Goal: Task Accomplishment & Management: Complete application form

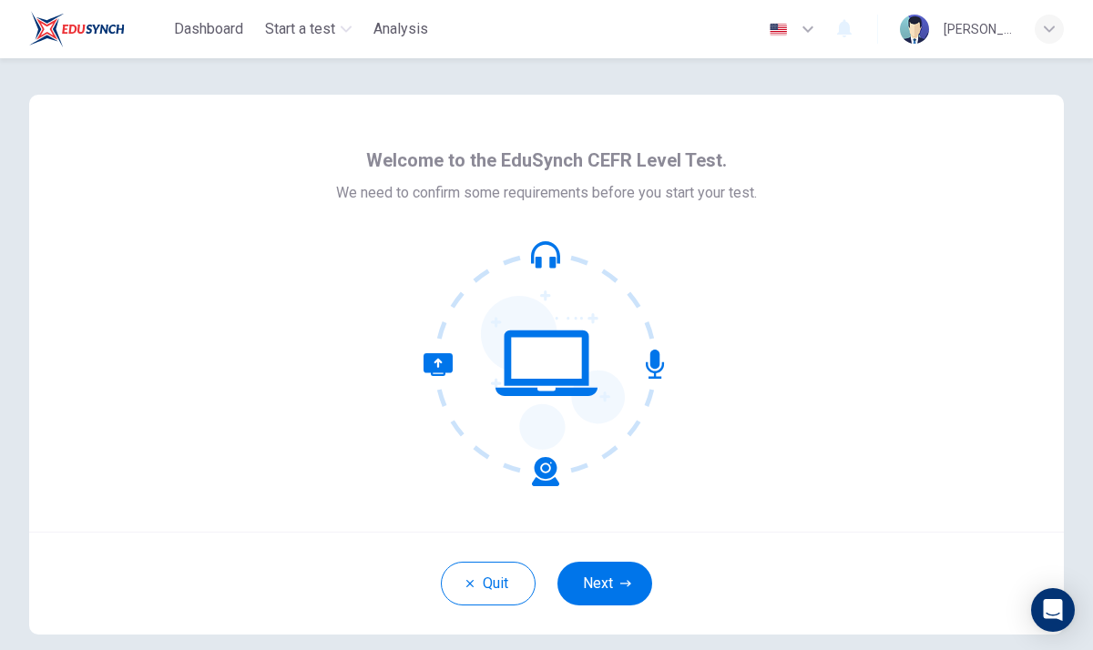
click at [506, 532] on div "Quit Next" at bounding box center [546, 583] width 1035 height 103
click at [542, 461] on icon at bounding box center [492, 419] width 136 height 133
click at [603, 578] on button "Next" at bounding box center [605, 584] width 95 height 44
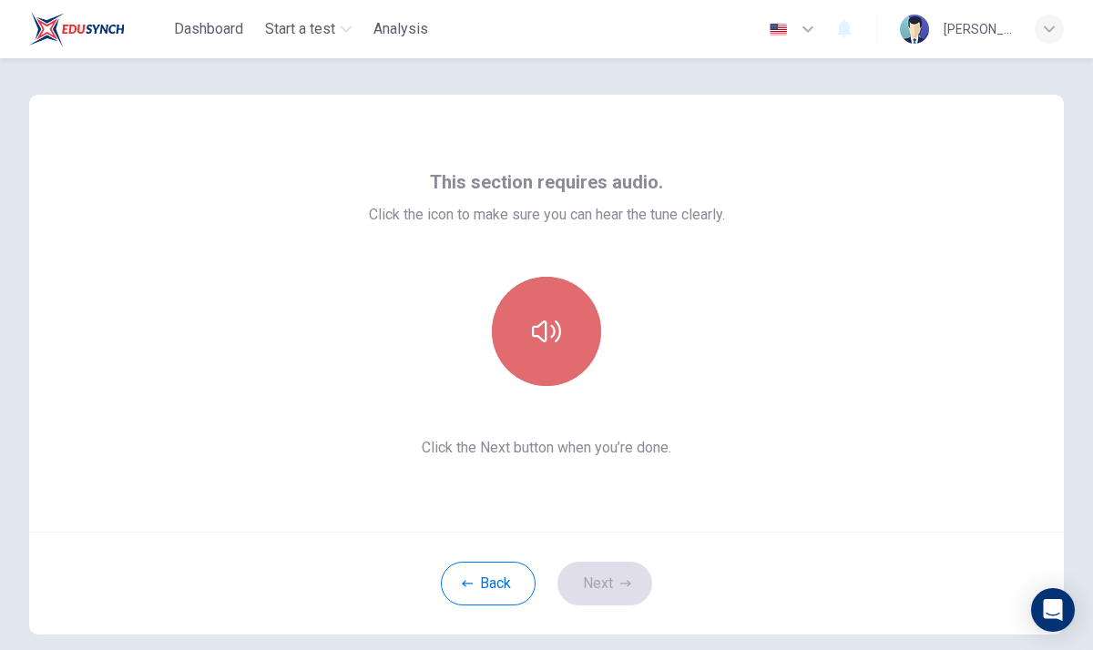
click at [560, 334] on icon "button" at bounding box center [546, 332] width 29 height 22
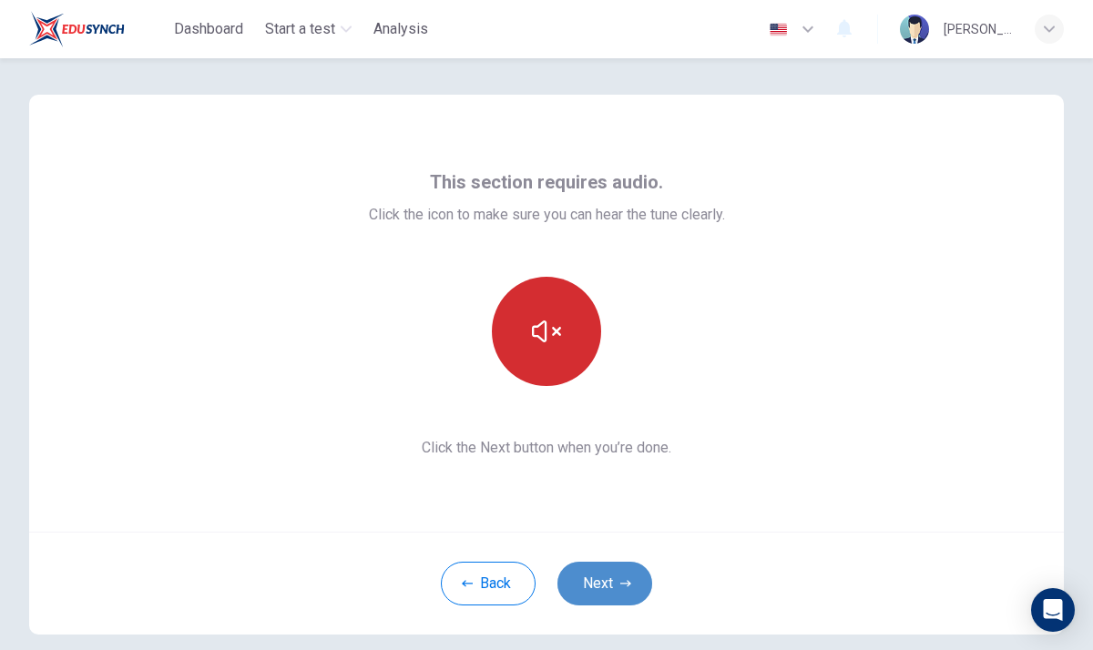
click at [615, 587] on button "Next" at bounding box center [605, 584] width 95 height 44
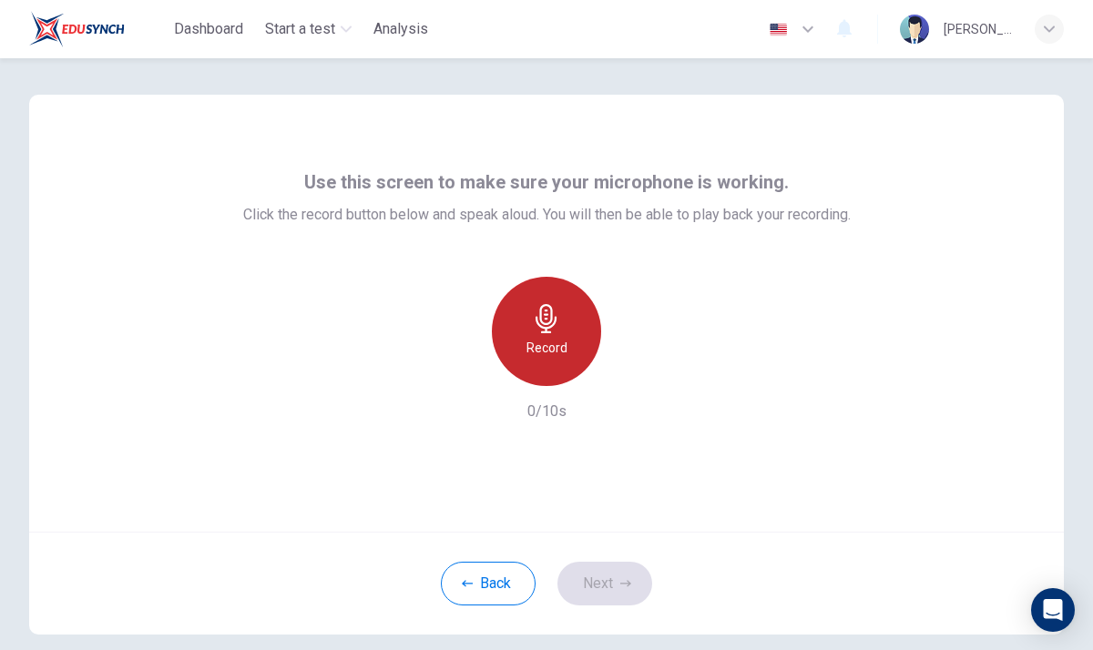
click at [563, 338] on h6 "Record" at bounding box center [547, 348] width 41 height 22
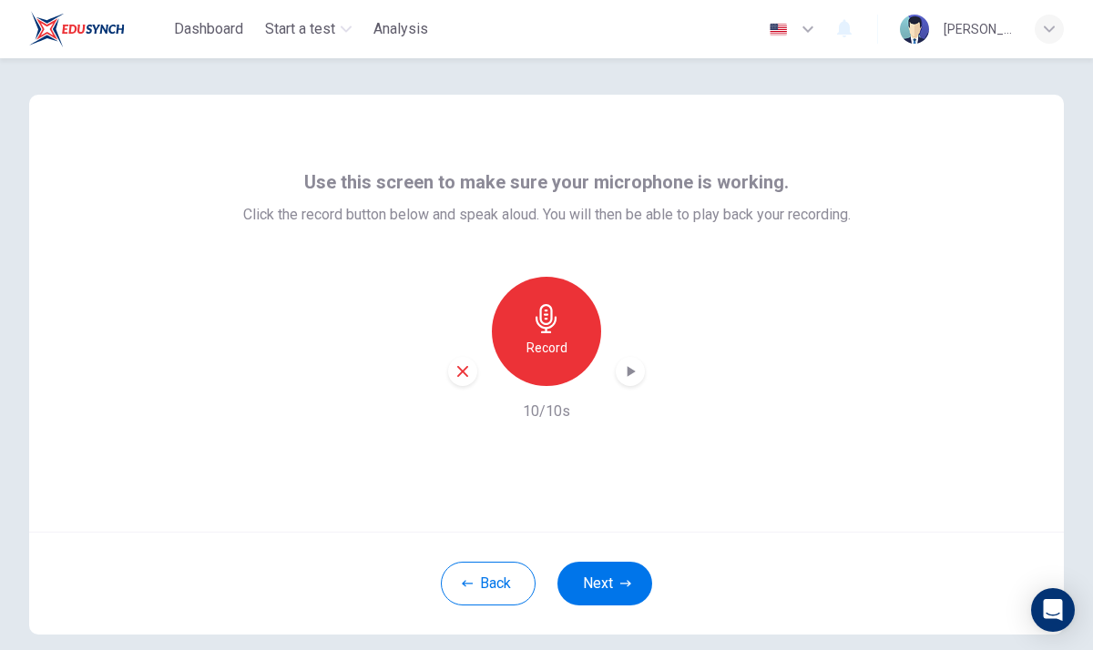
click at [632, 365] on icon "button" at bounding box center [630, 372] width 18 height 18
click at [630, 372] on icon "button" at bounding box center [630, 372] width 18 height 18
click at [626, 372] on icon "button" at bounding box center [630, 372] width 18 height 18
click at [621, 596] on button "Next" at bounding box center [605, 584] width 95 height 44
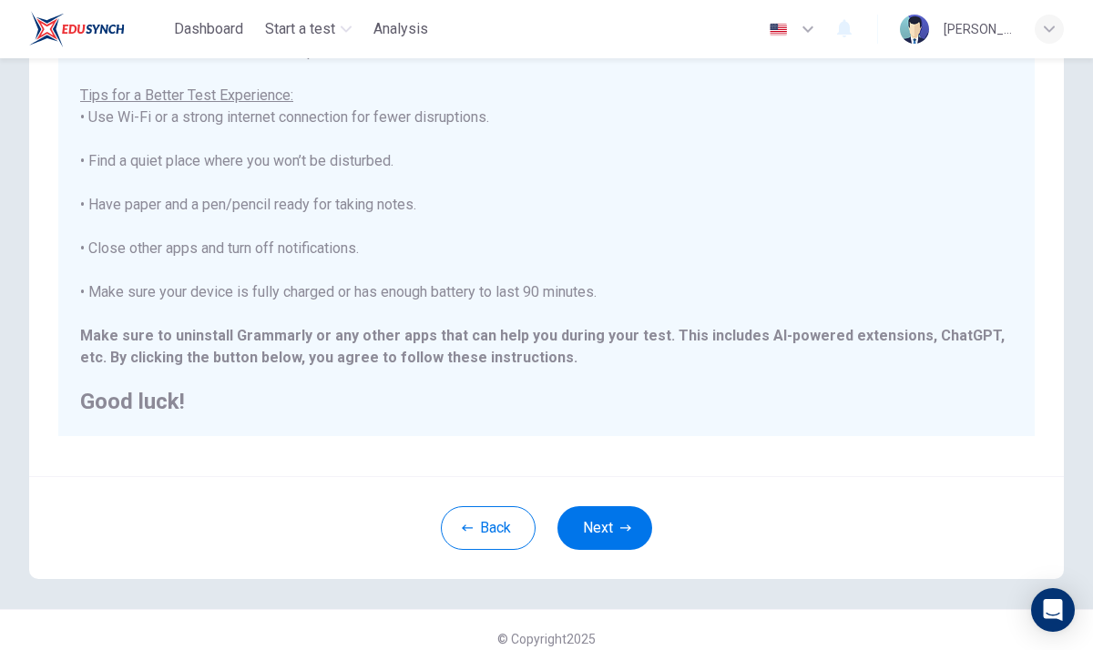
scroll to position [305, 0]
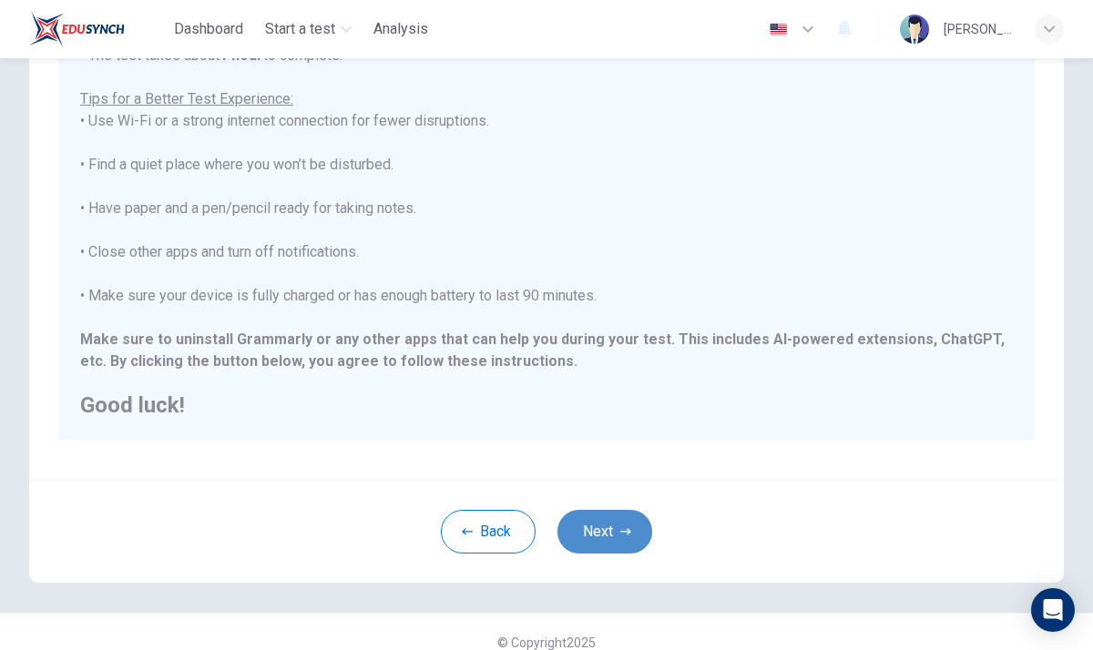
click at [612, 535] on button "Next" at bounding box center [605, 532] width 95 height 44
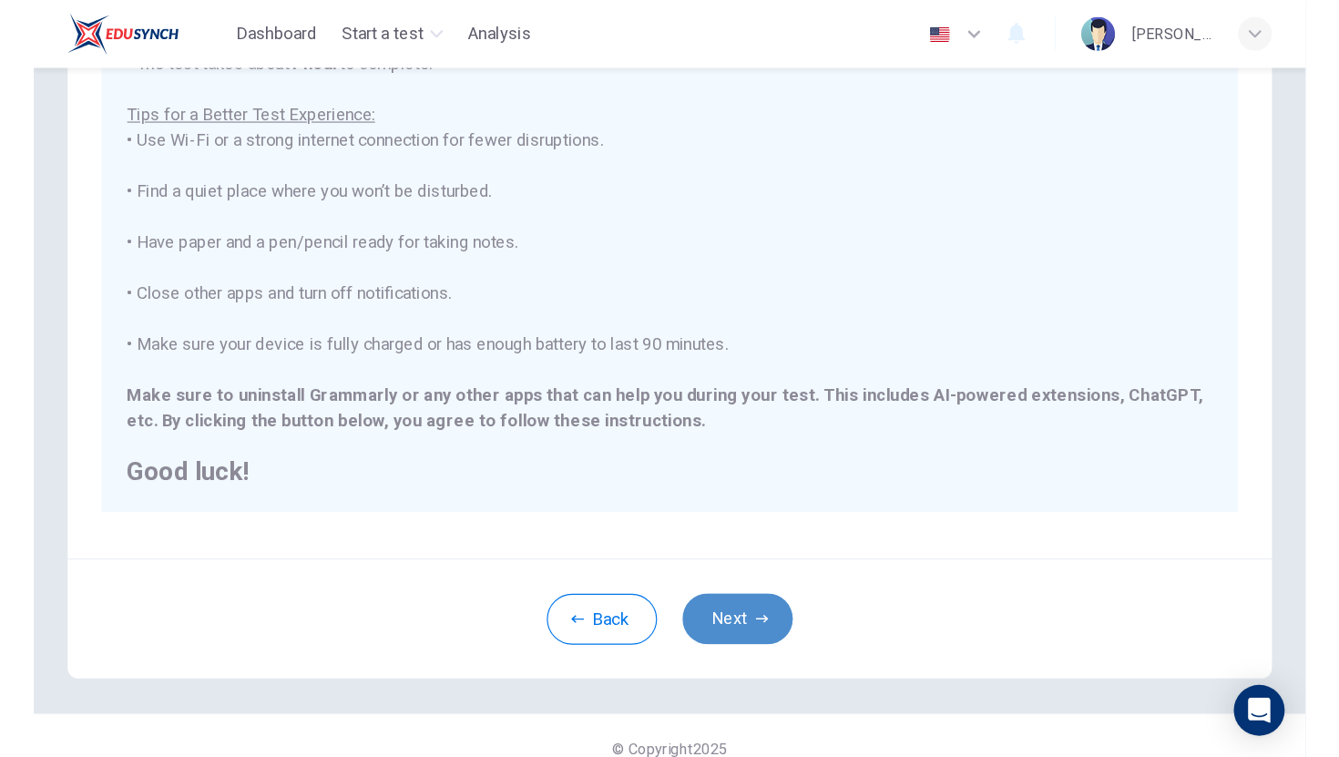
scroll to position [73, 0]
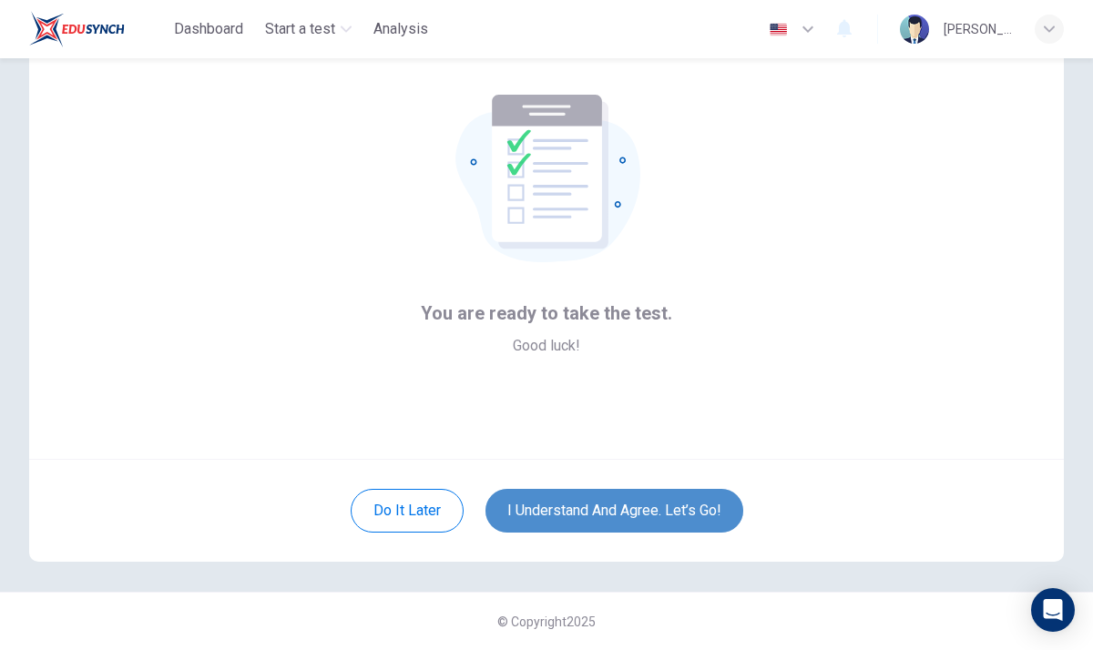
click at [679, 506] on button "I understand and agree. Let’s go!" at bounding box center [615, 511] width 258 height 44
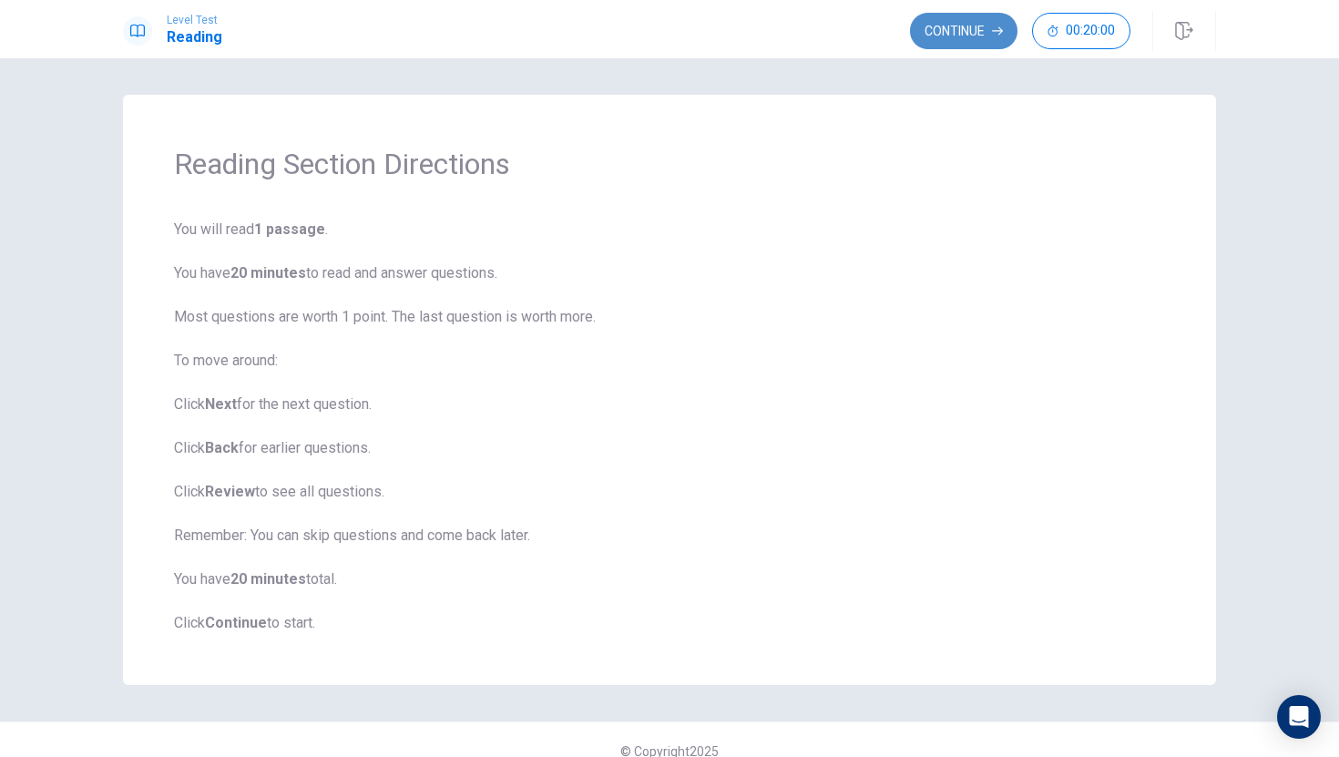
click at [977, 33] on button "Continue" at bounding box center [963, 31] width 107 height 36
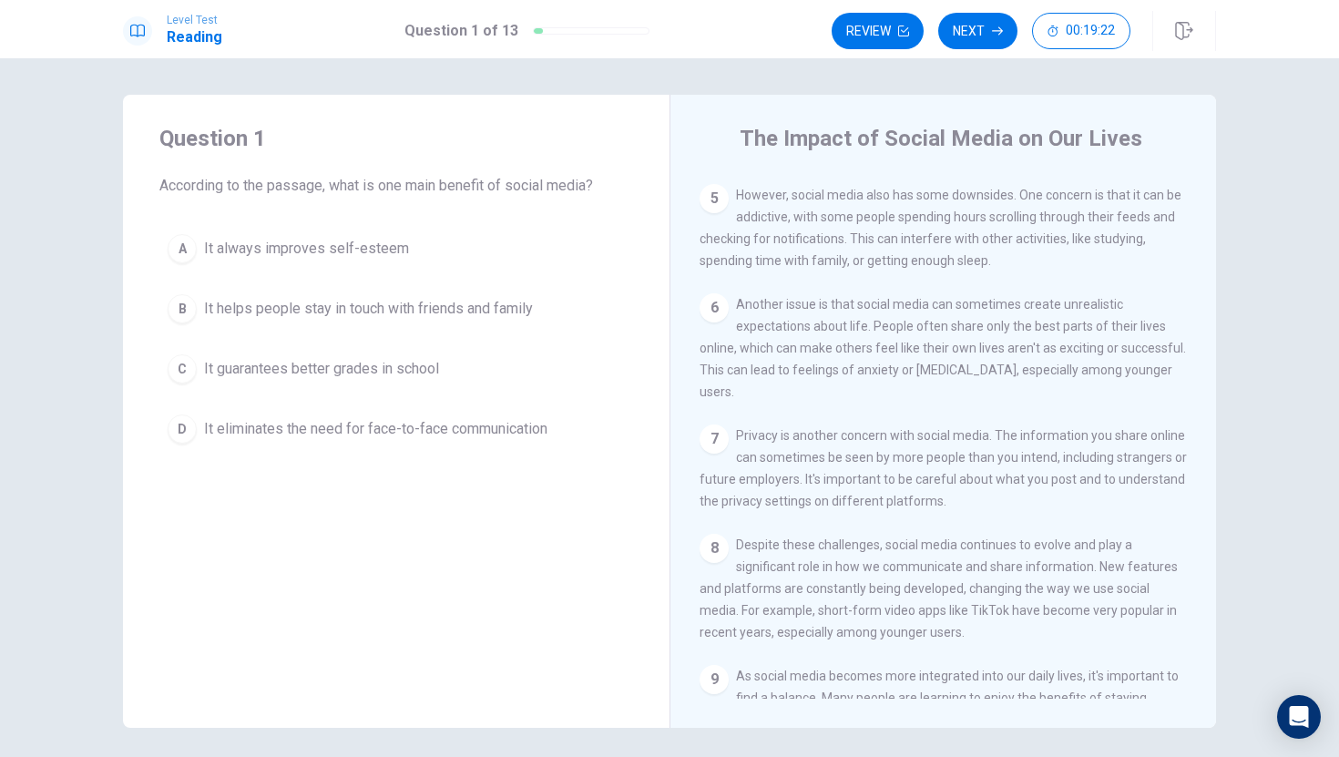
scroll to position [486, 0]
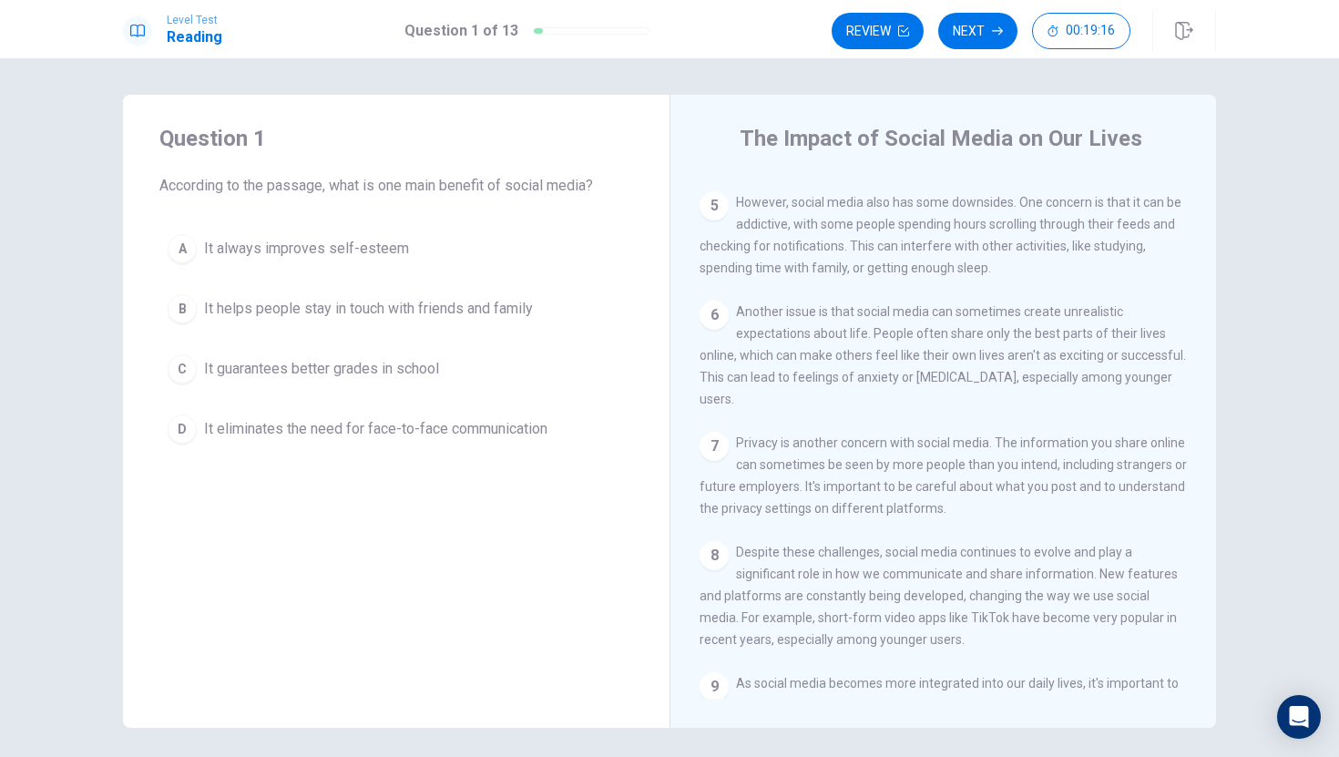
click at [496, 310] on span "It helps people stay in touch with friends and family" at bounding box center [368, 309] width 329 height 22
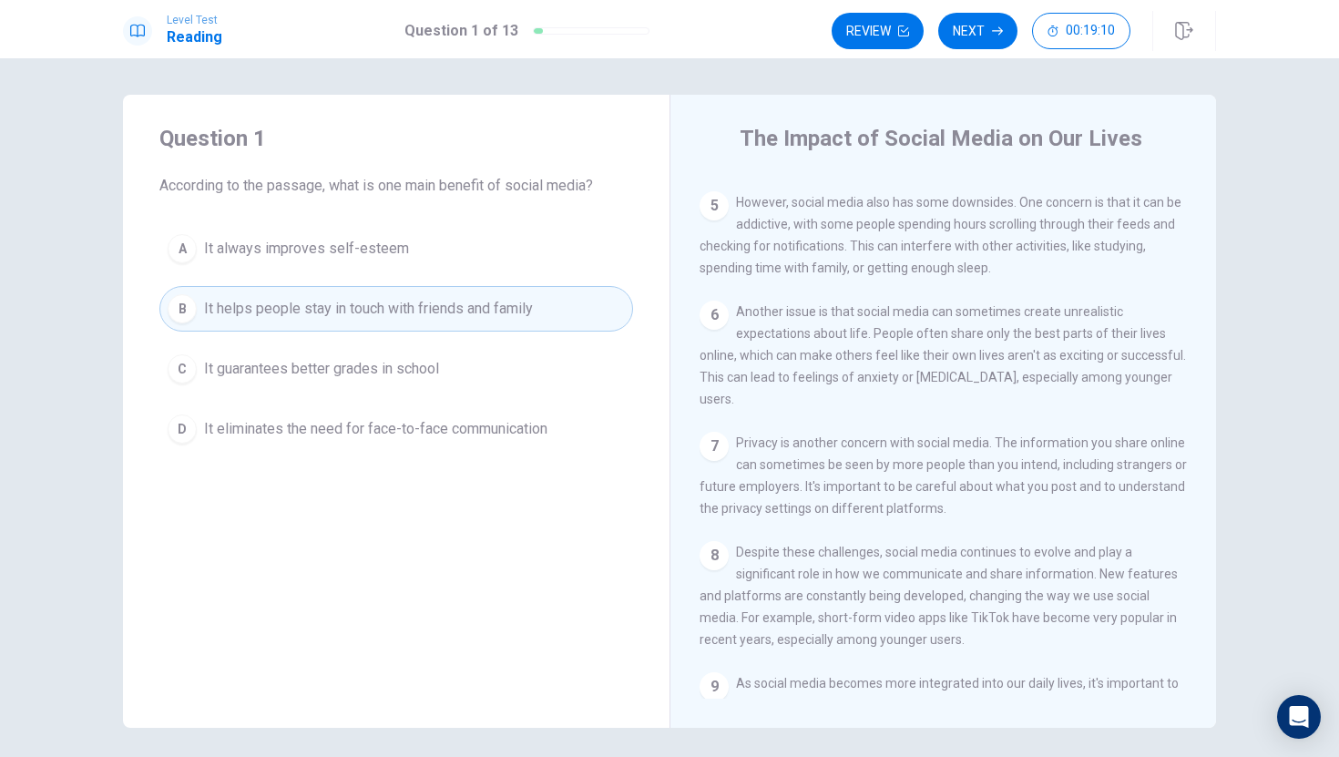
click at [546, 425] on span "It eliminates the need for face-to-face communication" at bounding box center [375, 429] width 343 height 22
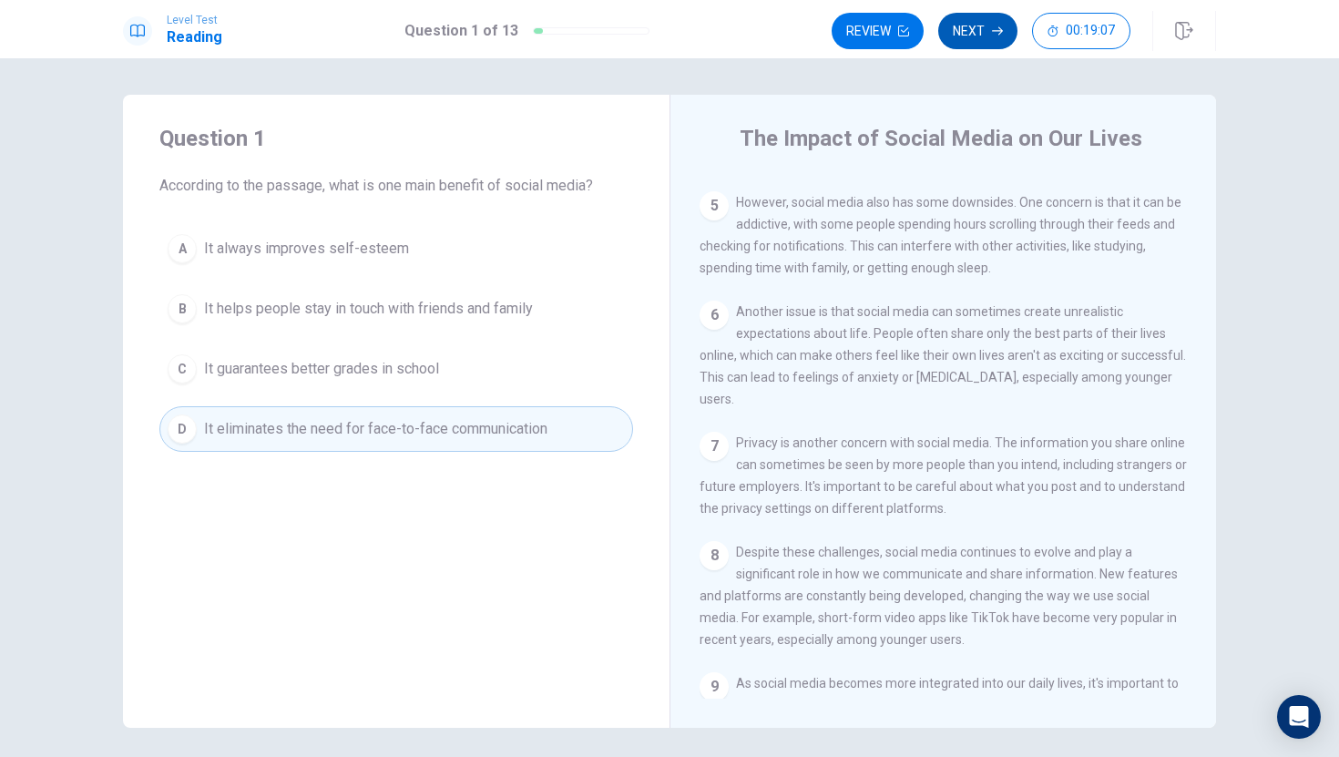
click at [981, 37] on button "Next" at bounding box center [977, 31] width 79 height 36
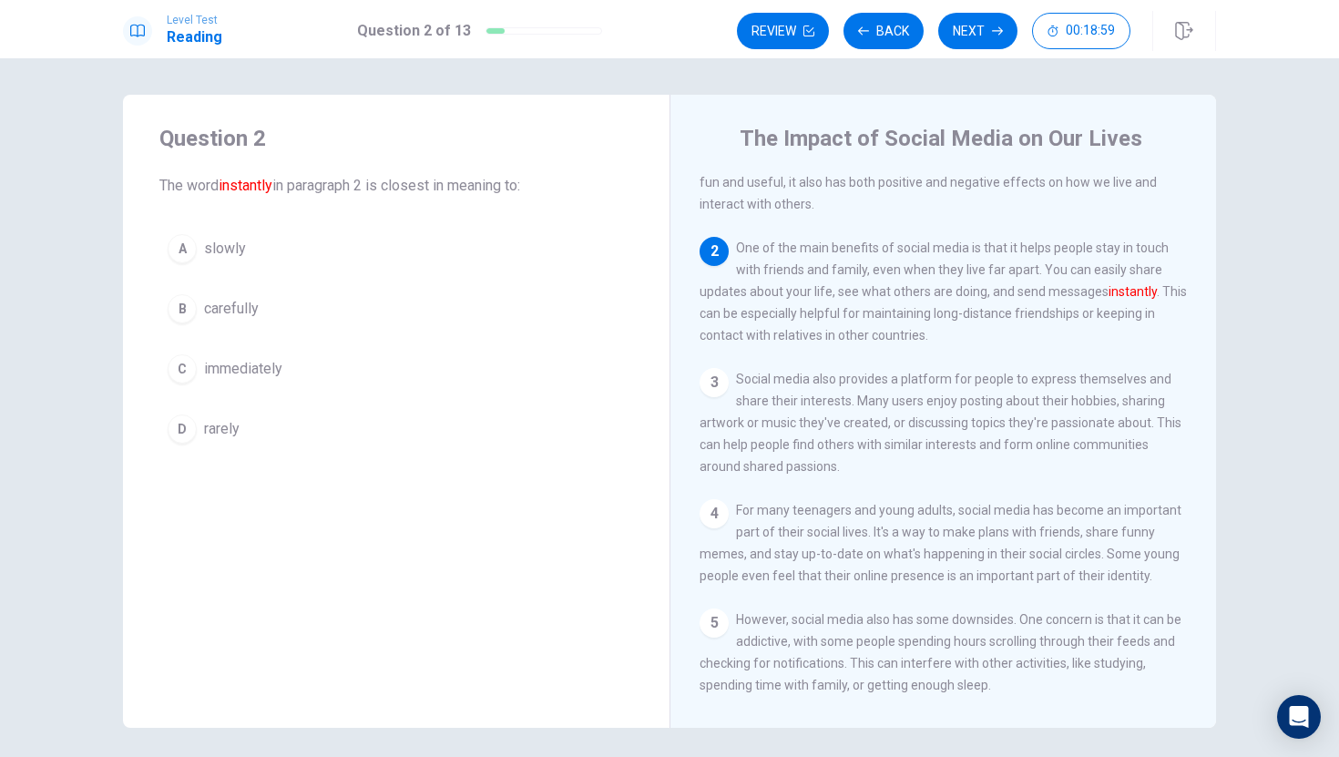
scroll to position [61, 0]
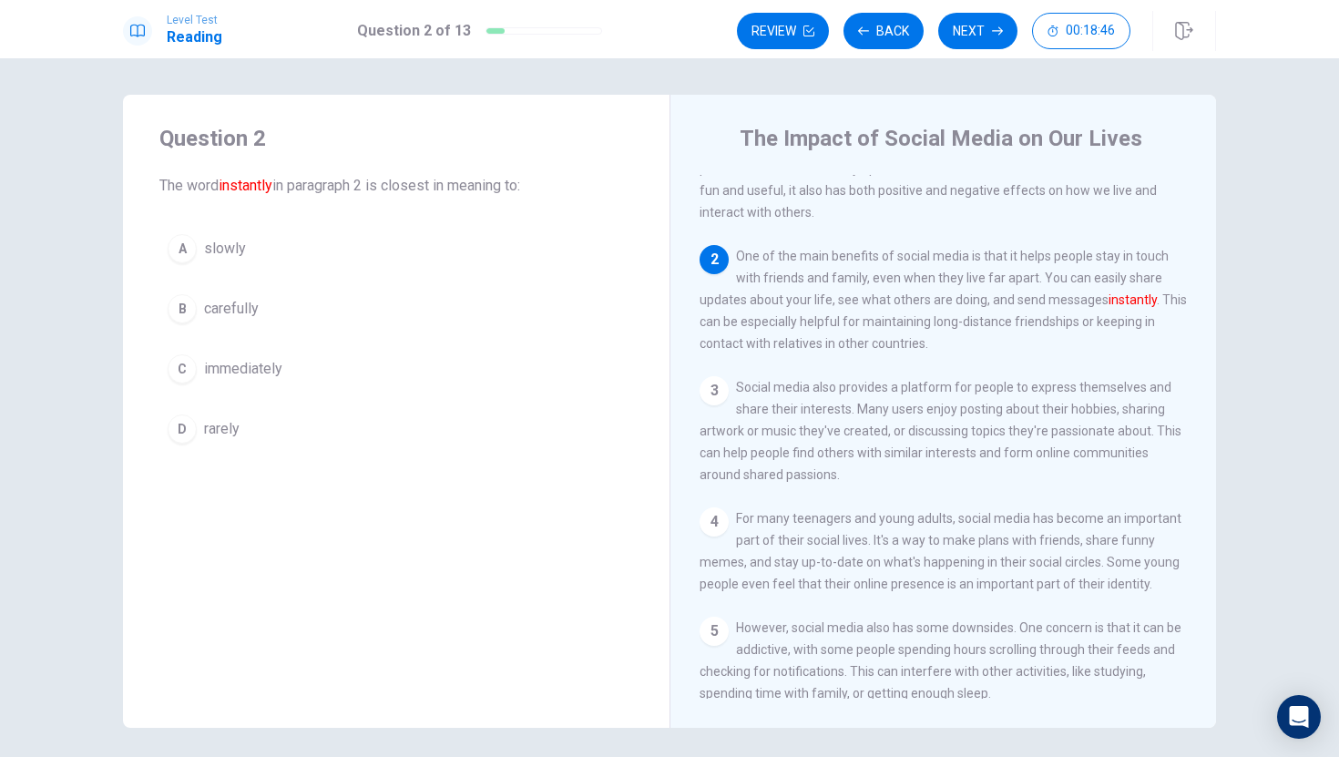
click at [307, 366] on button "C immediately" at bounding box center [396, 369] width 474 height 46
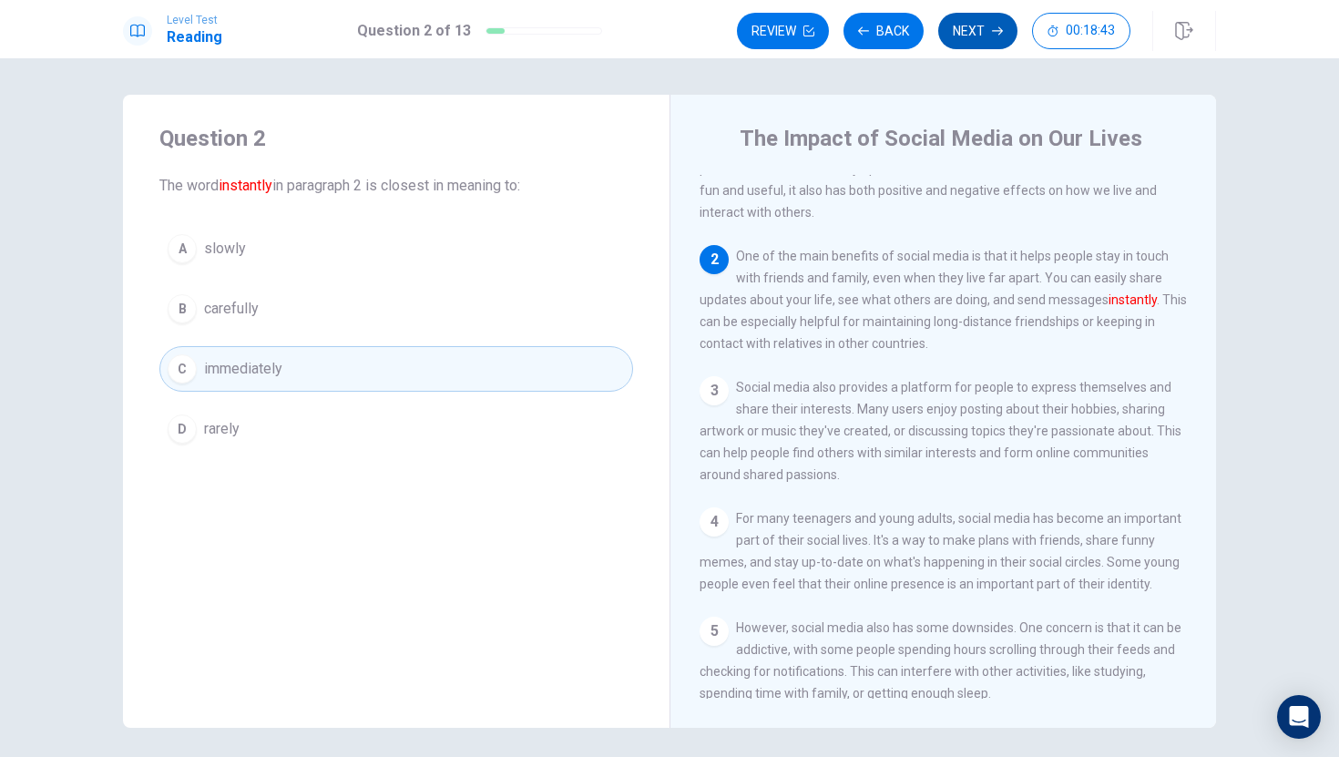
click at [960, 35] on button "Next" at bounding box center [977, 31] width 79 height 36
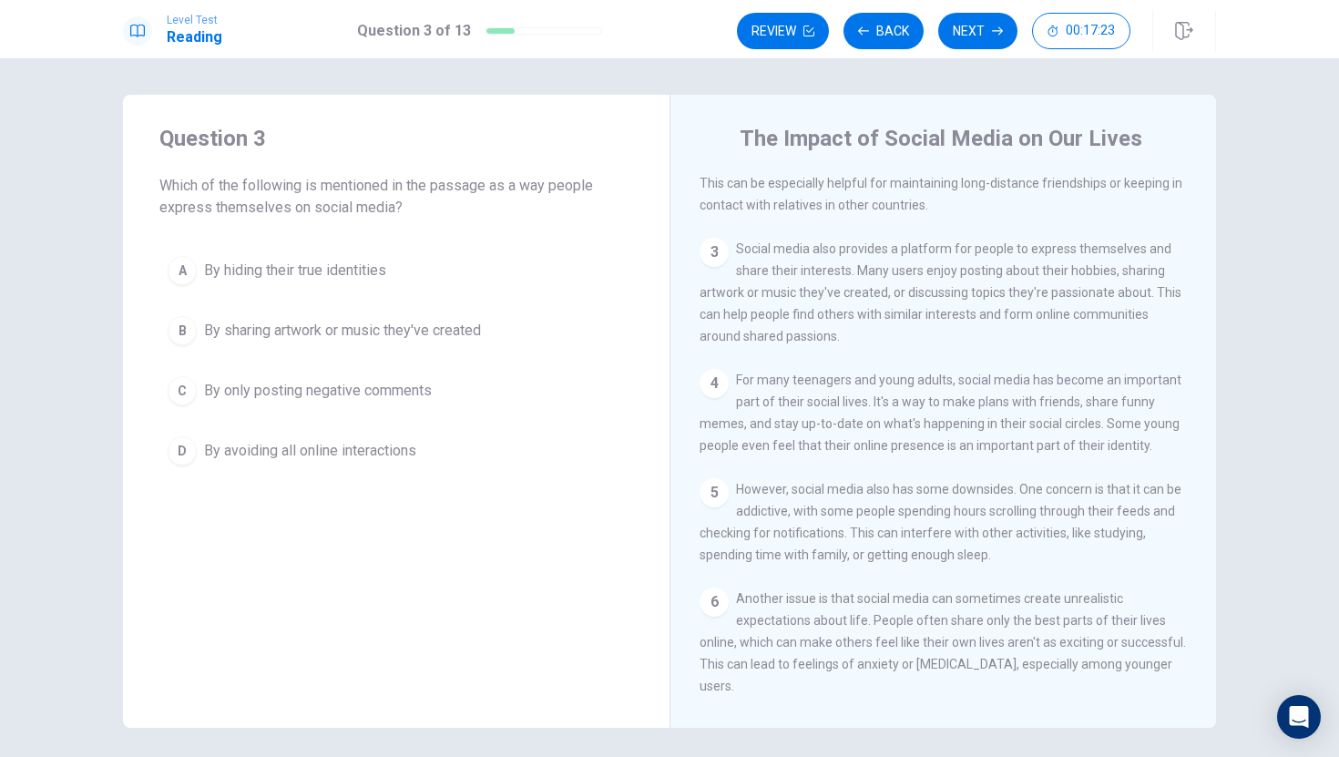
scroll to position [201, 0]
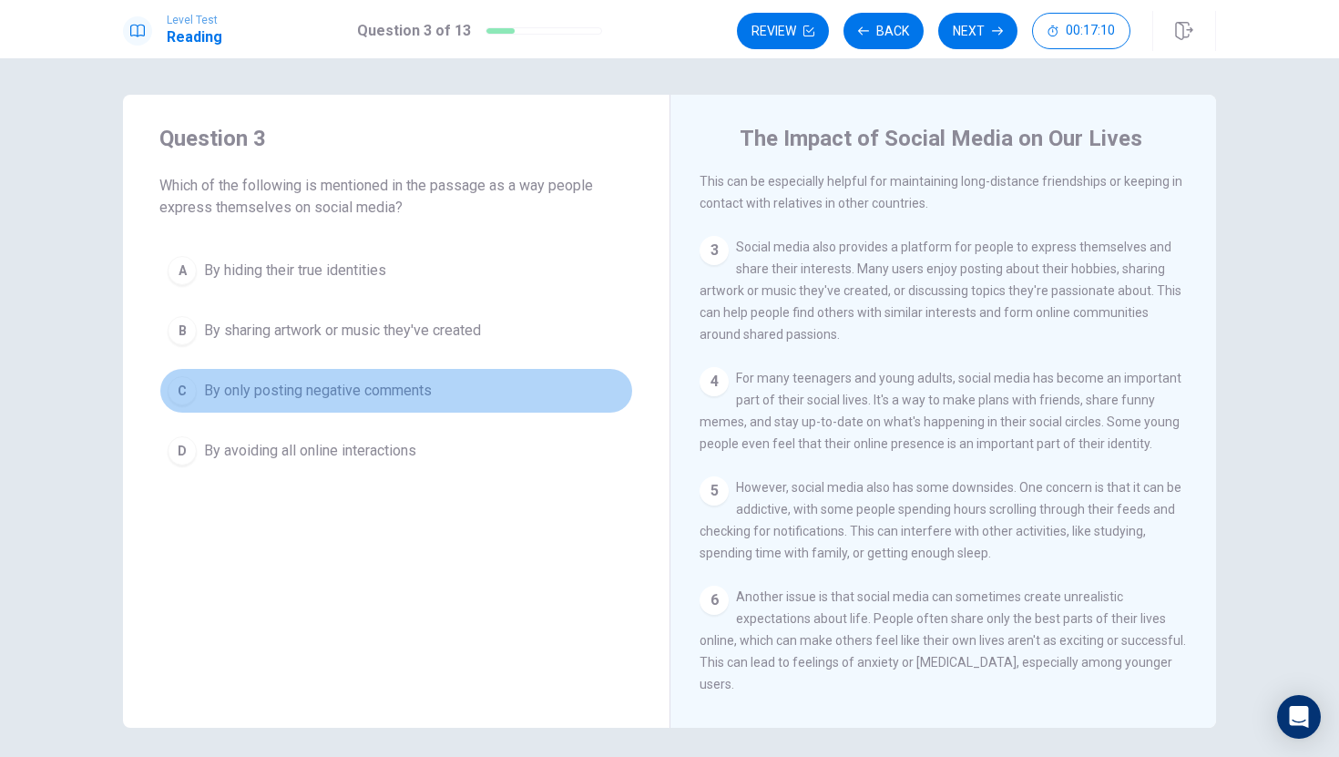
click at [296, 390] on span "By only posting negative comments" at bounding box center [318, 391] width 228 height 22
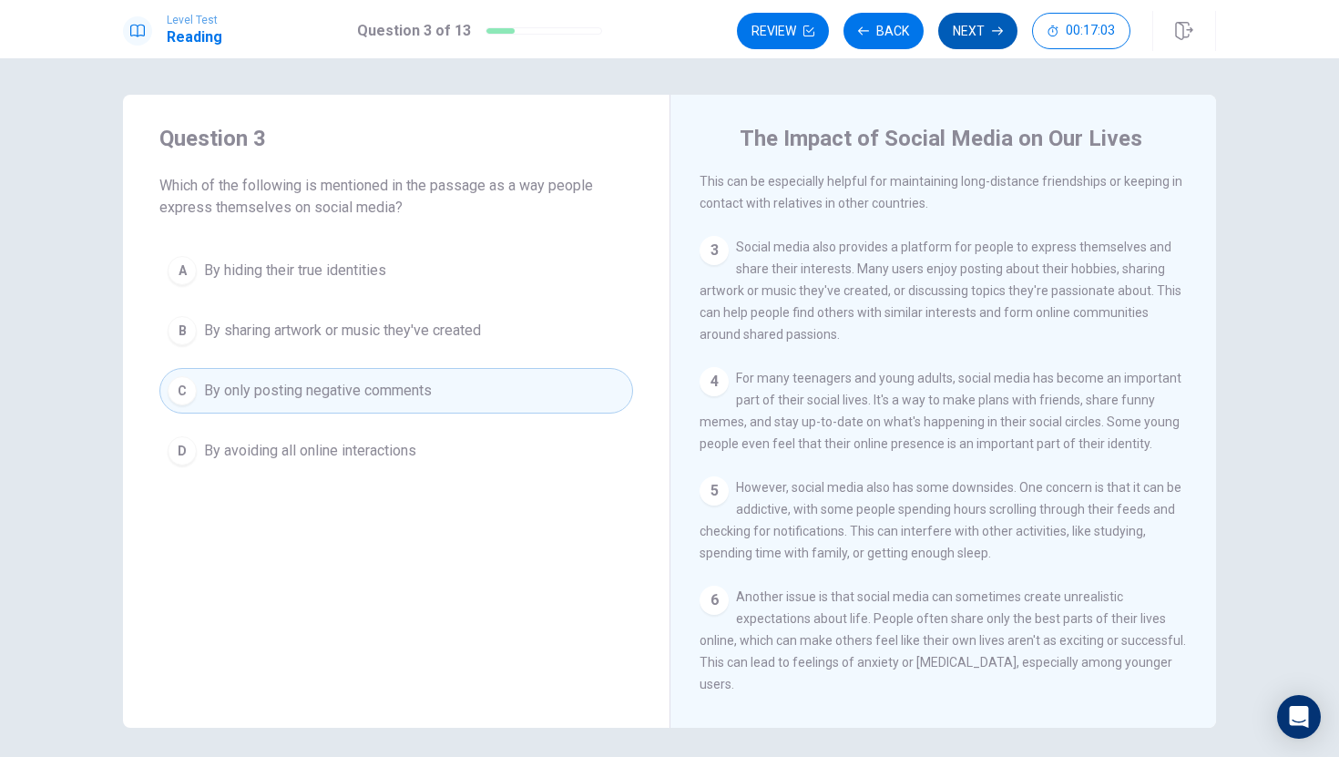
click at [971, 24] on button "Next" at bounding box center [977, 31] width 79 height 36
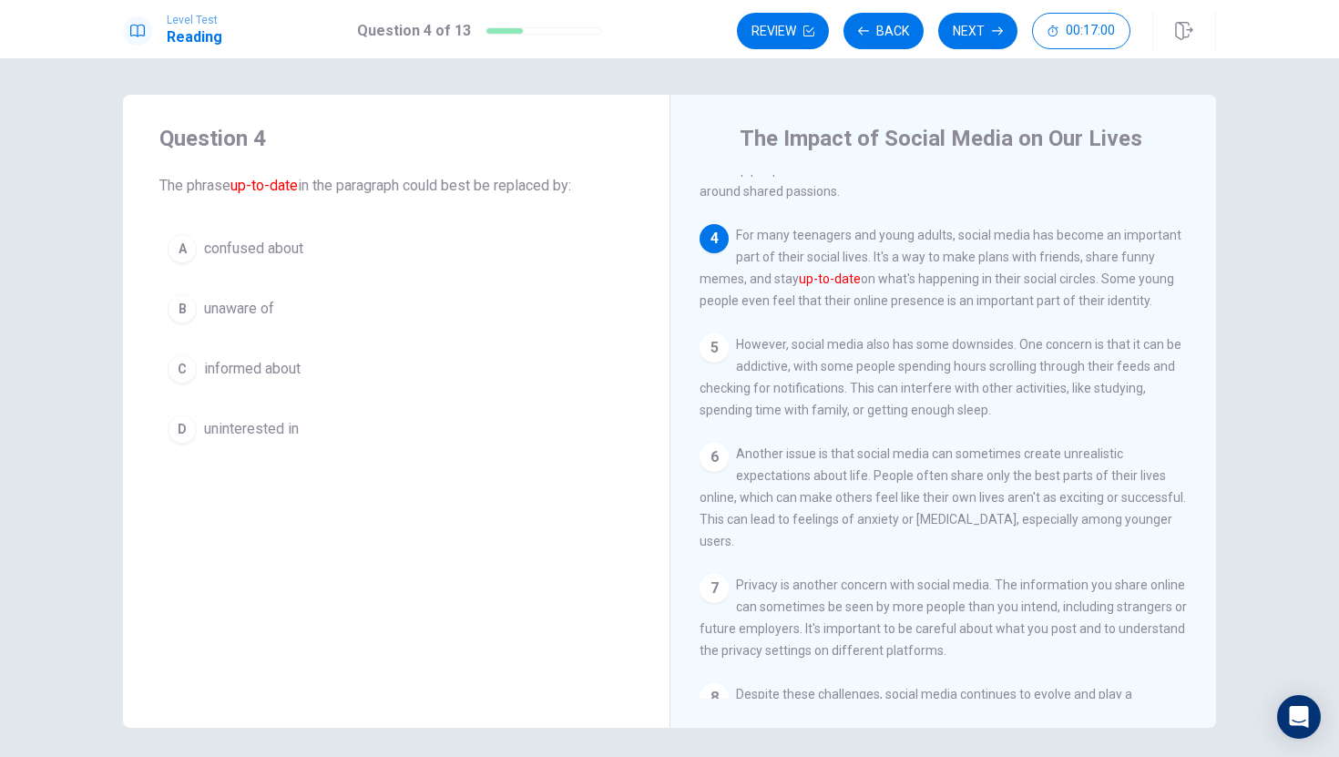
scroll to position [343, 0]
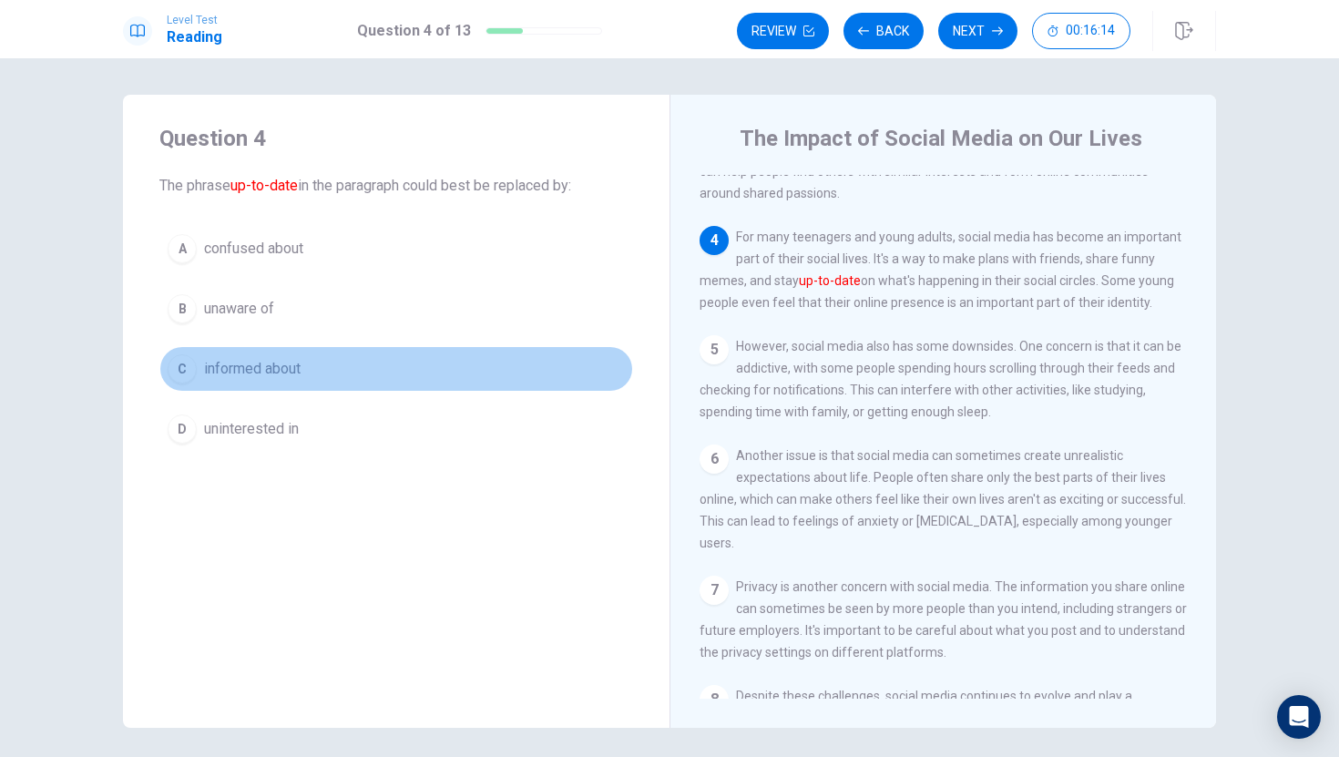
click at [314, 374] on button "C informed about" at bounding box center [396, 369] width 474 height 46
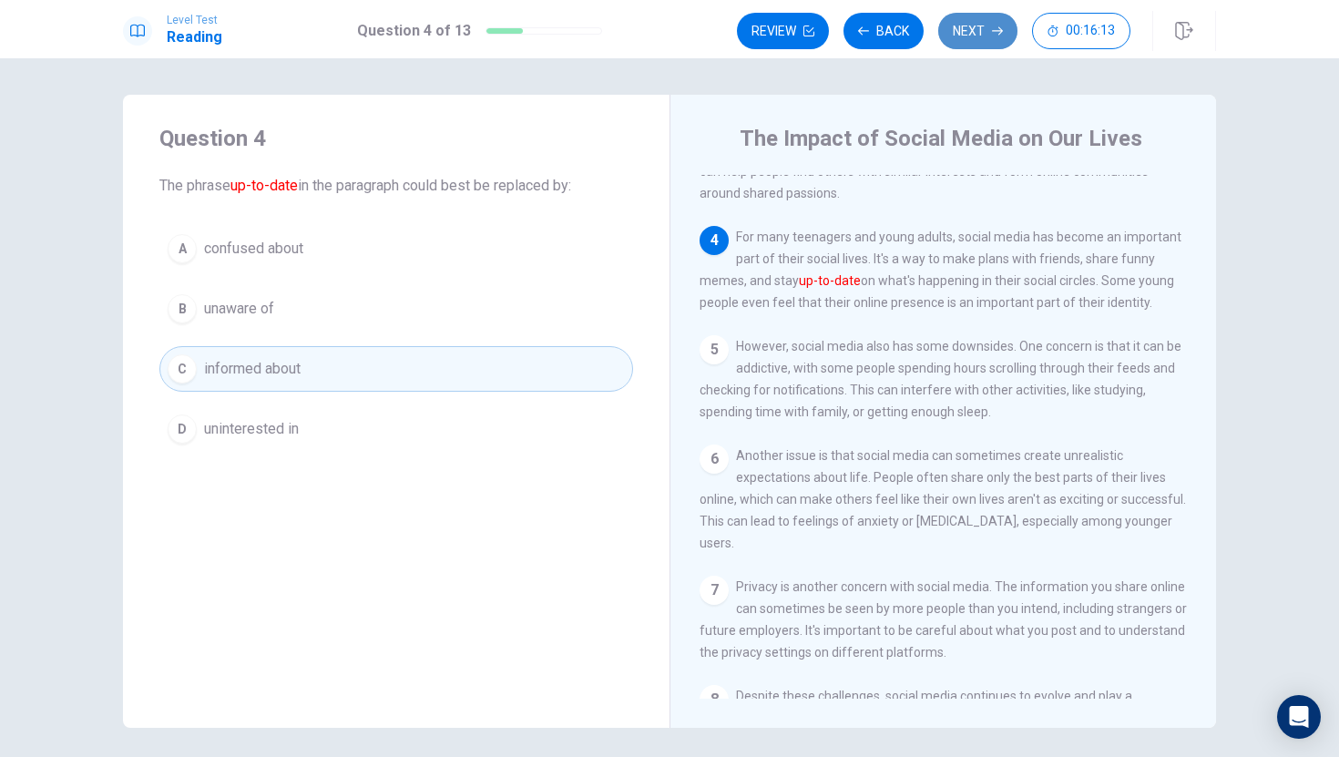
click at [975, 33] on button "Next" at bounding box center [977, 31] width 79 height 36
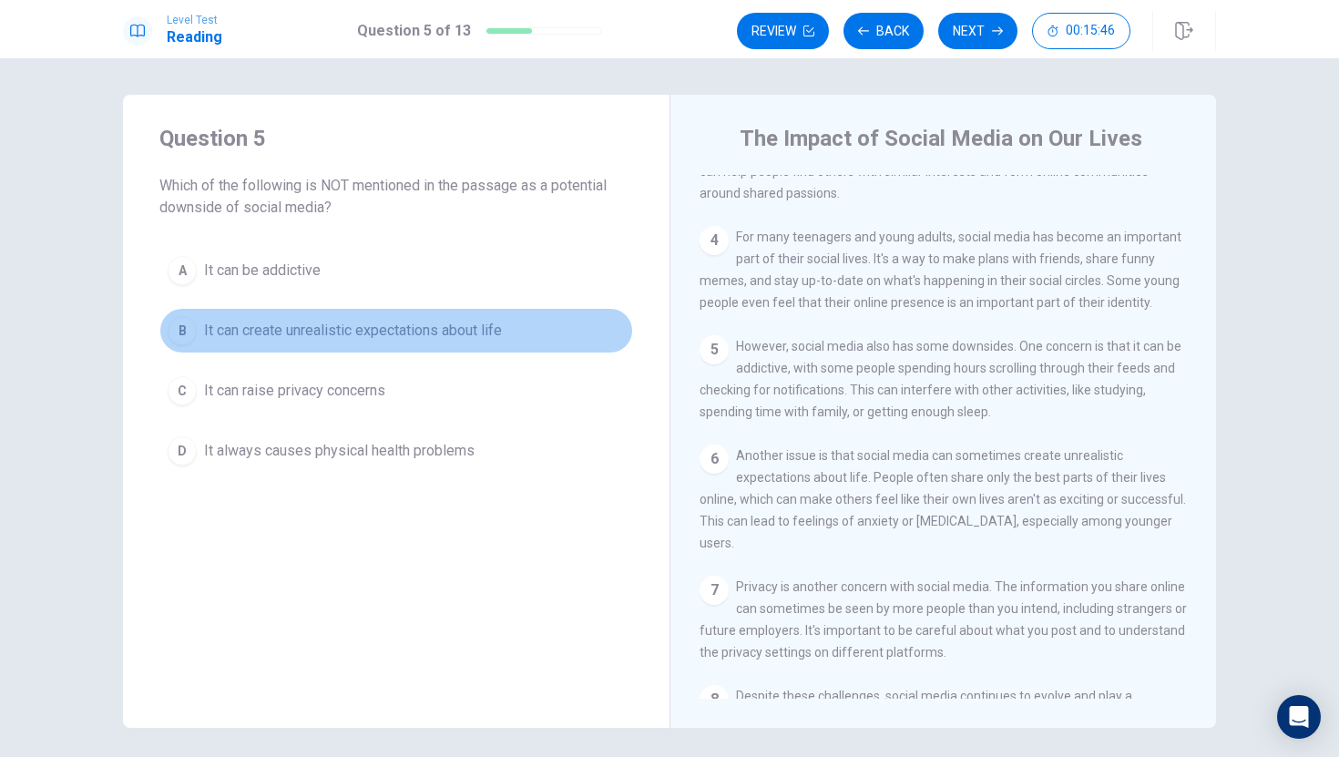
click at [454, 326] on span "It can create unrealistic expectations about life" at bounding box center [353, 331] width 298 height 22
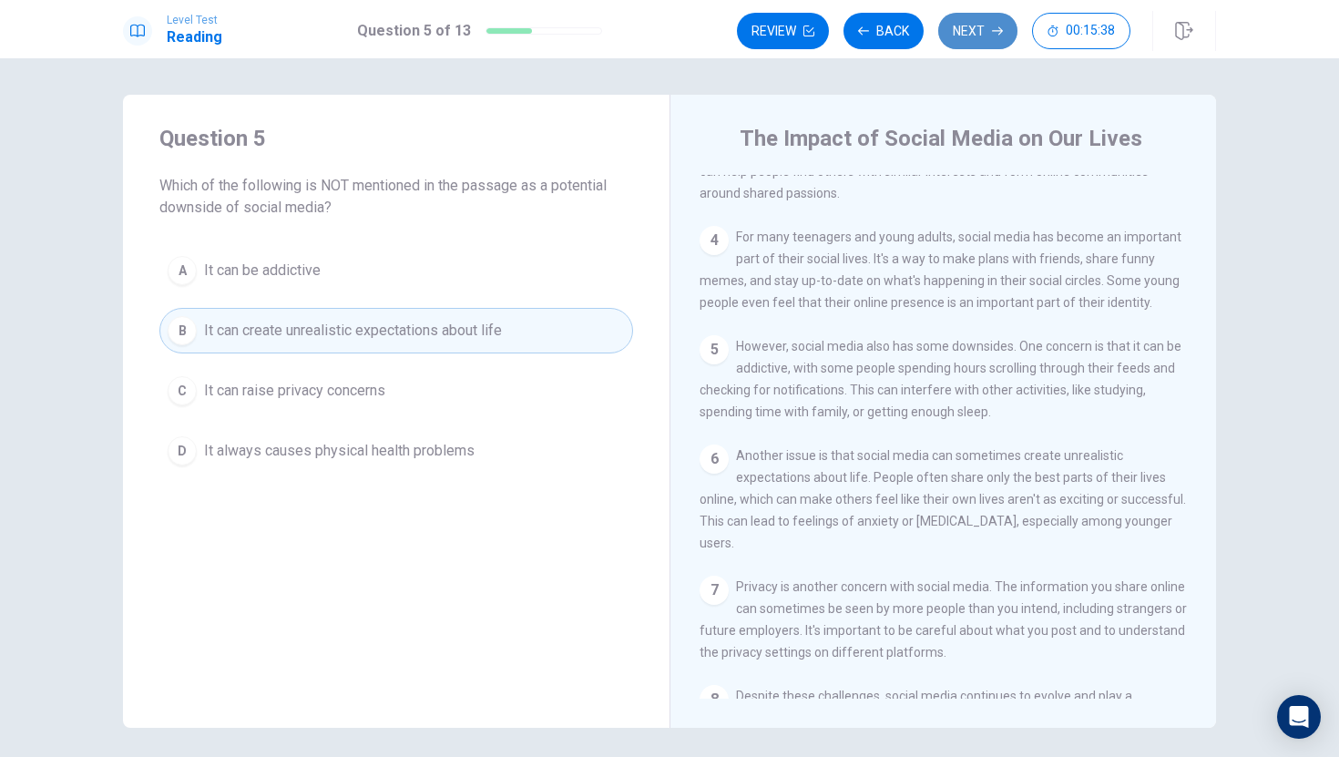
click at [977, 29] on button "Next" at bounding box center [977, 31] width 79 height 36
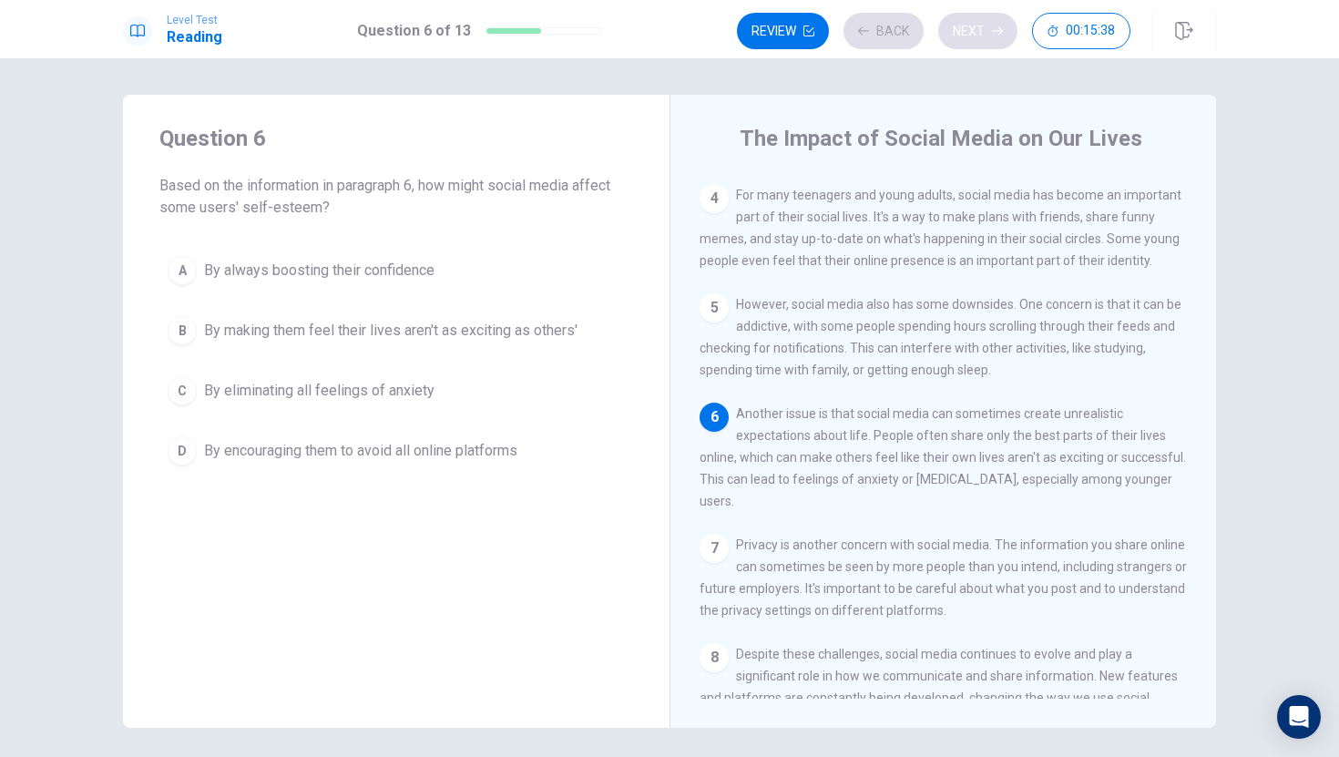
scroll to position [405, 0]
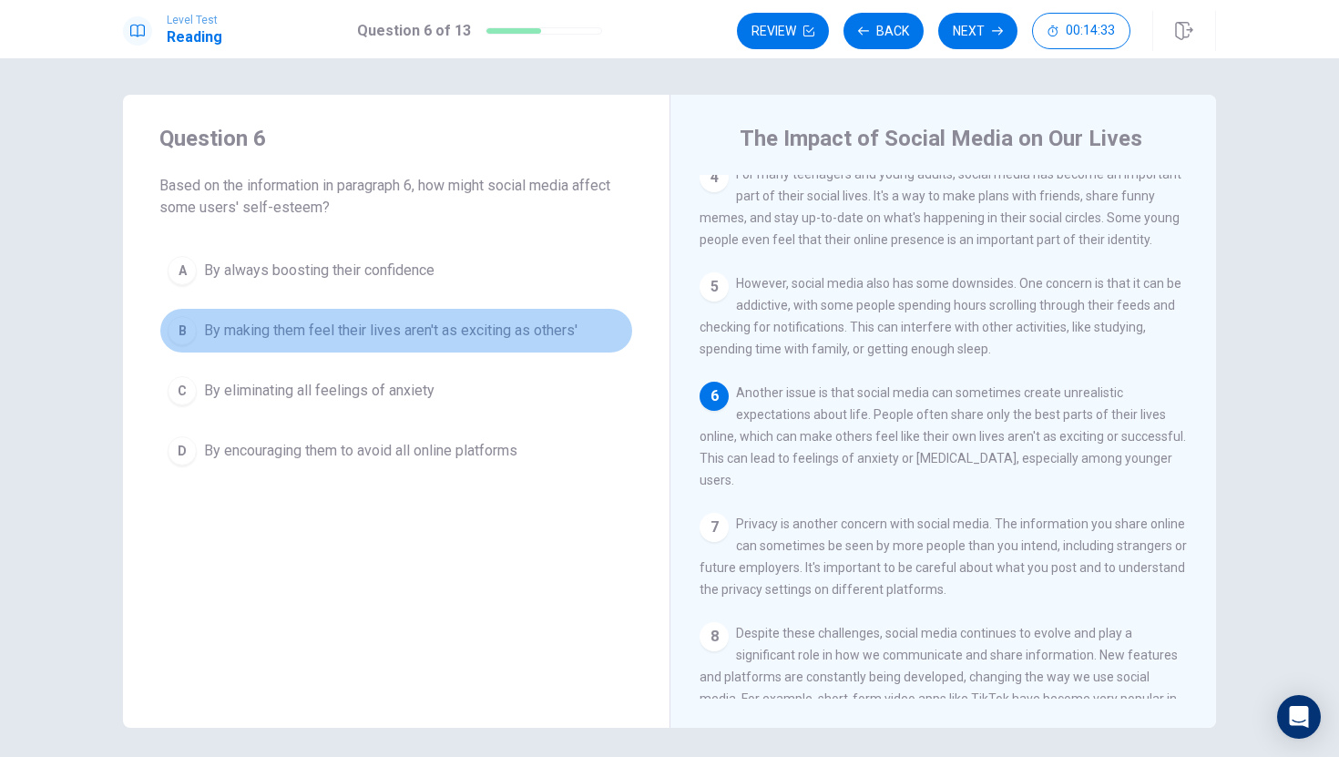
click at [530, 329] on span "By making them feel their lives aren't as exciting as others'" at bounding box center [391, 331] width 374 height 22
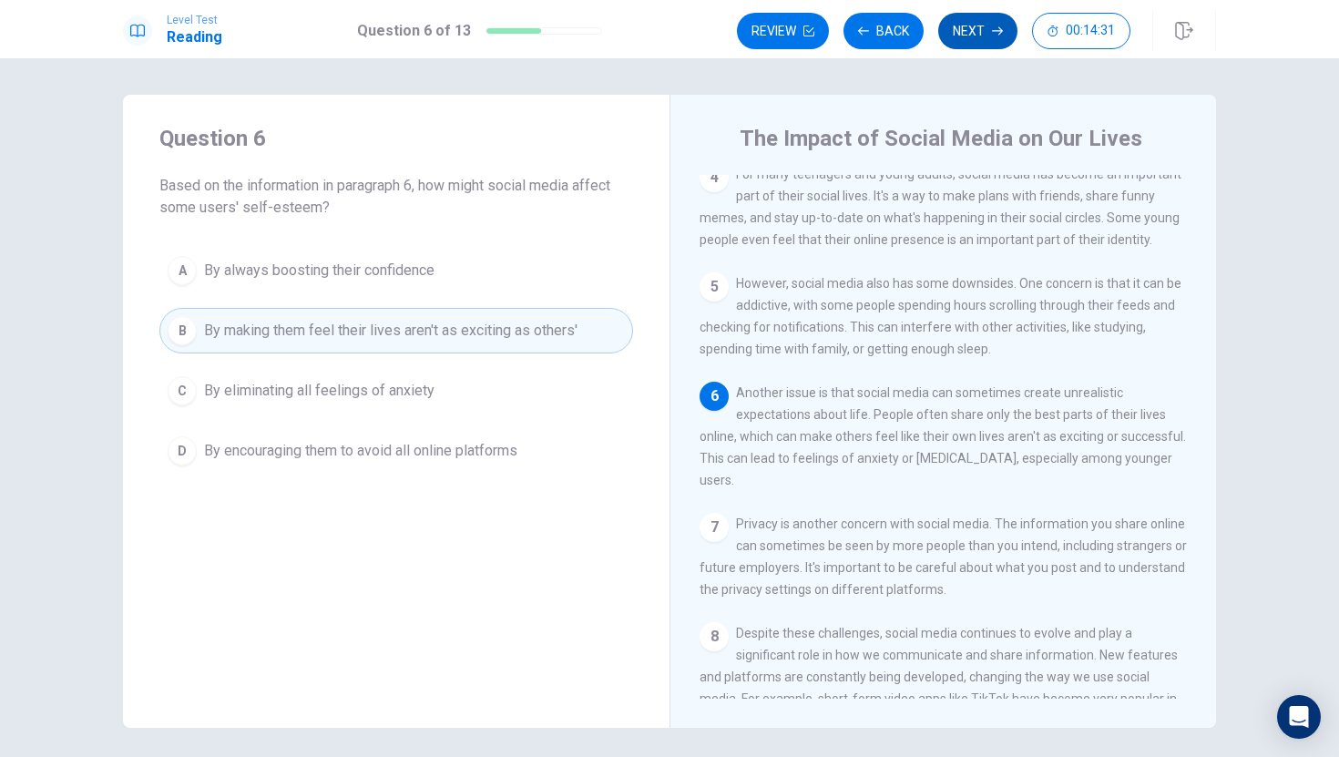
click at [981, 21] on button "Next" at bounding box center [977, 31] width 79 height 36
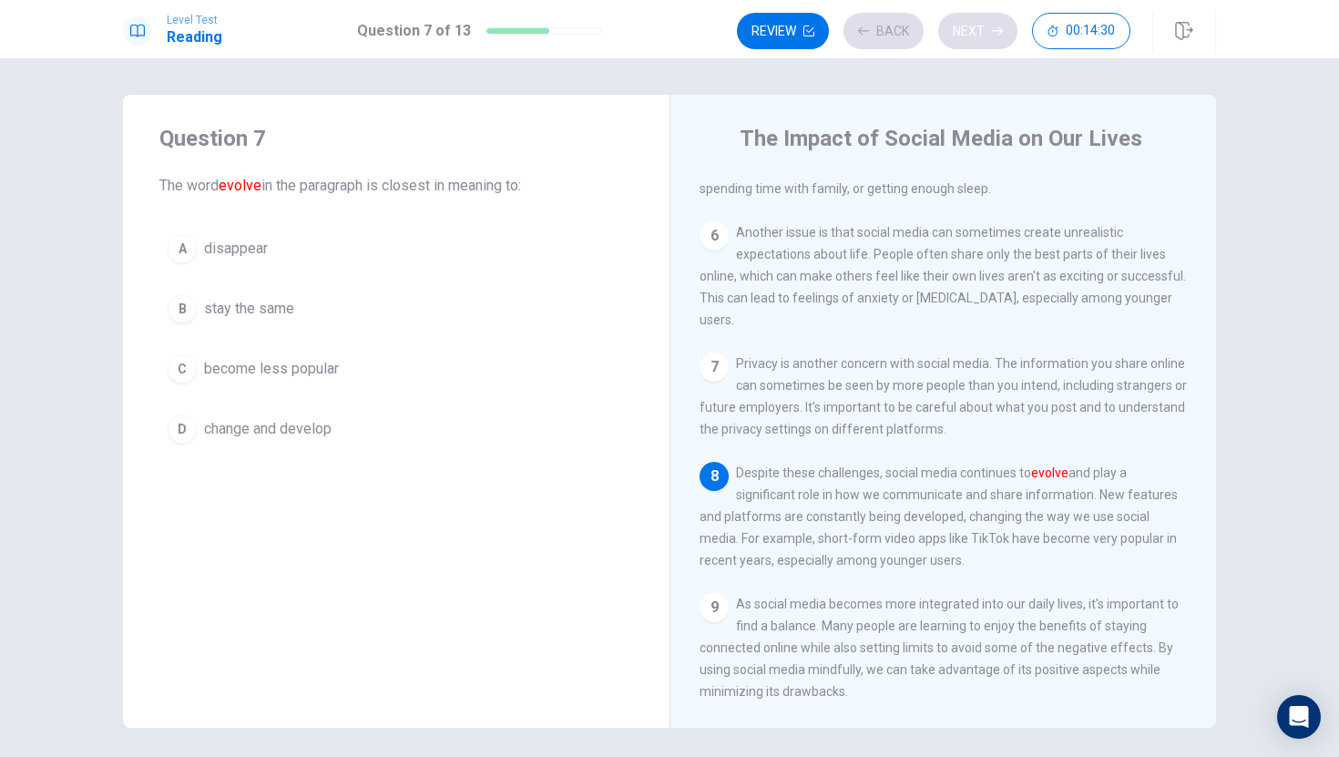
scroll to position [630, 0]
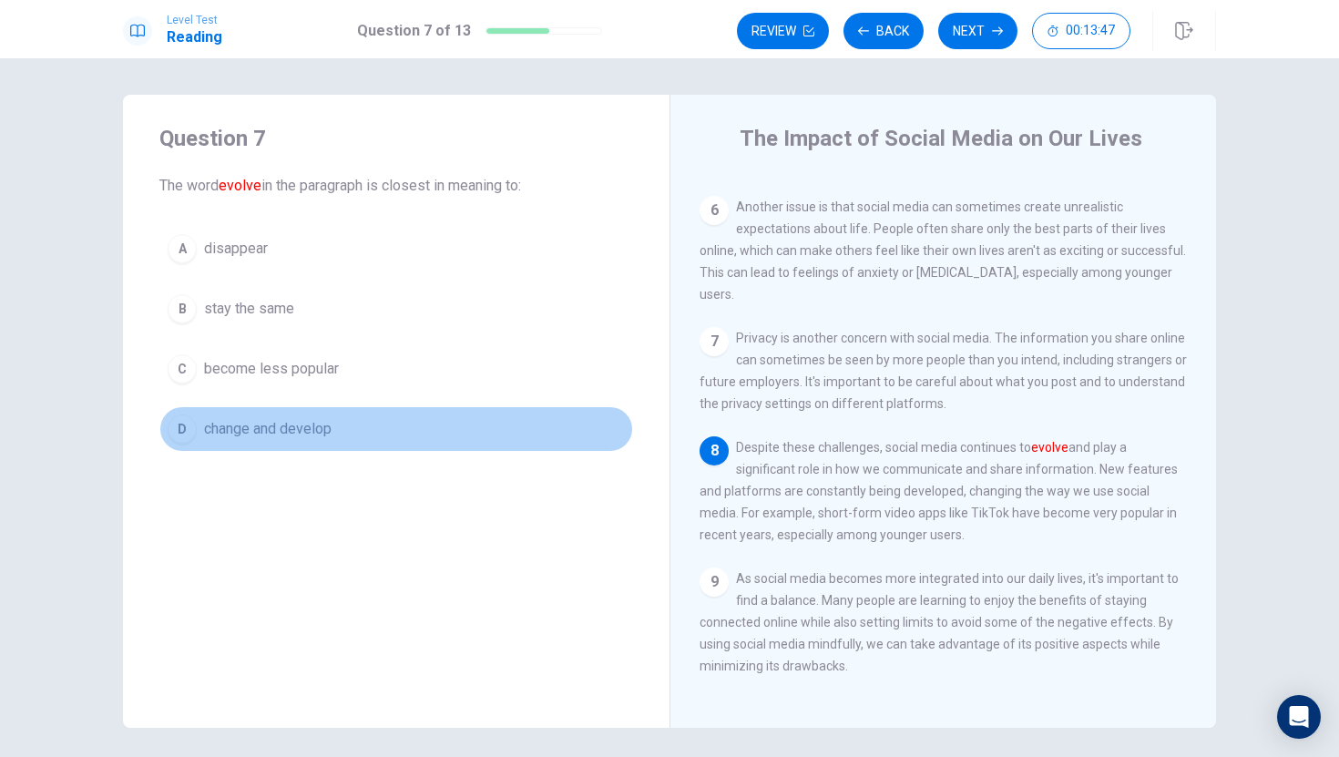
click at [507, 433] on button "D change and develop" at bounding box center [396, 429] width 474 height 46
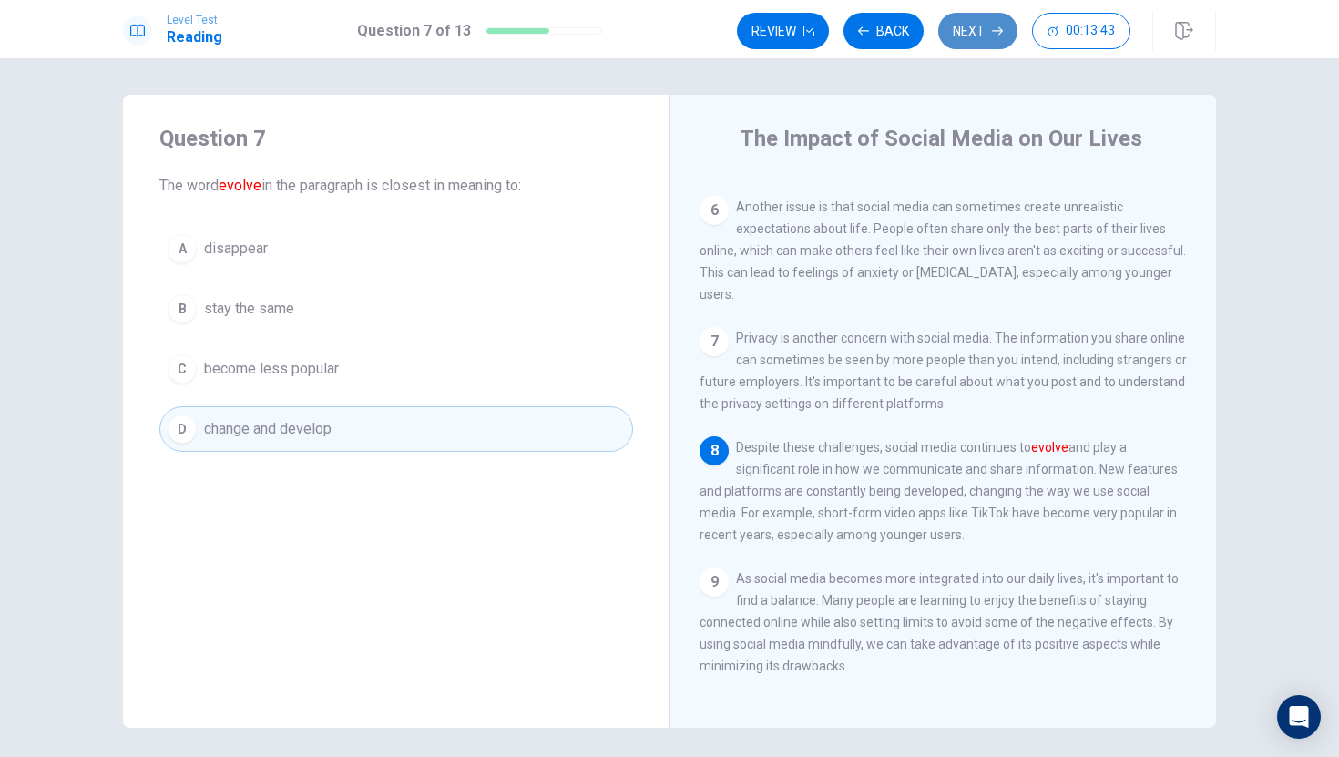
click at [985, 24] on button "Next" at bounding box center [977, 31] width 79 height 36
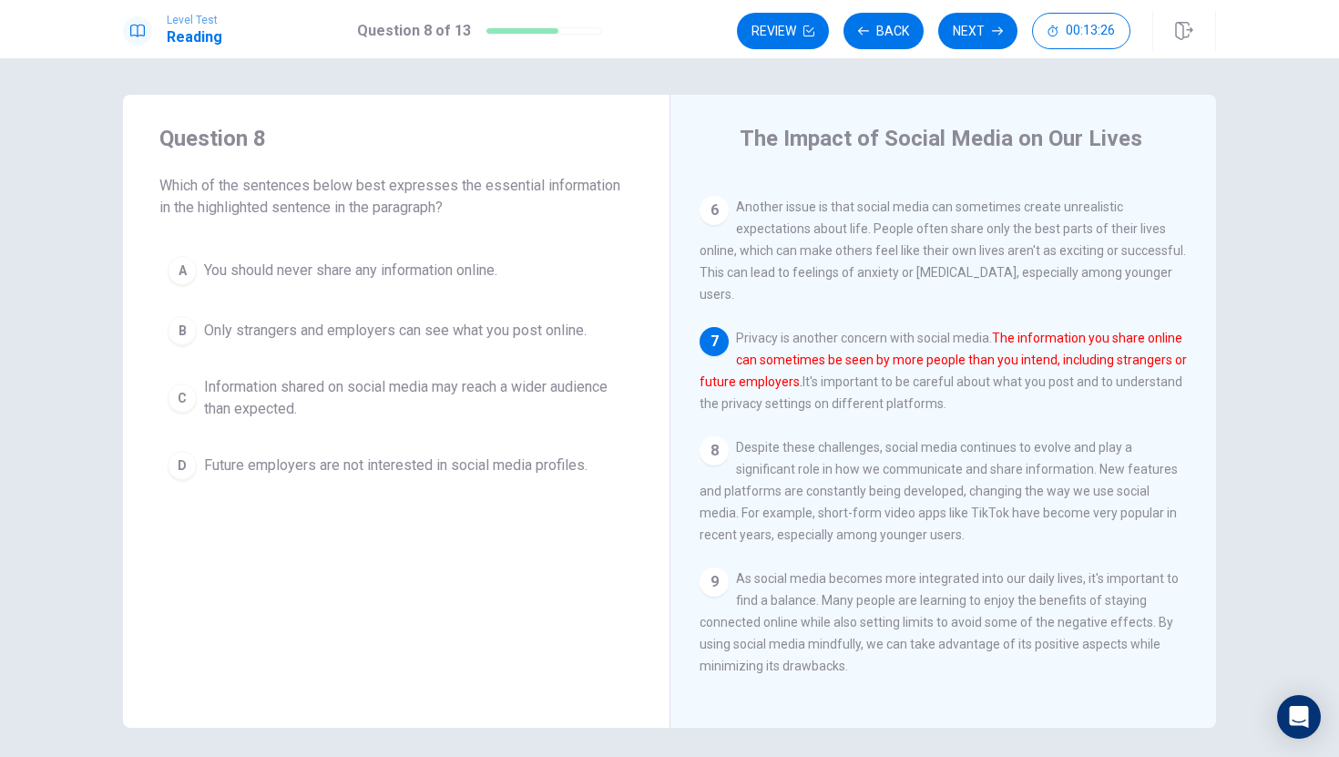
click at [264, 394] on span "Information shared on social media may reach a wider audience than expected." at bounding box center [414, 398] width 421 height 44
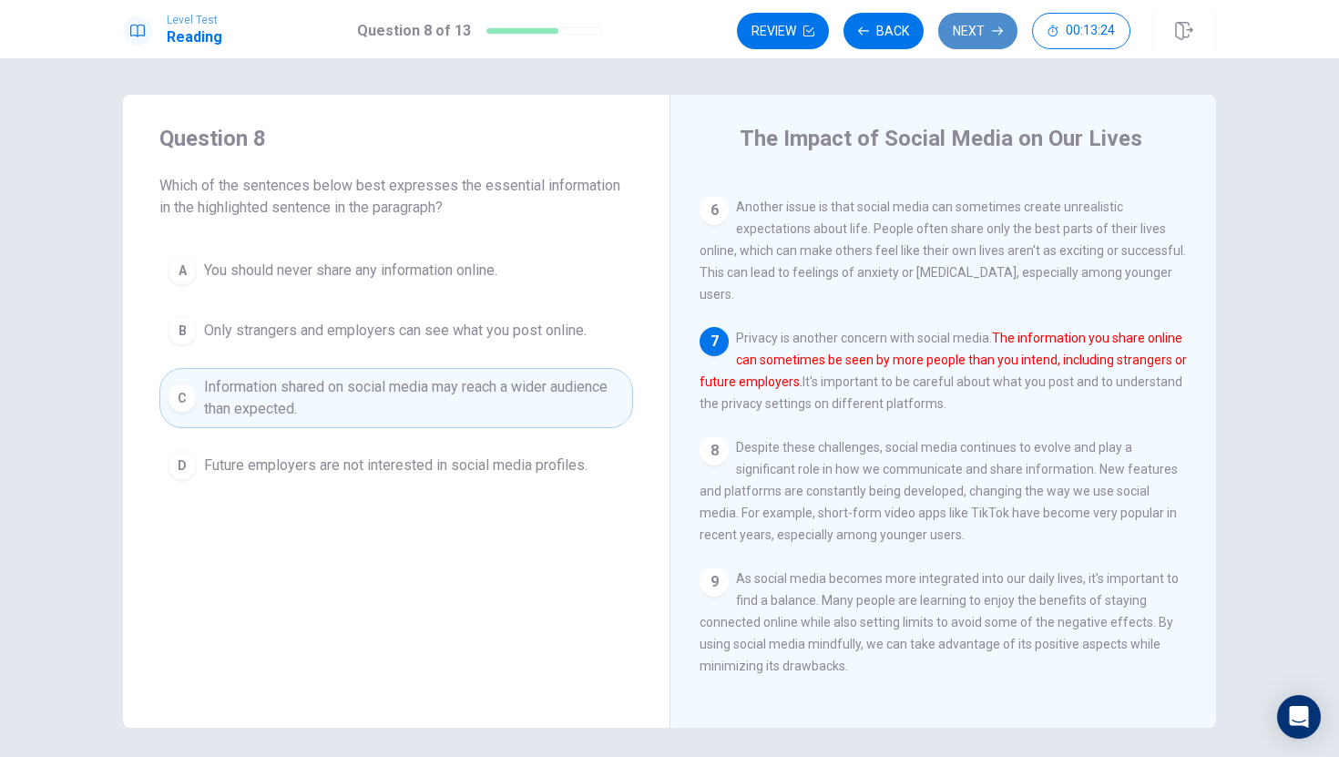
click at [984, 23] on button "Next" at bounding box center [977, 31] width 79 height 36
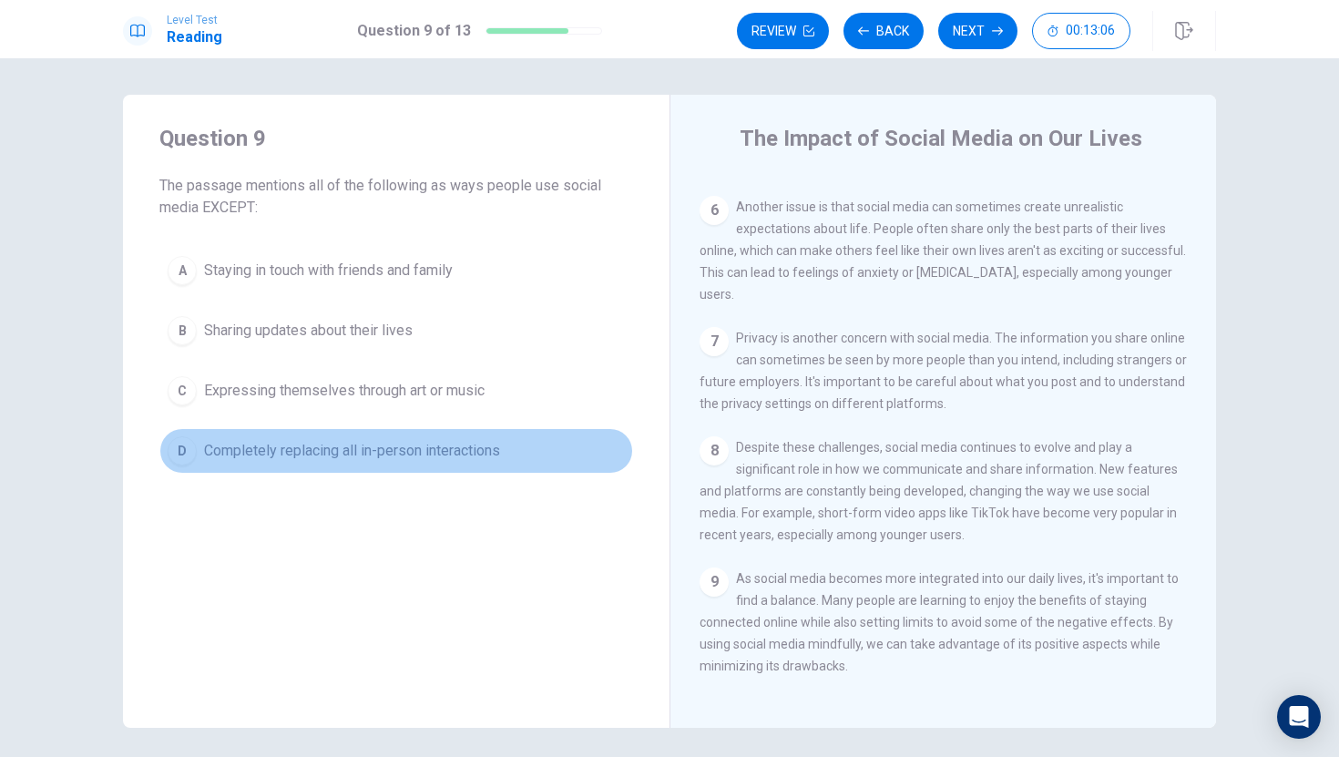
click at [500, 447] on span "Completely replacing all in-person interactions" at bounding box center [352, 451] width 296 height 22
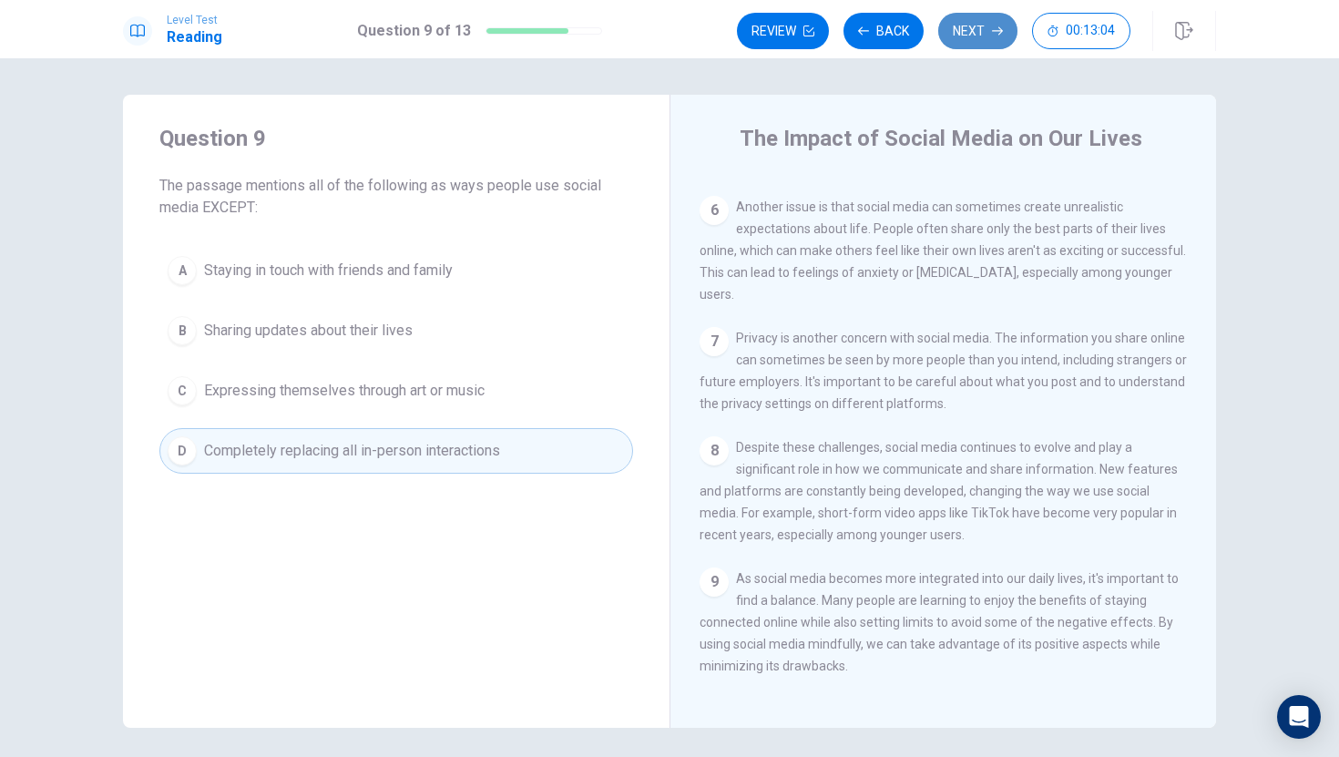
click at [988, 24] on button "Next" at bounding box center [977, 31] width 79 height 36
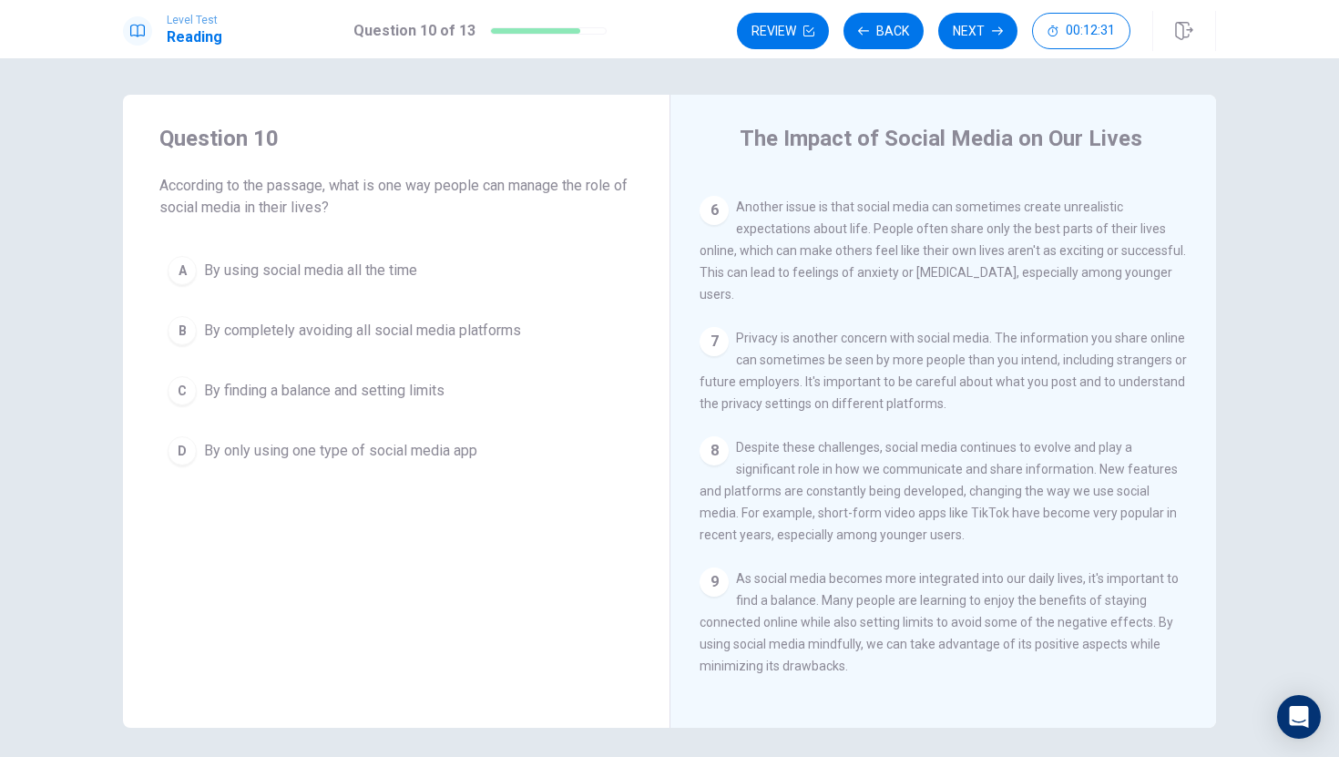
click at [412, 384] on span "By finding a balance and setting limits" at bounding box center [324, 391] width 241 height 22
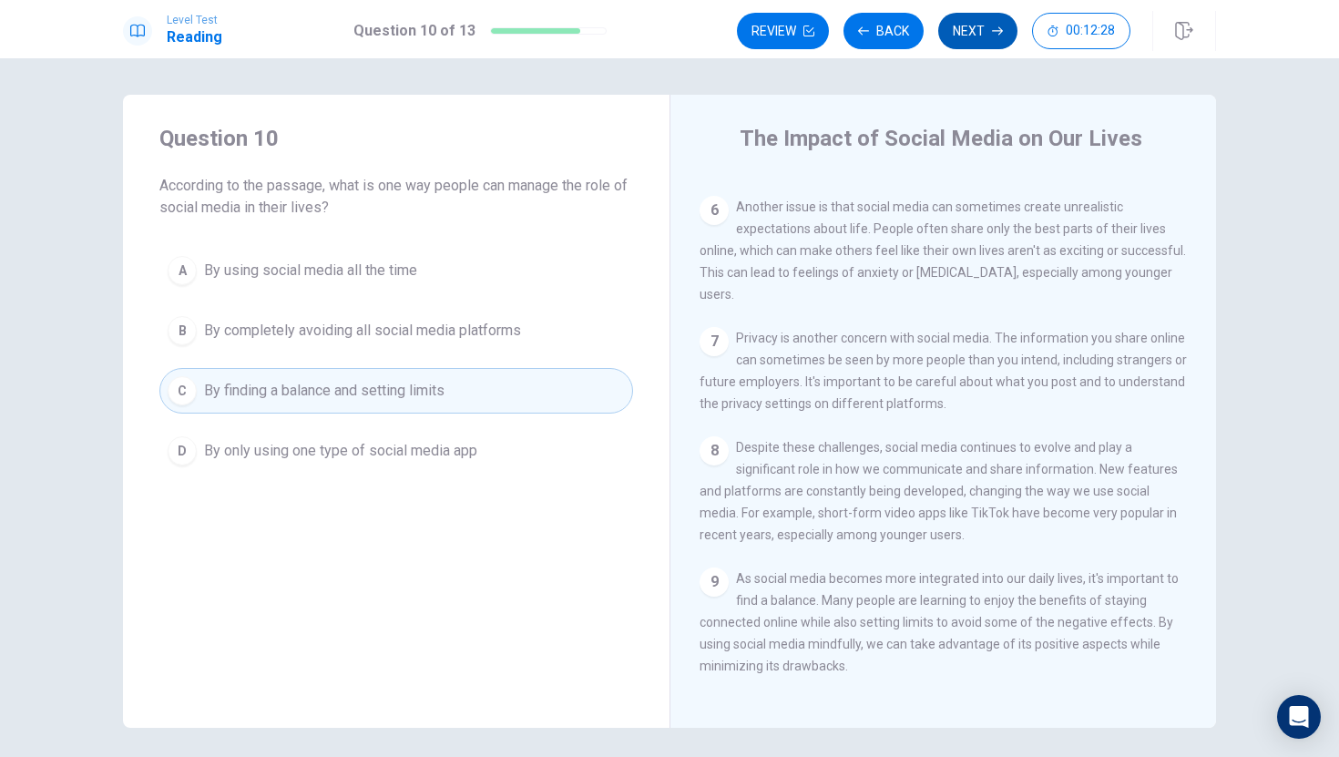
click at [978, 25] on button "Next" at bounding box center [977, 31] width 79 height 36
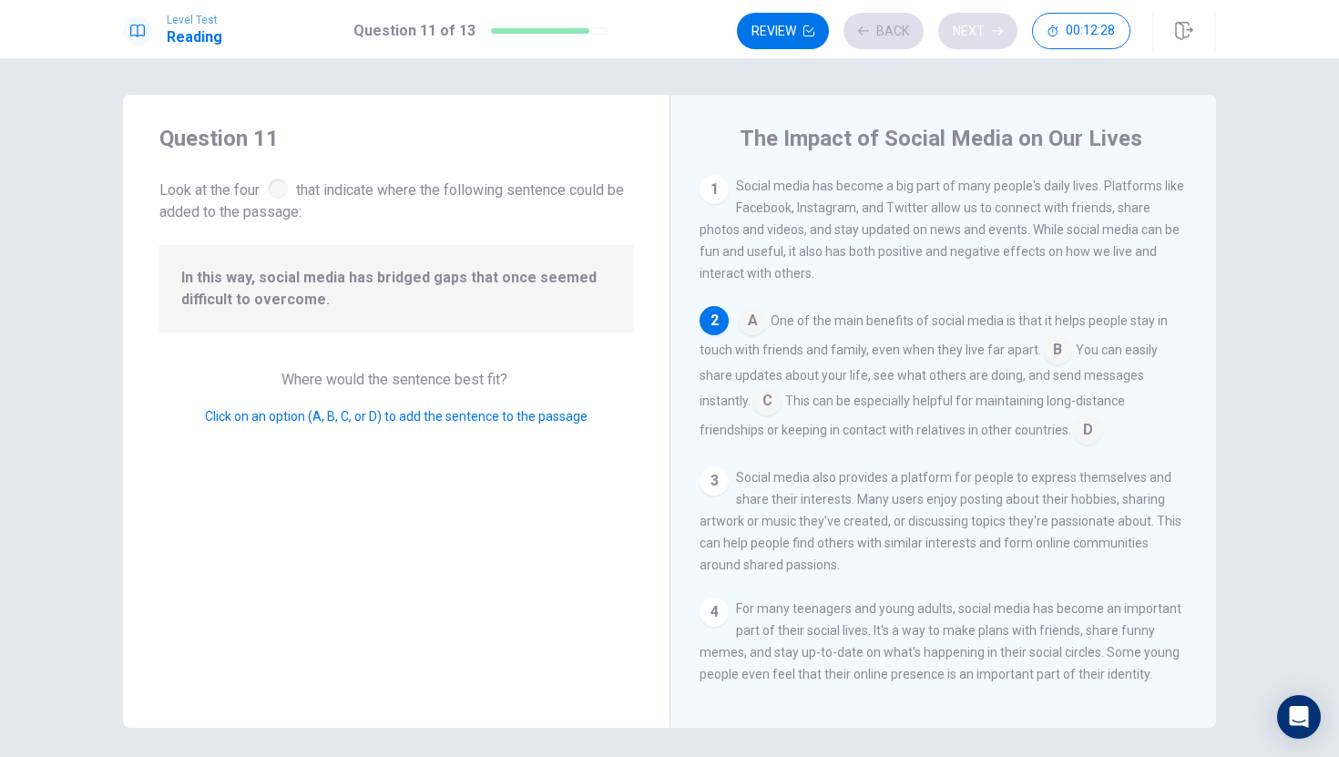
scroll to position [136, 0]
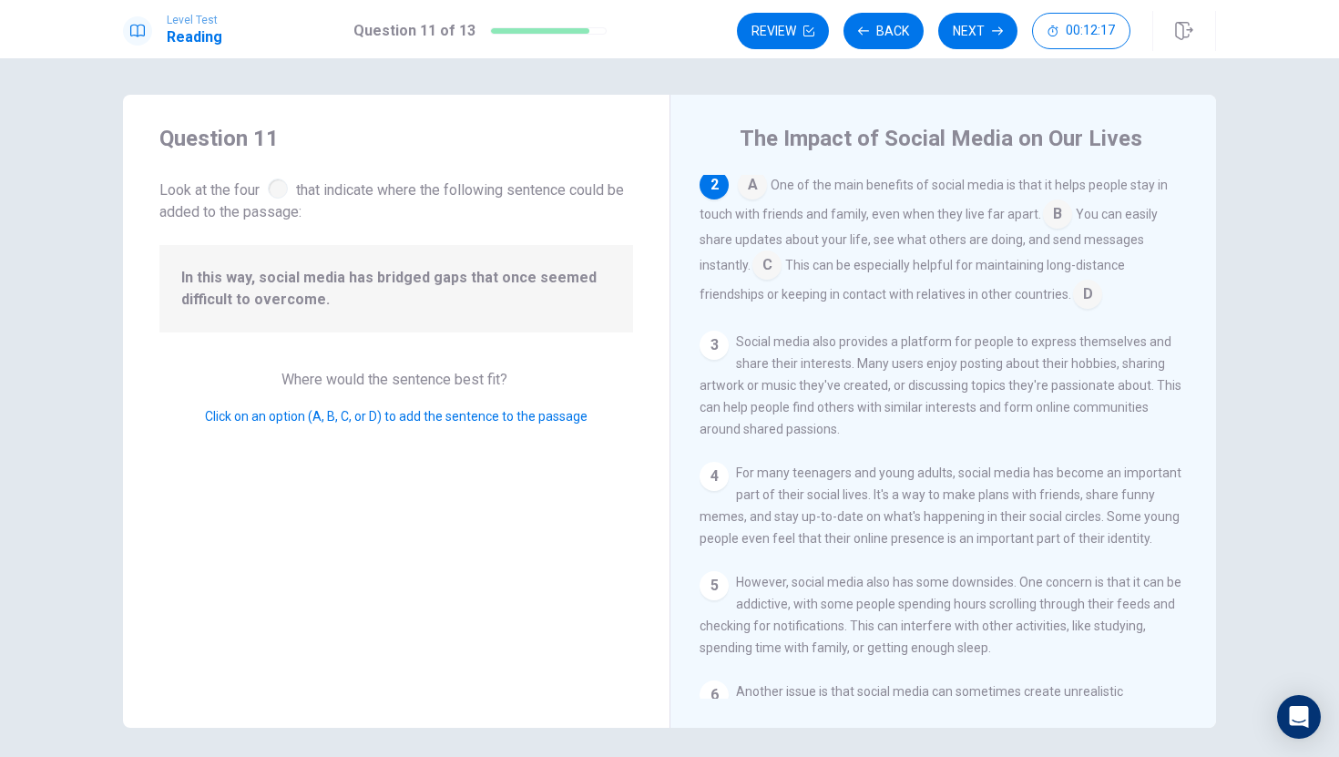
click at [305, 287] on span "In this way, social media has bridged gaps that once seemed difficult to overco…" at bounding box center [396, 289] width 430 height 44
drag, startPoint x: 305, startPoint y: 287, endPoint x: 352, endPoint y: 314, distance: 53.9
click at [353, 315] on div "In this way, social media has bridged gaps that once seemed difficult to overco…" at bounding box center [396, 288] width 474 height 87
click at [352, 314] on div "In this way, social media has bridged gaps that once seemed difficult to overco…" at bounding box center [396, 288] width 474 height 87
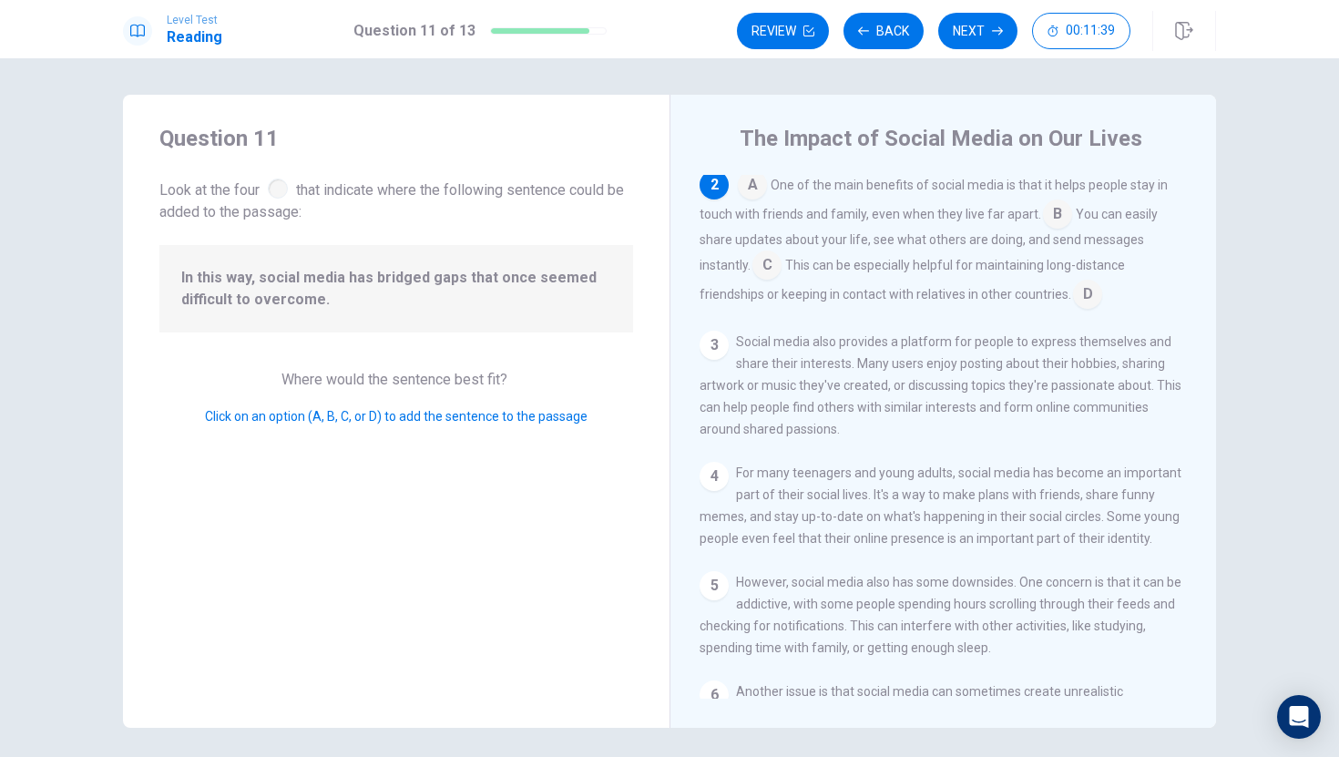
click at [1081, 300] on input at bounding box center [1087, 295] width 29 height 29
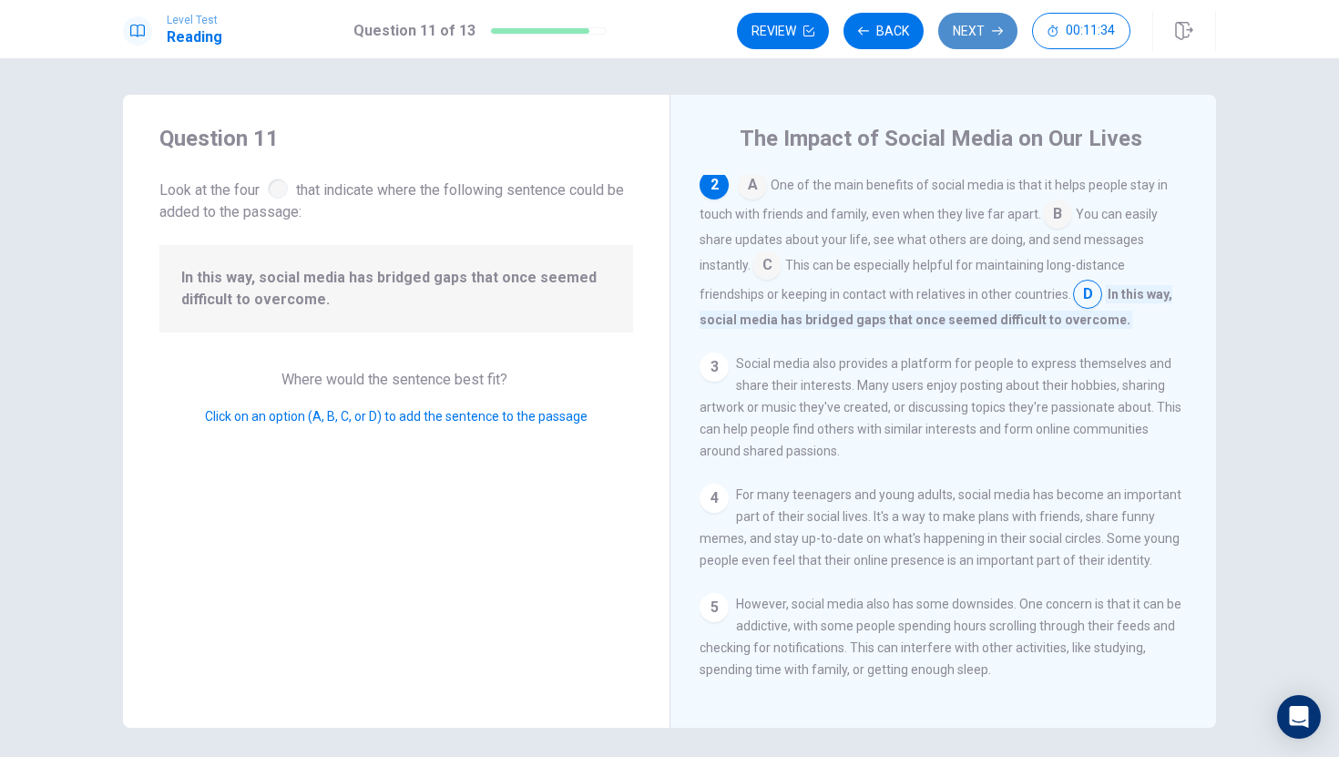
click at [962, 20] on button "Next" at bounding box center [977, 31] width 79 height 36
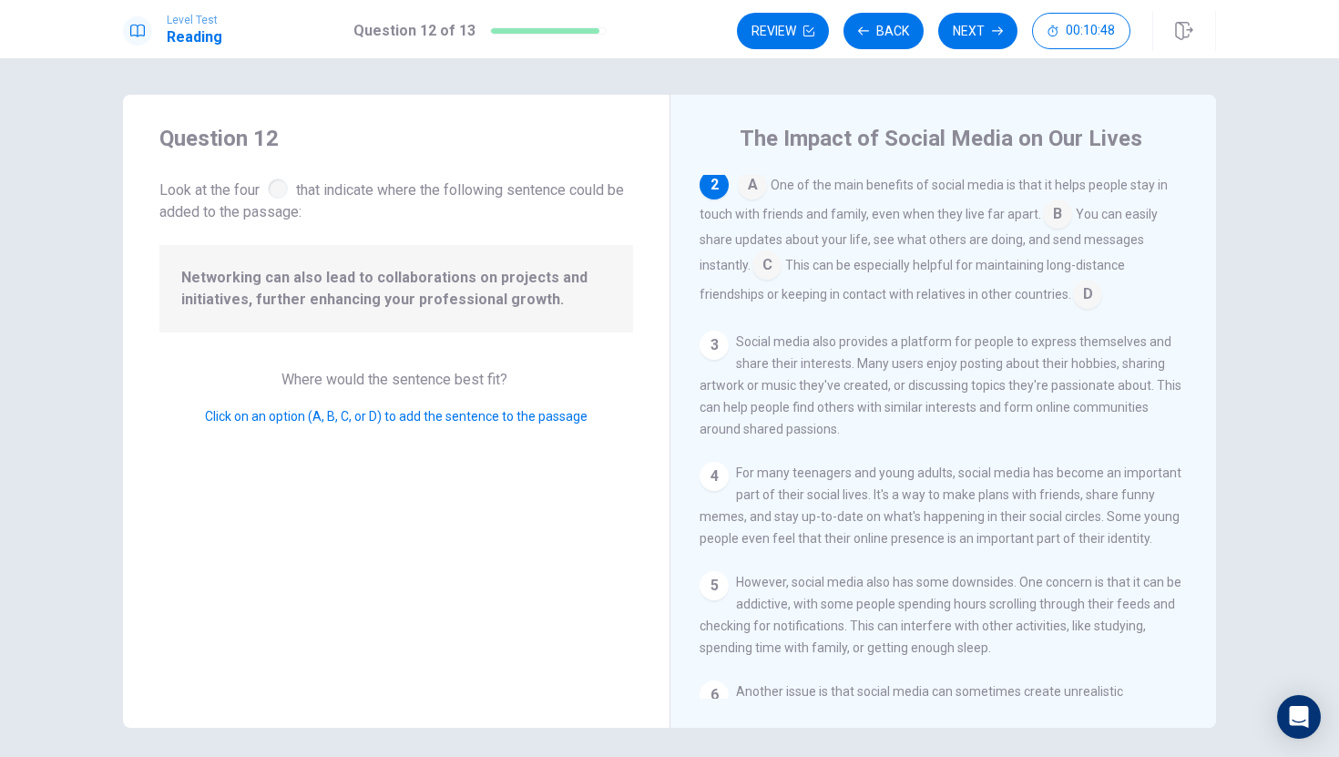
click at [1059, 209] on input at bounding box center [1057, 215] width 29 height 29
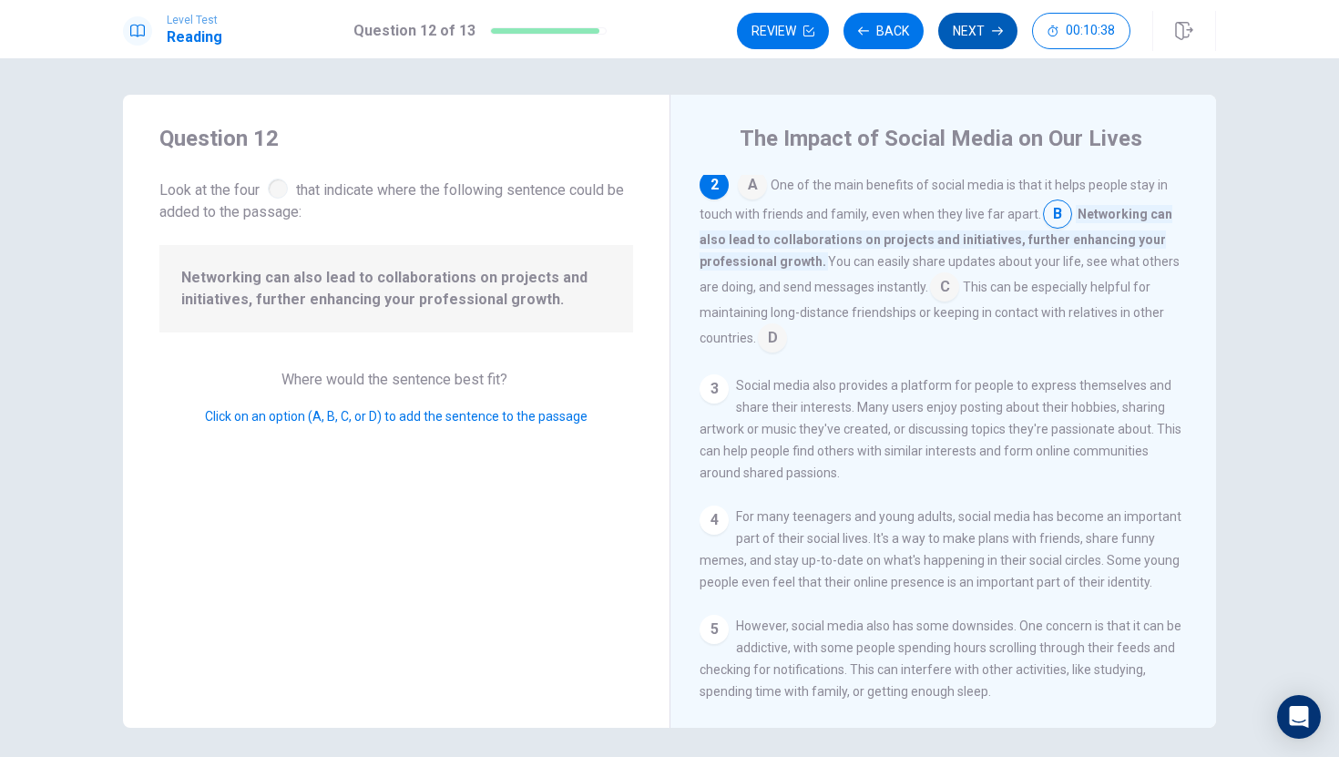
click at [972, 29] on button "Next" at bounding box center [977, 31] width 79 height 36
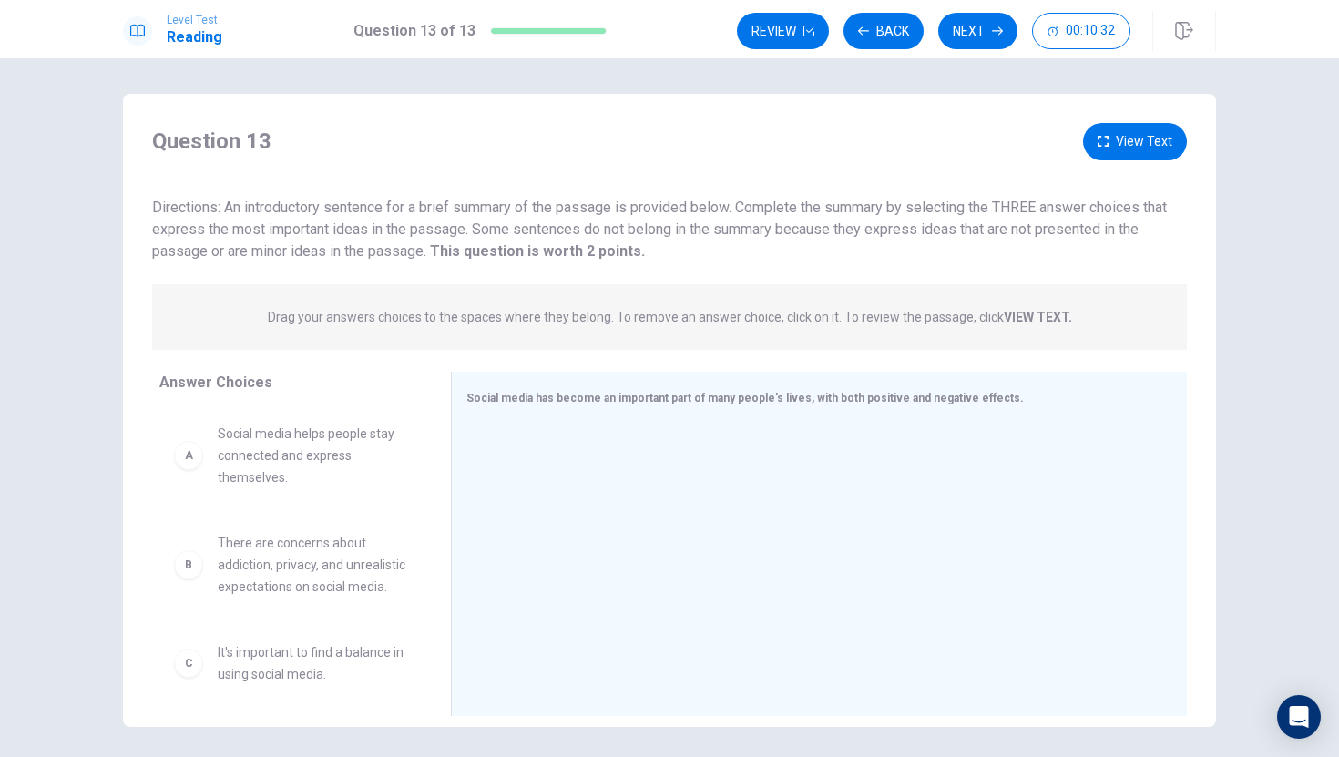
scroll to position [0, 0]
click at [785, 32] on button "Review" at bounding box center [783, 31] width 92 height 36
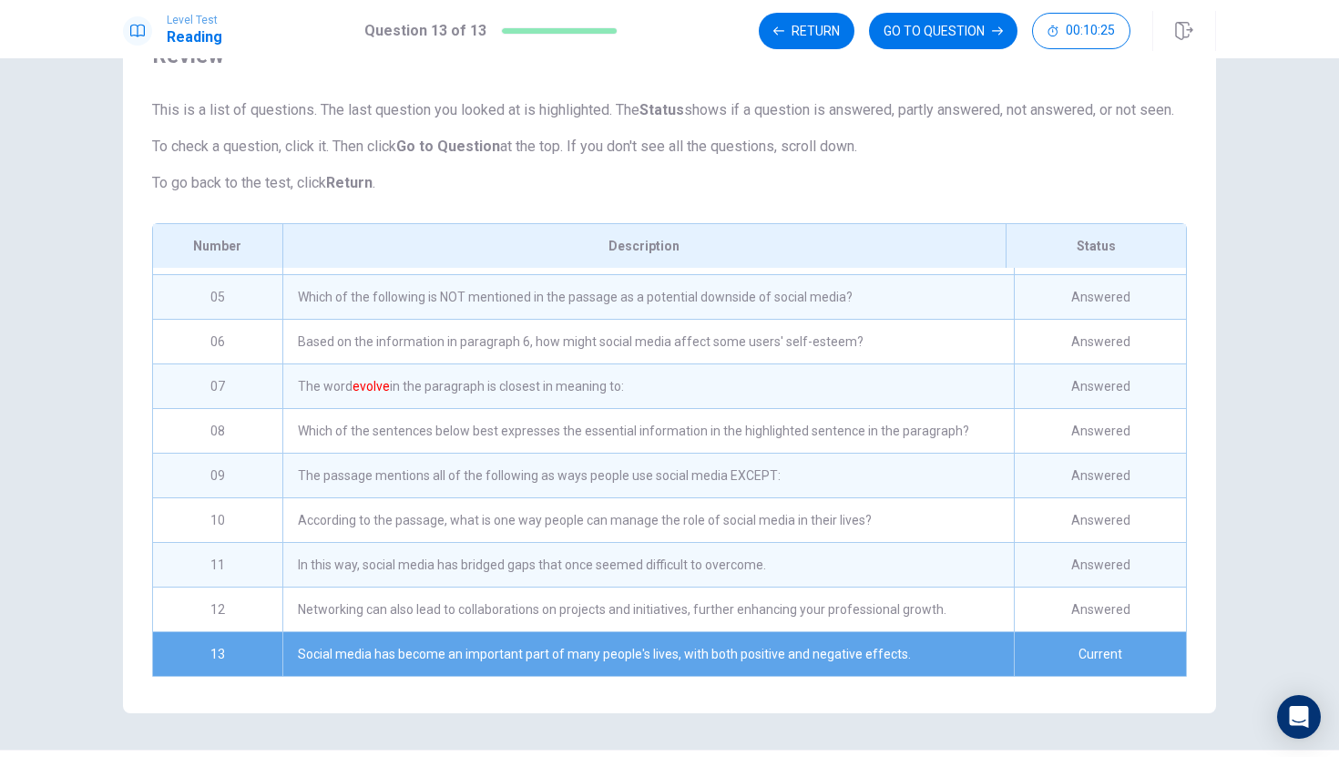
scroll to position [163, 0]
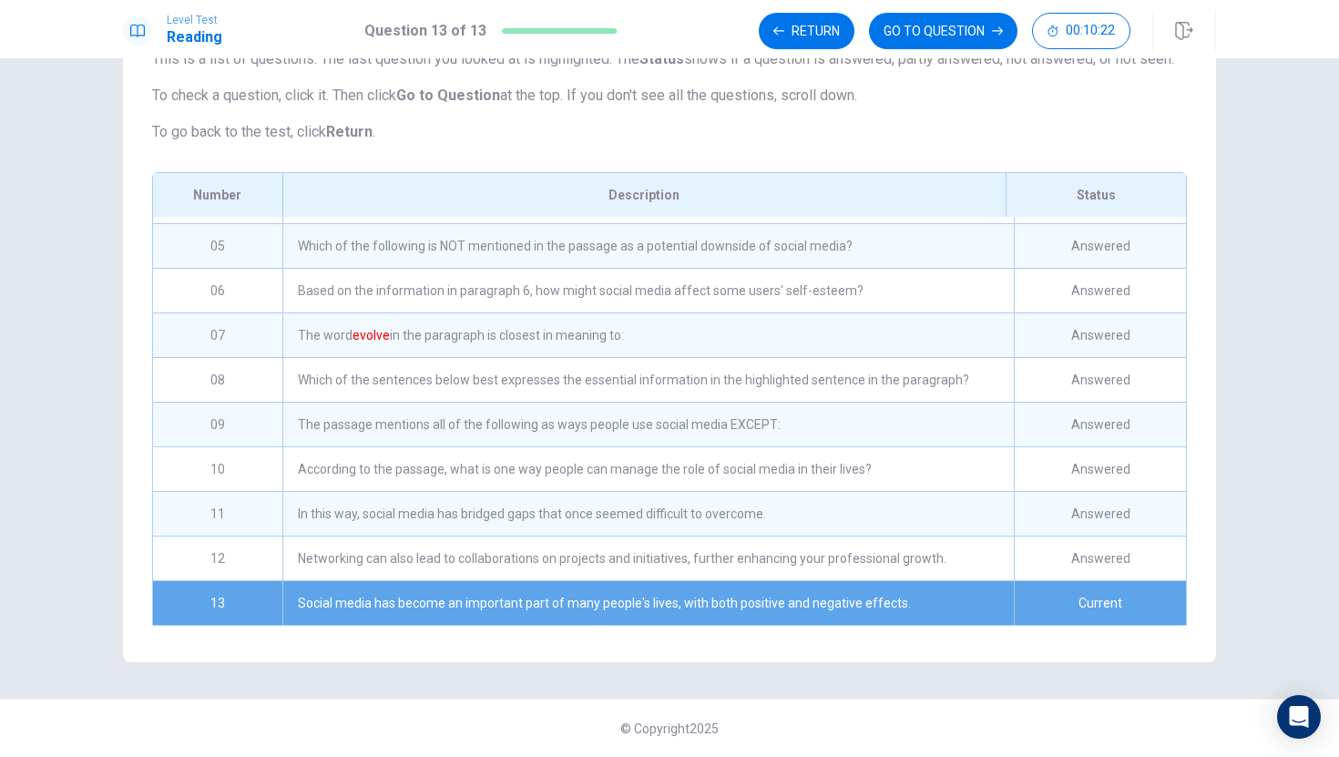
click at [1021, 595] on div "Current" at bounding box center [1100, 603] width 172 height 44
click at [834, 28] on button "Return" at bounding box center [807, 31] width 96 height 36
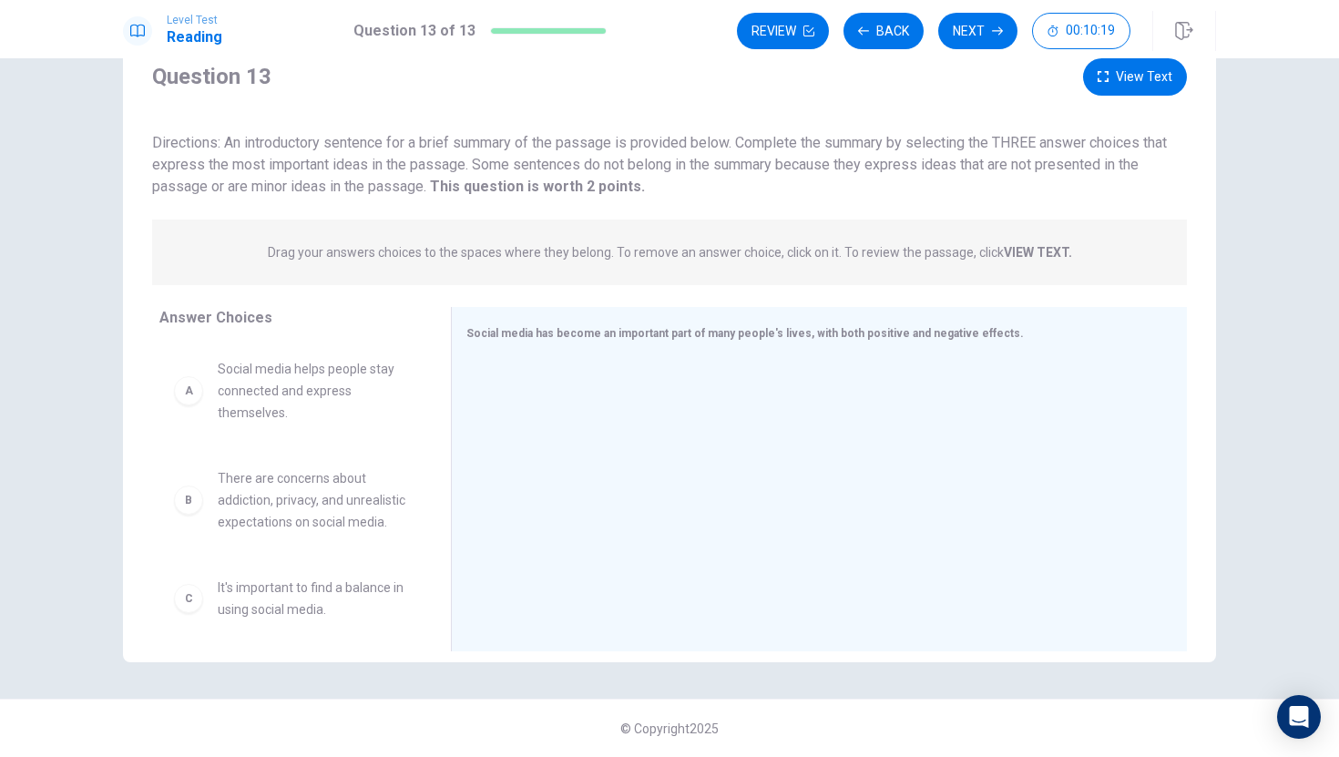
scroll to position [66, 0]
click at [785, 34] on button "Review" at bounding box center [783, 31] width 92 height 36
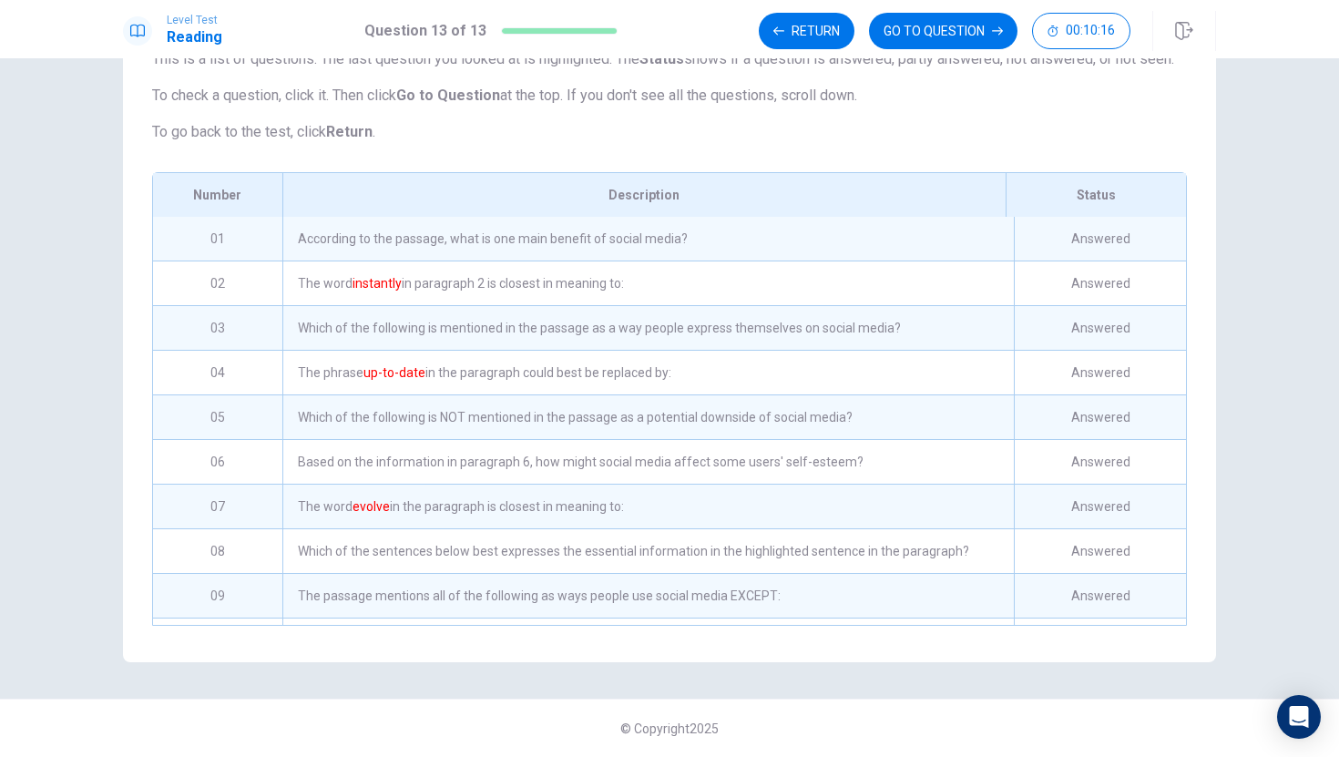
scroll to position [171, 0]
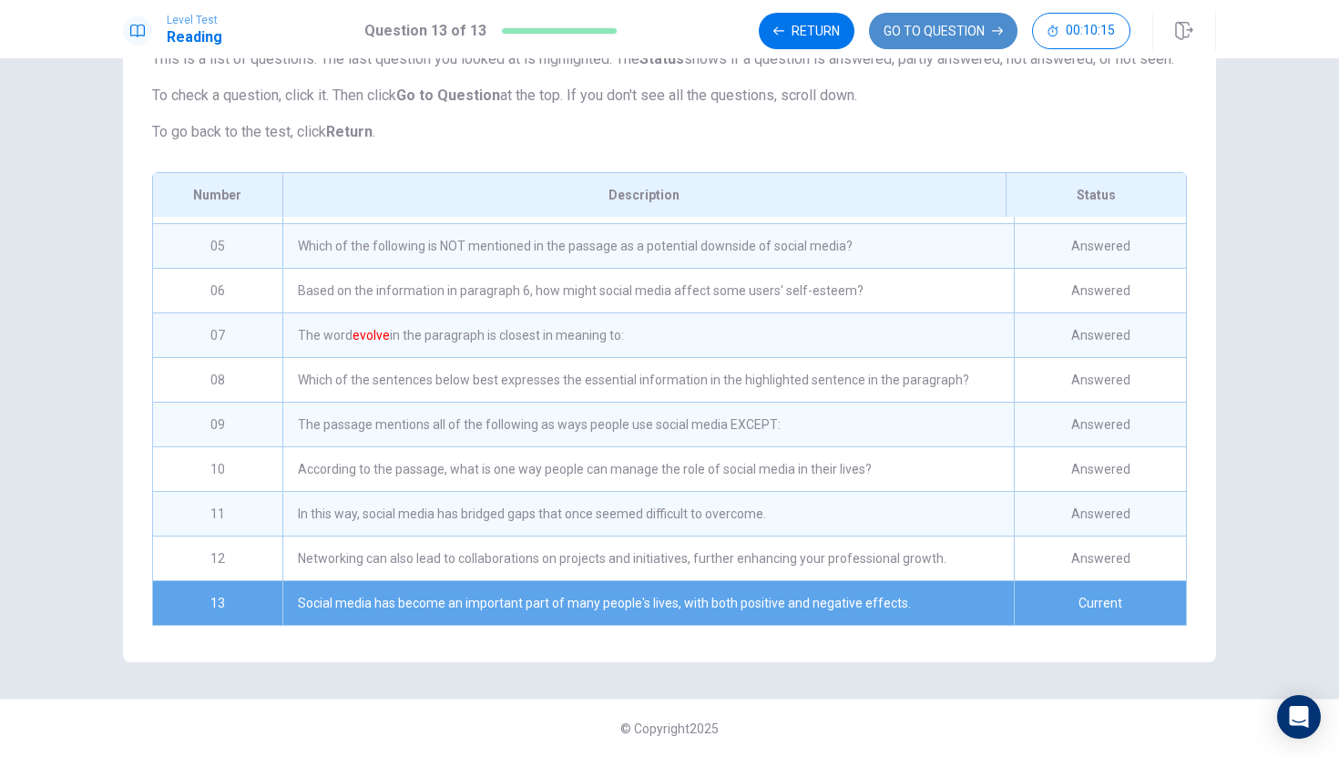
click at [927, 35] on button "GO TO QUESTION" at bounding box center [943, 31] width 148 height 36
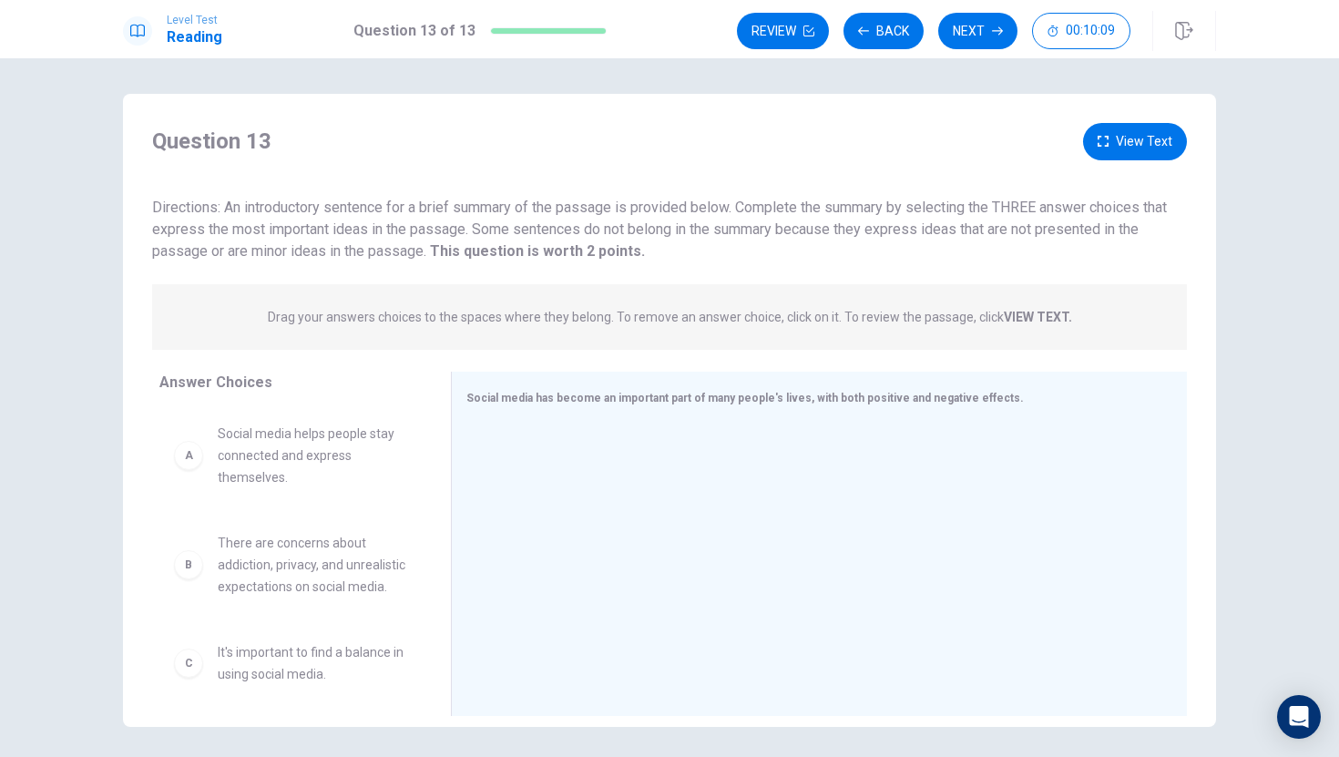
scroll to position [30, 0]
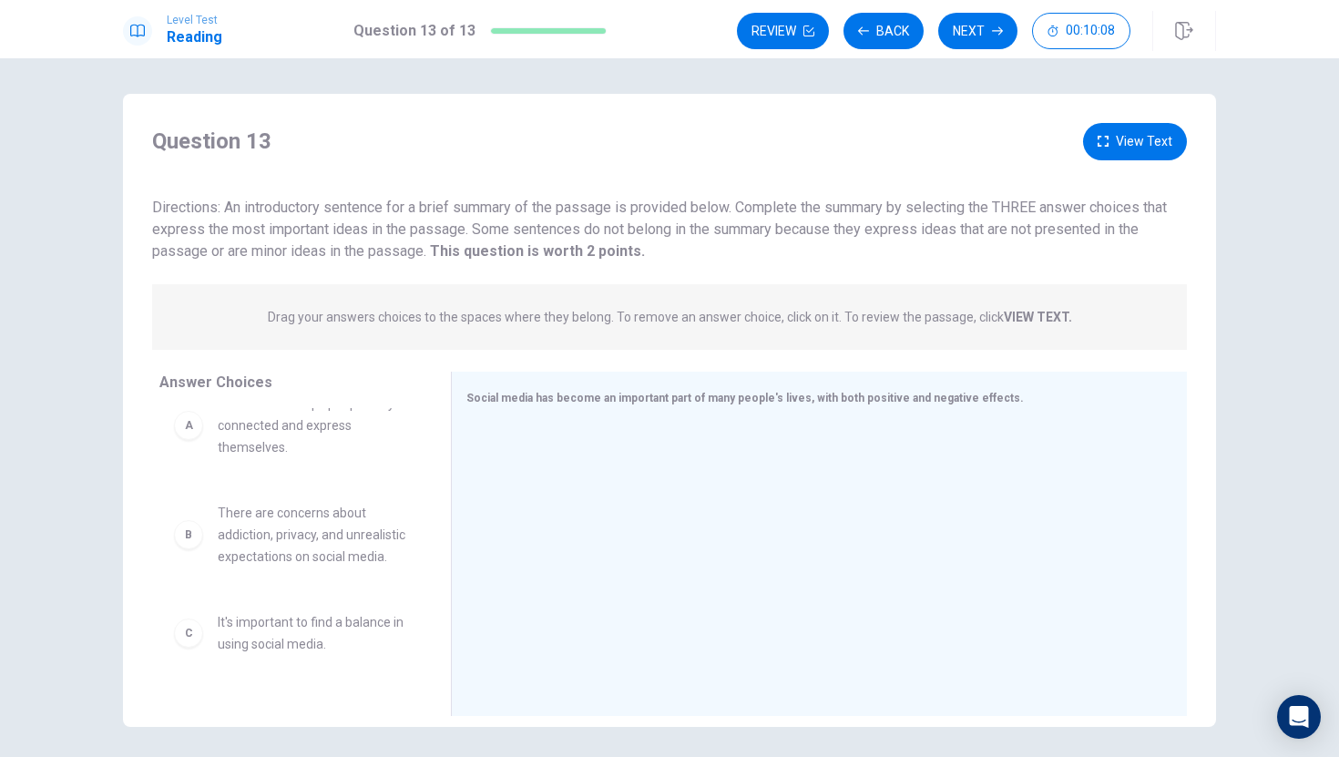
click at [318, 549] on span "There are concerns about addiction, privacy, and unrealistic expectations on so…" at bounding box center [312, 535] width 189 height 66
click at [185, 533] on div "B" at bounding box center [188, 534] width 29 height 29
click at [294, 440] on span "Social media helps people stay connected and express themselves." at bounding box center [312, 426] width 189 height 66
click at [892, 35] on button "Back" at bounding box center [884, 31] width 80 height 36
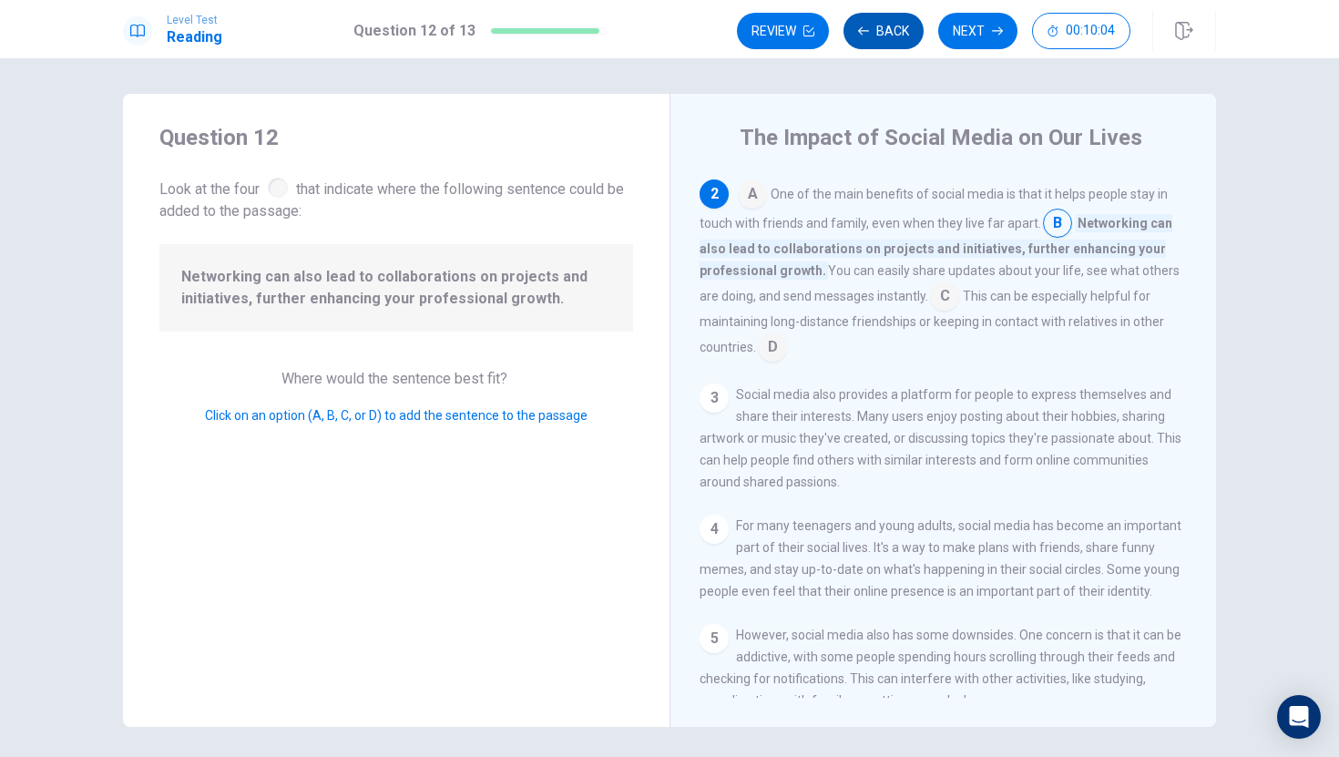
scroll to position [136, 0]
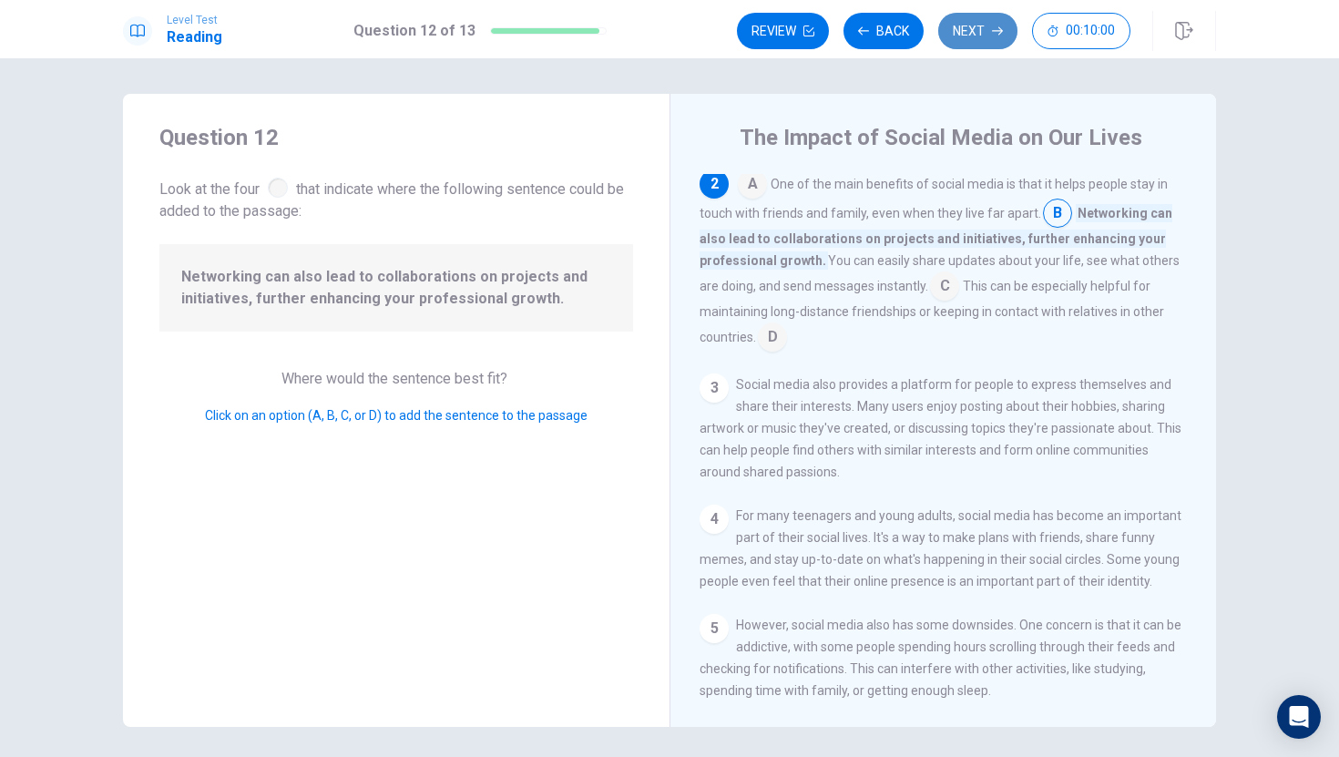
click at [1001, 18] on button "Next" at bounding box center [977, 31] width 79 height 36
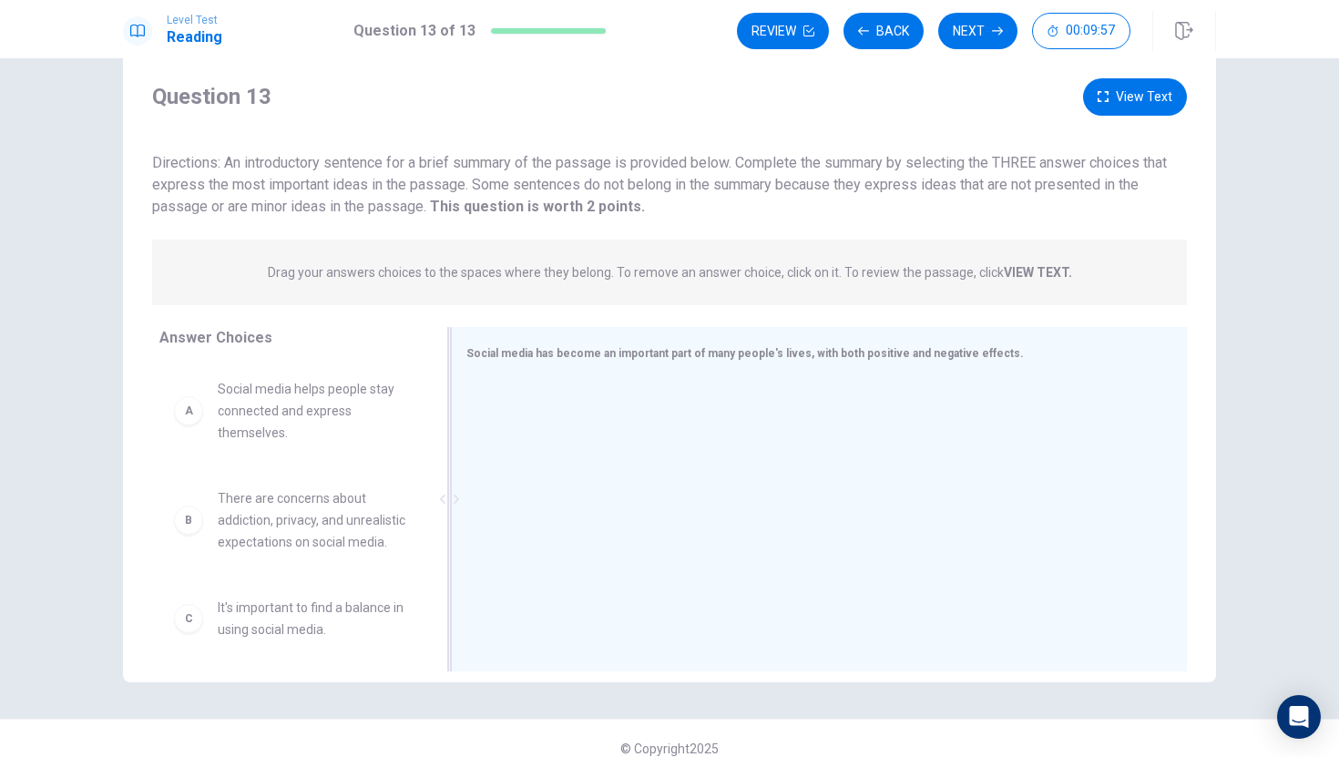
scroll to position [53, 0]
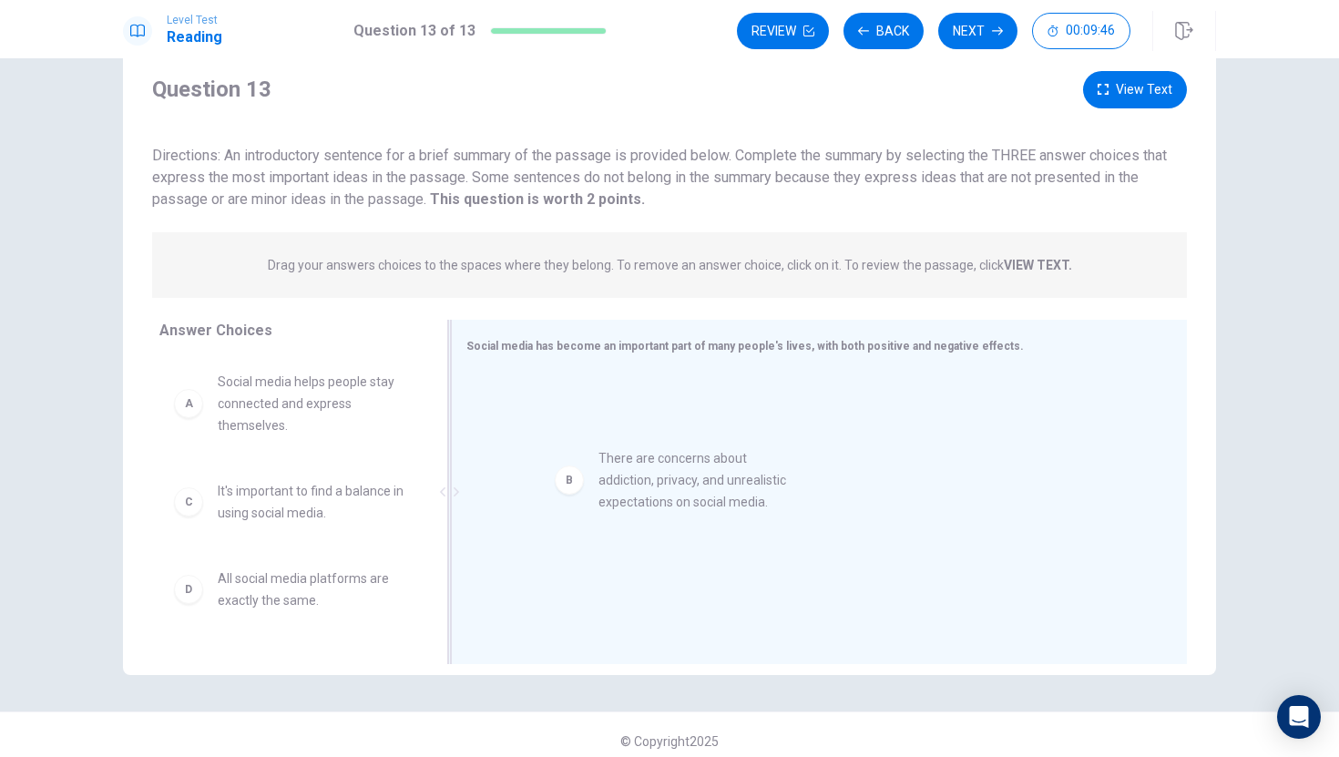
drag, startPoint x: 320, startPoint y: 515, endPoint x: 715, endPoint y: 476, distance: 397.2
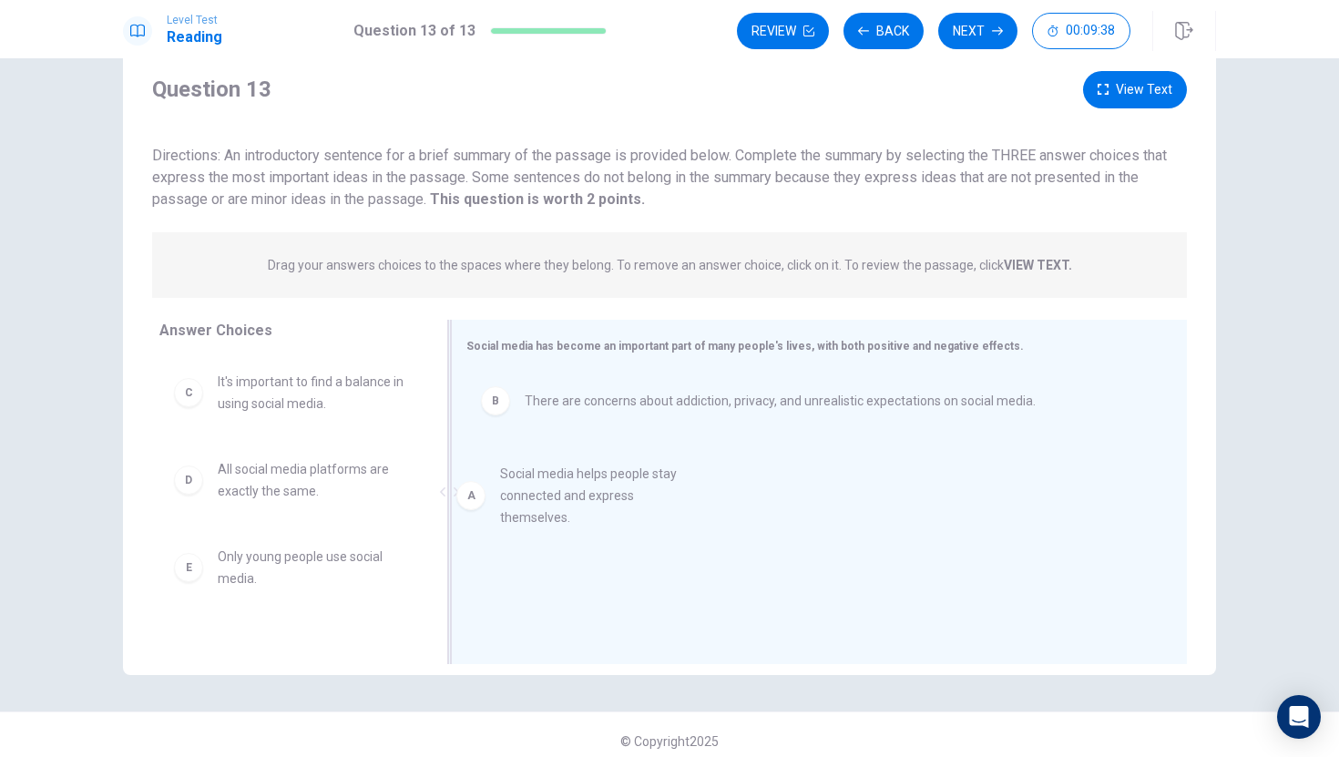
drag, startPoint x: 377, startPoint y: 400, endPoint x: 769, endPoint y: 504, distance: 405.3
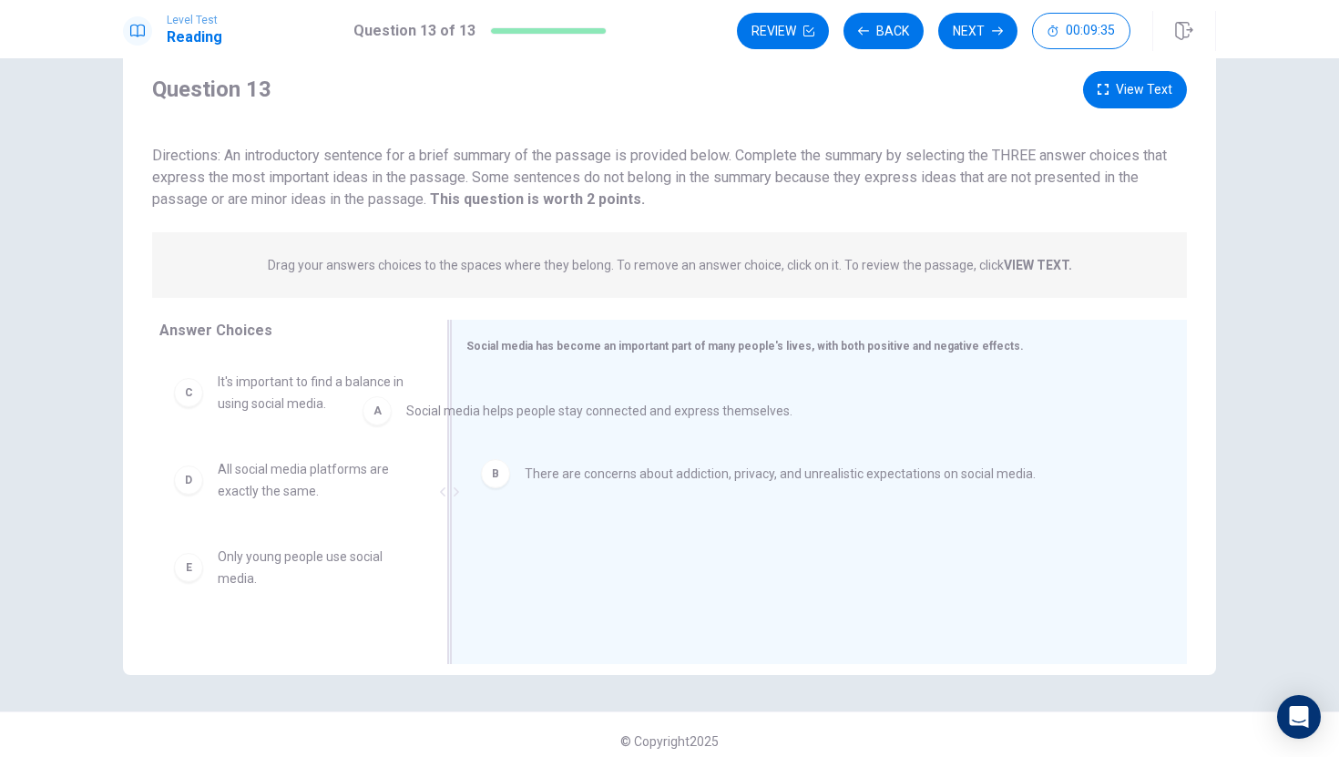
drag, startPoint x: 754, startPoint y: 405, endPoint x: 298, endPoint y: 426, distance: 456.9
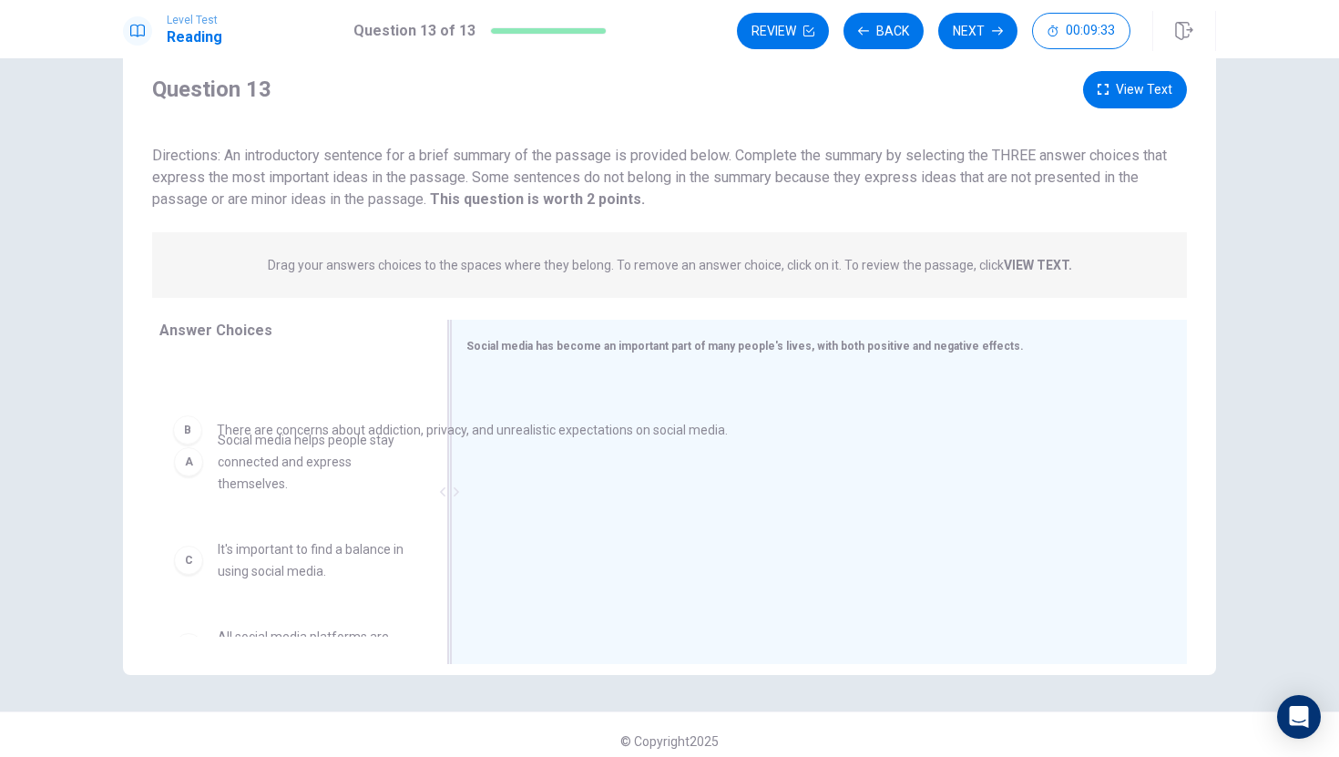
drag, startPoint x: 601, startPoint y: 398, endPoint x: 230, endPoint y: 440, distance: 374.0
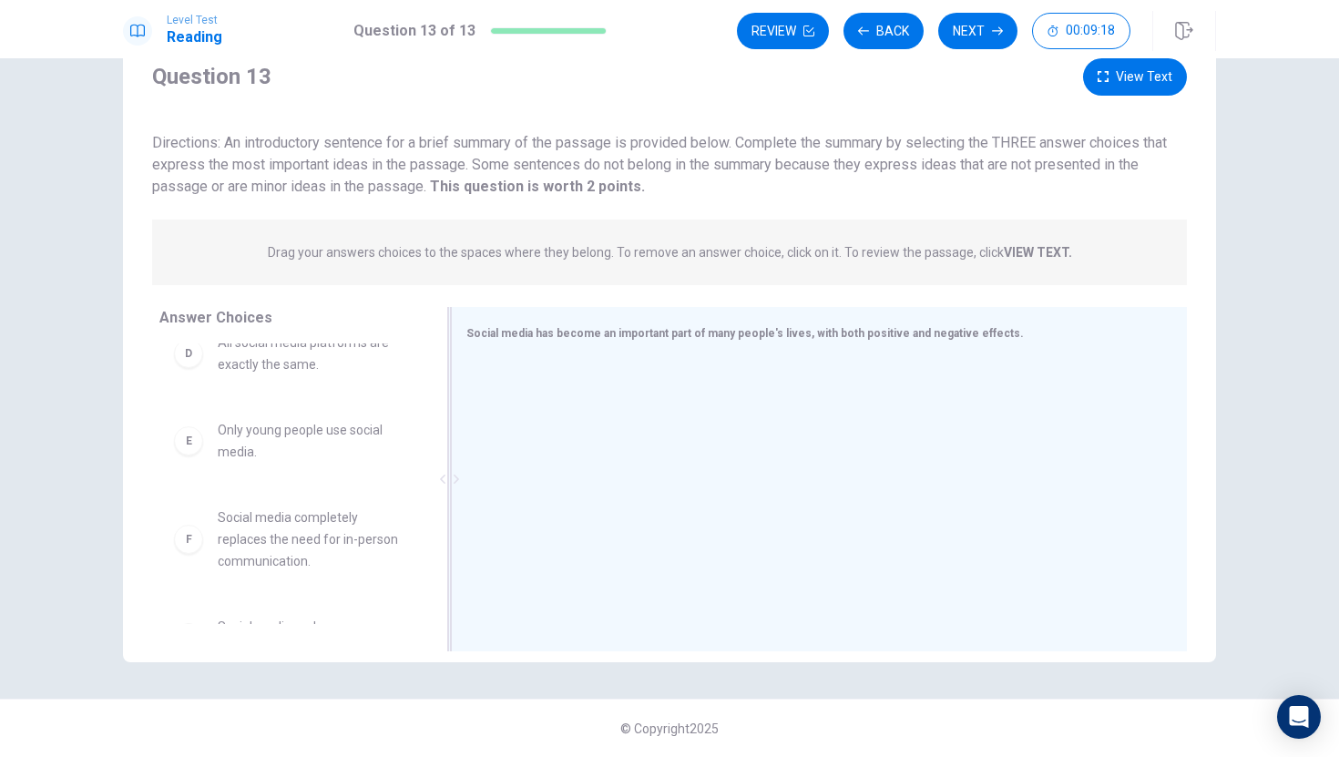
scroll to position [333, 0]
drag, startPoint x: 295, startPoint y: 494, endPoint x: 320, endPoint y: 497, distance: 24.9
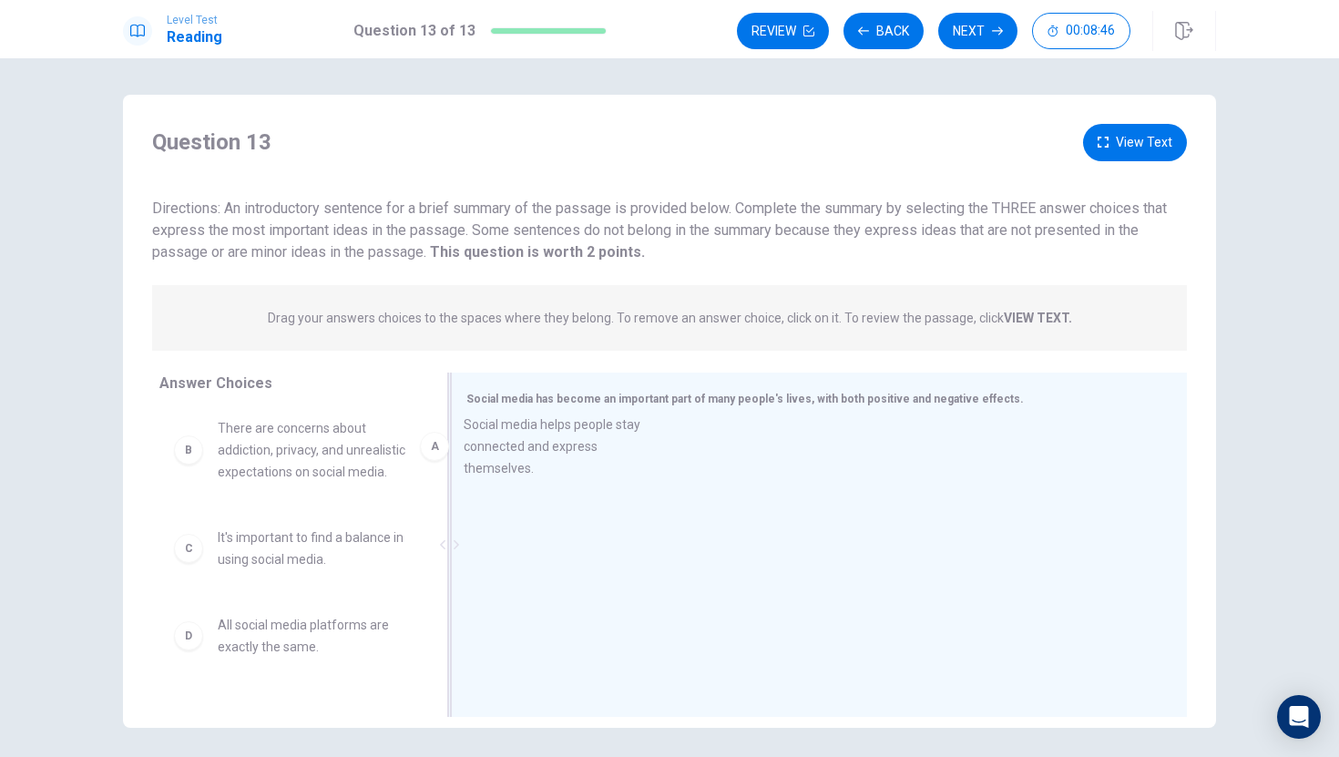
scroll to position [5, 0]
drag, startPoint x: 320, startPoint y: 449, endPoint x: 624, endPoint y: 459, distance: 304.4
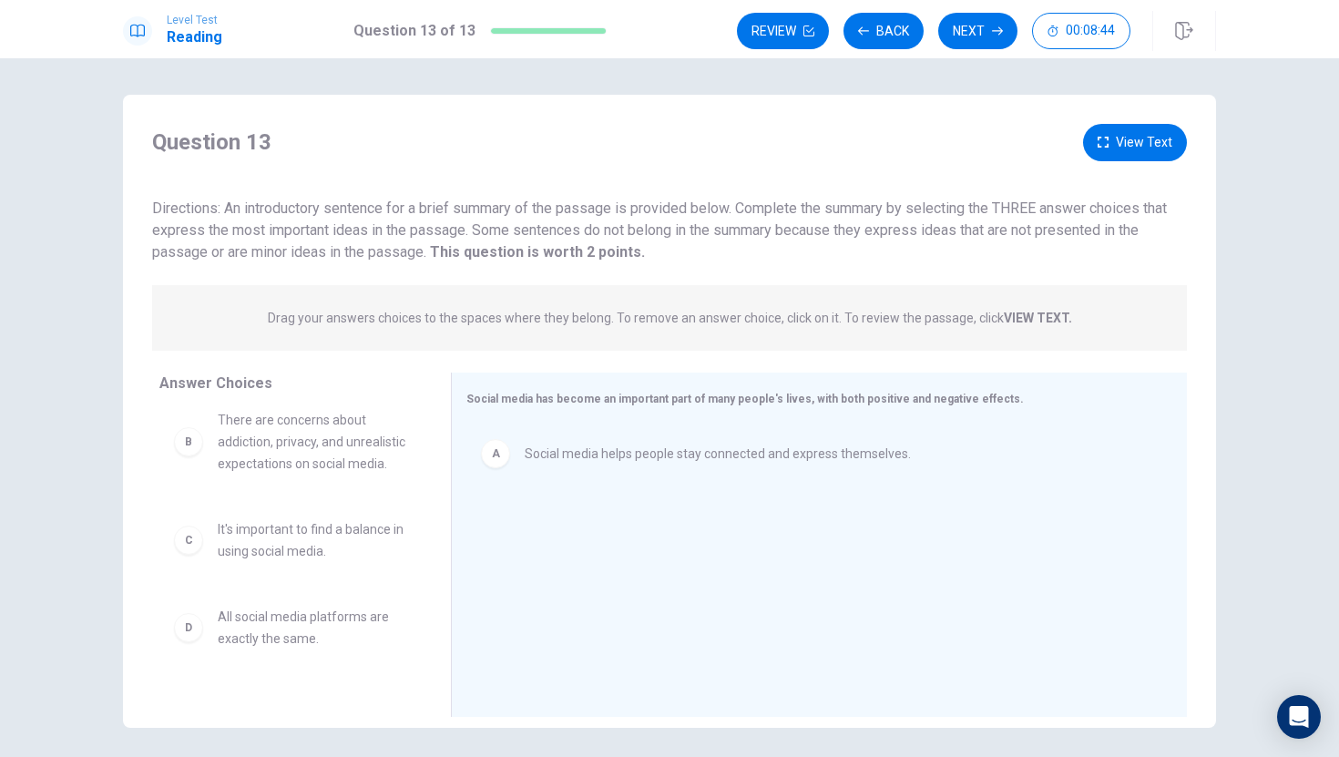
scroll to position [37, 0]
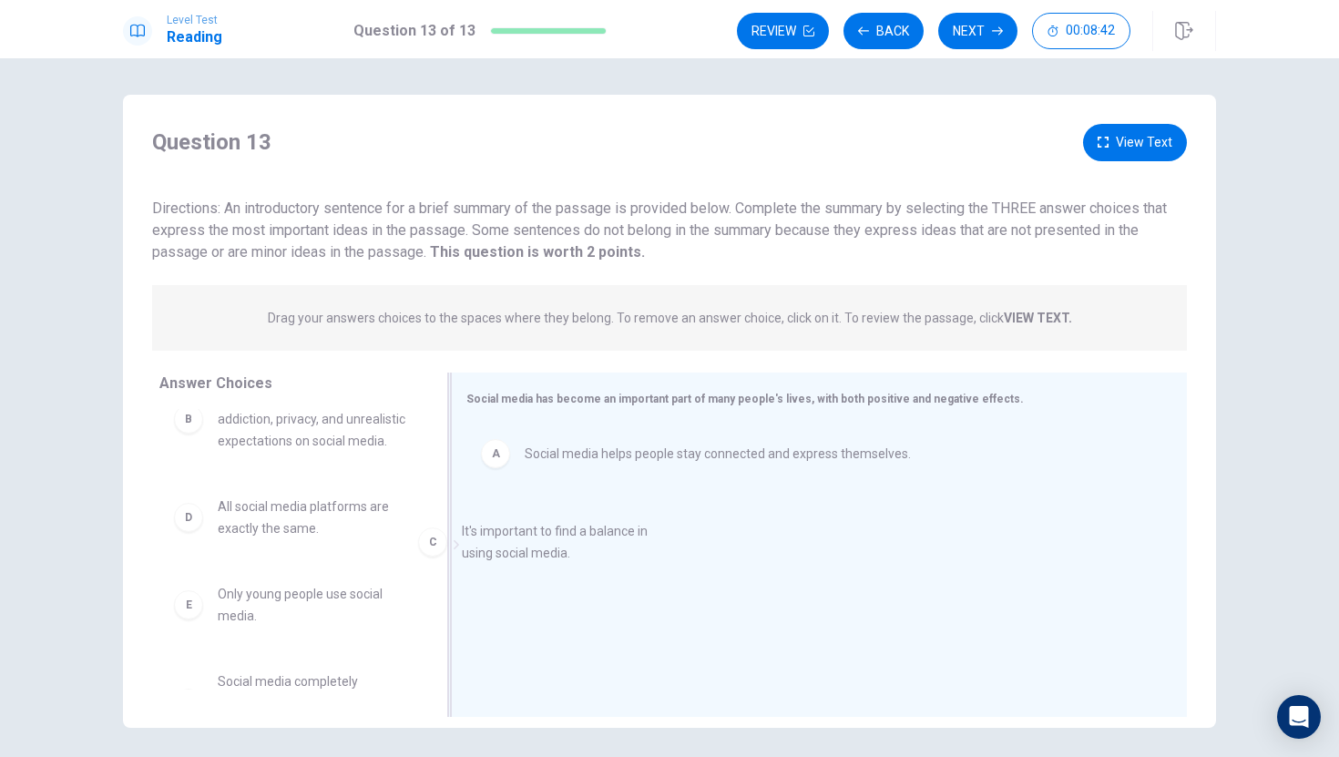
drag, startPoint x: 284, startPoint y: 519, endPoint x: 602, endPoint y: 546, distance: 319.0
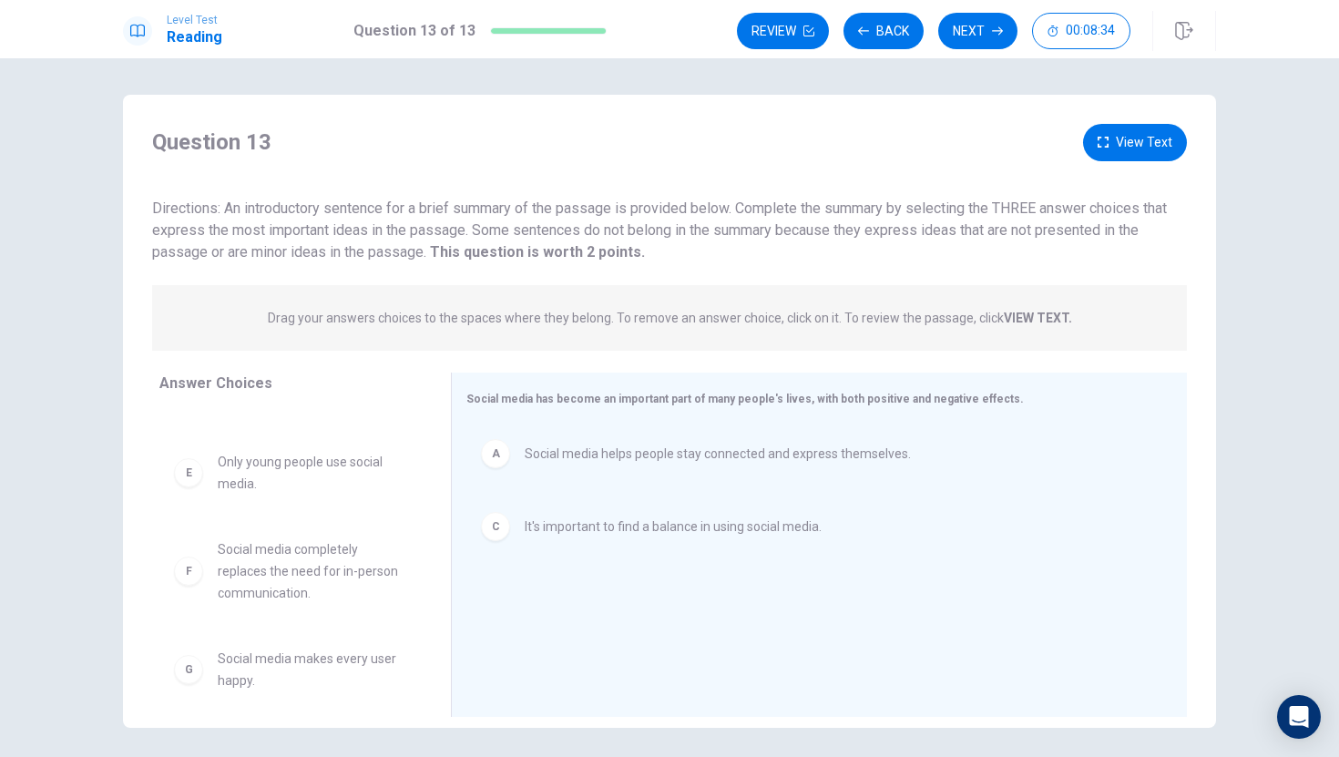
scroll to position [186, 0]
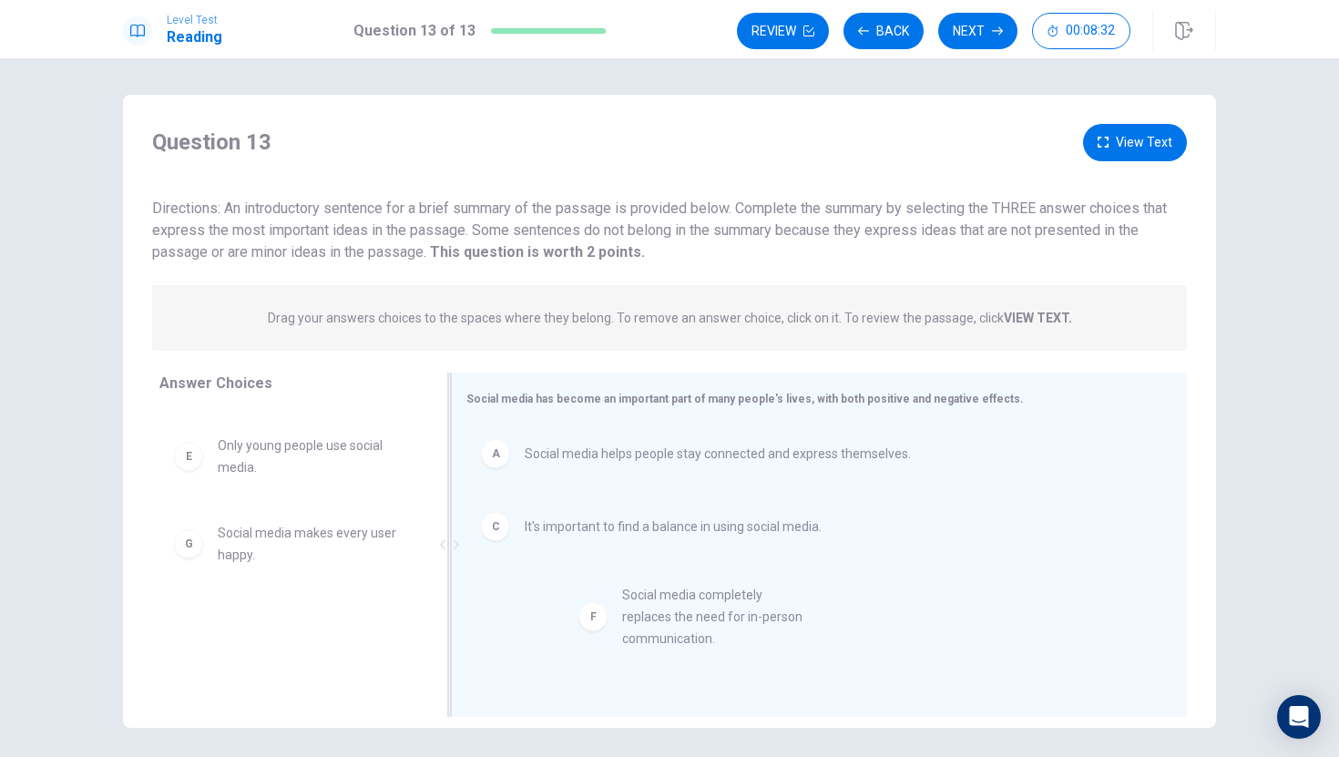
drag, startPoint x: 278, startPoint y: 561, endPoint x: 688, endPoint y: 622, distance: 414.5
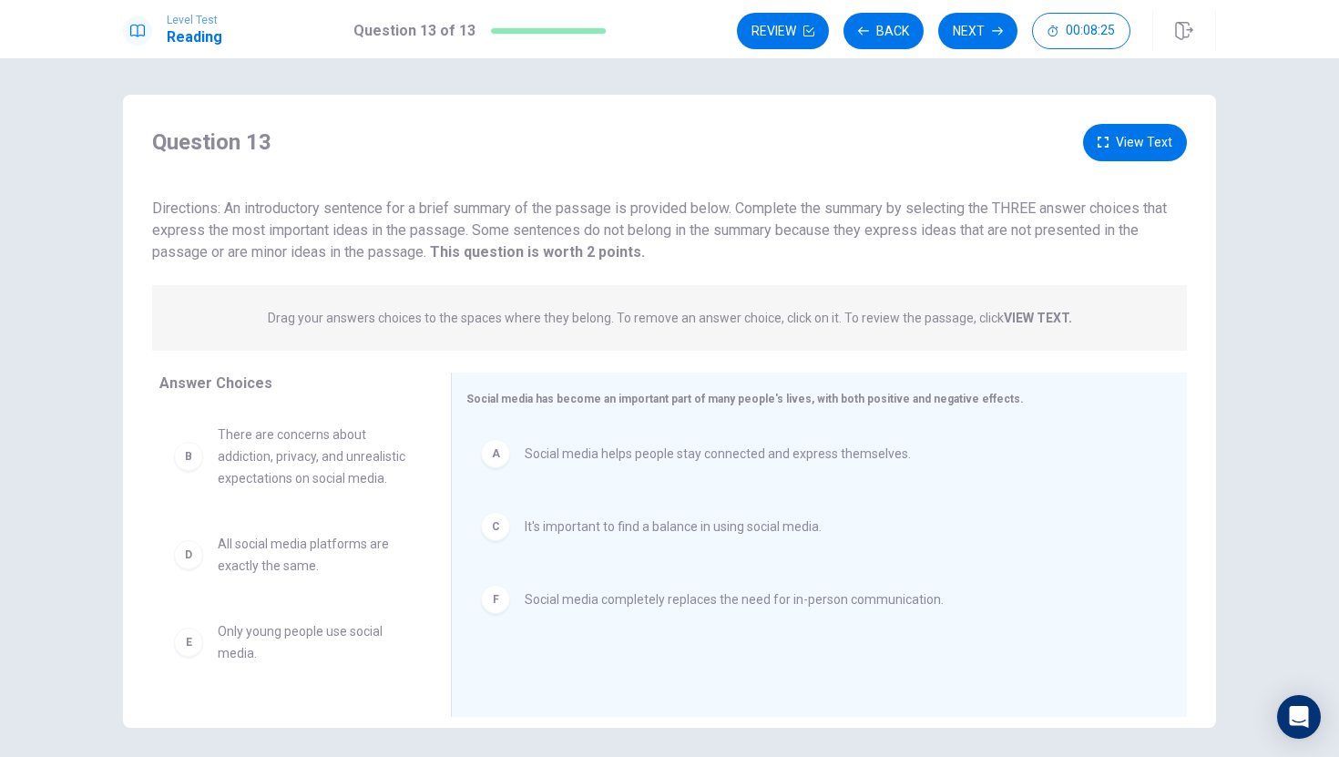
scroll to position [1, 0]
click at [1092, 141] on button "View Text" at bounding box center [1135, 142] width 104 height 37
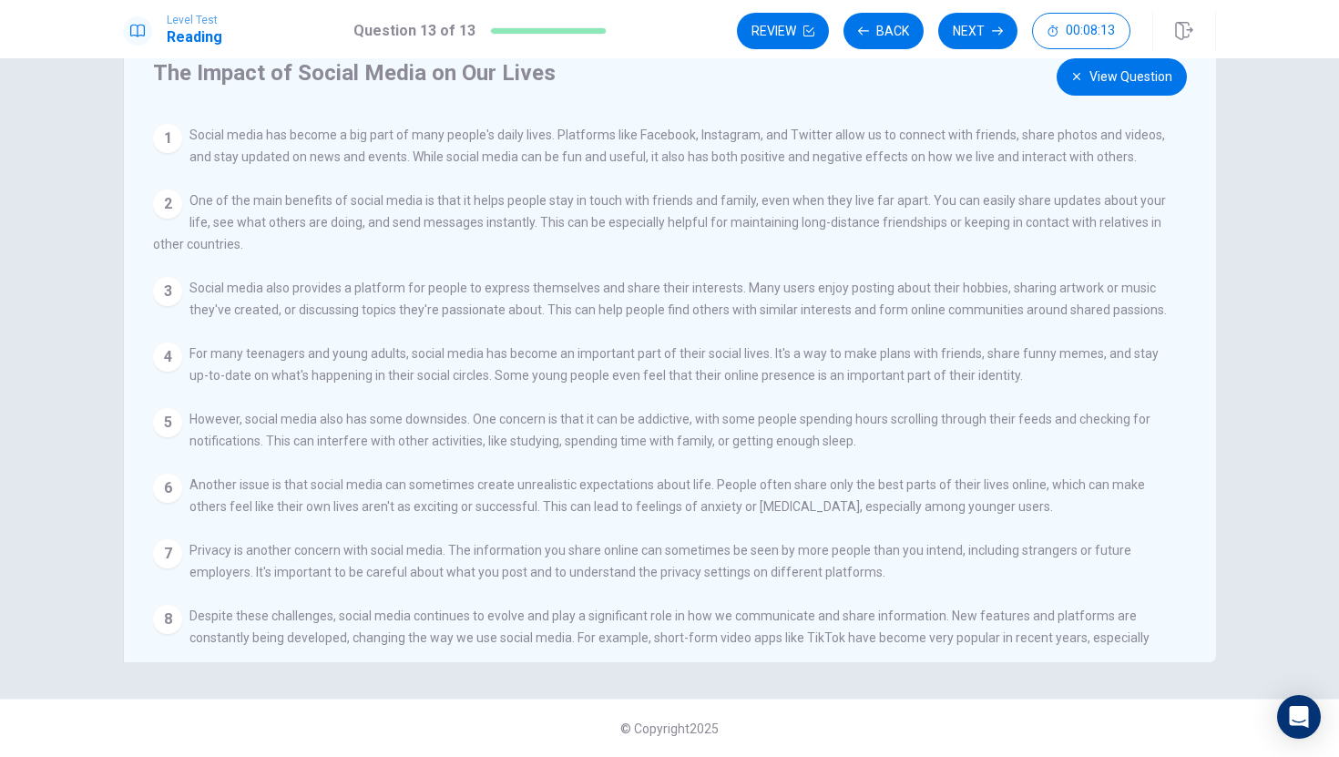
scroll to position [0, 0]
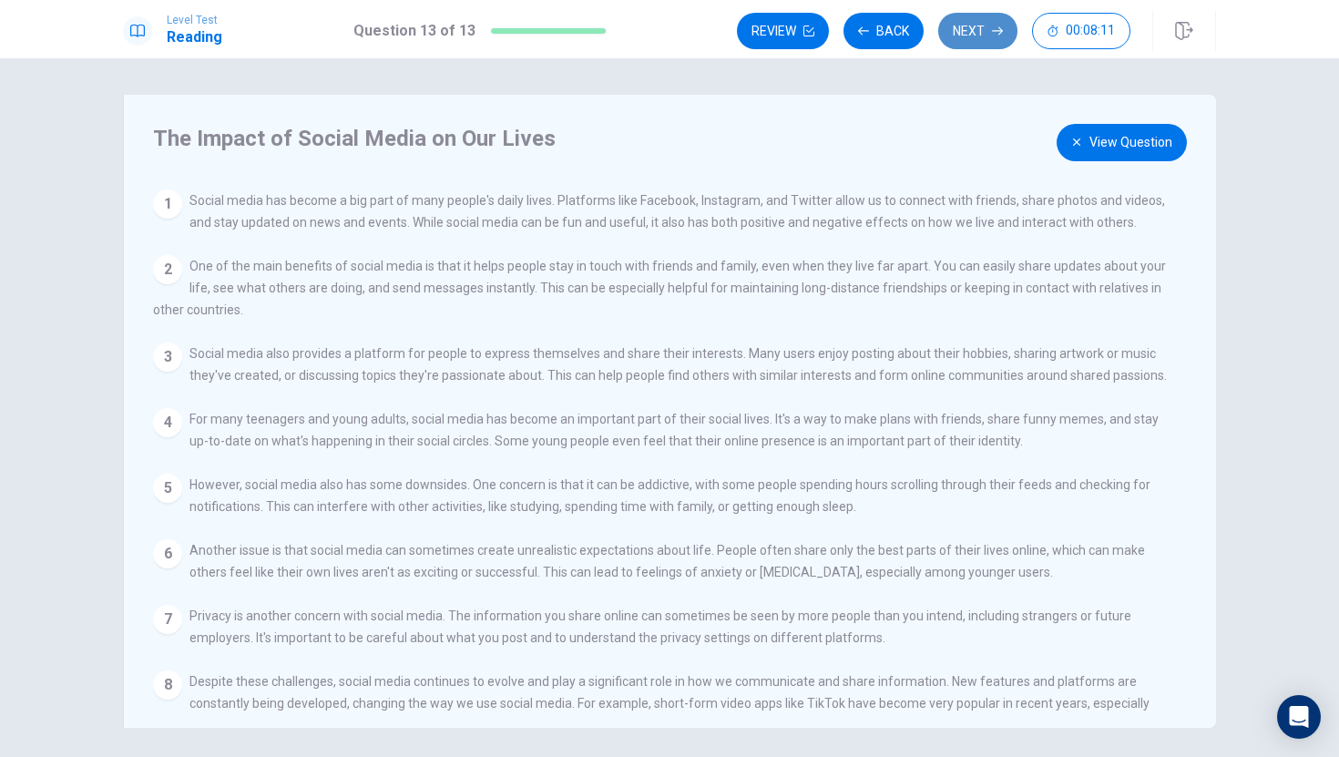
click at [992, 40] on button "Next" at bounding box center [977, 31] width 79 height 36
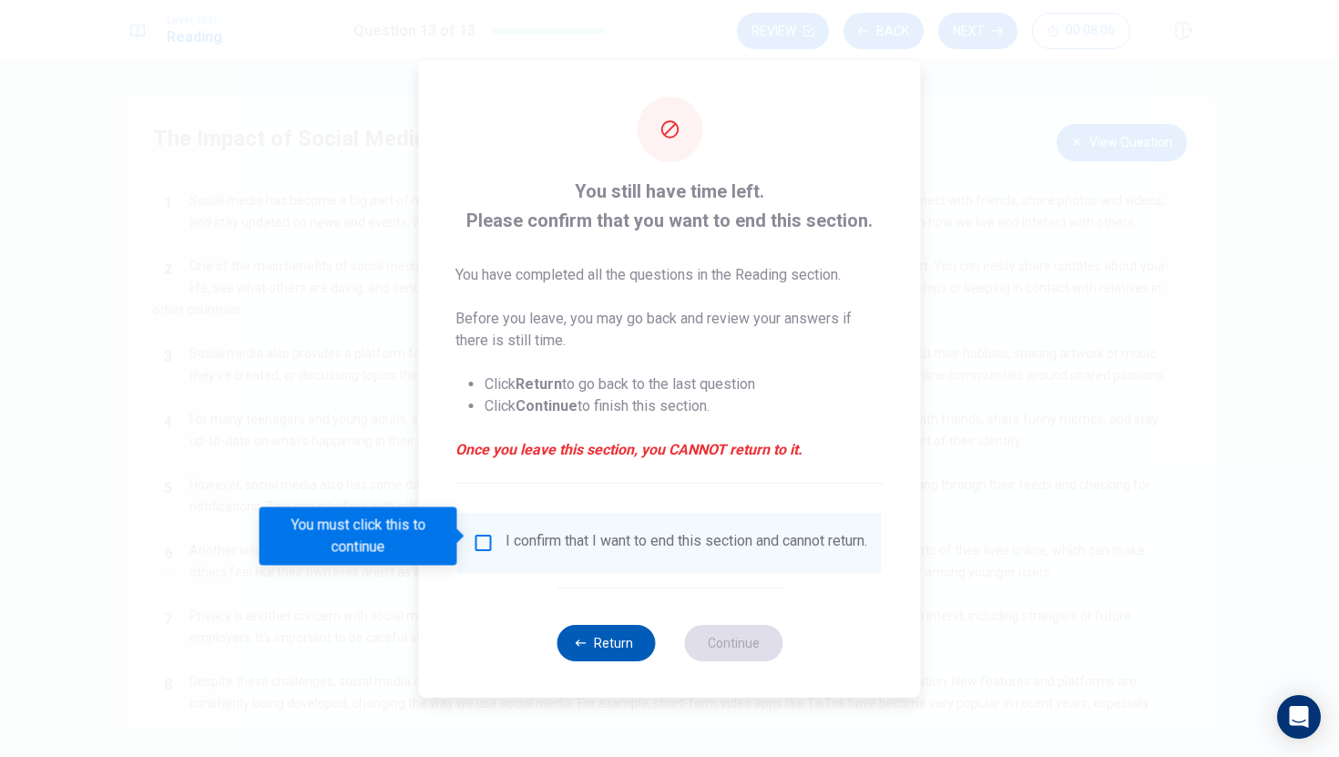
click at [591, 641] on button "Return" at bounding box center [606, 643] width 98 height 36
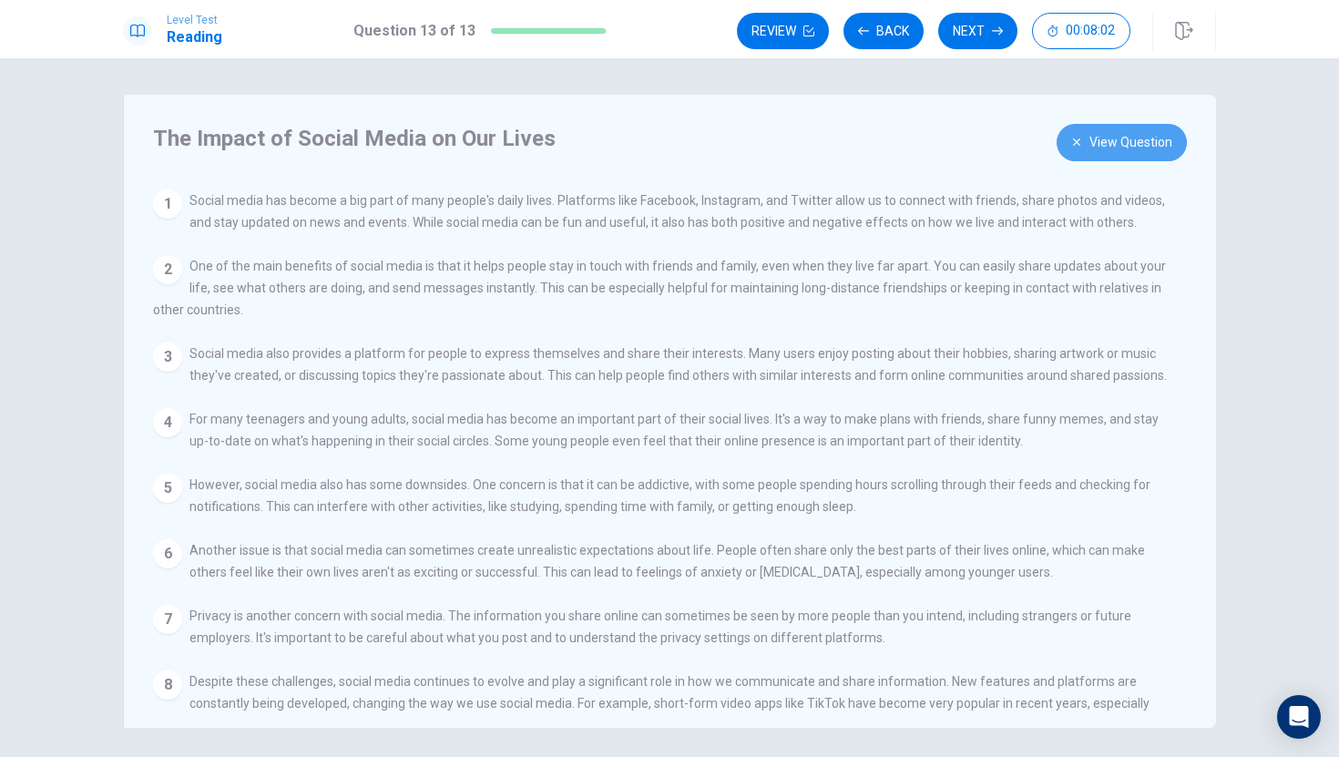
click at [1092, 149] on button "View Question" at bounding box center [1122, 142] width 130 height 37
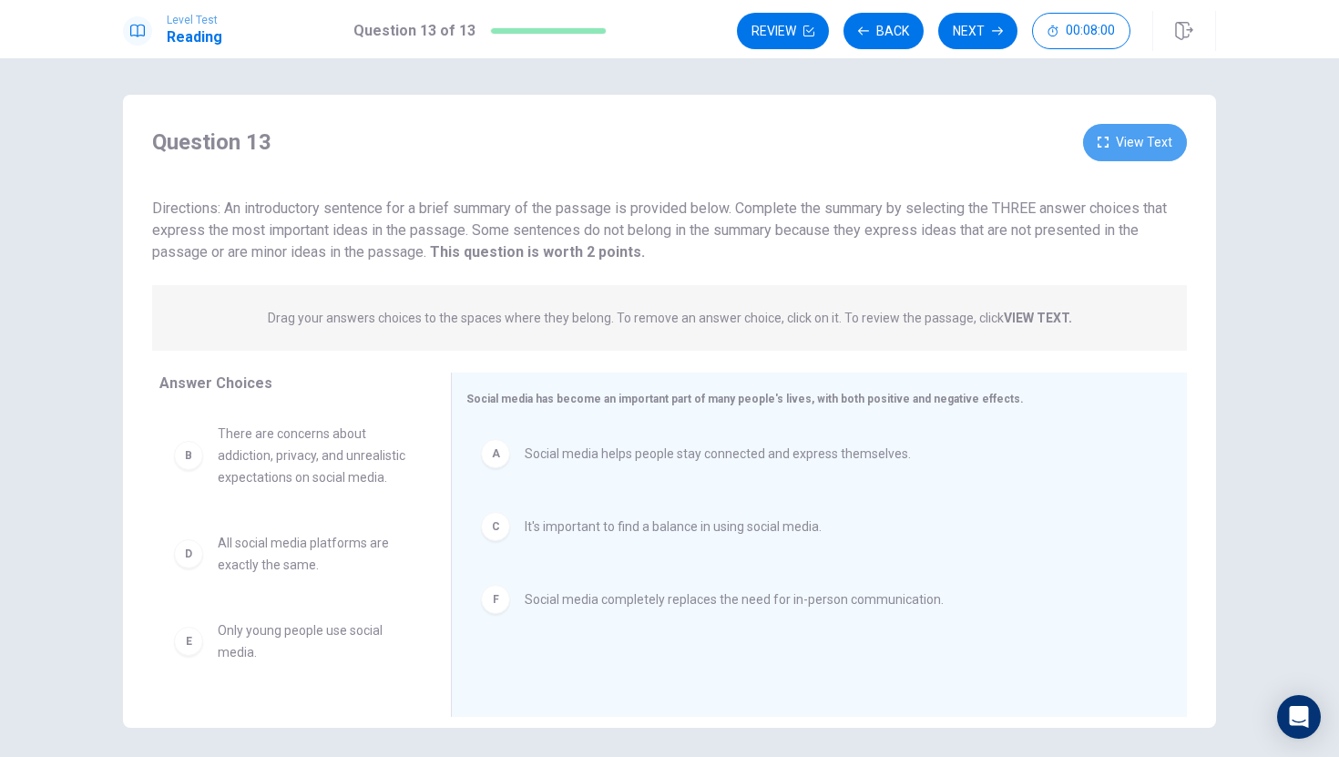
click at [1092, 148] on button "View Text" at bounding box center [1135, 142] width 104 height 37
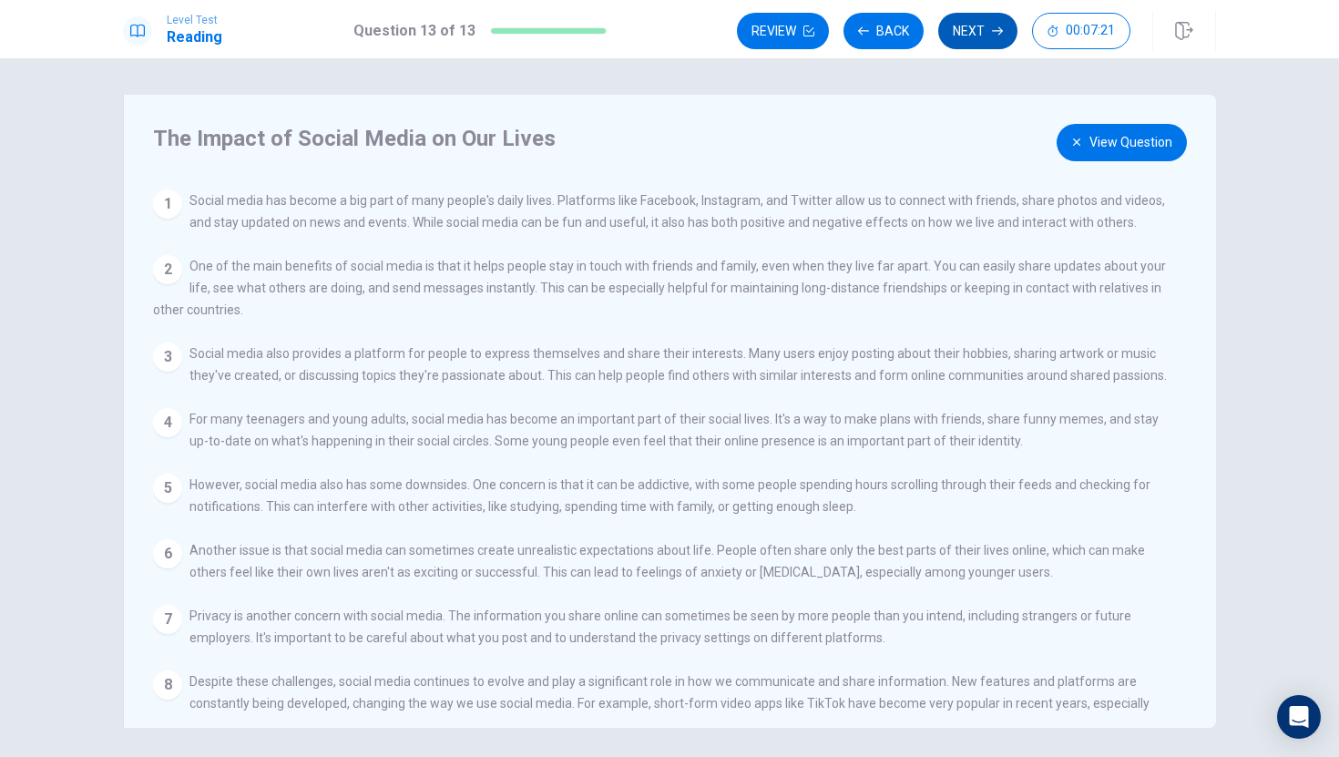
click at [982, 26] on button "Next" at bounding box center [977, 31] width 79 height 36
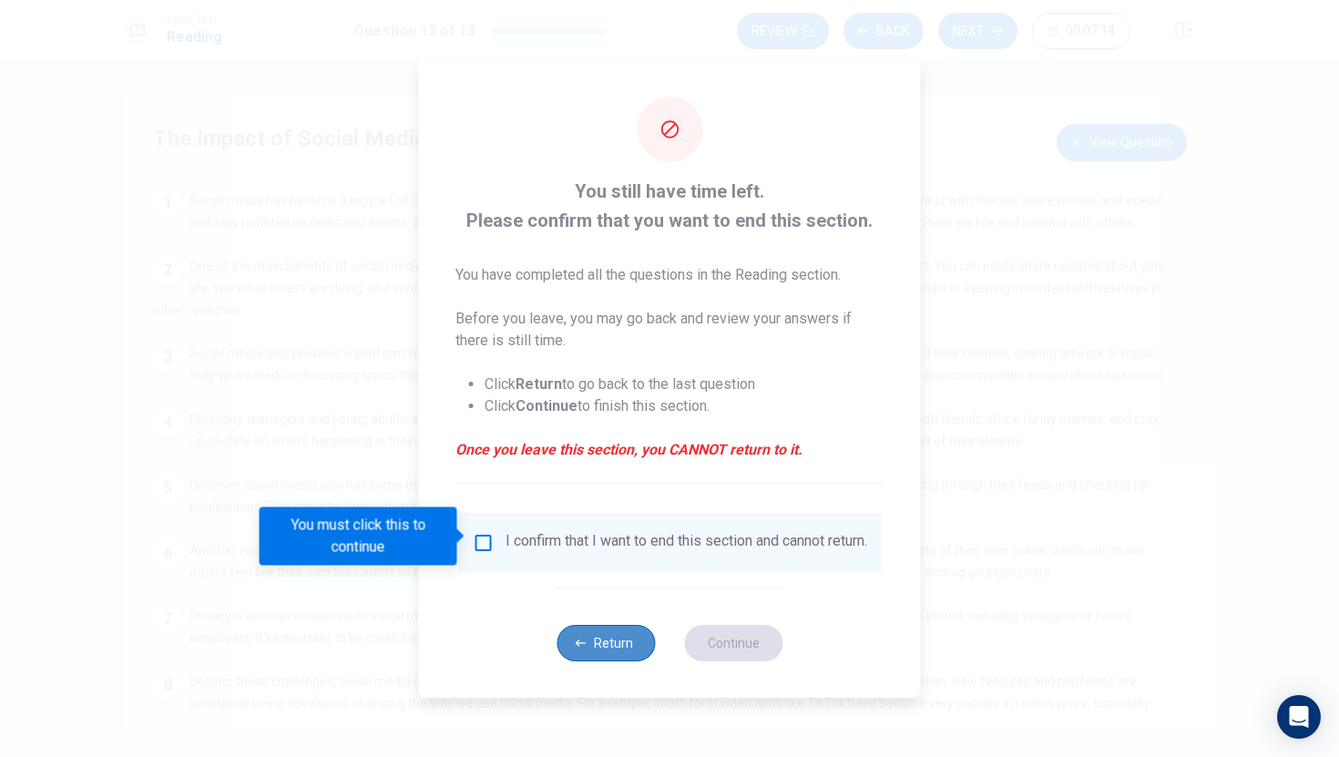
click at [575, 650] on button "Return" at bounding box center [606, 643] width 98 height 36
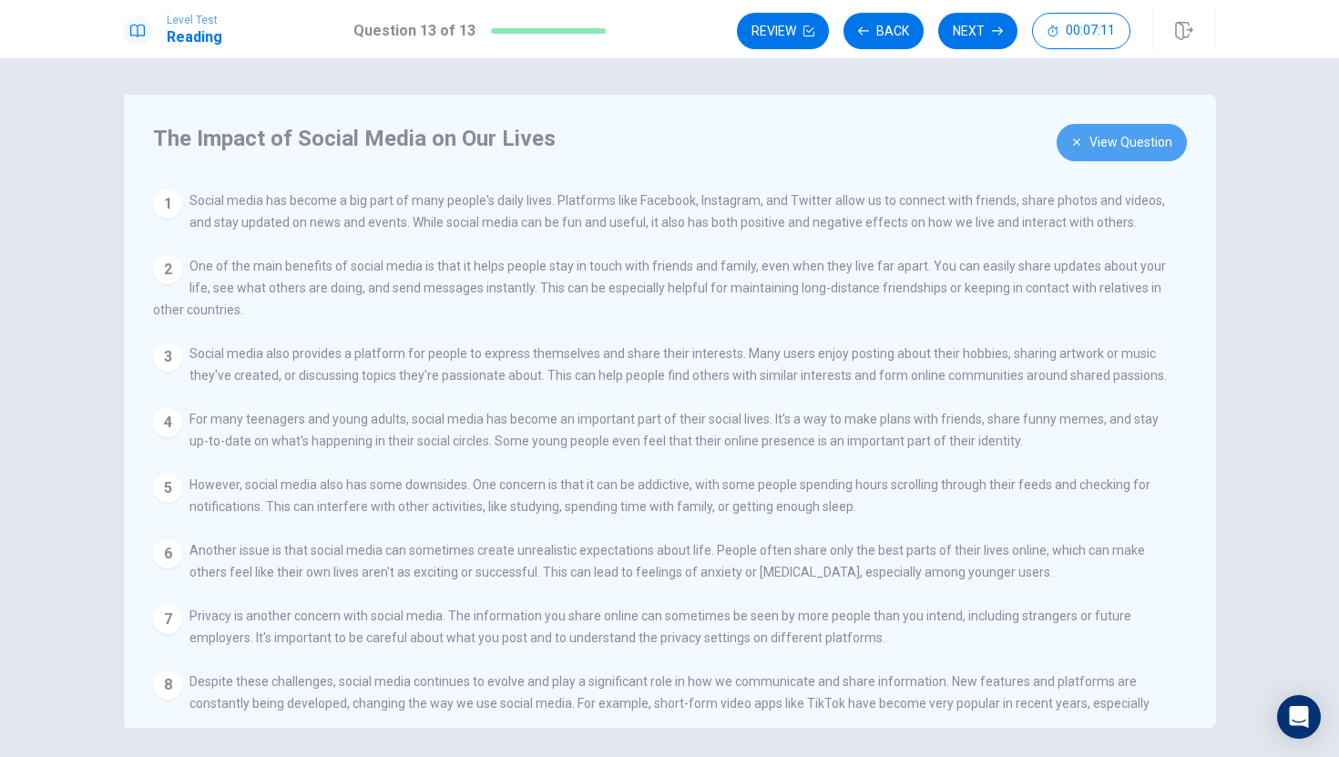
click at [1092, 143] on button "View Question" at bounding box center [1122, 142] width 130 height 37
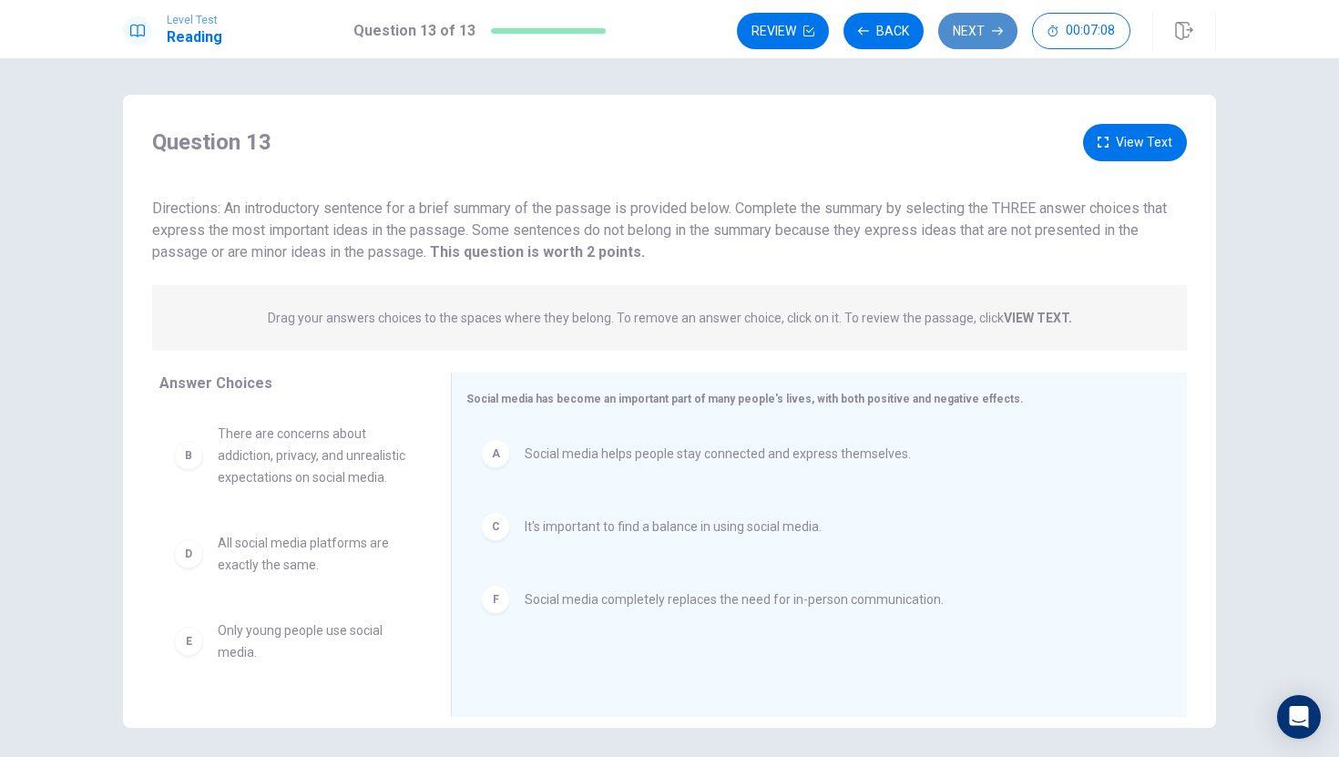
click at [975, 27] on button "Next" at bounding box center [977, 31] width 79 height 36
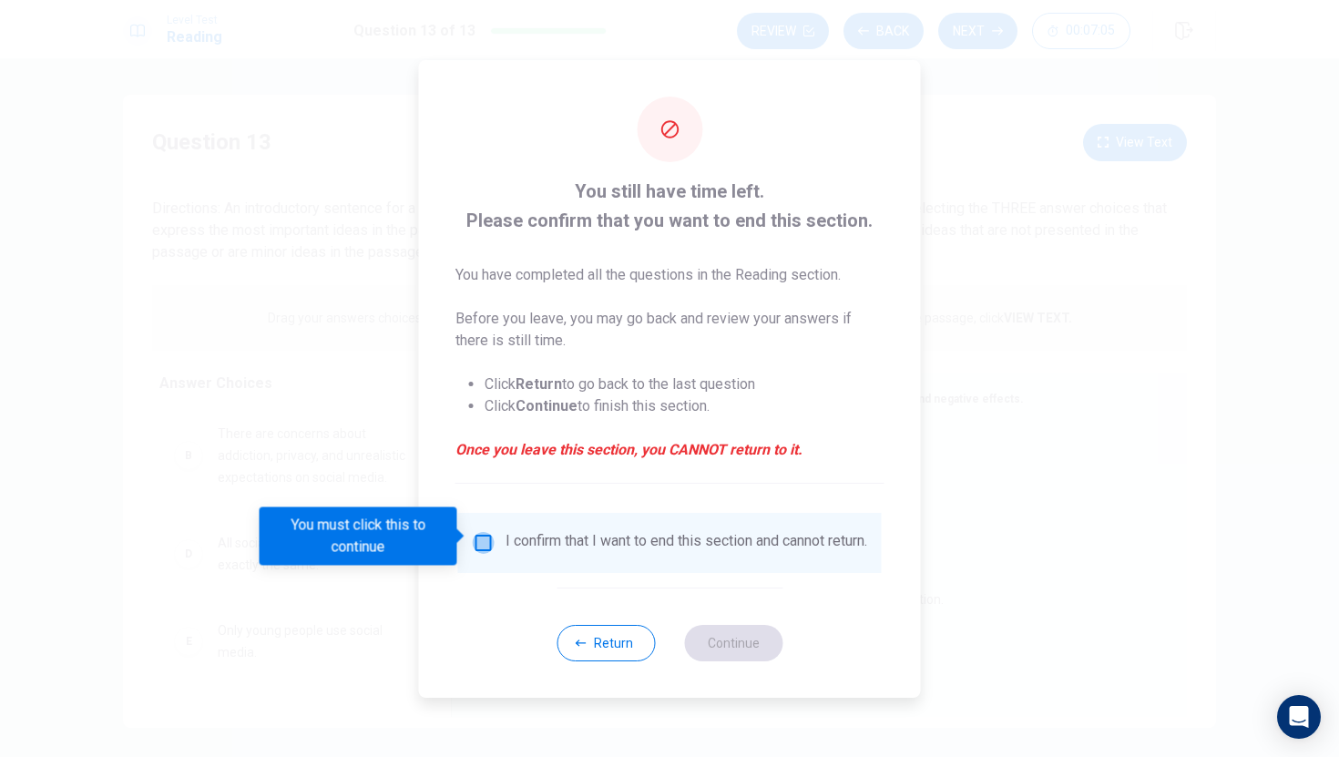
click at [481, 540] on input "You must click this to continue" at bounding box center [484, 543] width 22 height 22
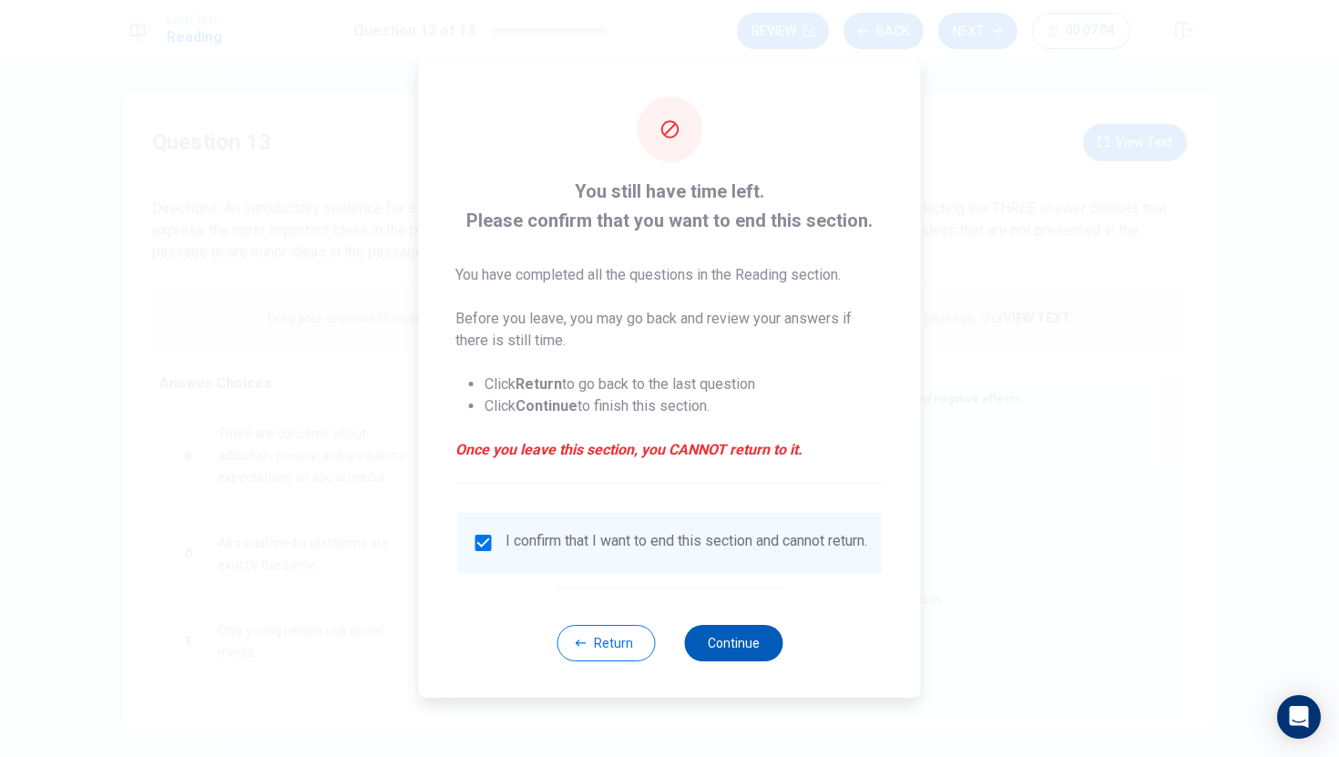
click at [754, 646] on button "Continue" at bounding box center [733, 643] width 98 height 36
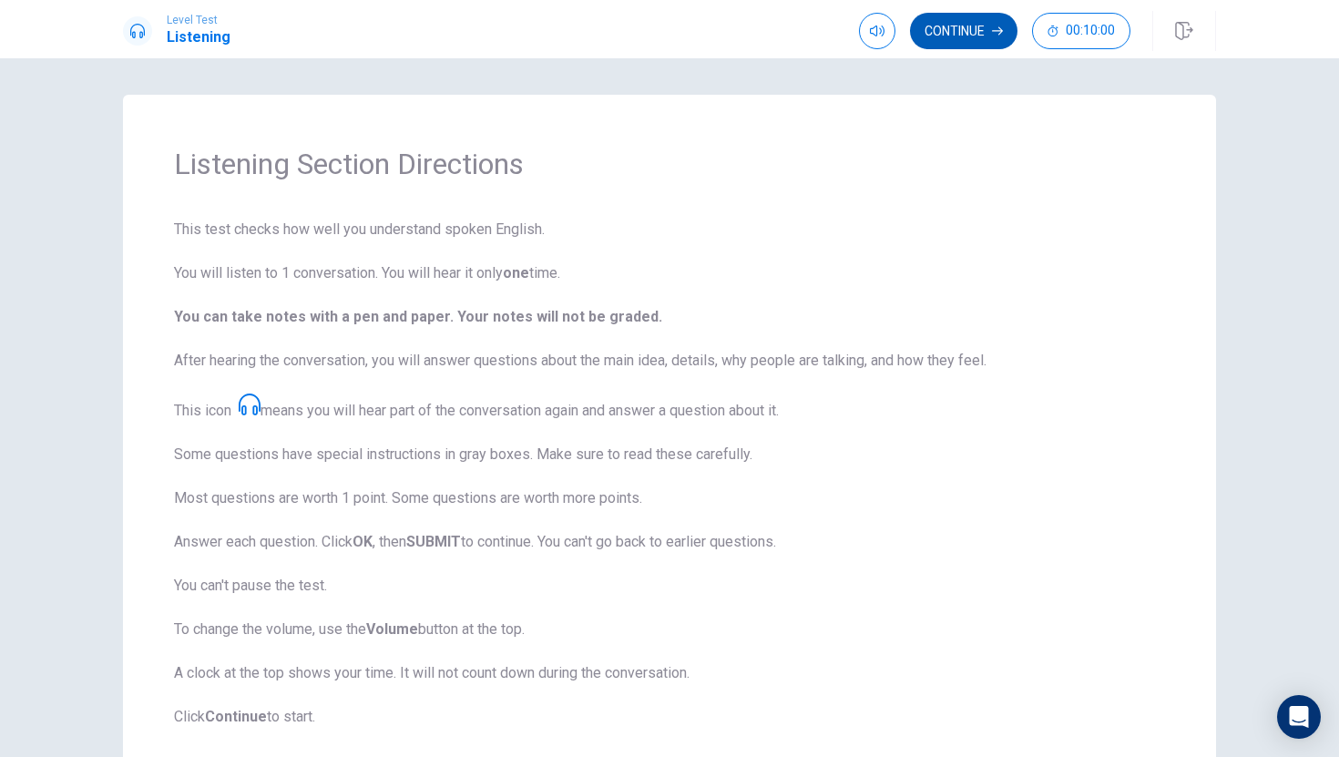
click at [978, 33] on button "Continue" at bounding box center [963, 31] width 107 height 36
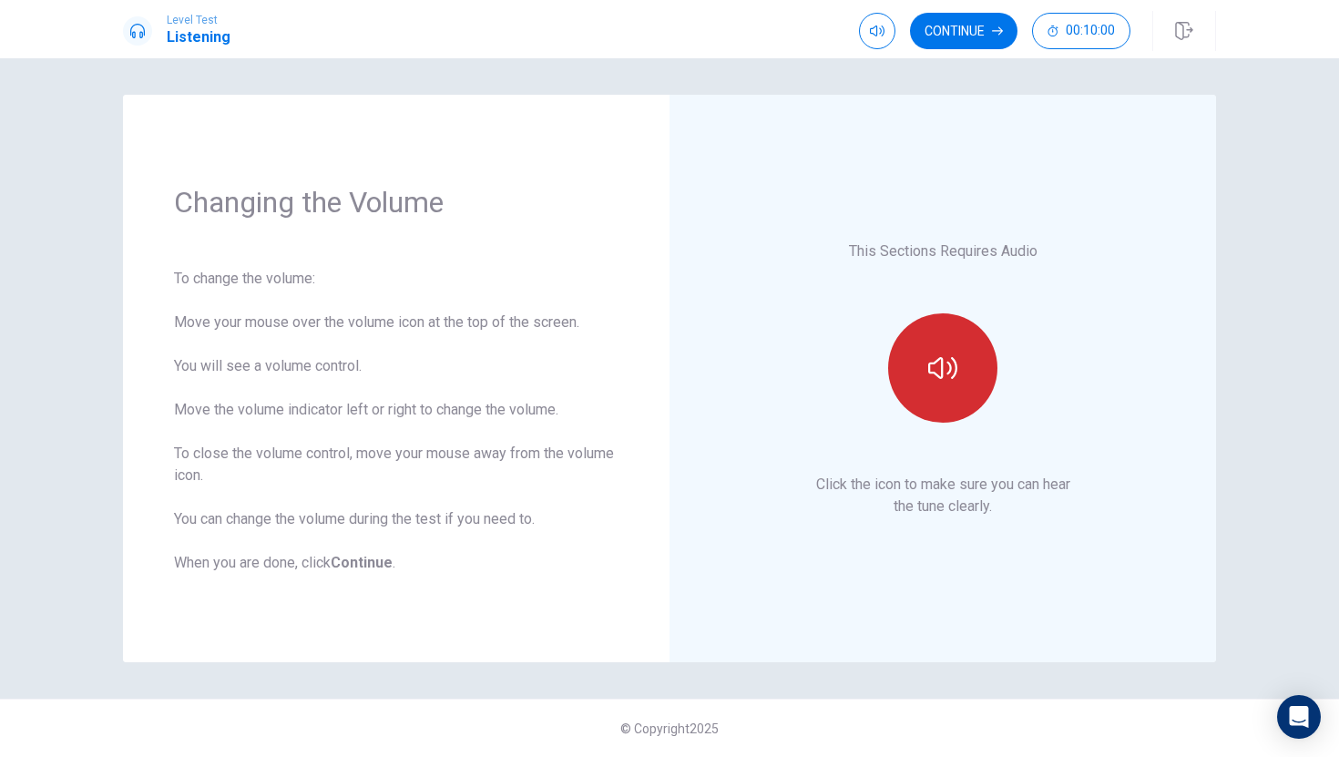
click at [959, 344] on button "button" at bounding box center [942, 367] width 109 height 109
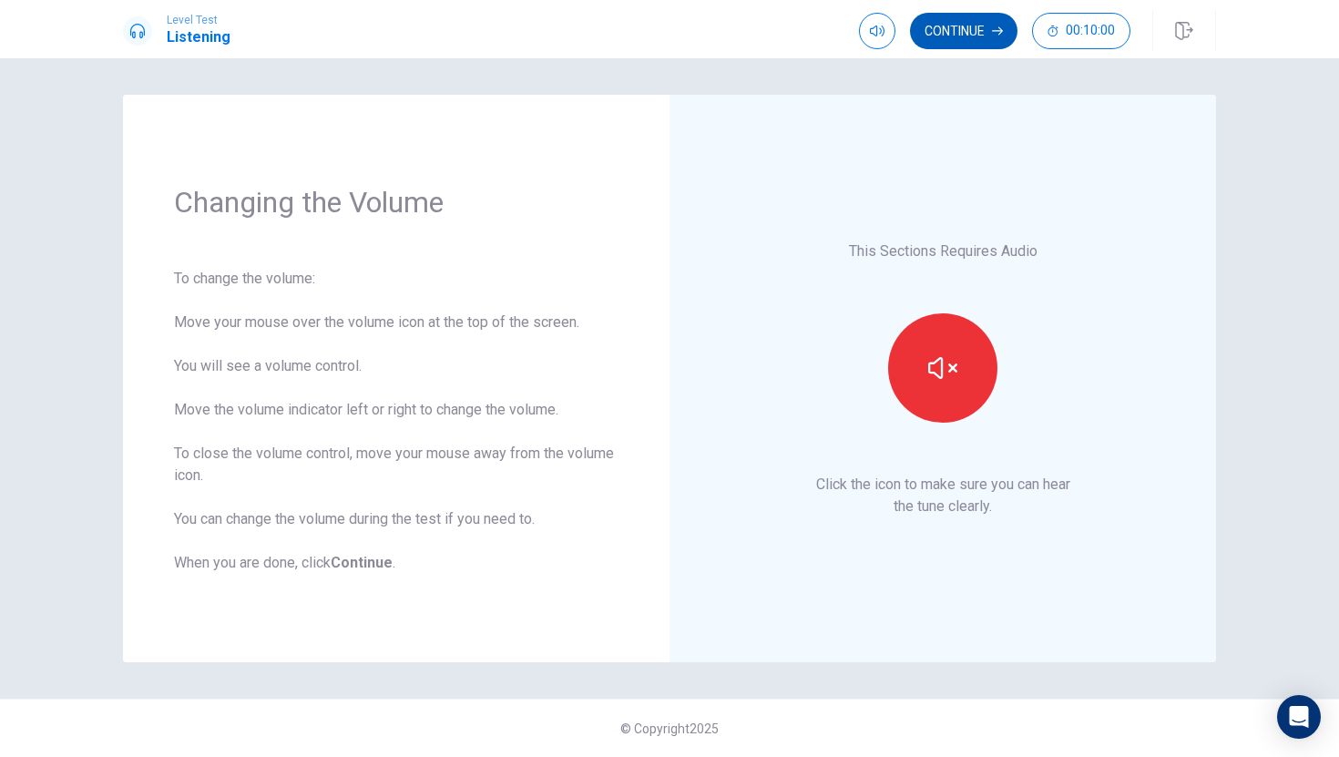
click at [964, 21] on button "Continue" at bounding box center [963, 31] width 107 height 36
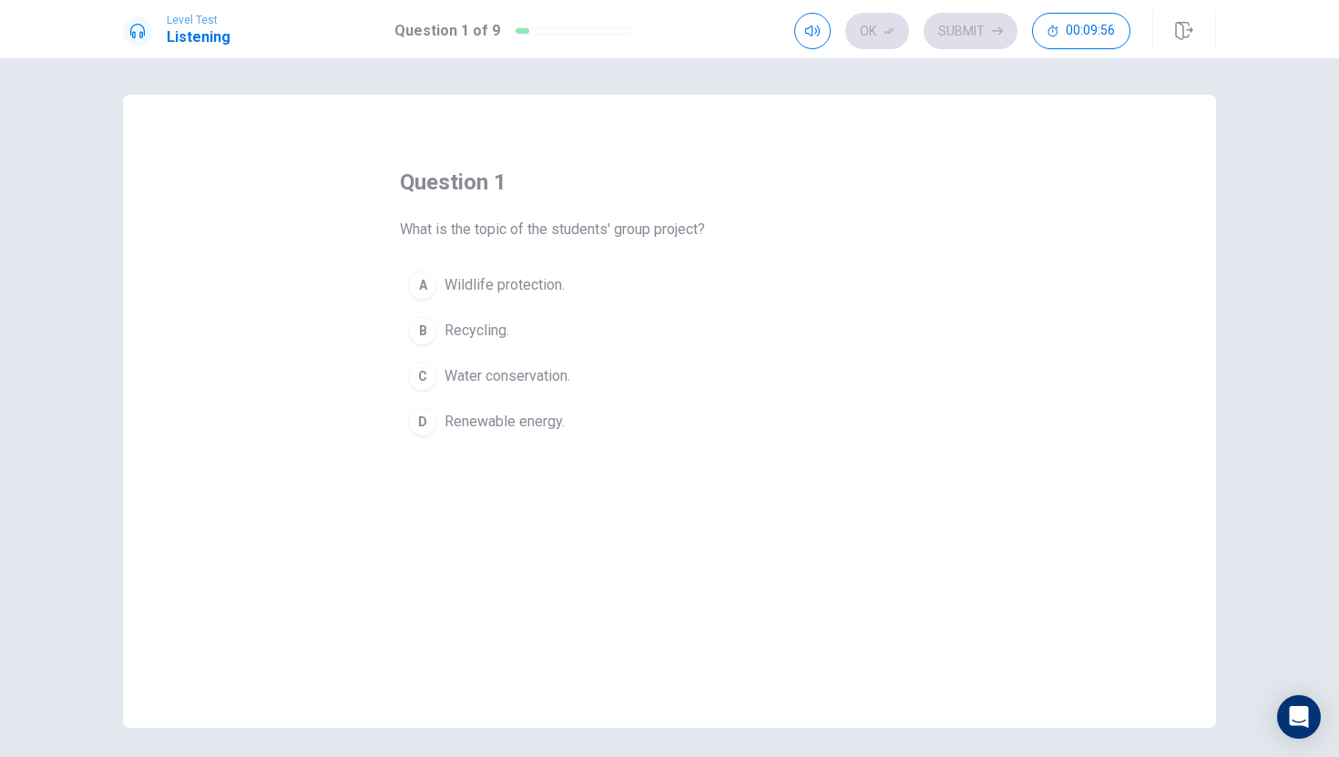
click at [523, 423] on span "Renewable energy." at bounding box center [505, 422] width 120 height 22
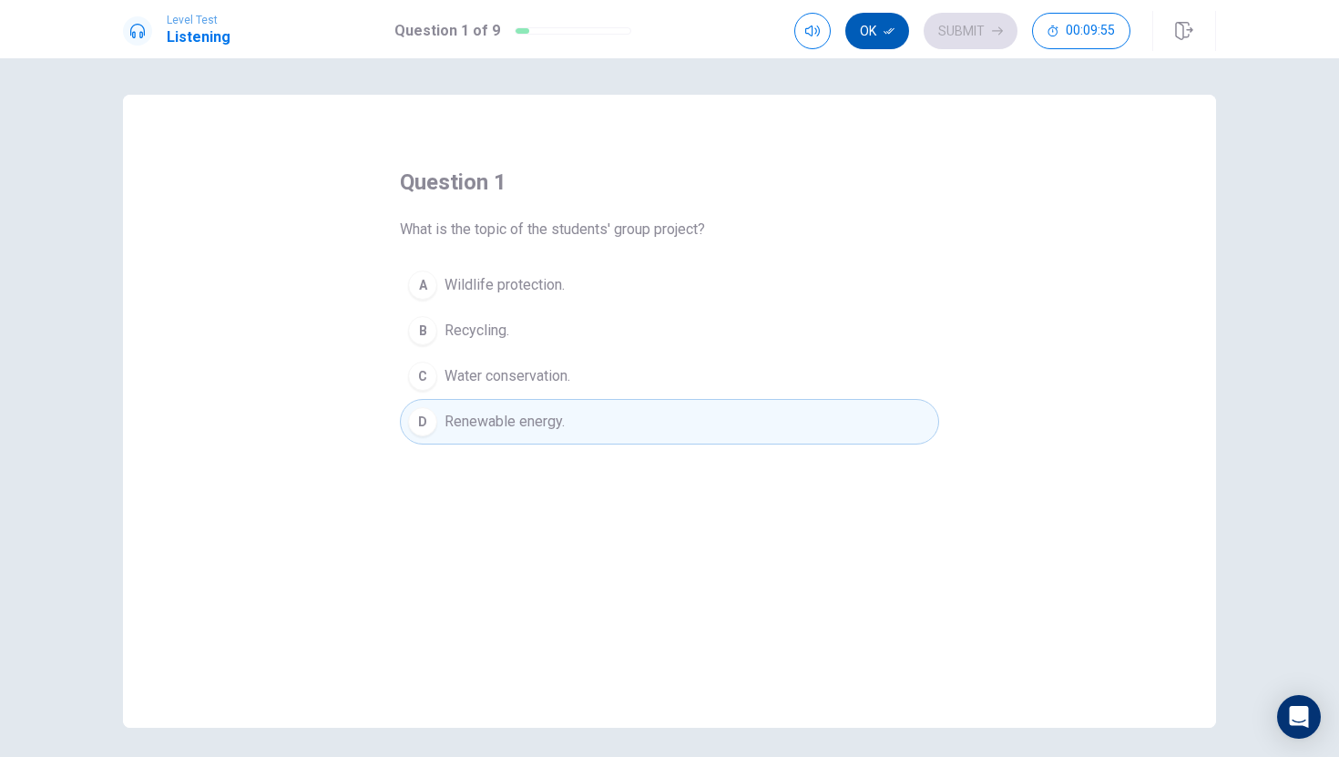
click at [887, 33] on icon "button" at bounding box center [889, 31] width 11 height 11
click at [978, 27] on button "Submit" at bounding box center [971, 31] width 94 height 36
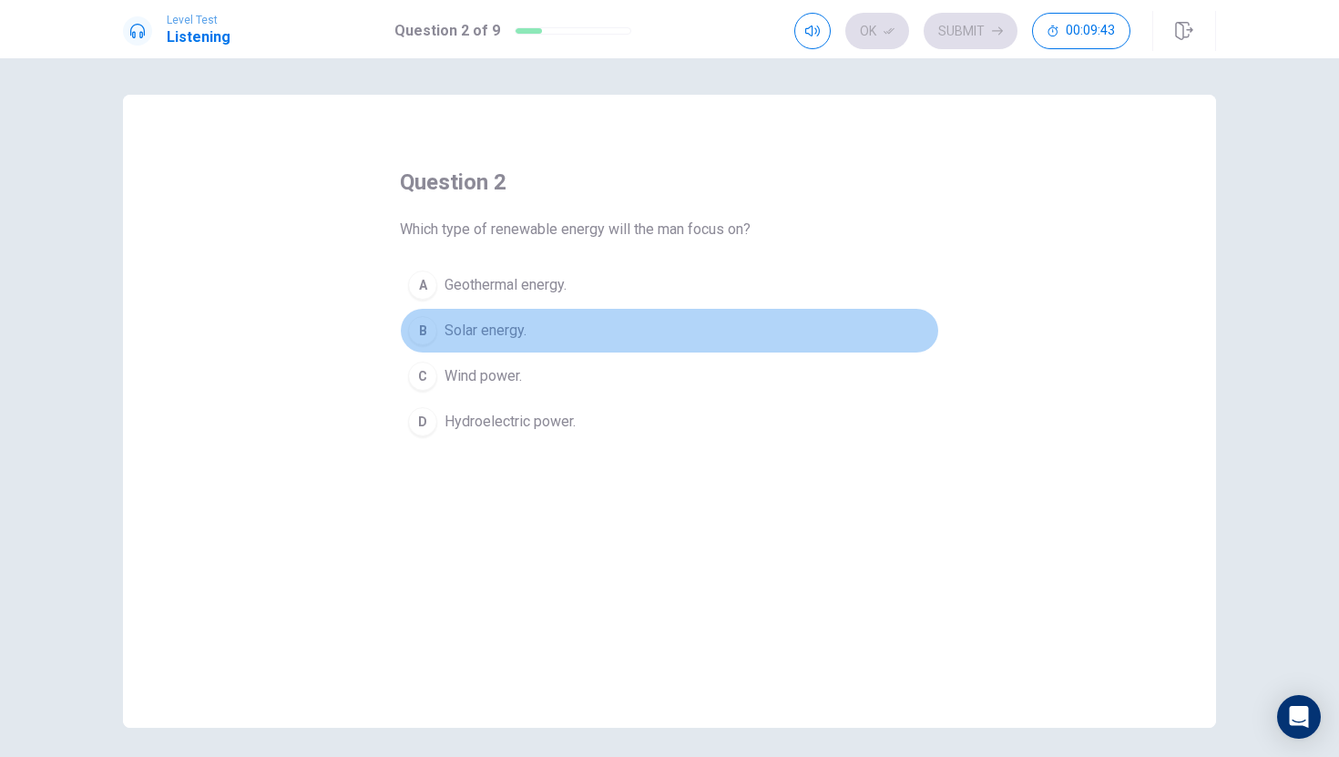
click at [558, 328] on button "B Solar energy." at bounding box center [669, 331] width 539 height 46
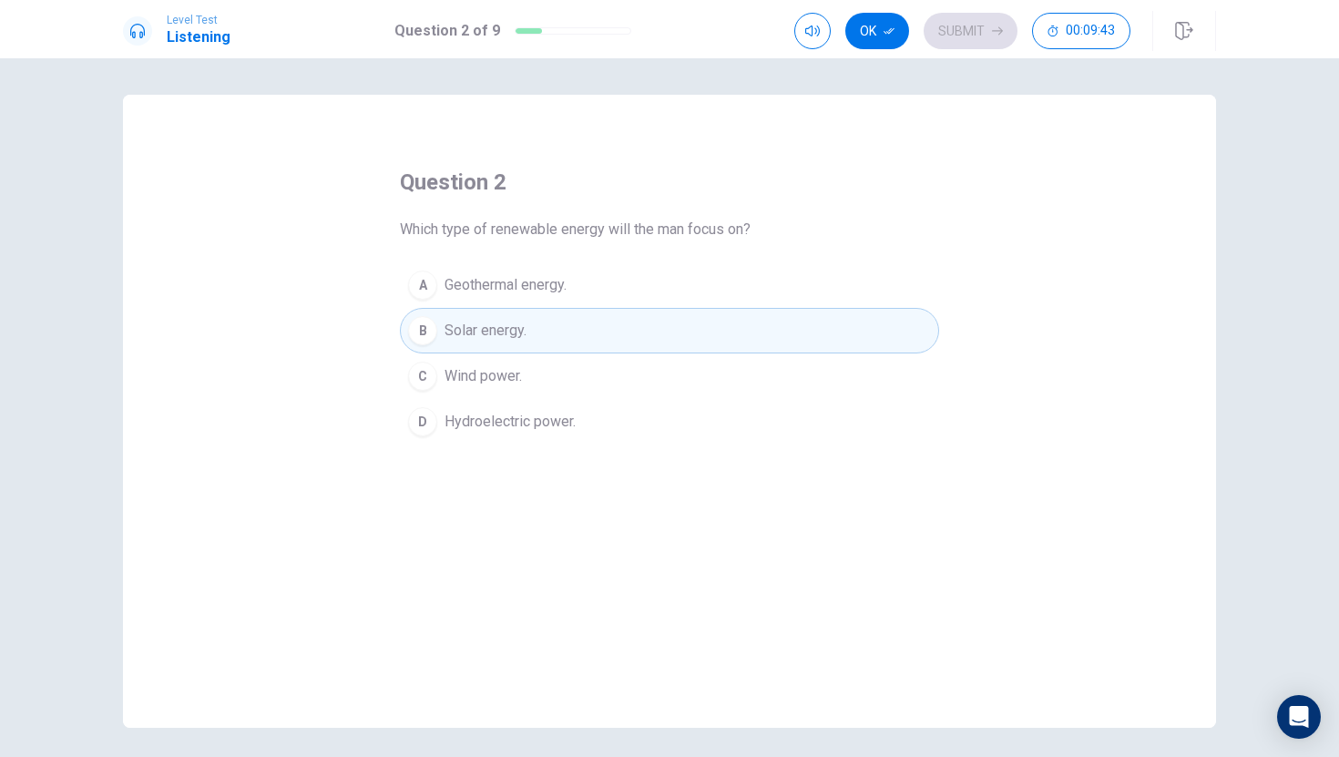
click at [543, 373] on button "C Wind power." at bounding box center [669, 376] width 539 height 46
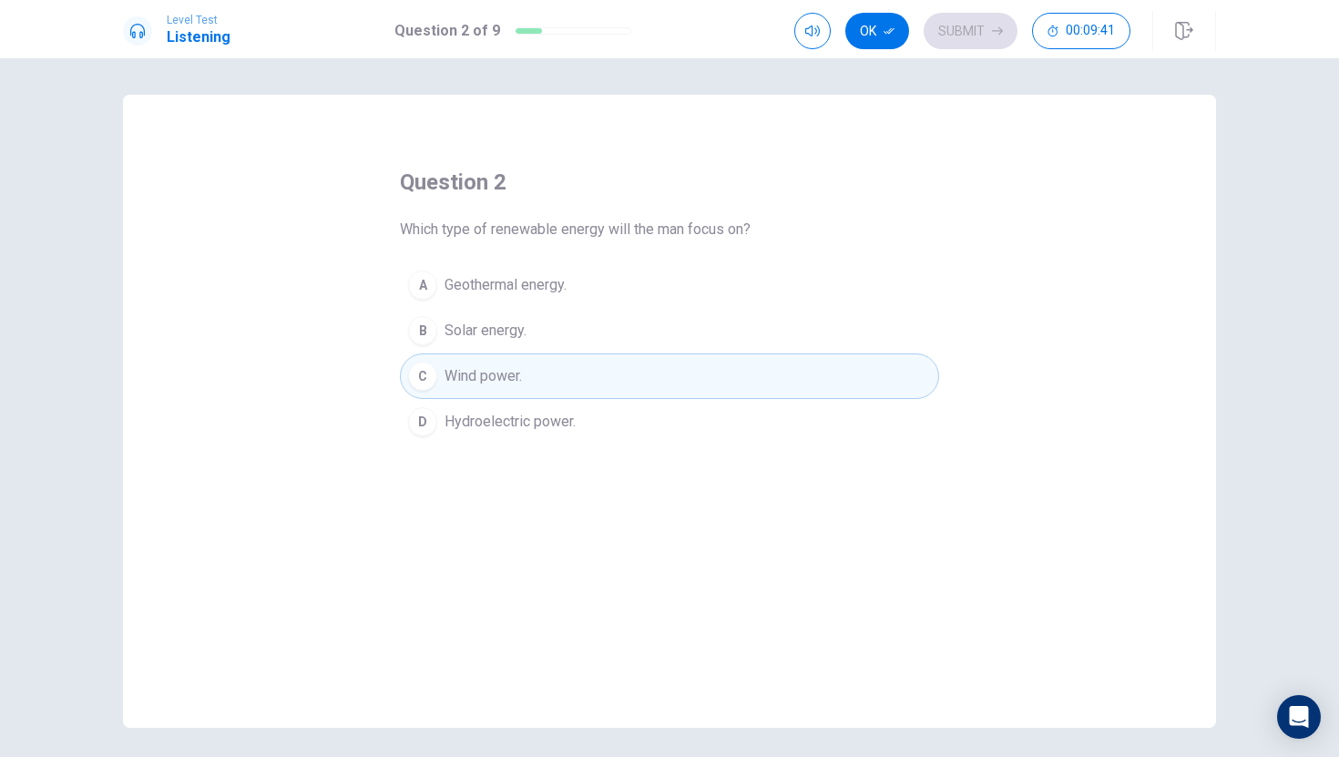
click at [561, 339] on button "B Solar energy." at bounding box center [669, 331] width 539 height 46
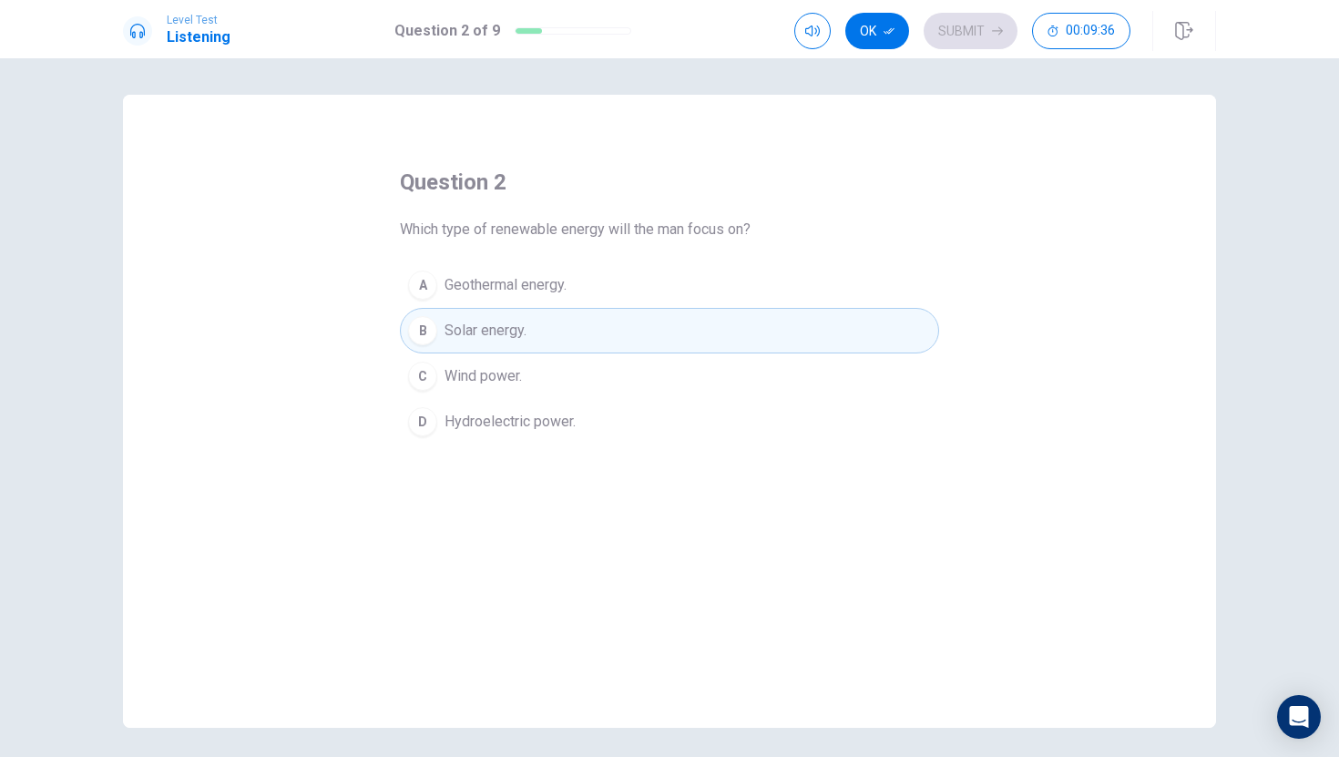
click at [595, 284] on button "A Geothermal energy." at bounding box center [669, 285] width 539 height 46
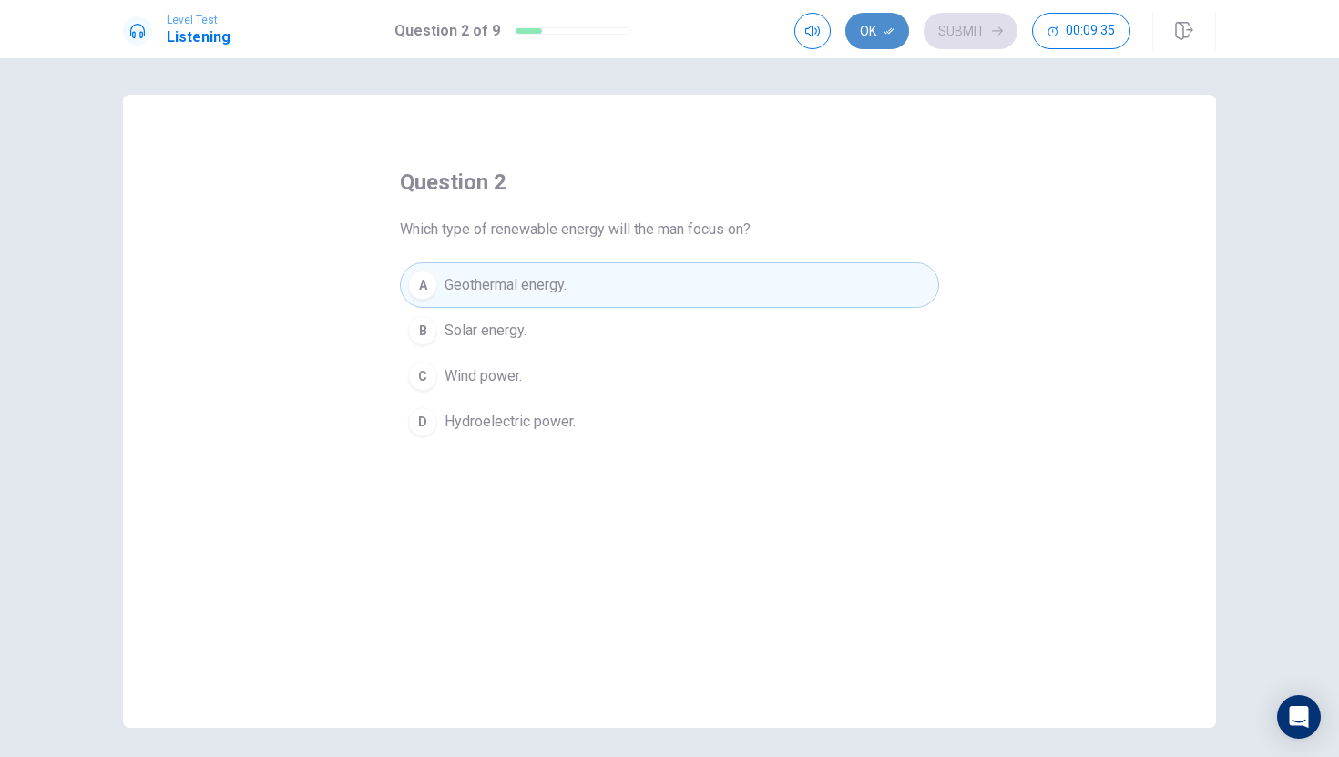
click at [878, 19] on button "Ok" at bounding box center [877, 31] width 64 height 36
click at [949, 25] on button "Submit" at bounding box center [971, 31] width 94 height 36
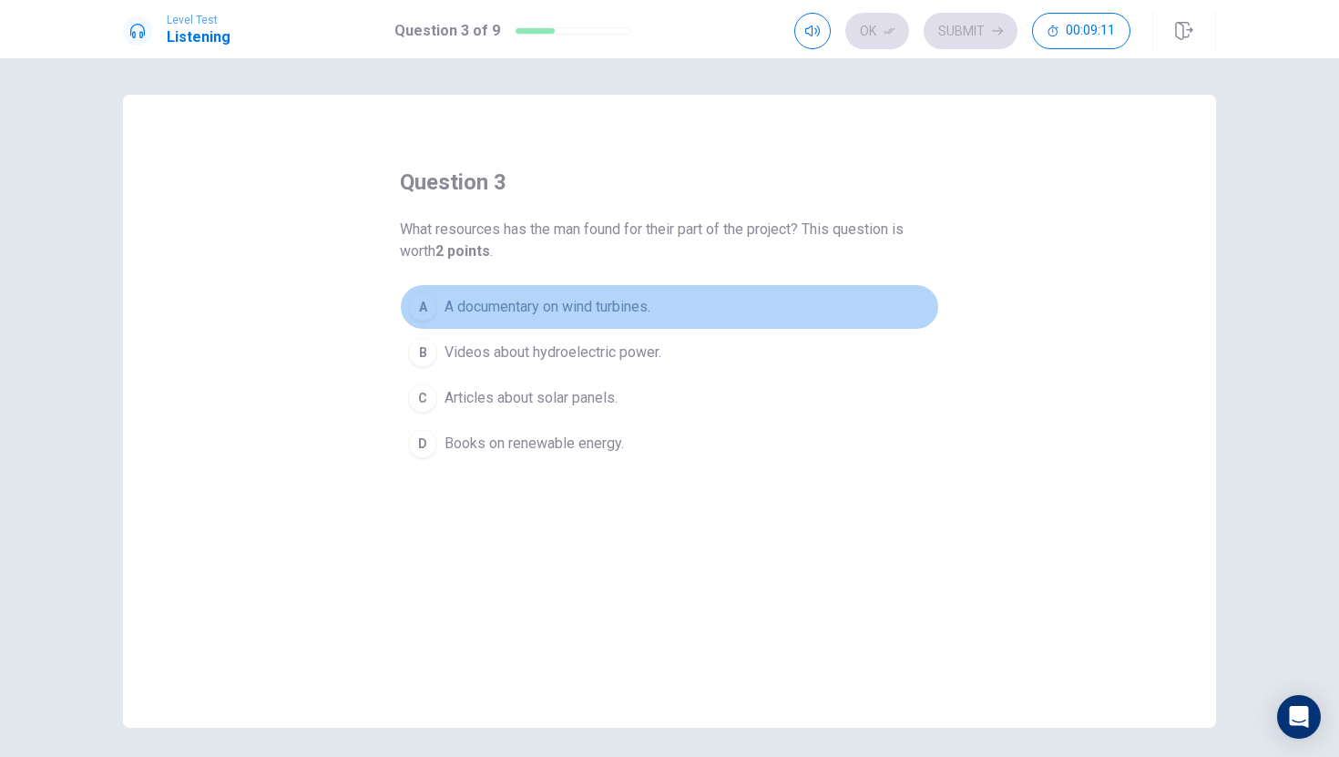
click at [648, 311] on span "A documentary on wind turbines." at bounding box center [548, 307] width 206 height 22
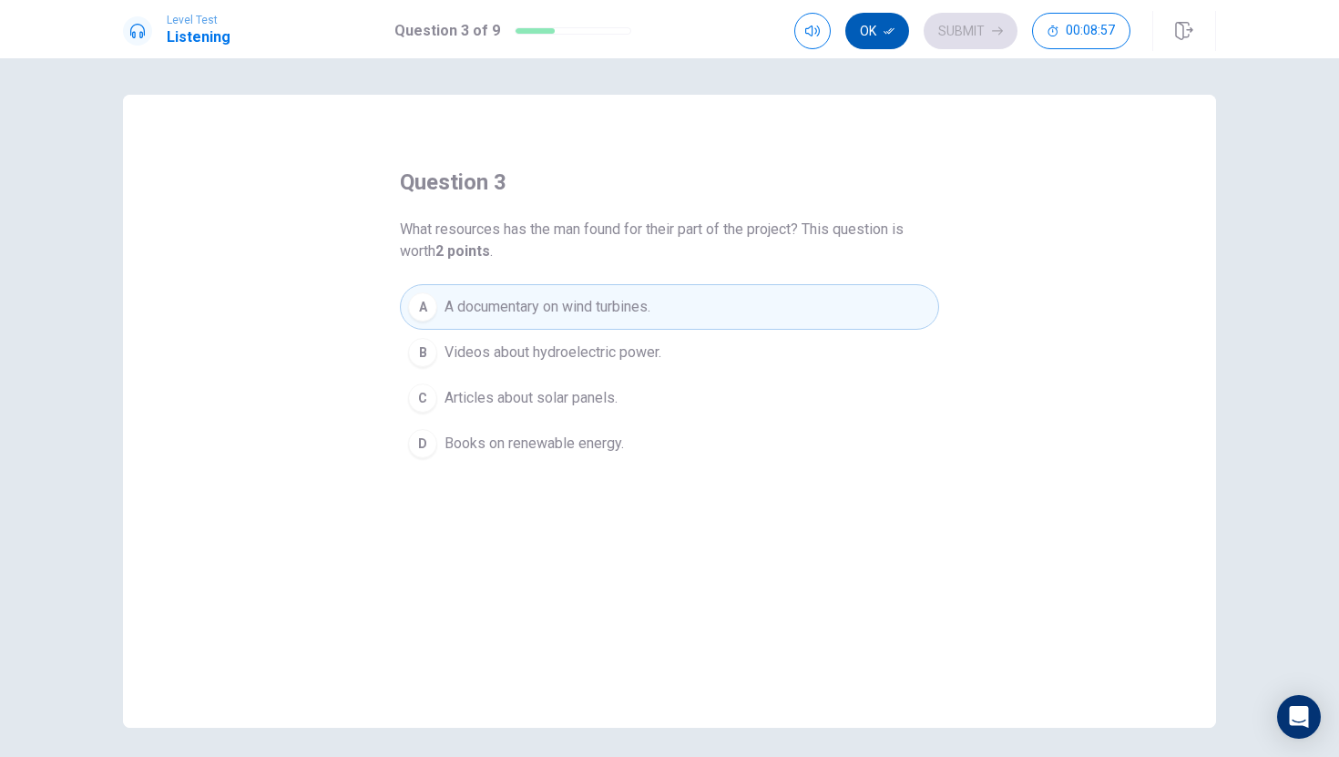
click at [885, 27] on icon "button" at bounding box center [889, 31] width 11 height 11
click at [953, 36] on button "Submit" at bounding box center [971, 31] width 94 height 36
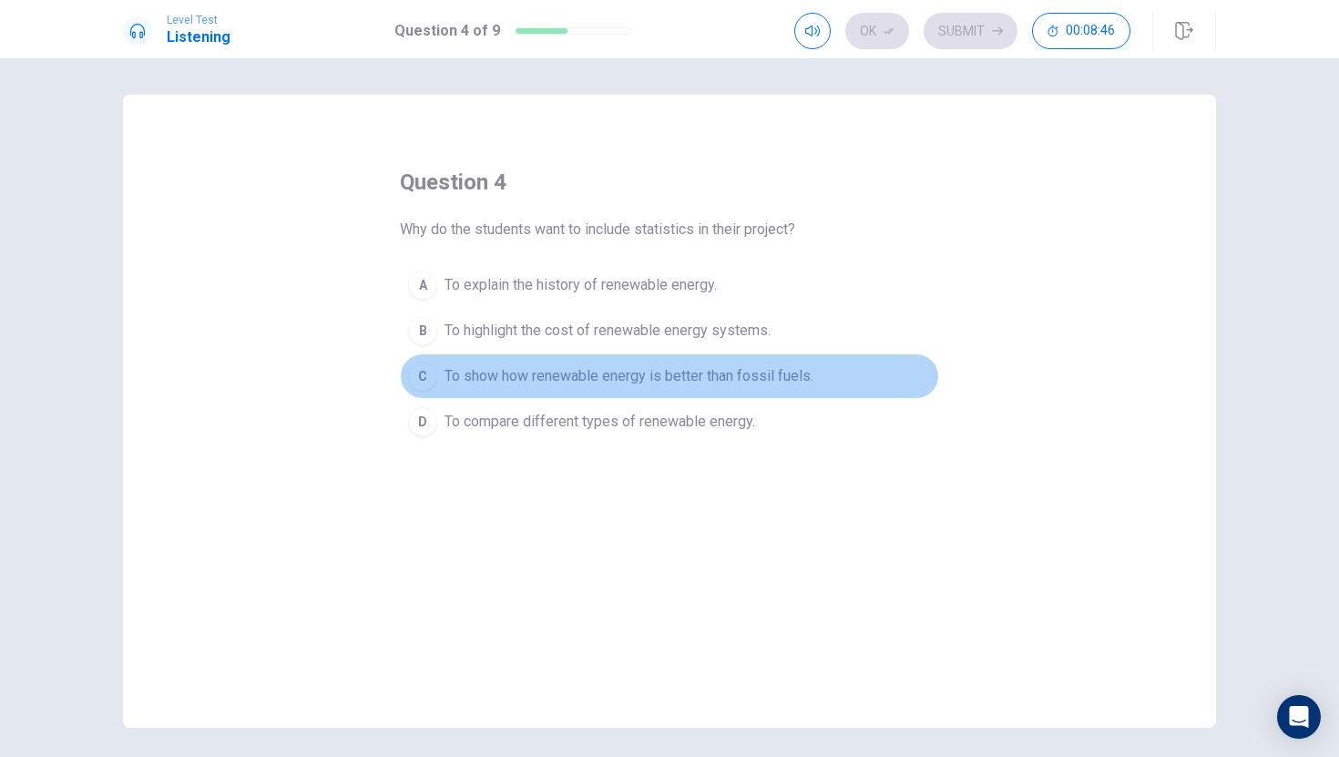
click at [660, 367] on span "To show how renewable energy is better than fossil fuels." at bounding box center [629, 376] width 369 height 22
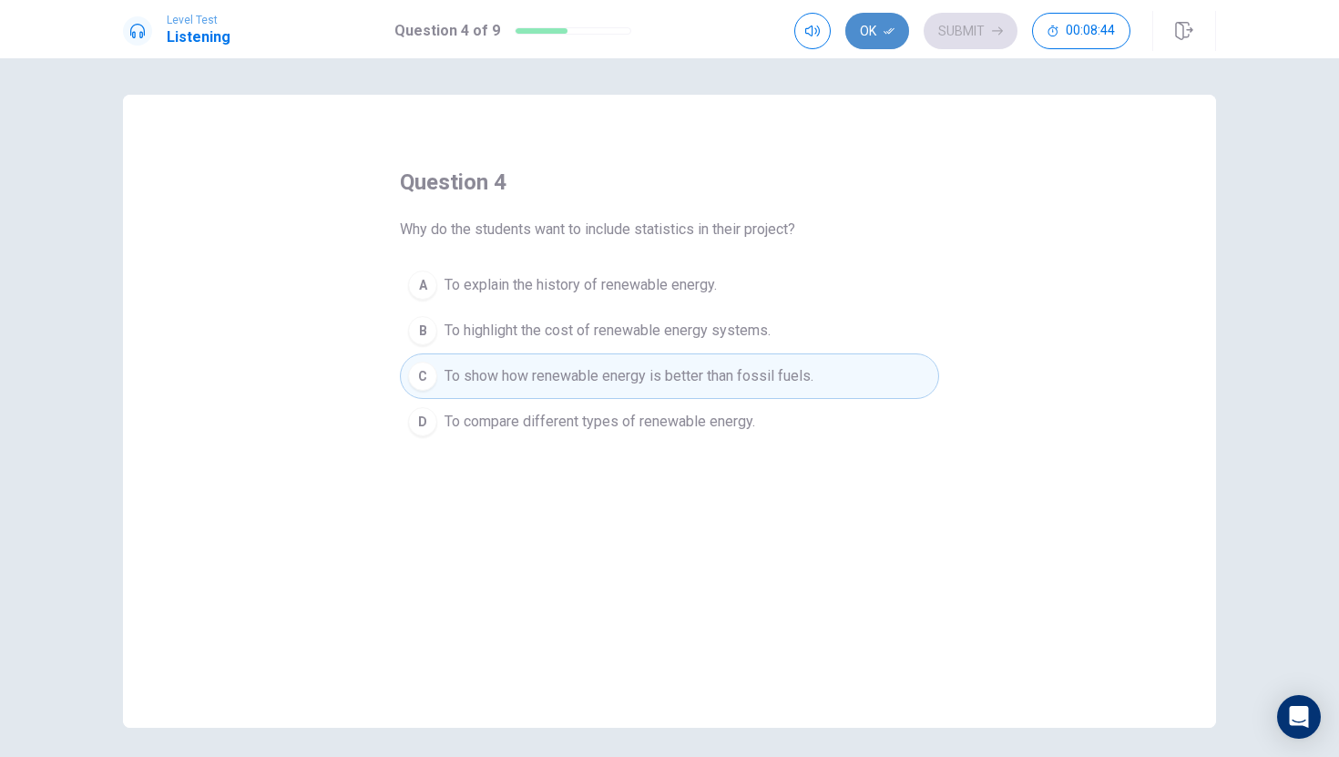
click at [871, 29] on button "Ok" at bounding box center [877, 31] width 64 height 36
click at [951, 27] on button "Submit" at bounding box center [971, 31] width 94 height 36
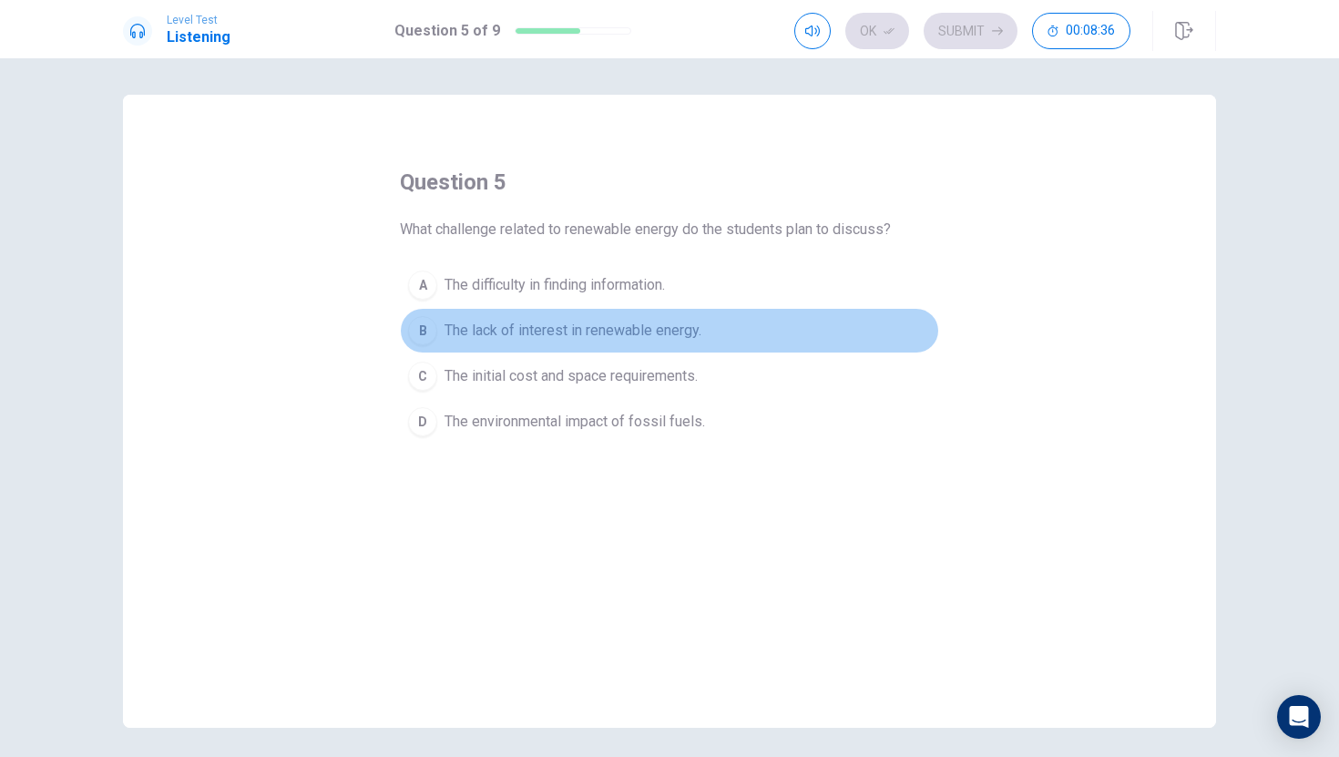
click at [678, 329] on span "The lack of interest in renewable energy." at bounding box center [573, 331] width 257 height 22
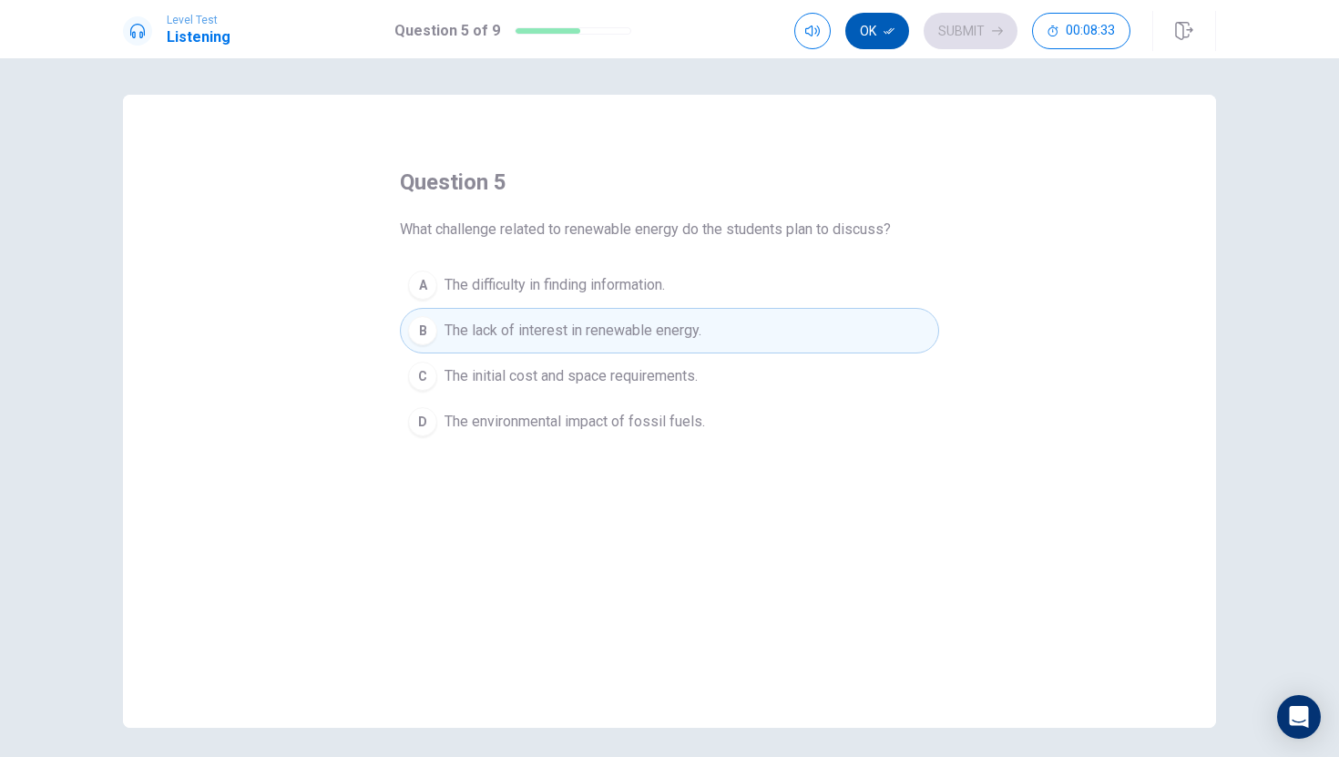
click at [881, 23] on button "Ok" at bounding box center [877, 31] width 64 height 36
click at [944, 27] on button "Submit" at bounding box center [971, 31] width 94 height 36
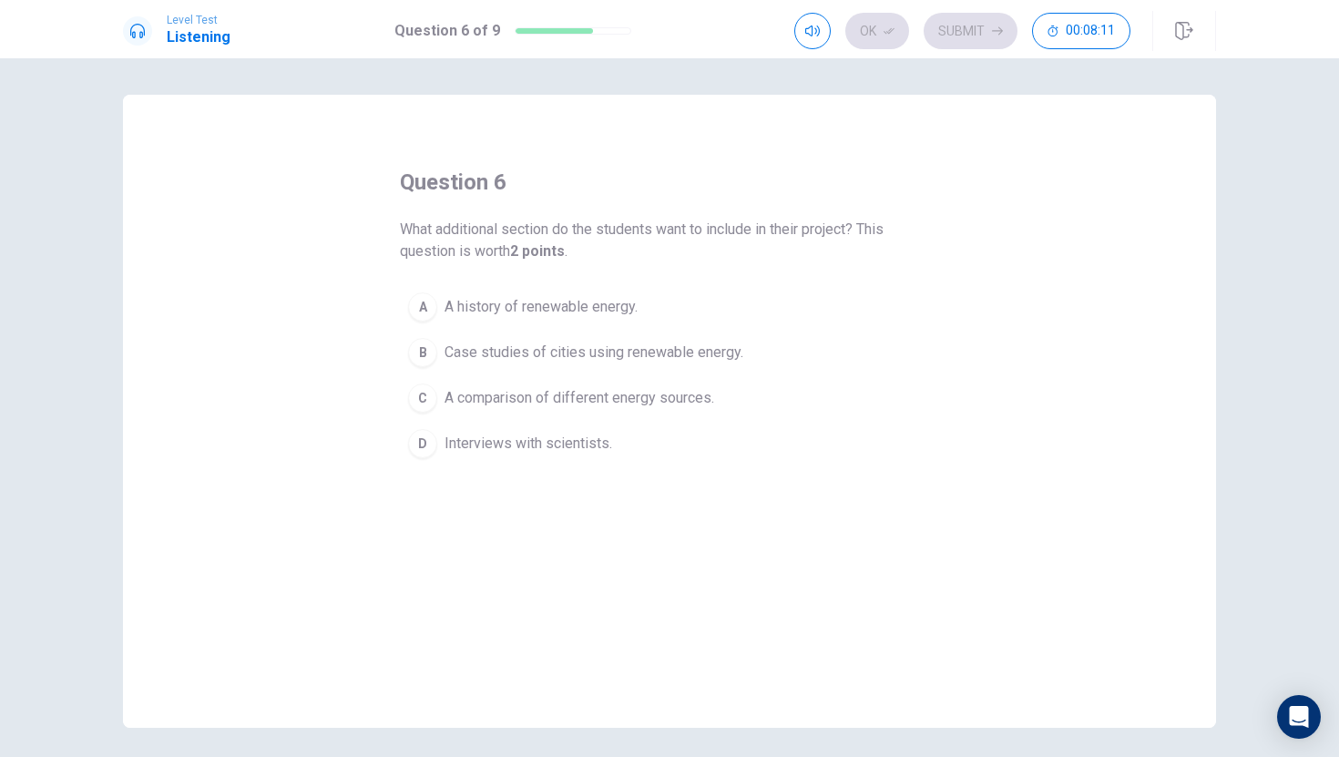
click at [644, 344] on span "Case studies of cities using renewable energy." at bounding box center [594, 353] width 299 height 22
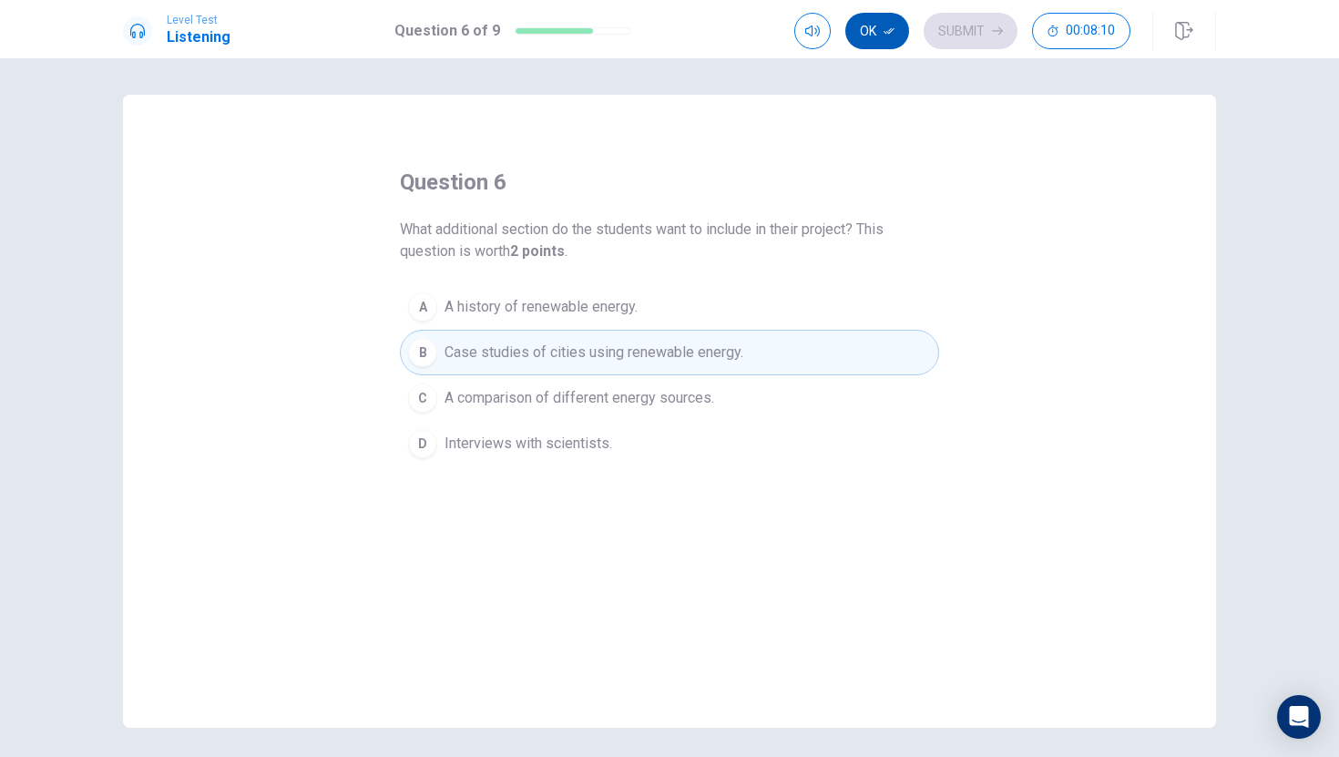
click at [882, 22] on button "Ok" at bounding box center [877, 31] width 64 height 36
click at [945, 22] on button "Submit" at bounding box center [971, 31] width 94 height 36
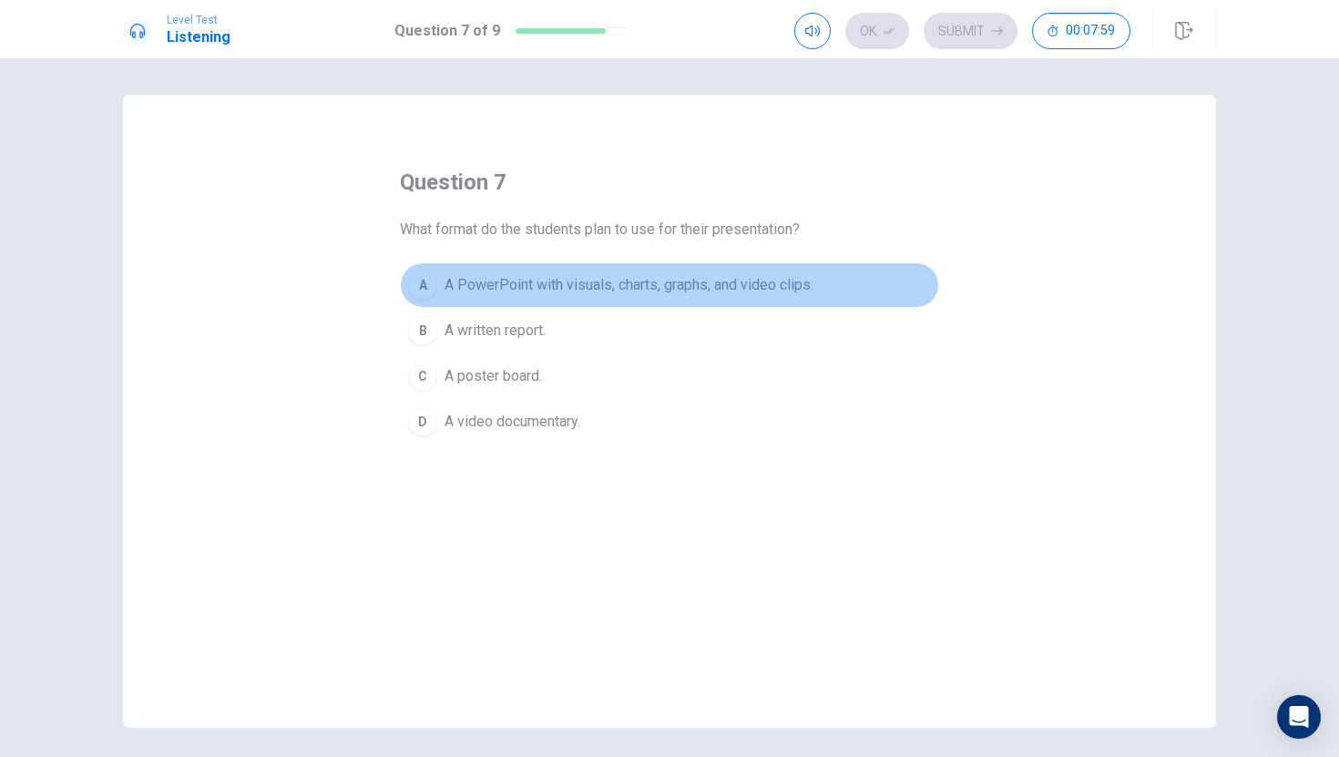
click at [595, 284] on span "A PowerPoint with visuals, charts, graphs, and video clips." at bounding box center [629, 285] width 369 height 22
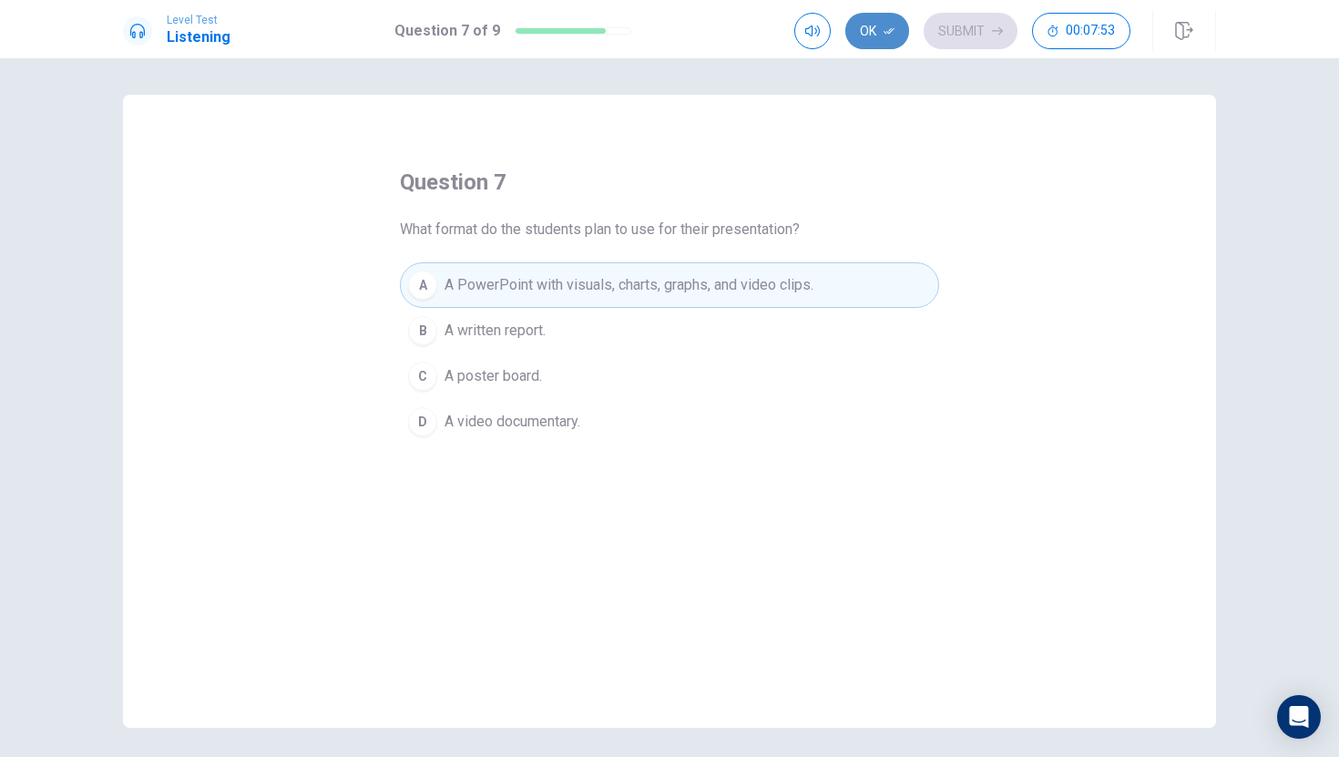
click at [883, 39] on button "Ok" at bounding box center [877, 31] width 64 height 36
click at [967, 20] on button "Submit" at bounding box center [971, 31] width 94 height 36
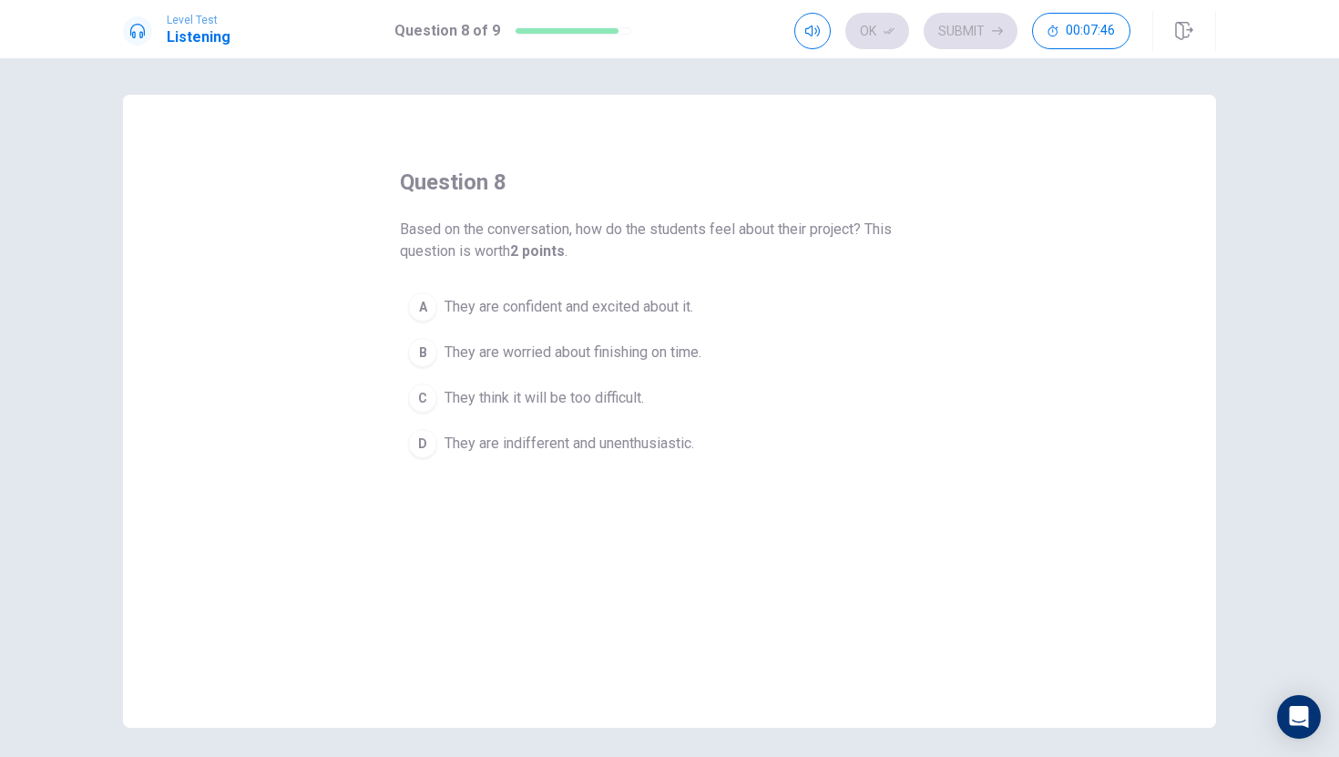
click at [710, 309] on button "A They are confident and excited about it." at bounding box center [669, 307] width 539 height 46
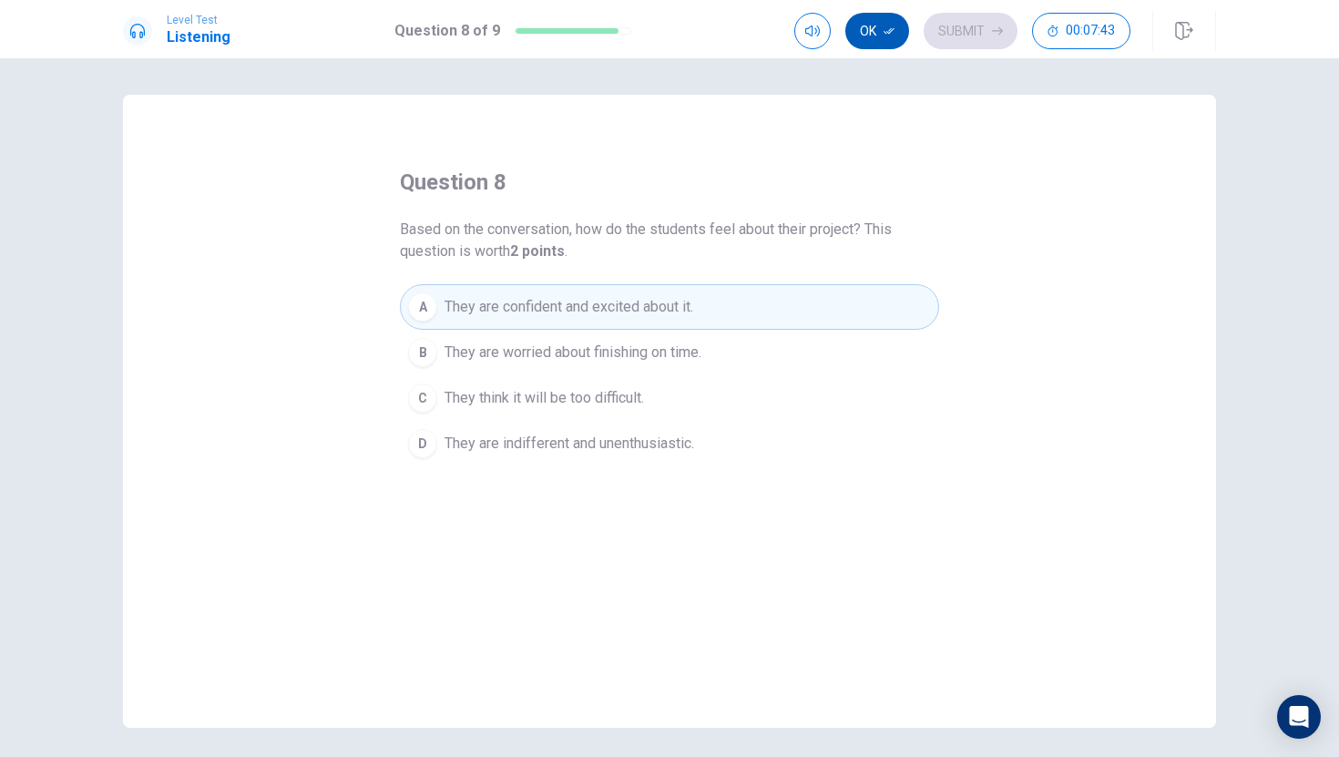
click at [877, 33] on button "Ok" at bounding box center [877, 31] width 64 height 36
click at [934, 26] on button "Submit" at bounding box center [971, 31] width 94 height 36
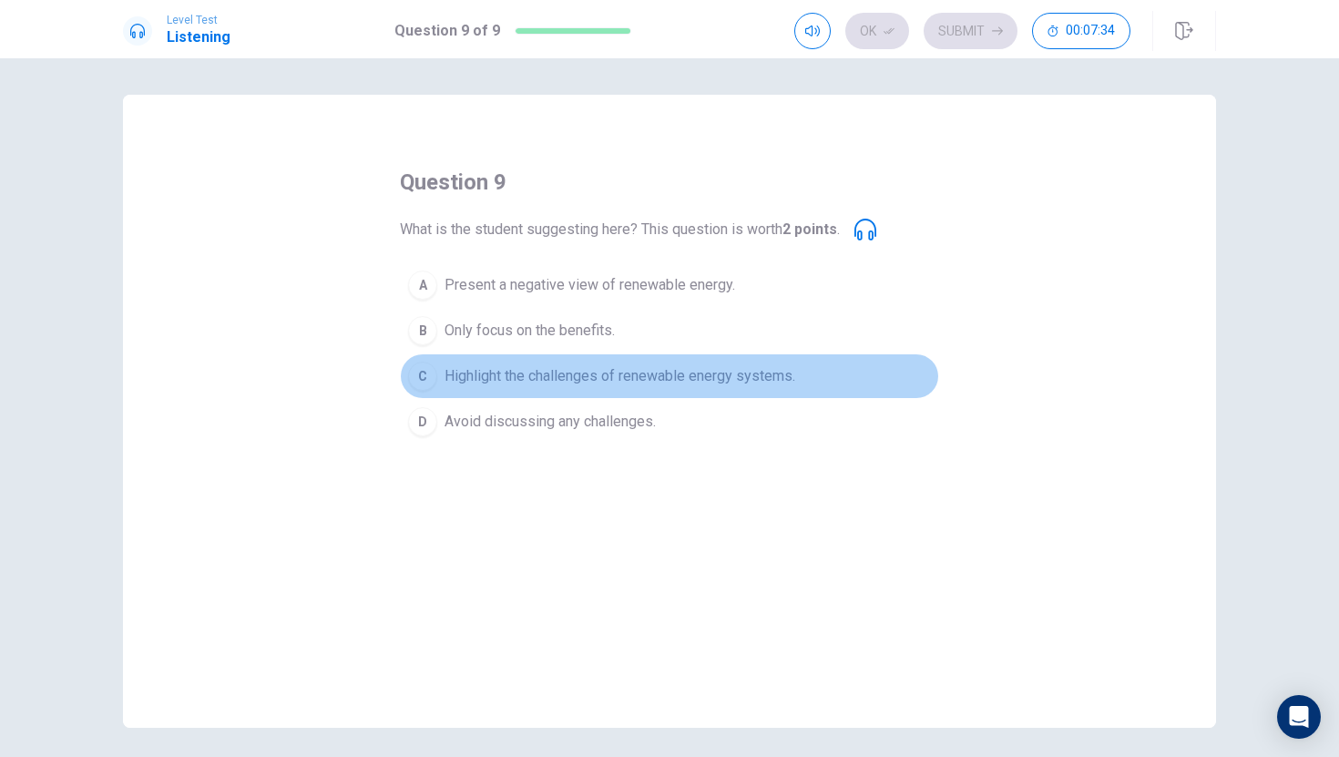
click at [605, 371] on span "Highlight the challenges of renewable energy systems." at bounding box center [620, 376] width 351 height 22
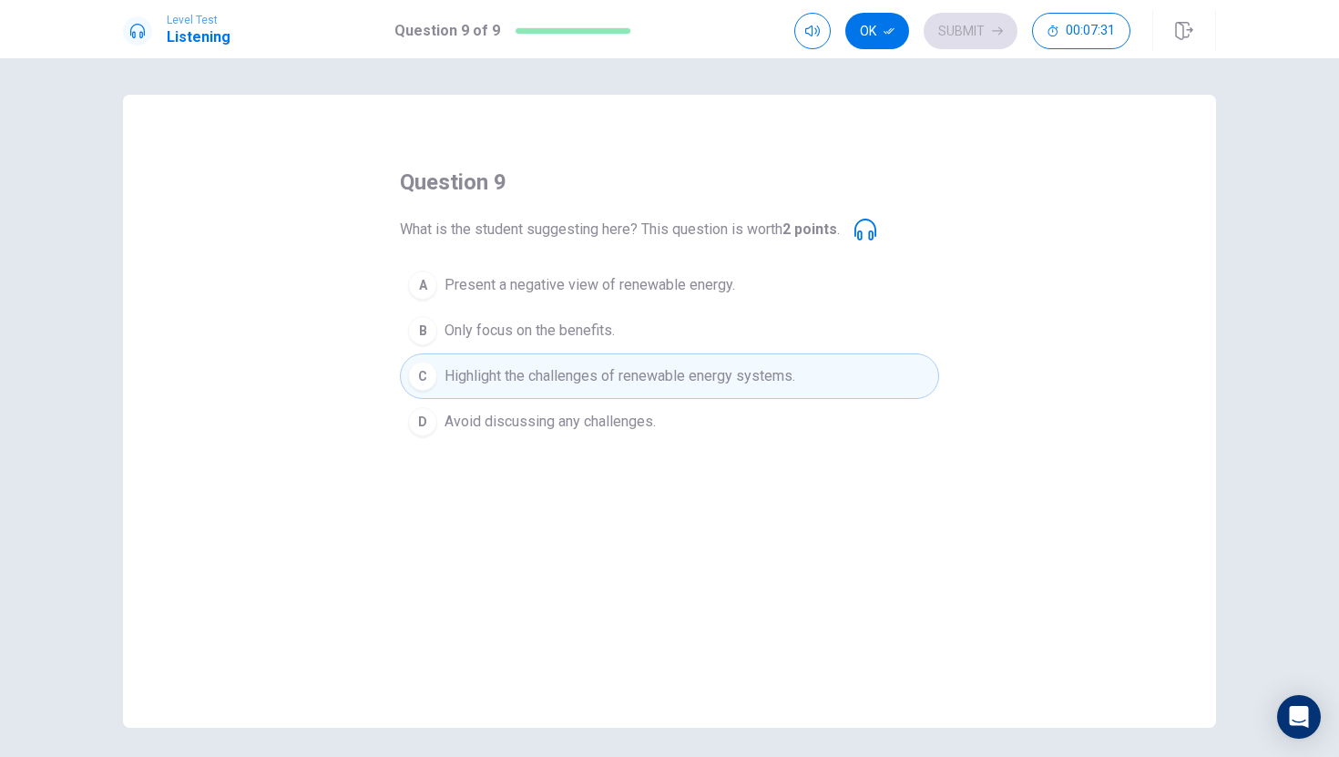
click at [710, 288] on span "Present a negative view of renewable energy." at bounding box center [590, 285] width 291 height 22
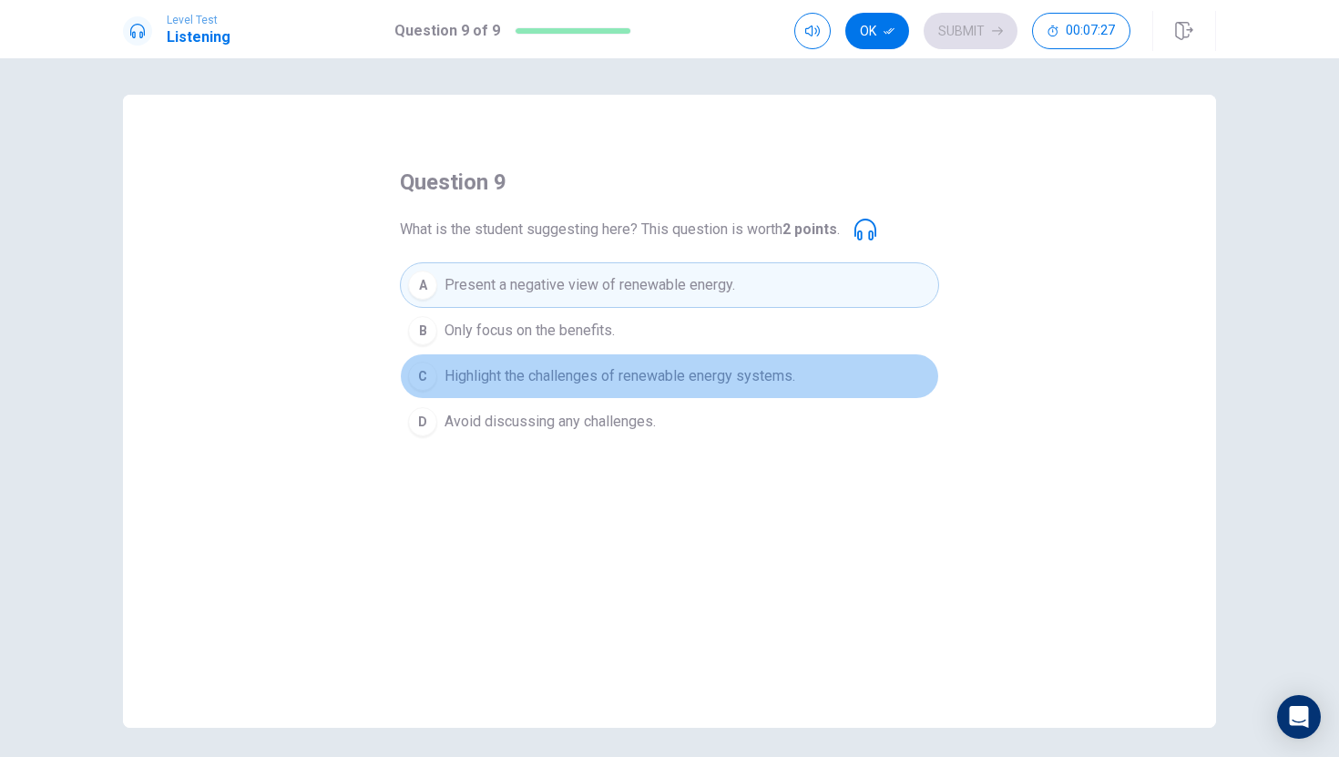
click at [785, 383] on span "Highlight the challenges of renewable energy systems." at bounding box center [620, 376] width 351 height 22
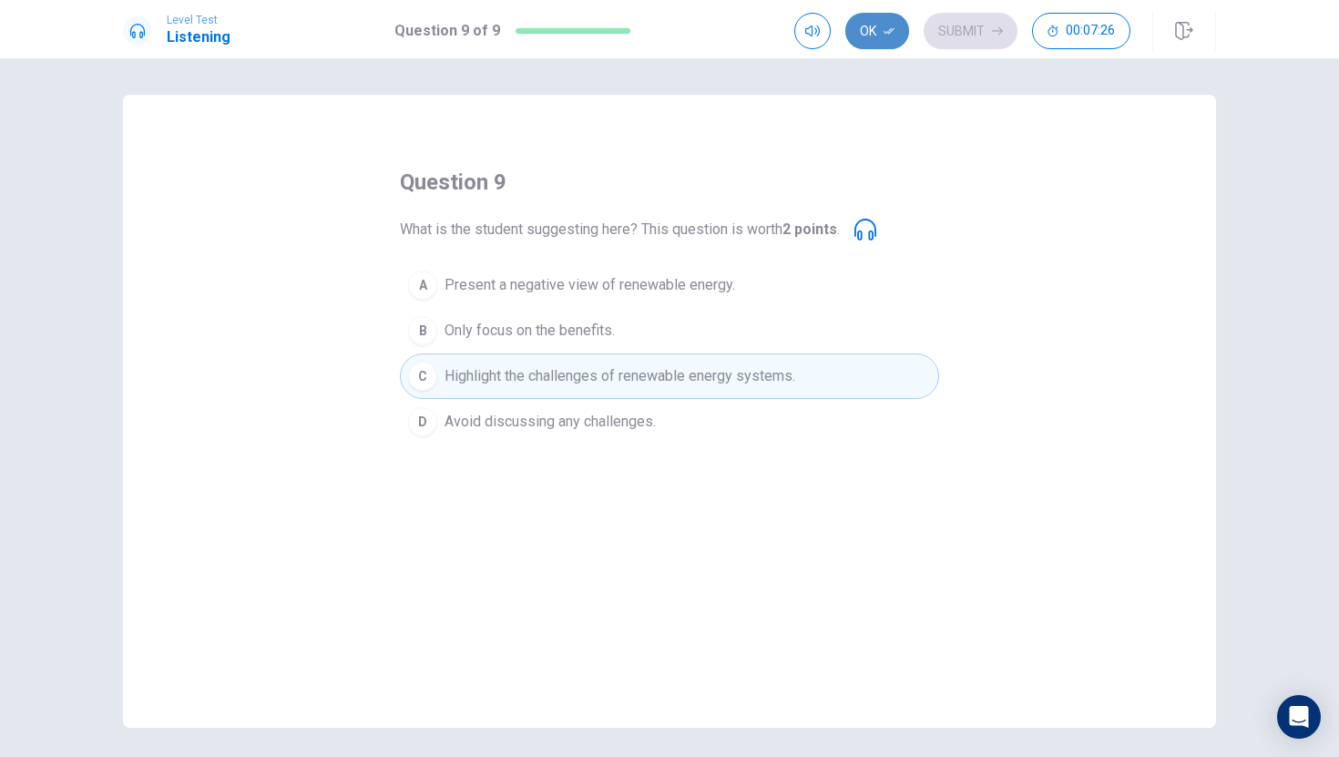
click at [888, 21] on button "Ok" at bounding box center [877, 31] width 64 height 36
click at [967, 18] on button "Submit" at bounding box center [971, 31] width 94 height 36
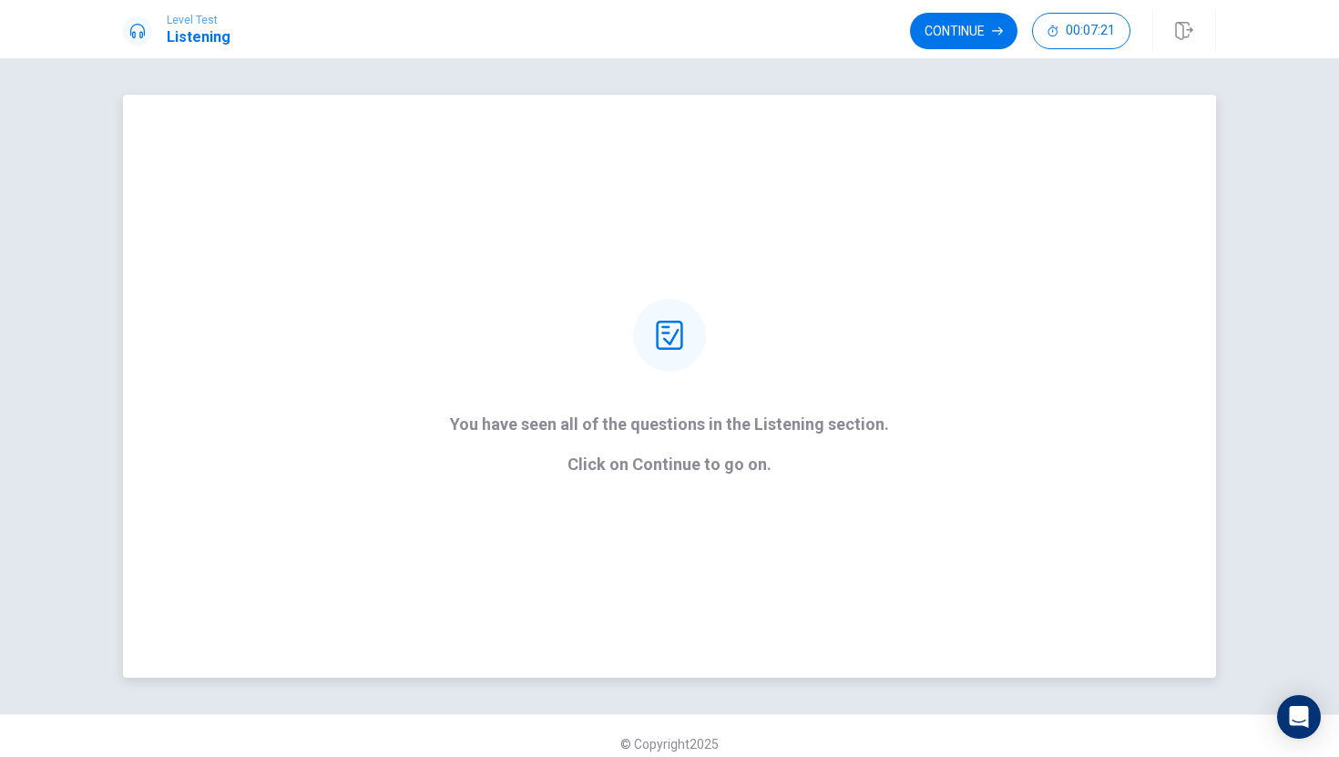
click at [739, 468] on p "Click on Continue to go on." at bounding box center [669, 465] width 439 height 18
click at [984, 46] on button "Continue" at bounding box center [963, 31] width 107 height 36
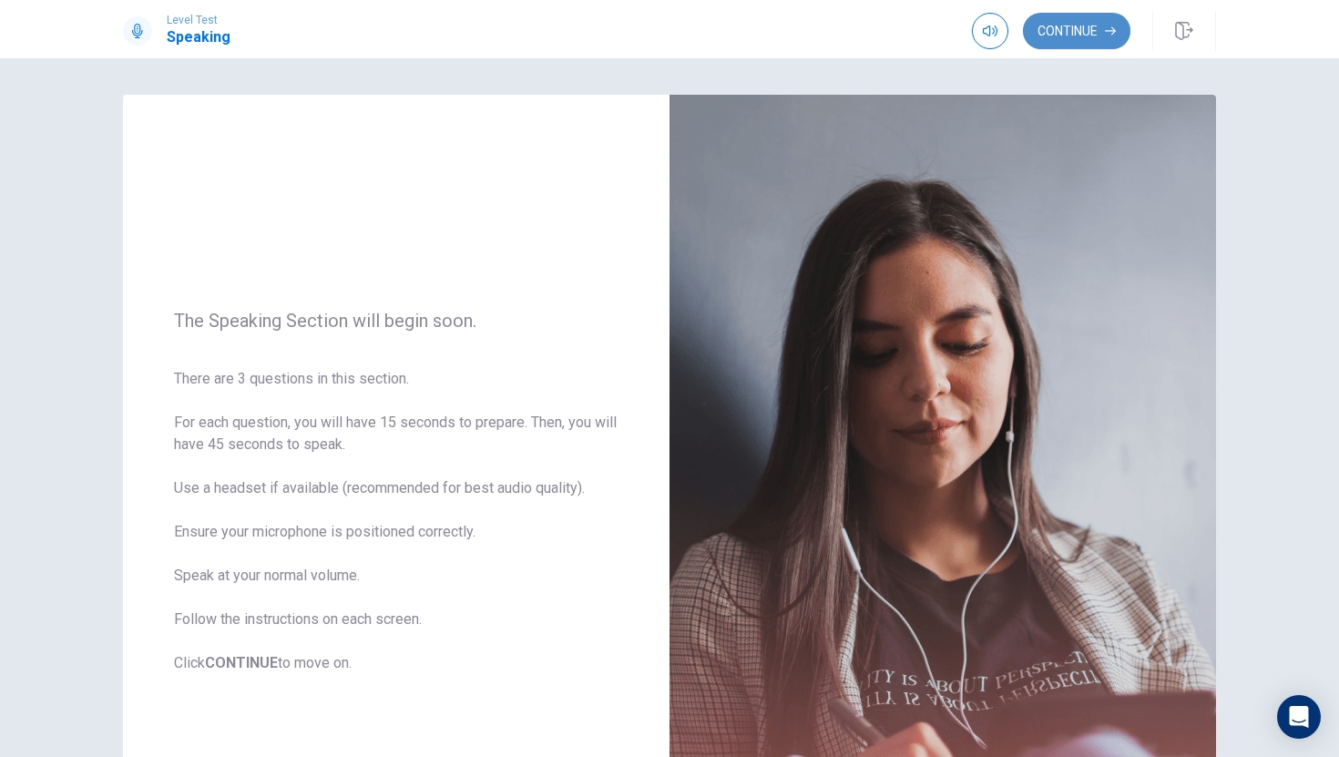
click at [1088, 35] on button "Continue" at bounding box center [1076, 31] width 107 height 36
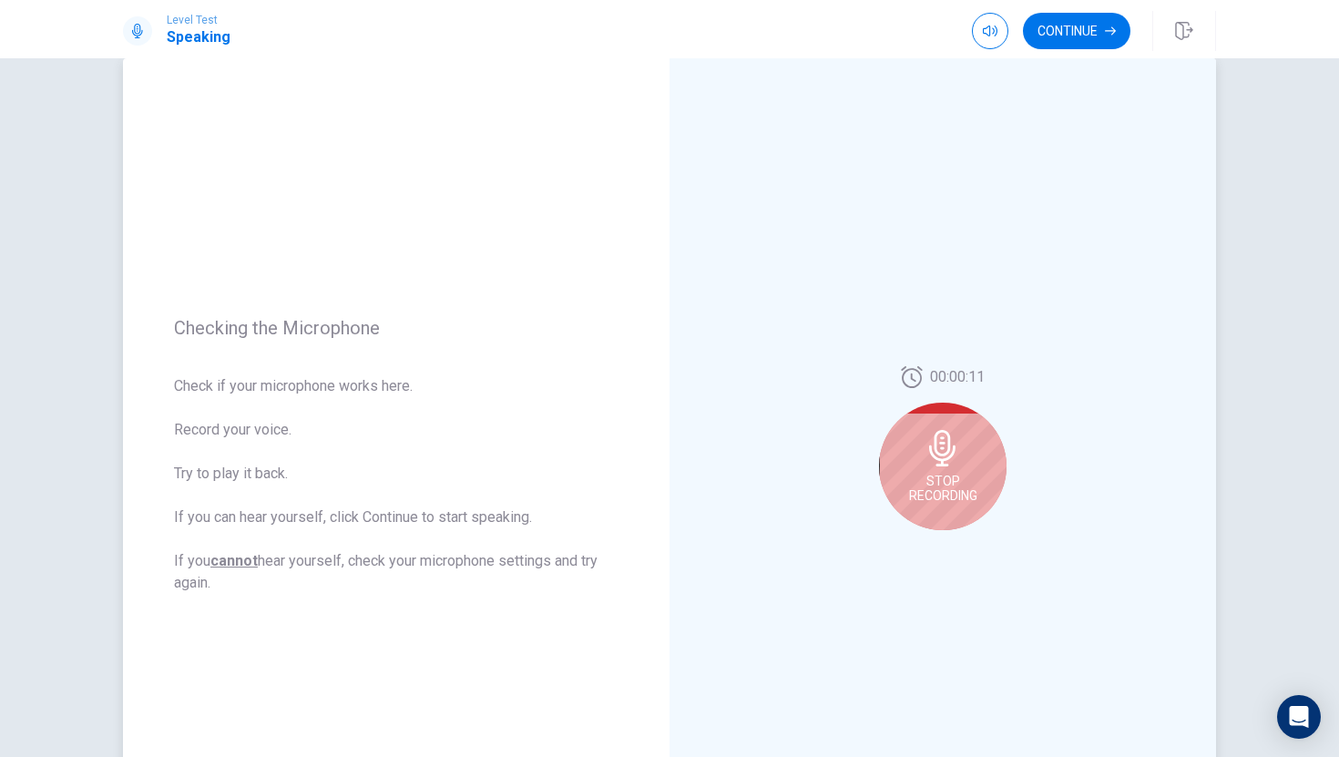
scroll to position [40, 0]
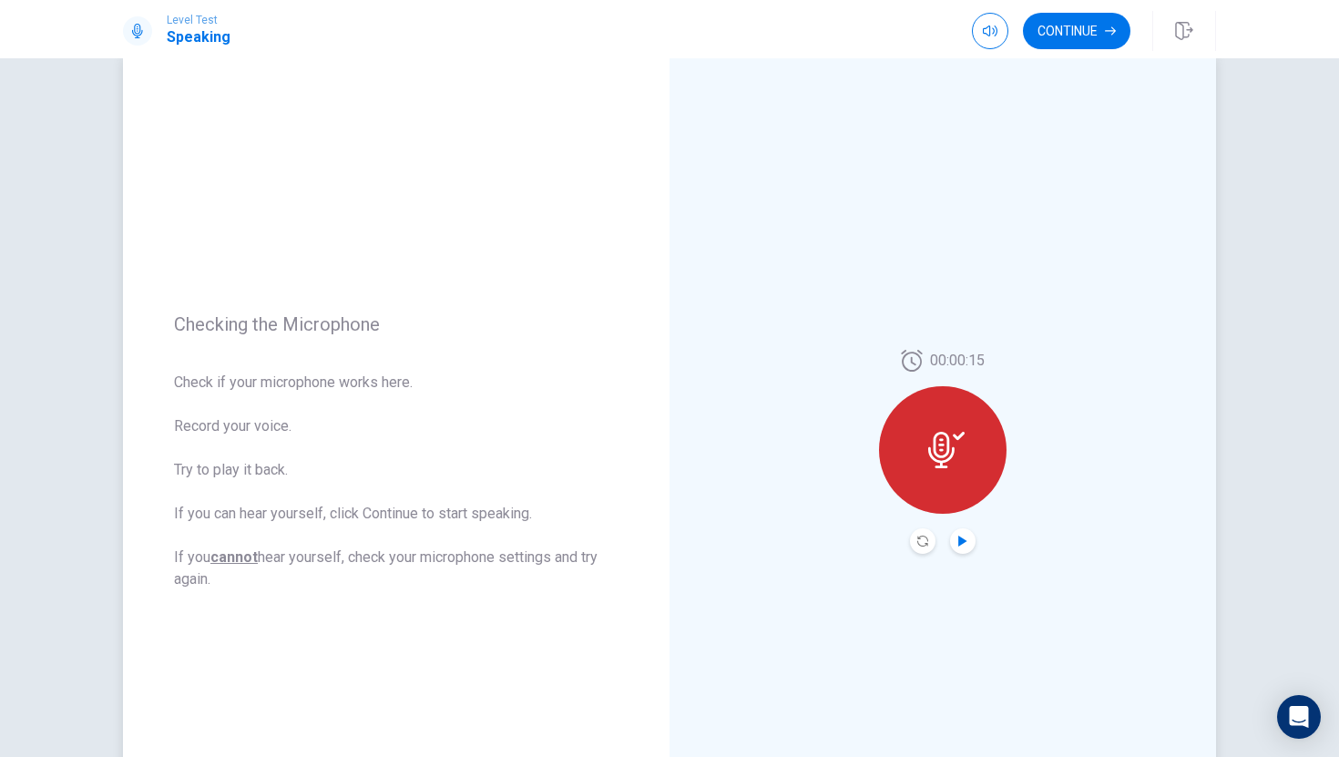
click at [958, 538] on icon "Play Audio" at bounding box center [962, 541] width 8 height 11
click at [1092, 35] on button "Continue" at bounding box center [1076, 31] width 107 height 36
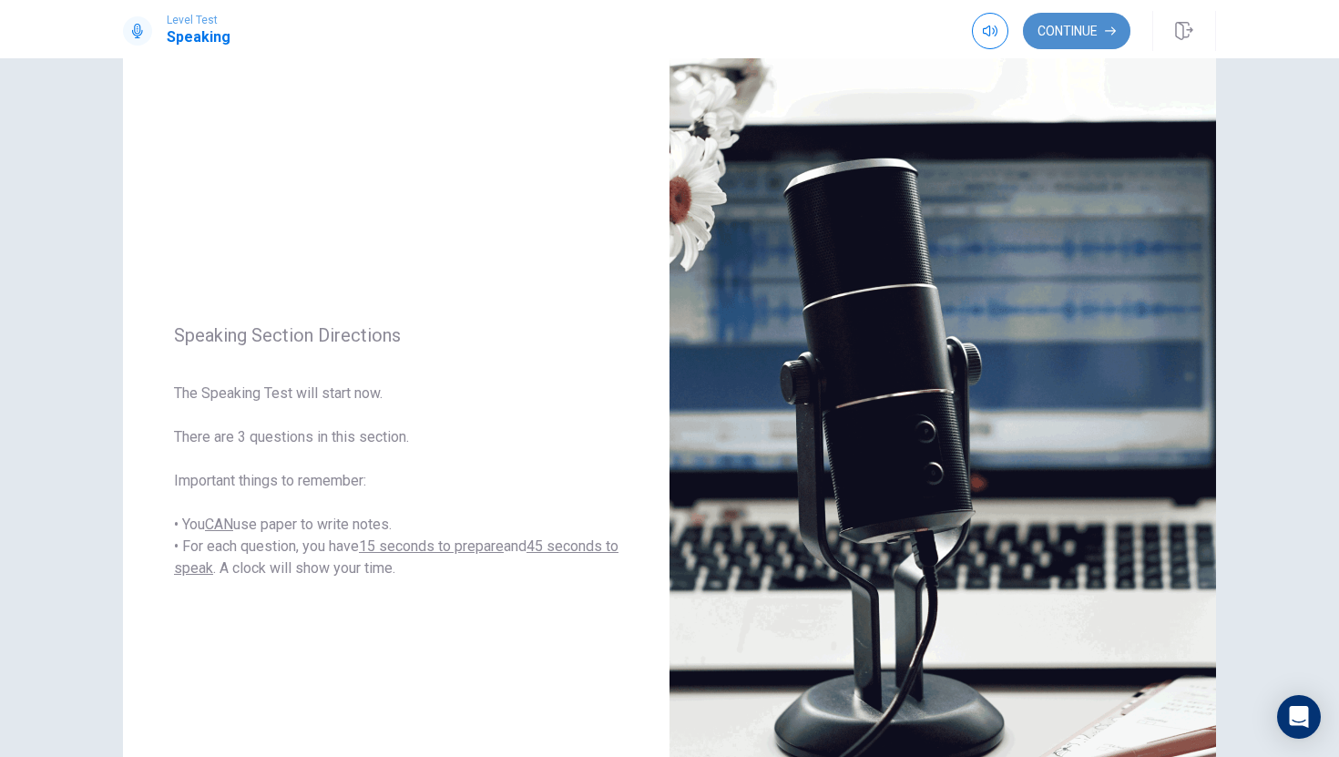
click at [1092, 13] on button "Continue" at bounding box center [1076, 31] width 107 height 36
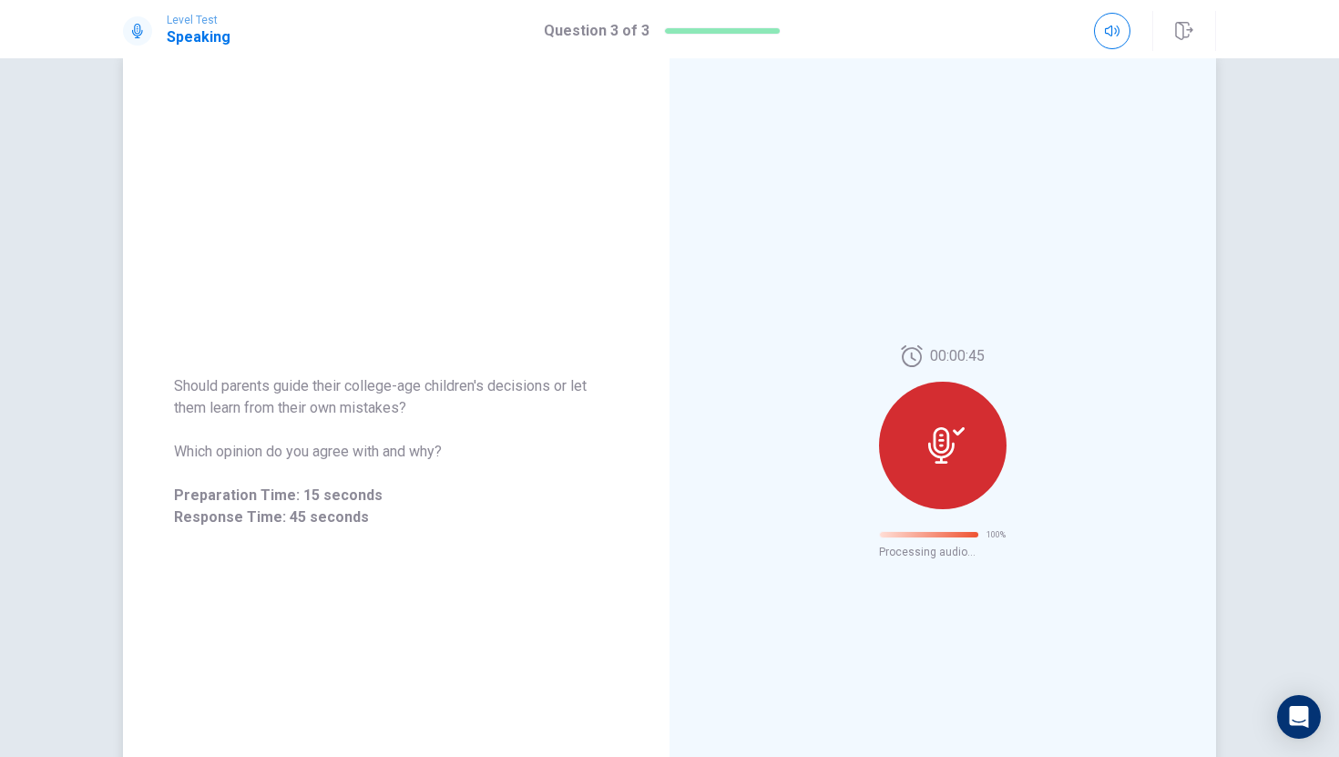
scroll to position [0, 0]
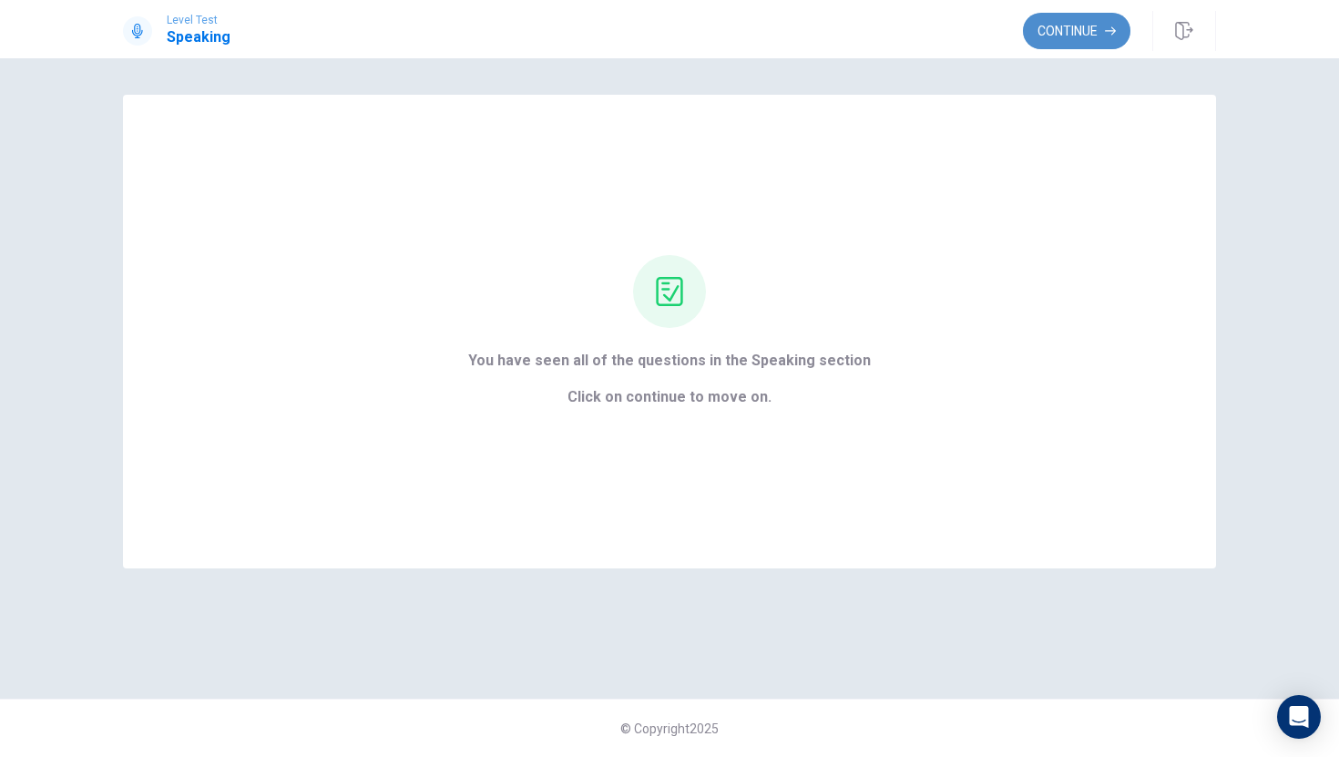
click at [1091, 34] on button "Continue" at bounding box center [1076, 31] width 107 height 36
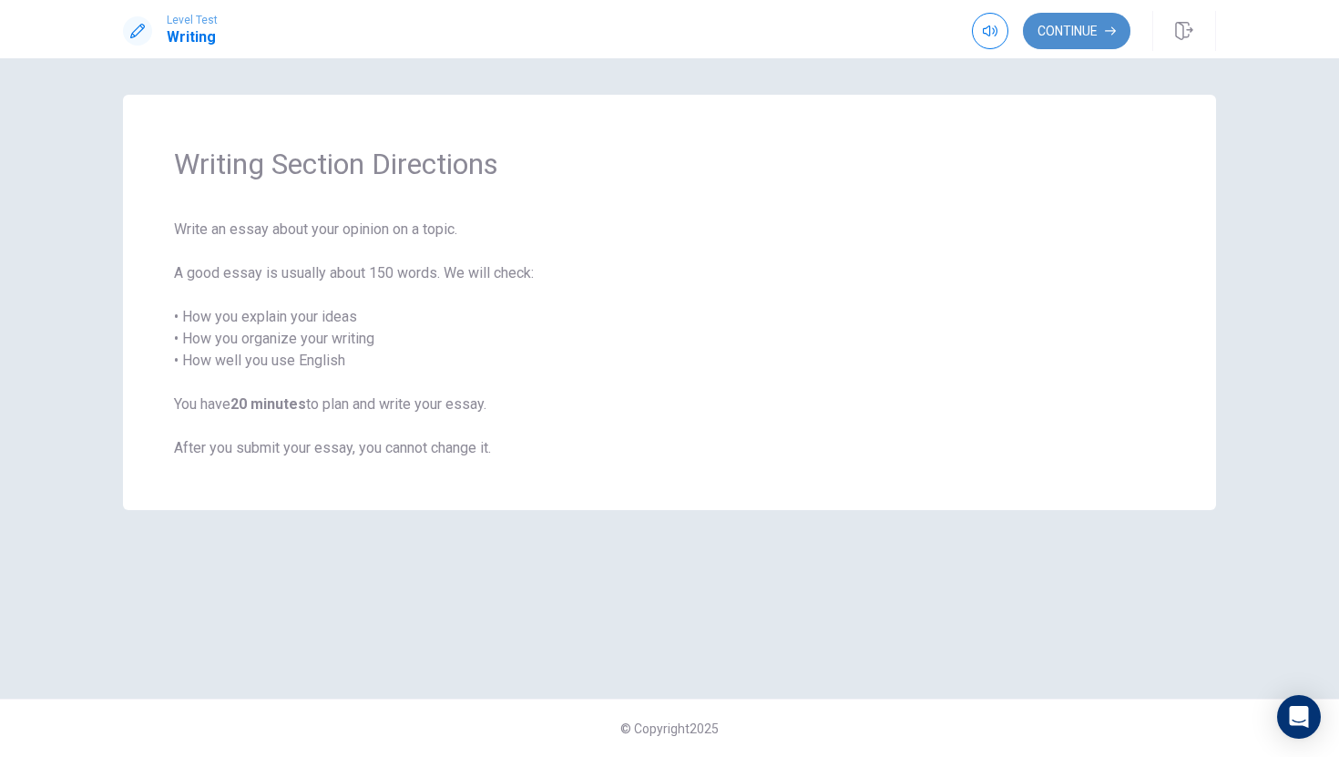
click at [1058, 31] on button "Continue" at bounding box center [1076, 31] width 107 height 36
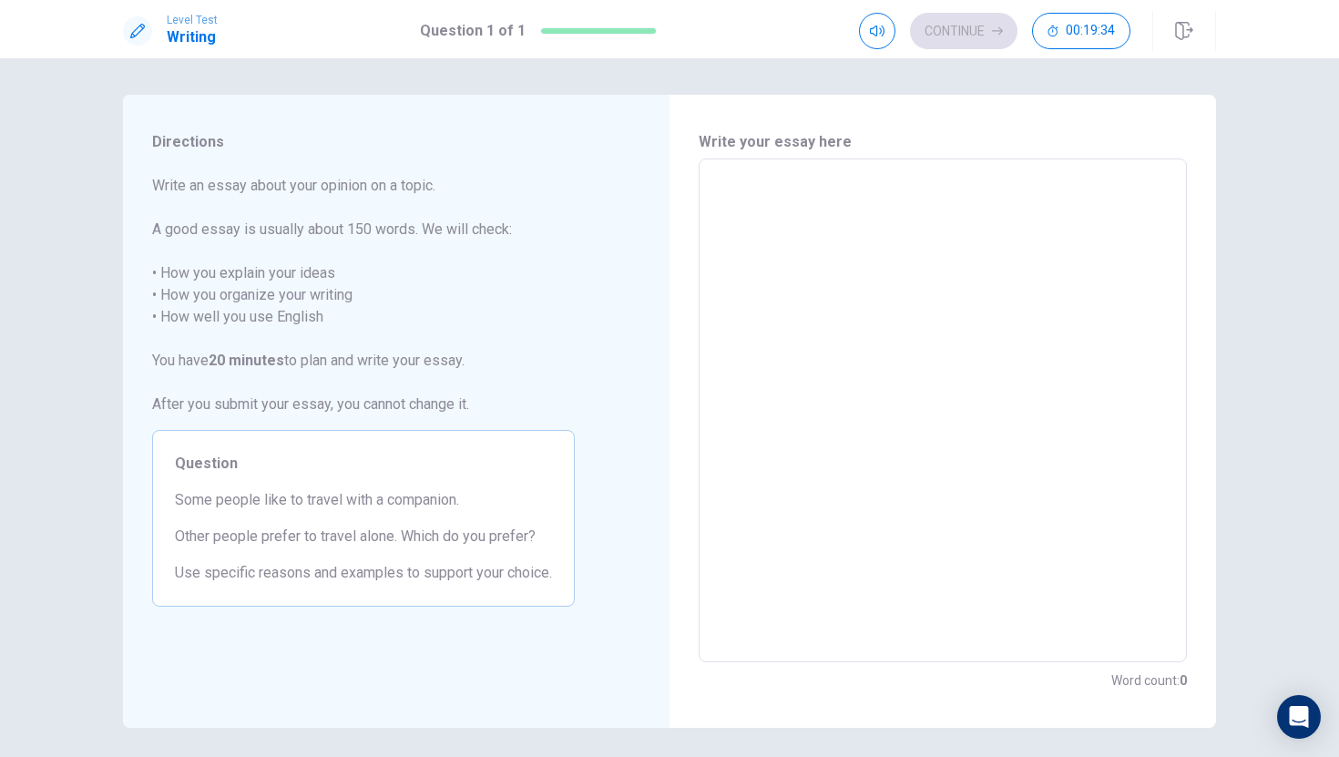
drag, startPoint x: 801, startPoint y: 267, endPoint x: 815, endPoint y: 264, distance: 14.8
click at [809, 267] on textarea at bounding box center [942, 411] width 463 height 474
type textarea "i"
type textarea "x"
type textarea "i"
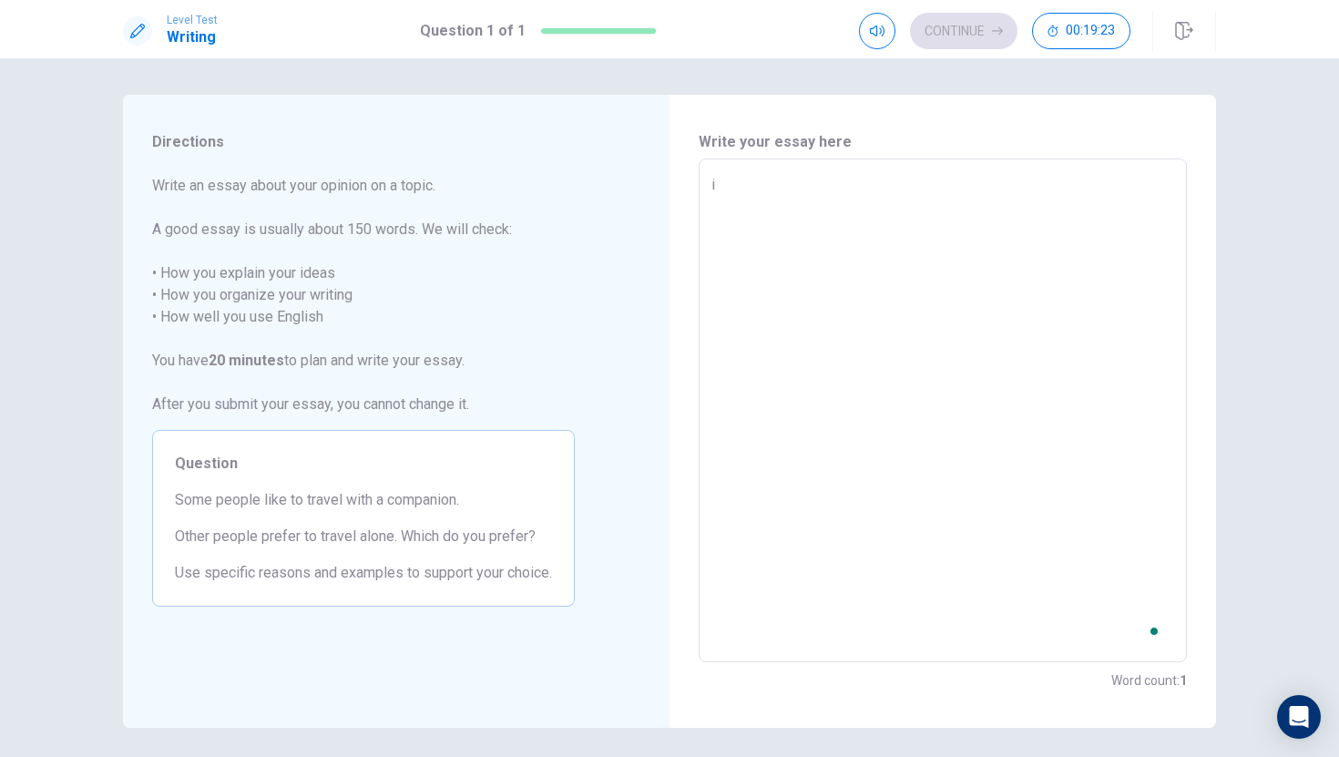
type textarea "x"
type textarea "i"
type textarea "x"
type textarea "I"
type textarea "x"
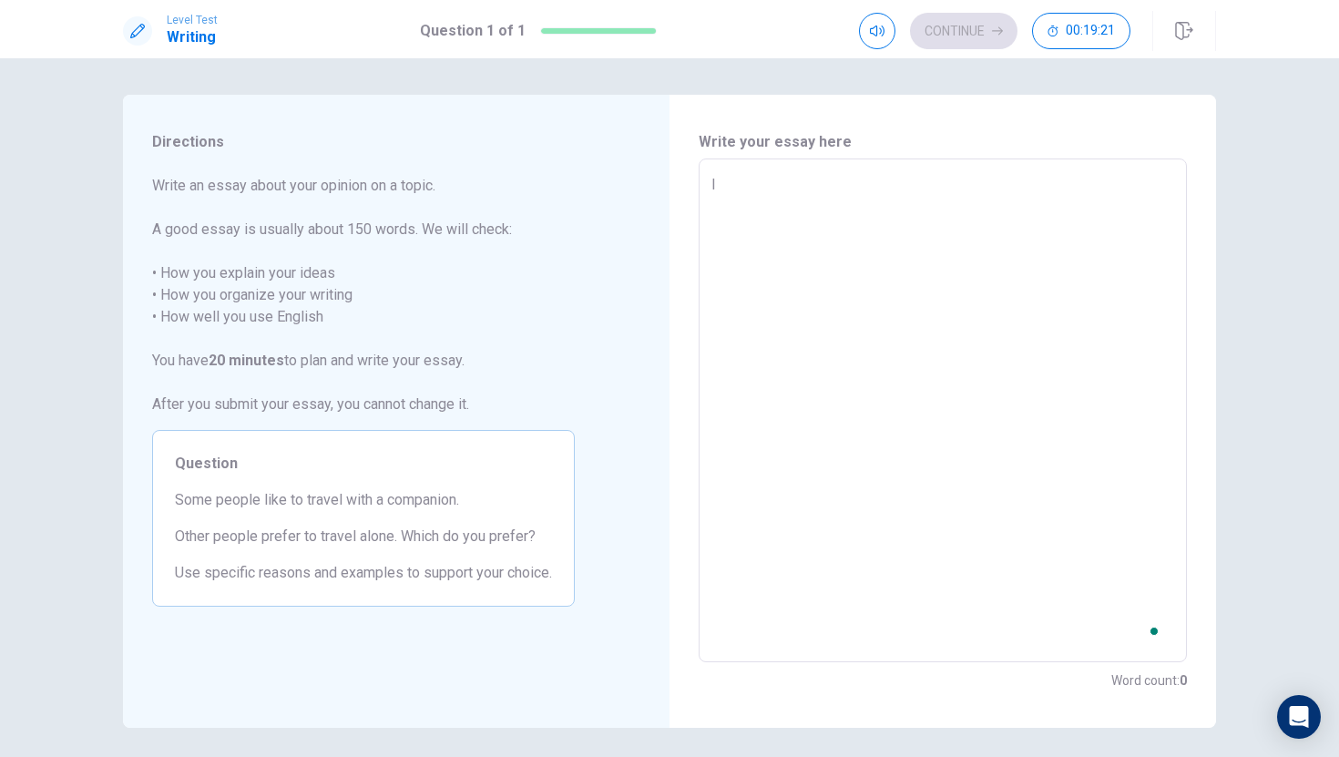
type textarea "I"
type textarea "x"
type textarea "I t"
type textarea "x"
type textarea "I th"
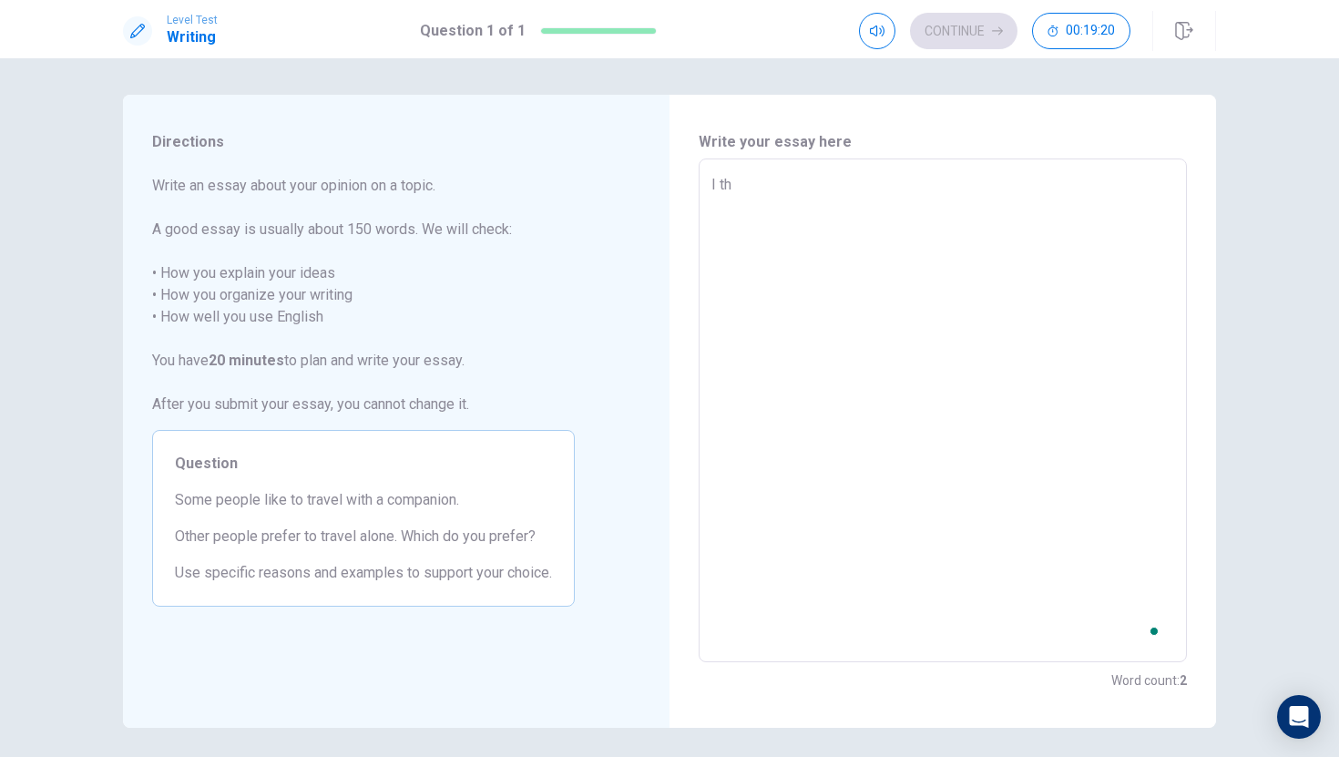
type textarea "x"
type textarea "I thi"
type textarea "x"
type textarea "I thin"
type textarea "x"
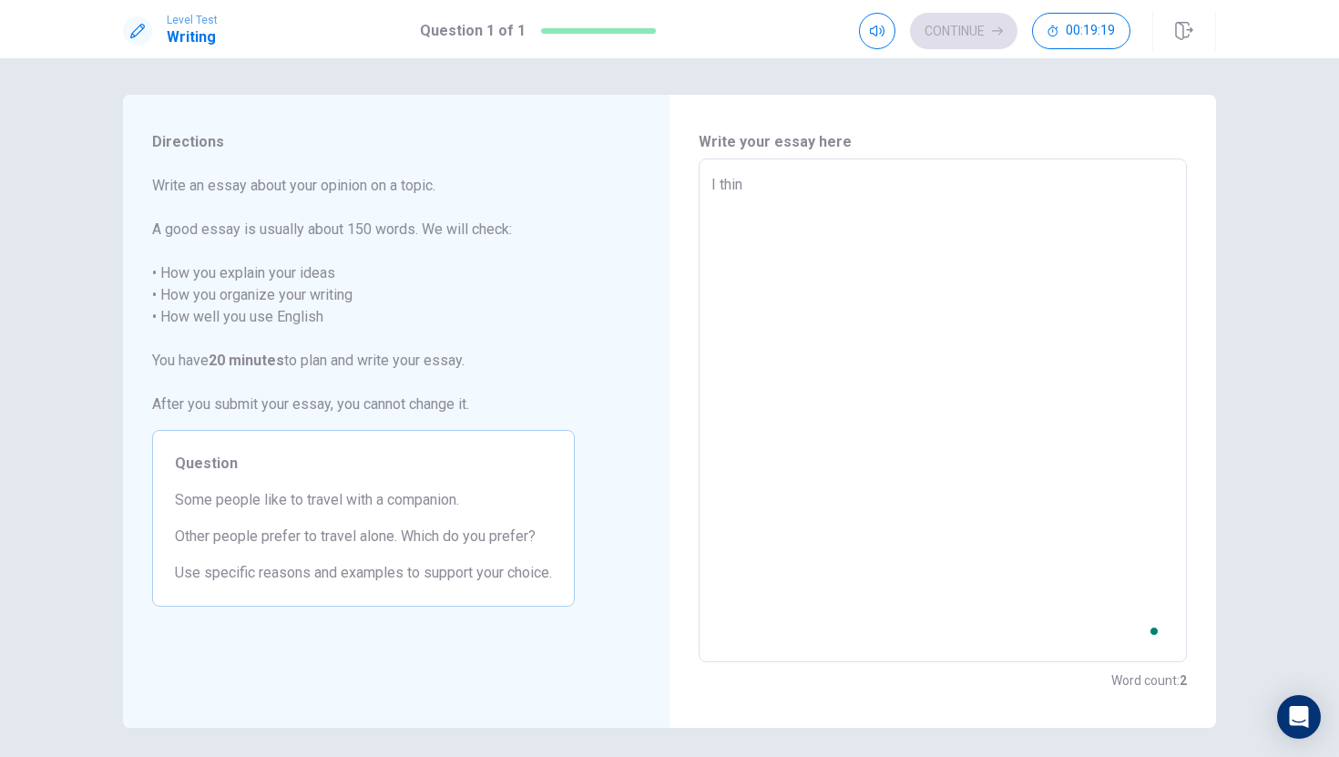
type textarea "I think"
type textarea "x"
type textarea "I think"
type textarea "x"
type textarea "I think t"
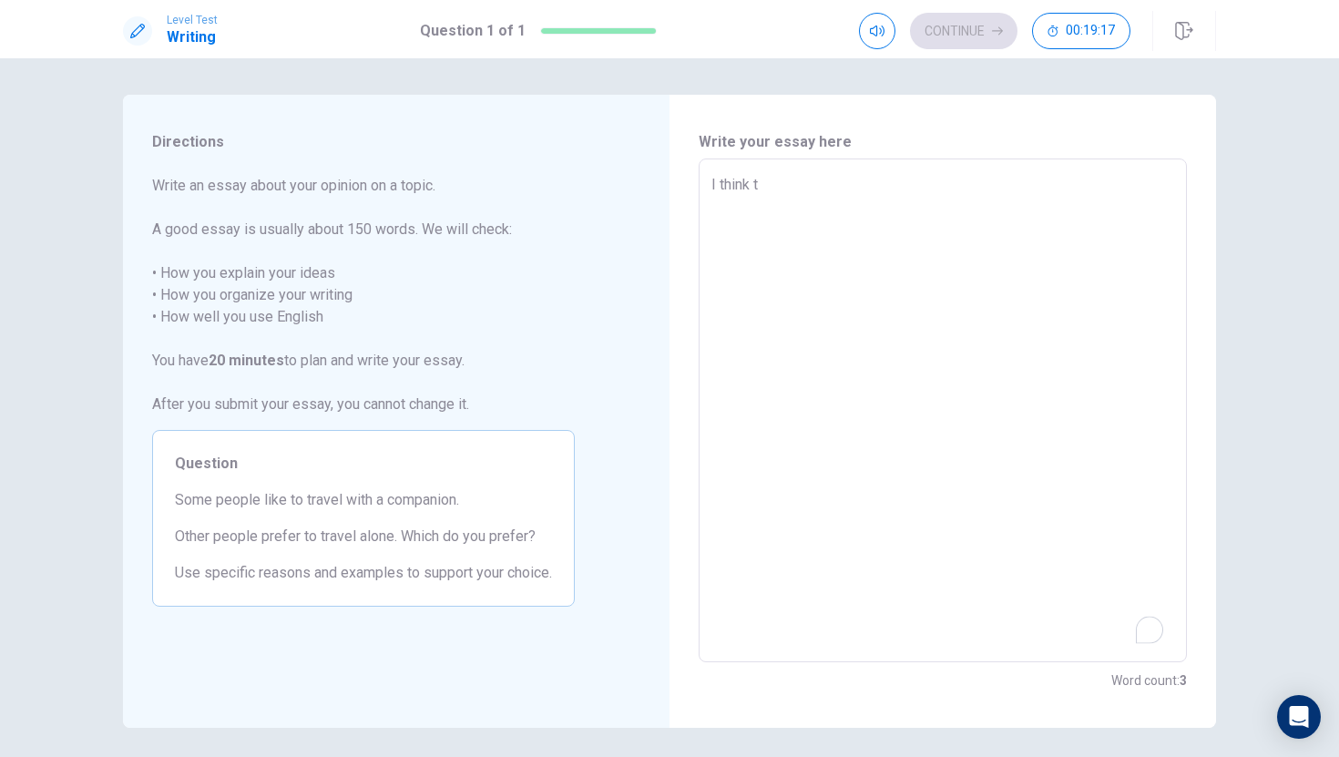
type textarea "x"
type textarea "I think tr"
type textarea "x"
type textarea "I think tra"
type textarea "x"
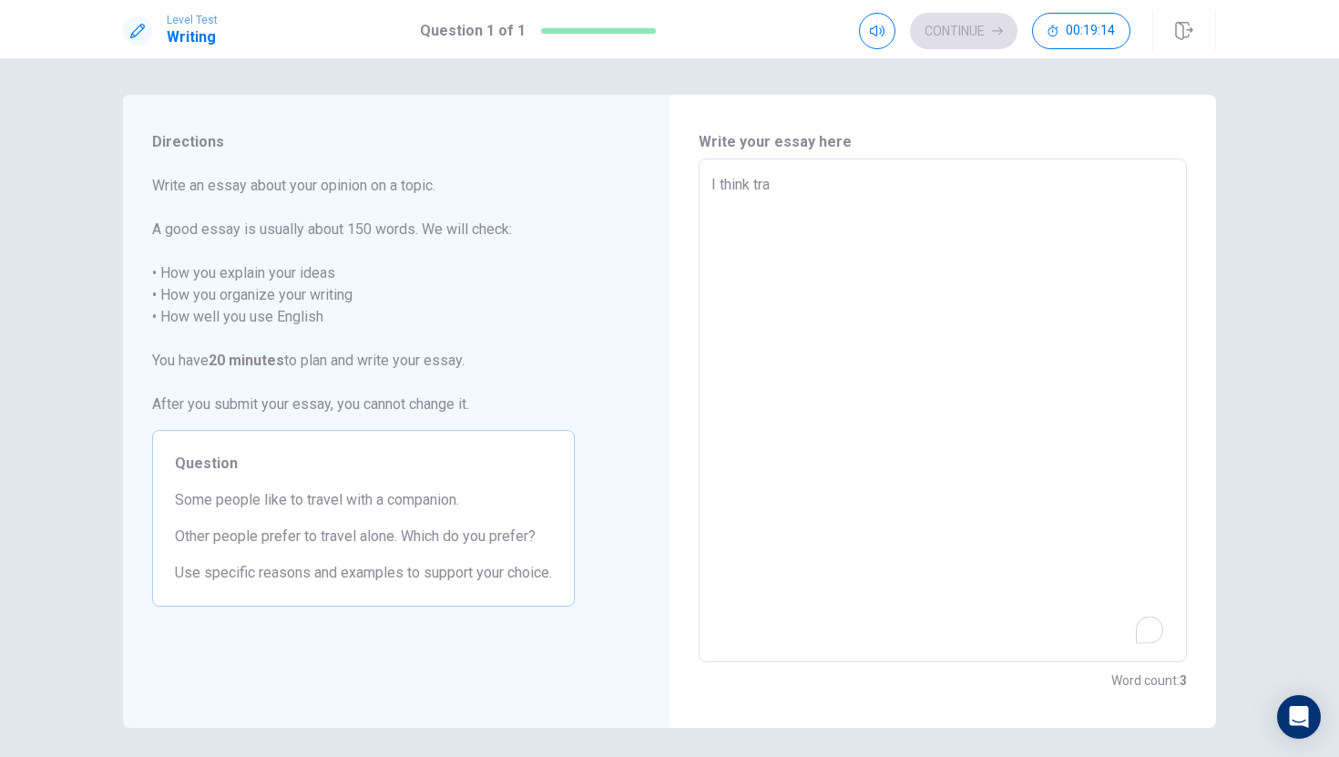
type textarea "I think trav"
type textarea "x"
type textarea "I think trave"
type textarea "x"
type textarea "I think travel"
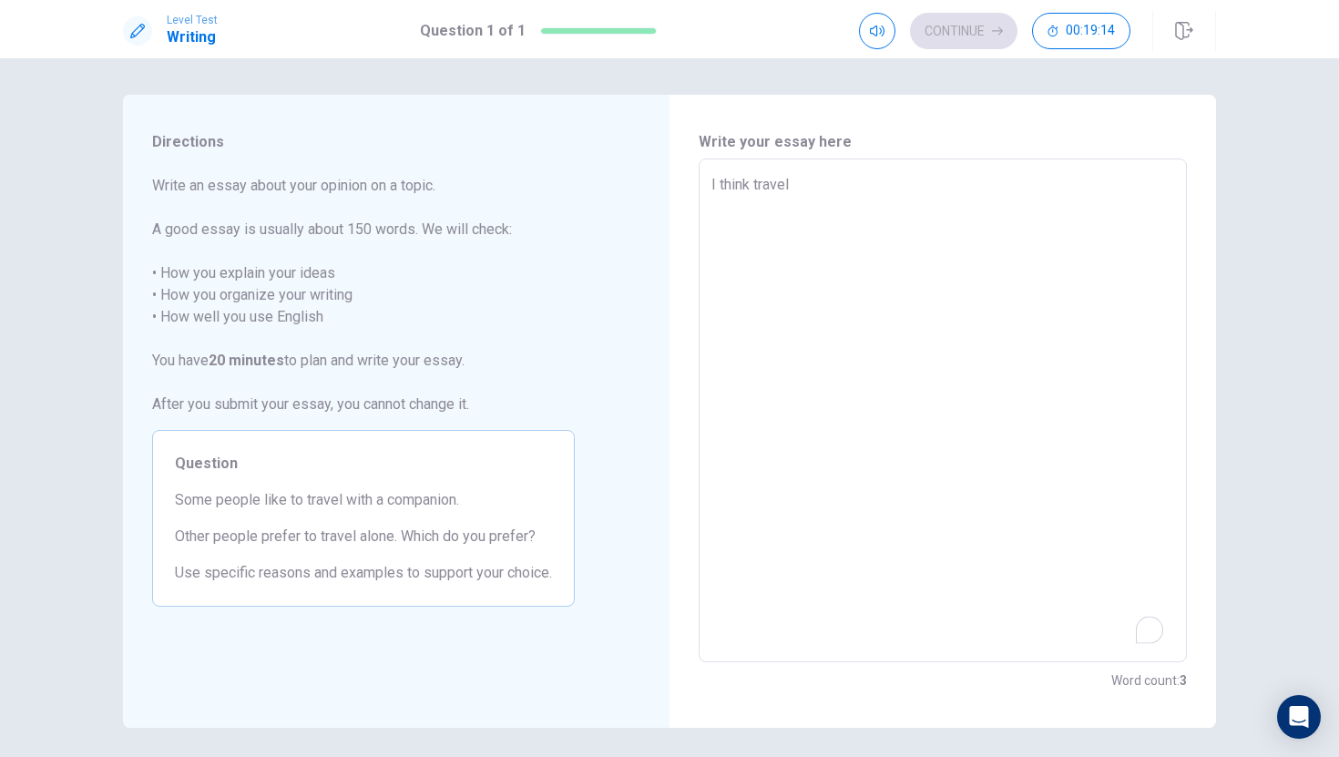
type textarea "x"
type textarea "I think travel"
type textarea "x"
type textarea "I think travel a"
type textarea "x"
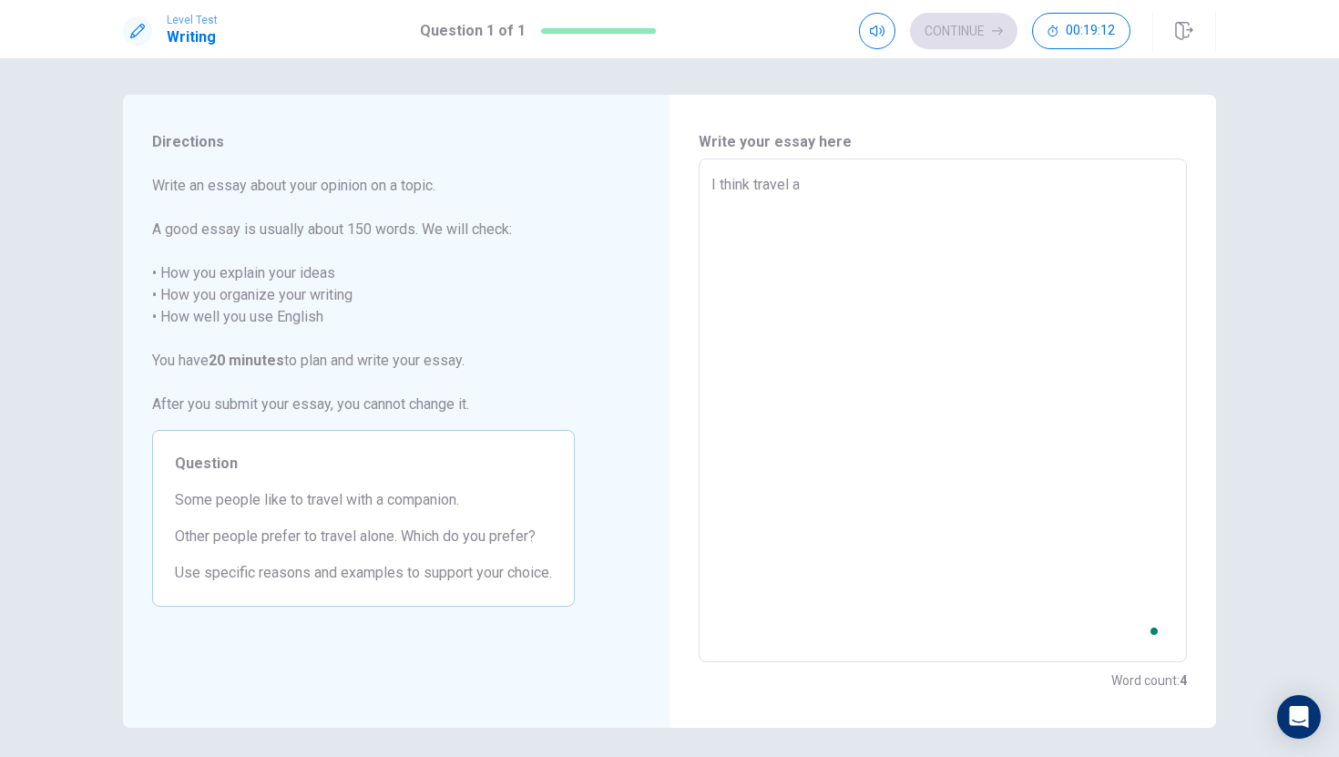
type textarea "I think travel al"
type textarea "x"
type textarea "I think travel alo"
type textarea "x"
type textarea "I think travel alon"
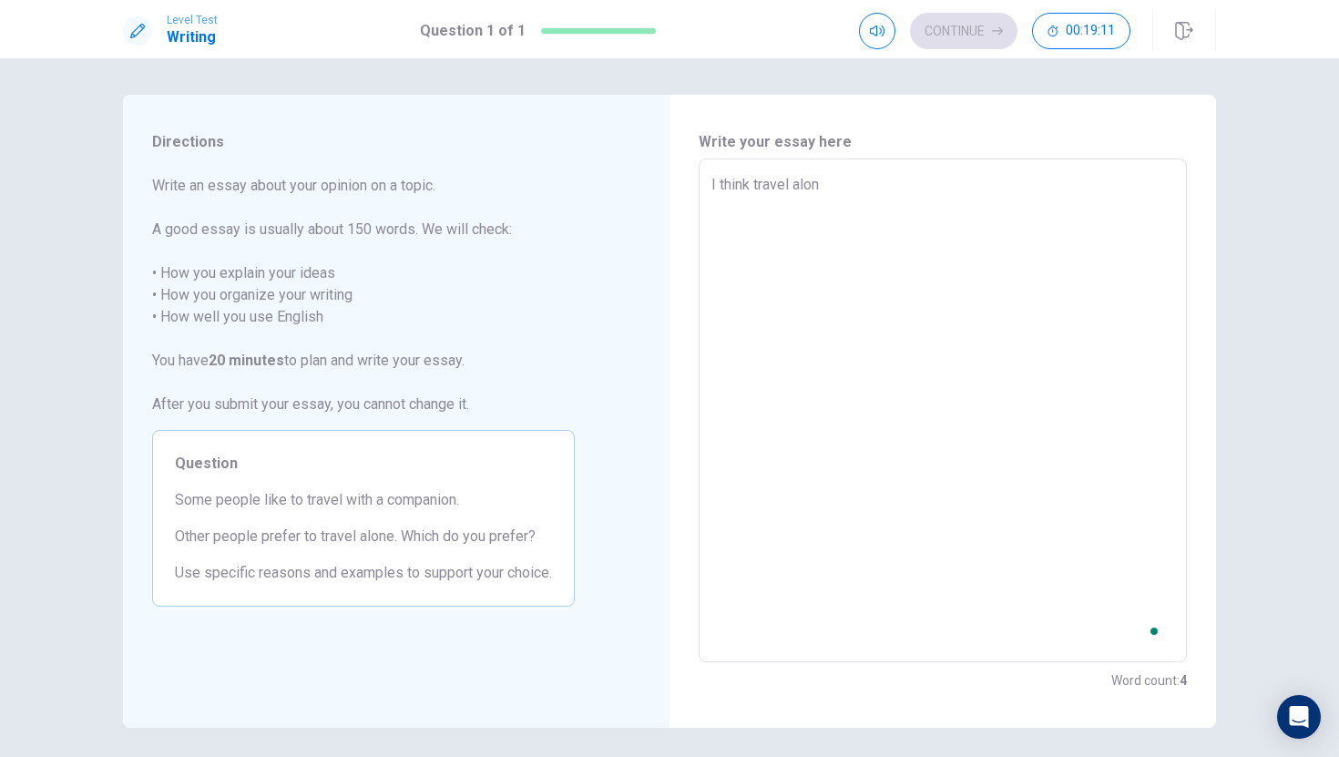
type textarea "x"
type textarea "I think travel alone"
type textarea "x"
type textarea "I think travel alone"
type textarea "x"
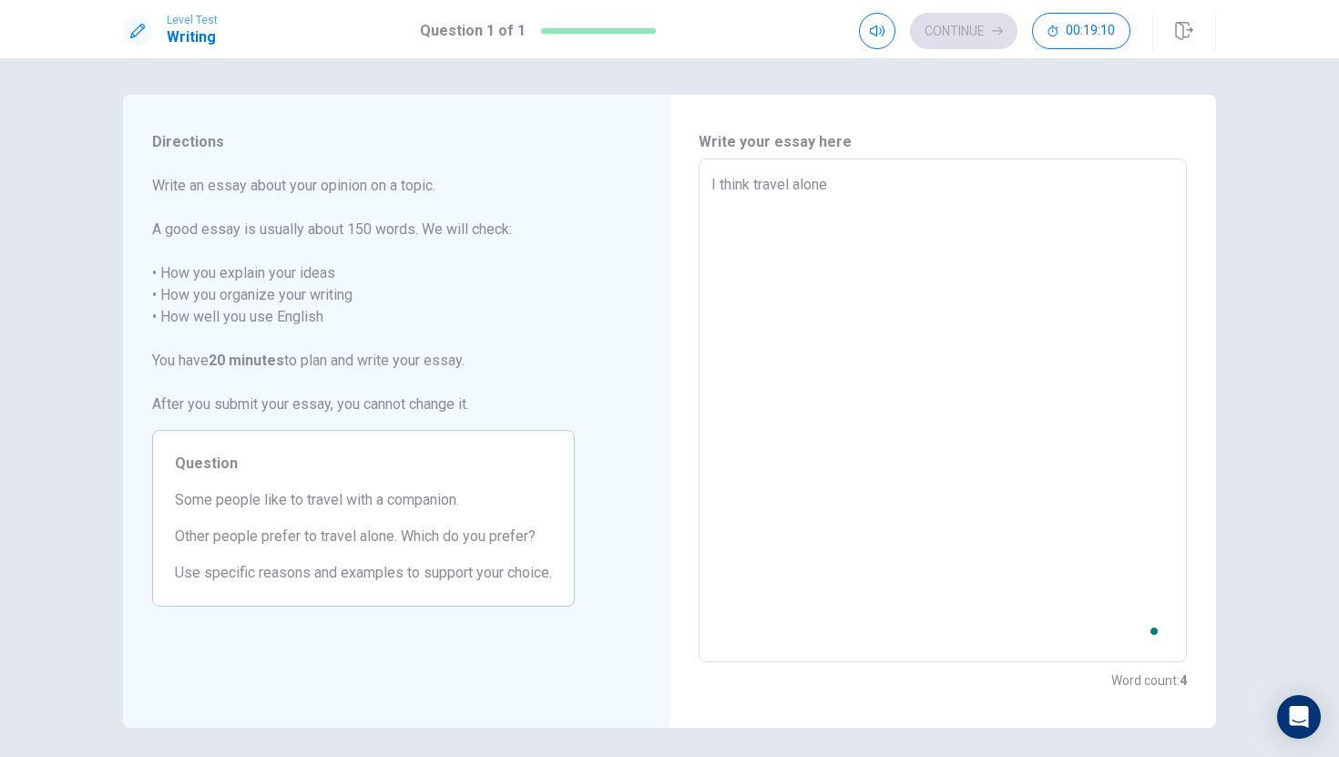
type textarea "I think travel alone i"
type textarea "x"
type textarea "I think travel alone is"
type textarea "x"
type textarea "I think travel alone is"
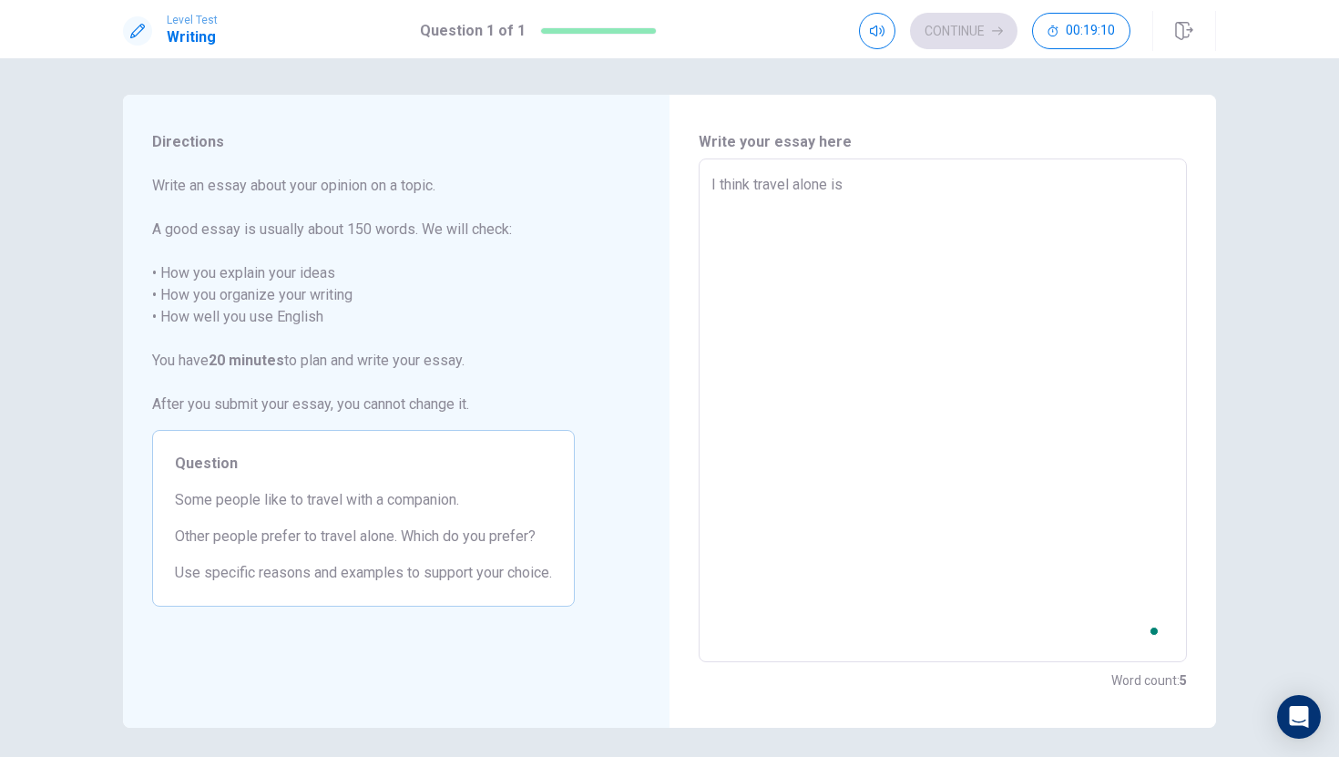
type textarea "x"
type textarea "I think travel alone is b"
type textarea "x"
type textarea "I think travel alone is be"
type textarea "x"
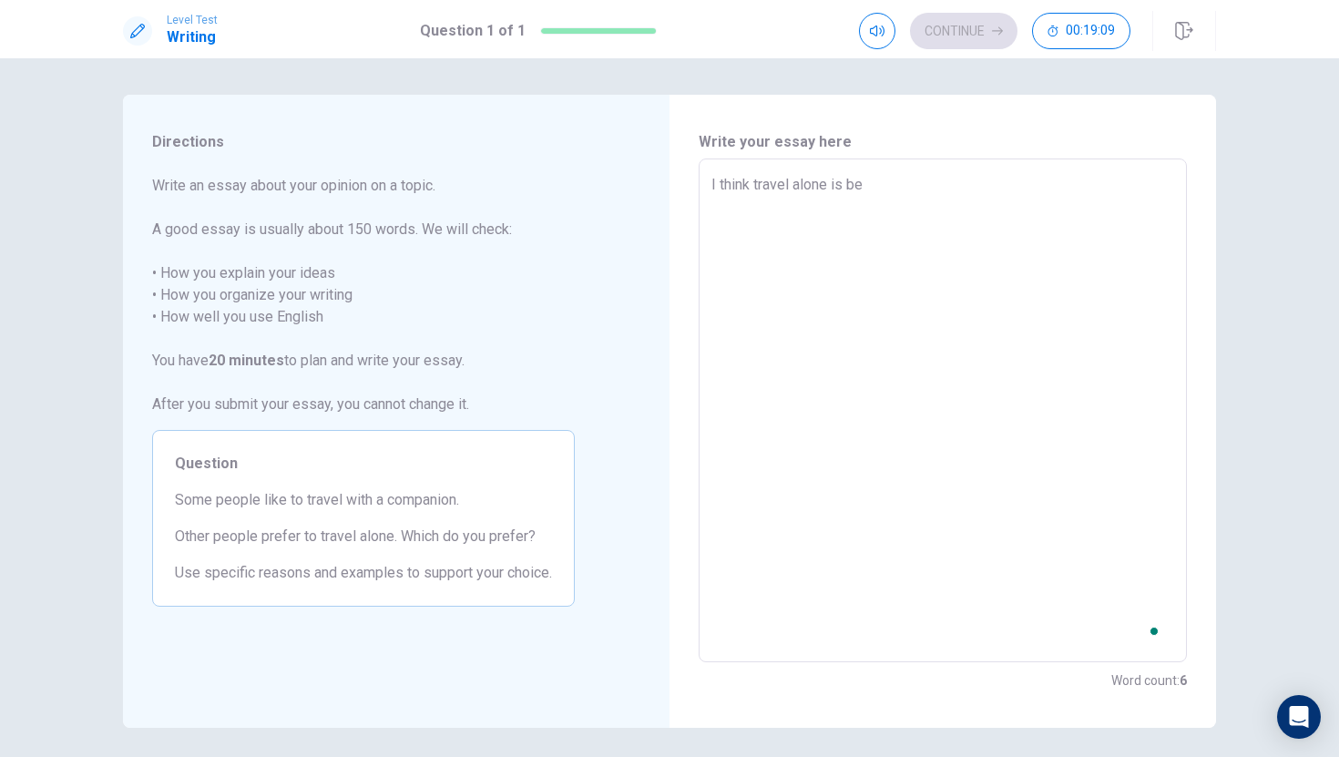
type textarea "I think travel alone is bee"
type textarea "x"
type textarea "I think travel alone is beet"
type textarea "x"
type textarea "I think travel alone is beetr"
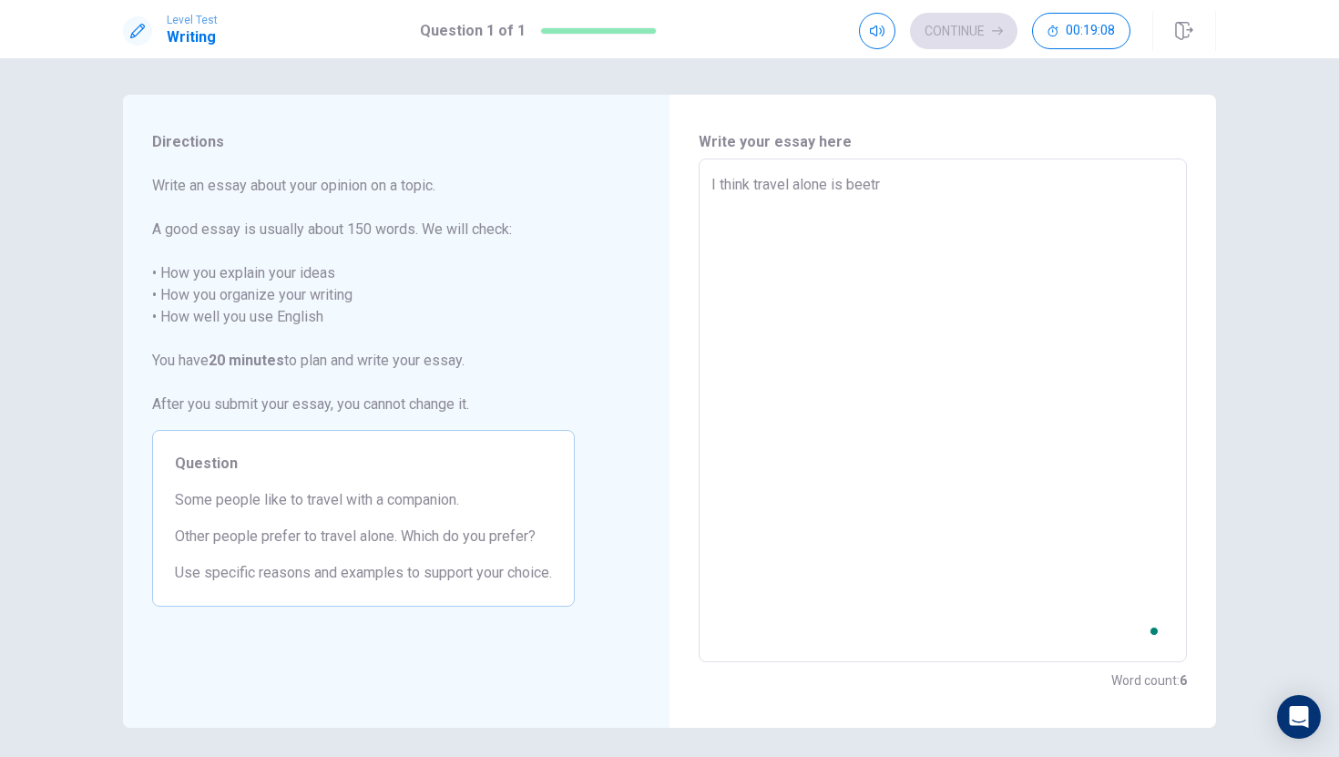
type textarea "x"
type textarea "I think travel alone is beet"
type textarea "x"
type textarea "I think travel alone is bee"
type textarea "x"
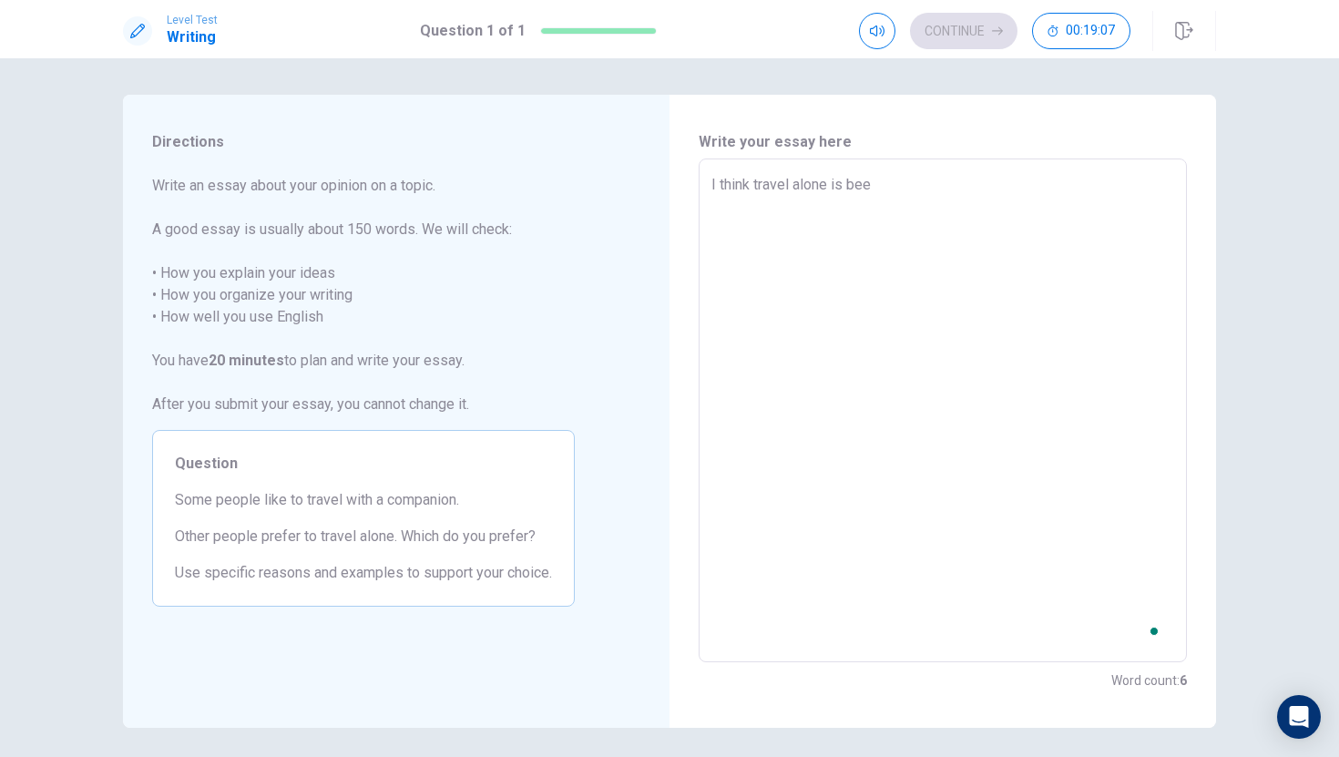
type textarea "I think travel alone is be"
type textarea "x"
type textarea "I think travel alone is bet"
type textarea "x"
type textarea "I think travel alone is bete"
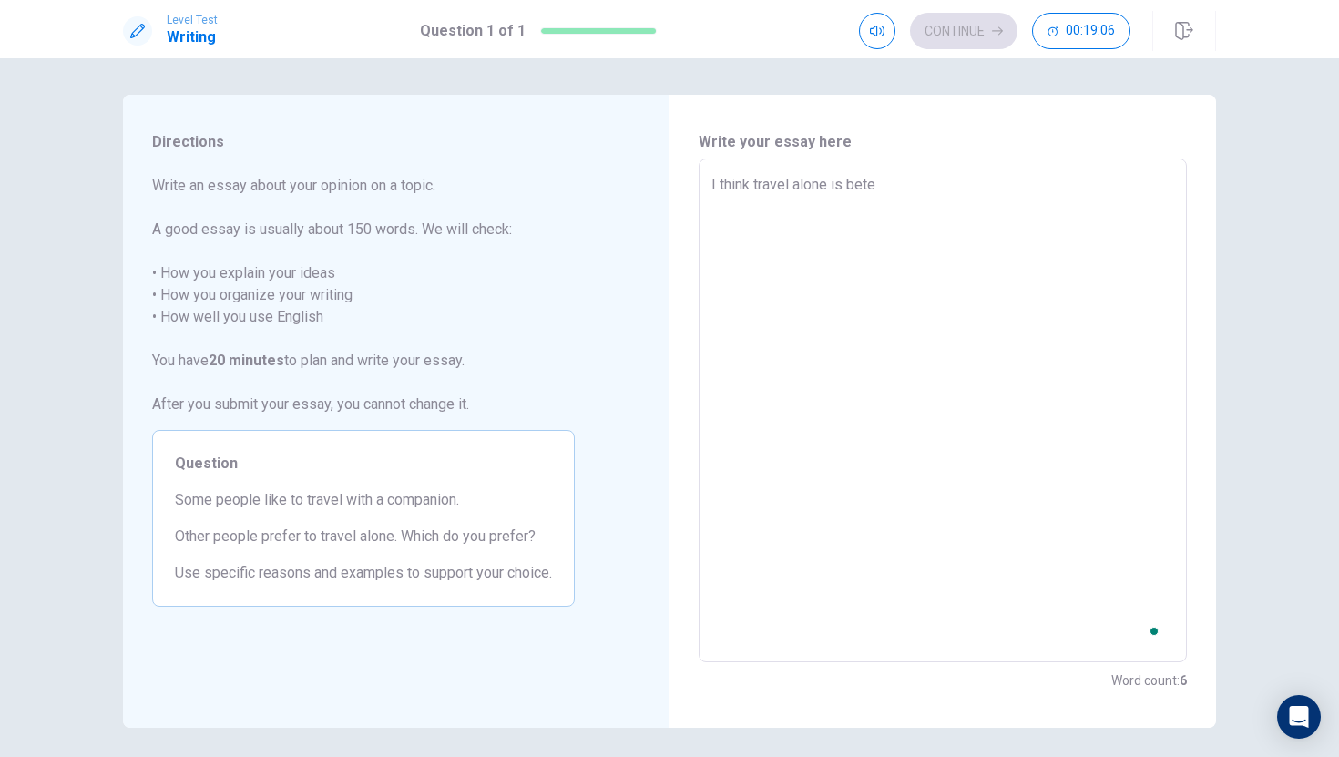
type textarea "x"
type textarea "I think travel alone is beter"
type textarea "x"
type textarea "I think travel alone is bete"
type textarea "x"
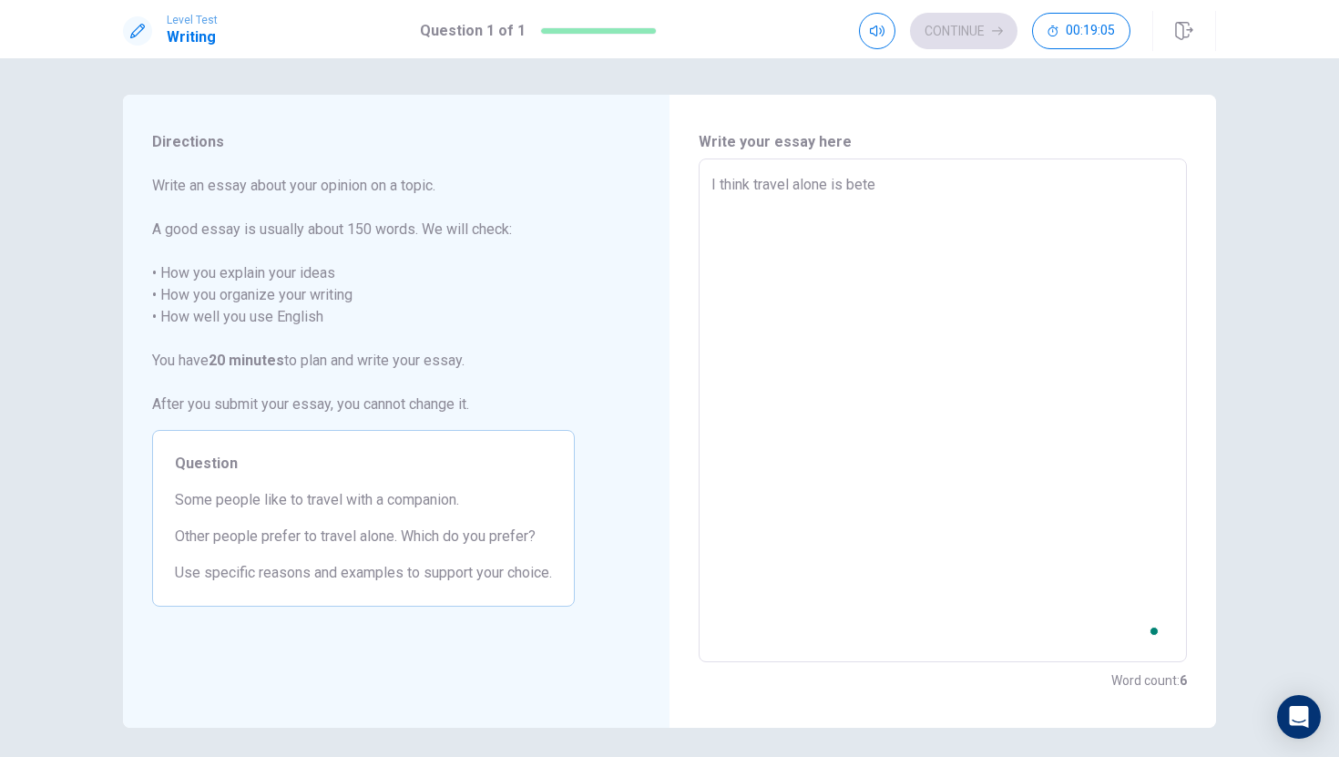
type textarea "I think travel alone is bet"
type textarea "x"
type textarea "I think travel alone is bett"
type textarea "x"
type textarea "I think travel alone is [PERSON_NAME]"
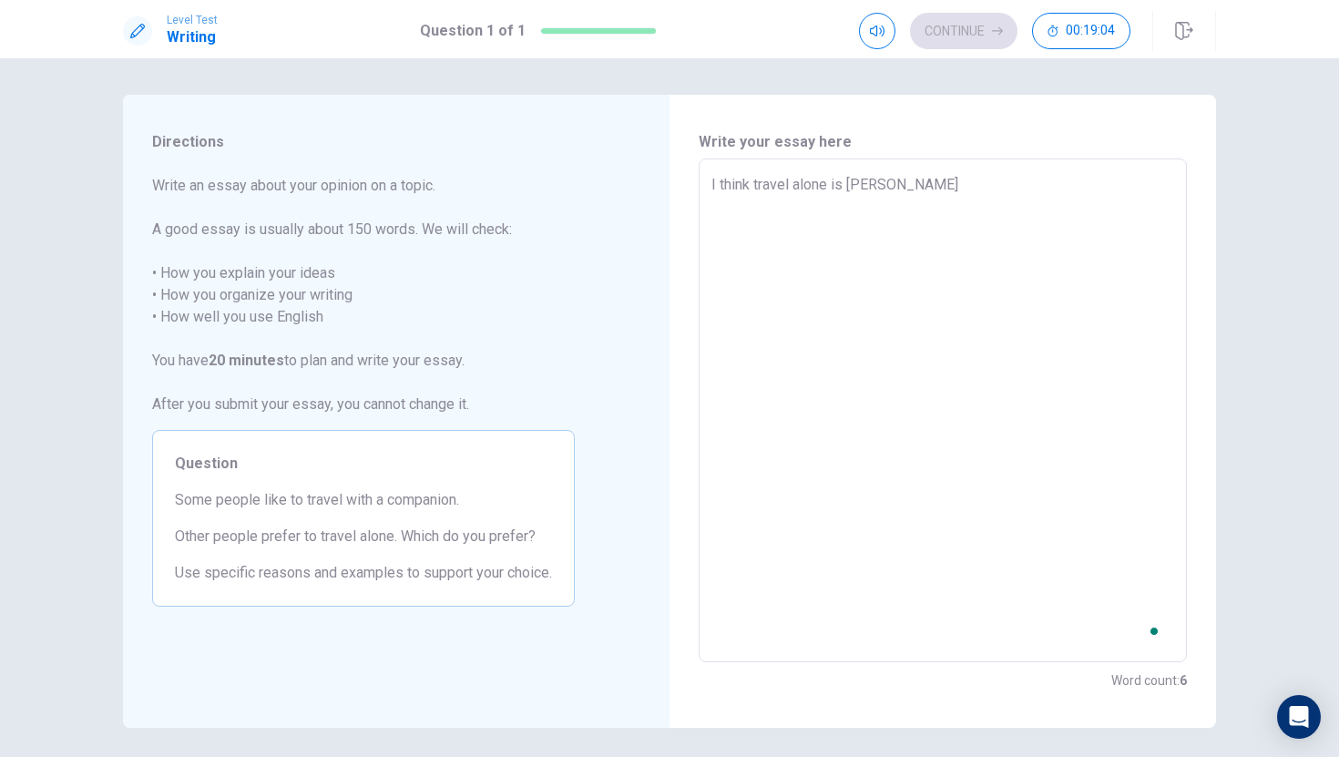
type textarea "x"
type textarea "I think travel alone is better"
type textarea "x"
type textarea "I think travel alone is better"
type textarea "x"
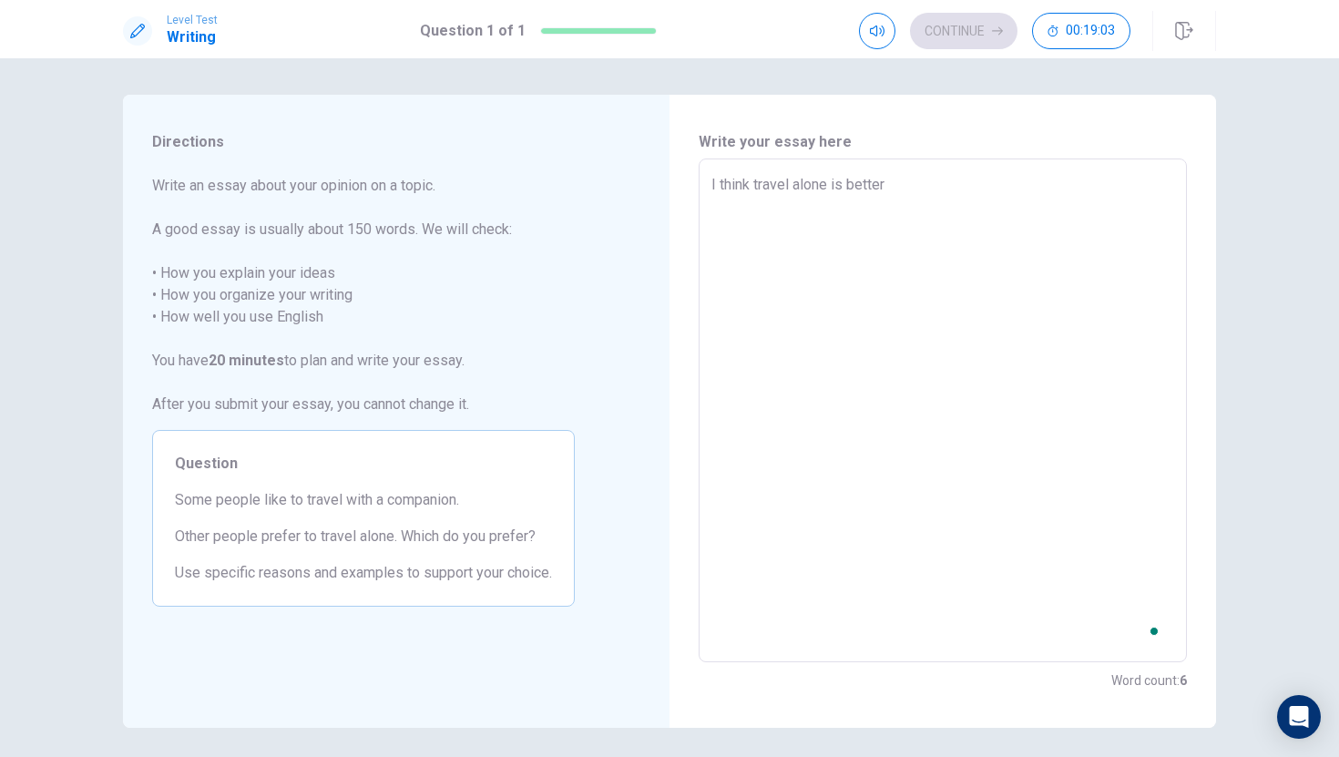
type textarea "I think travel alone is better t"
type textarea "x"
type textarea "I think travel alone is better th"
type textarea "x"
type textarea "I think travel alone is better tha"
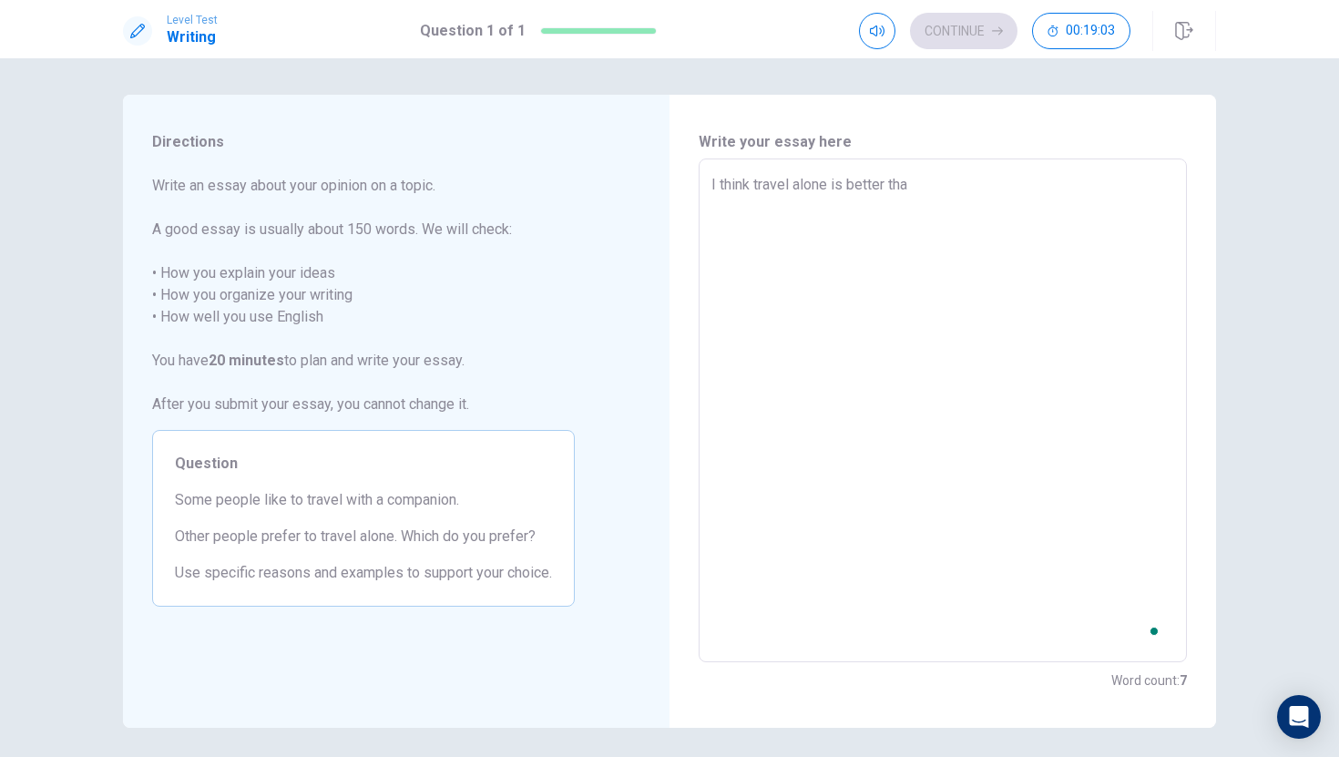
type textarea "x"
type textarea "I think travel alone is better than"
type textarea "x"
type textarea "I think travel alone is better than"
type textarea "x"
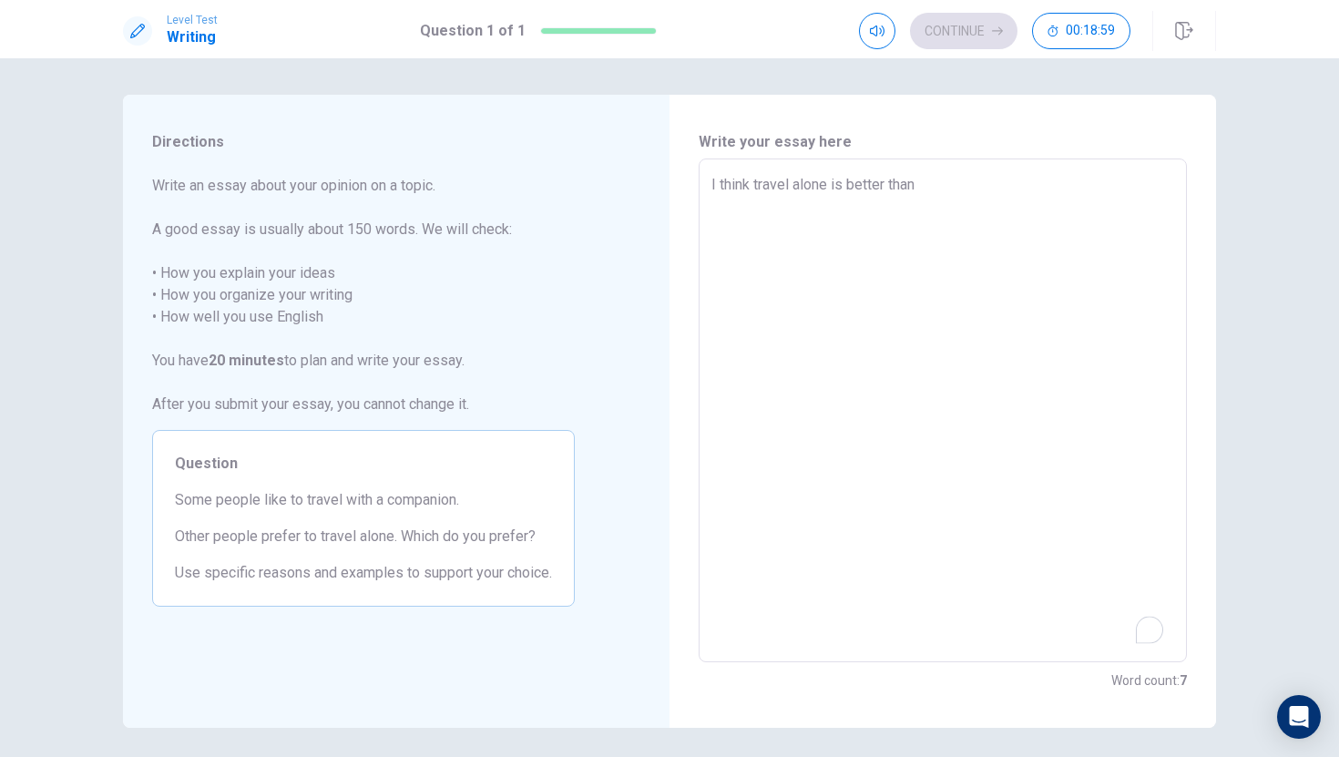
type textarea "I think travel alone is better than t"
type textarea "x"
type textarea "I think travel alone is better than tr"
type textarea "x"
type textarea "I think travel alone is better than tra"
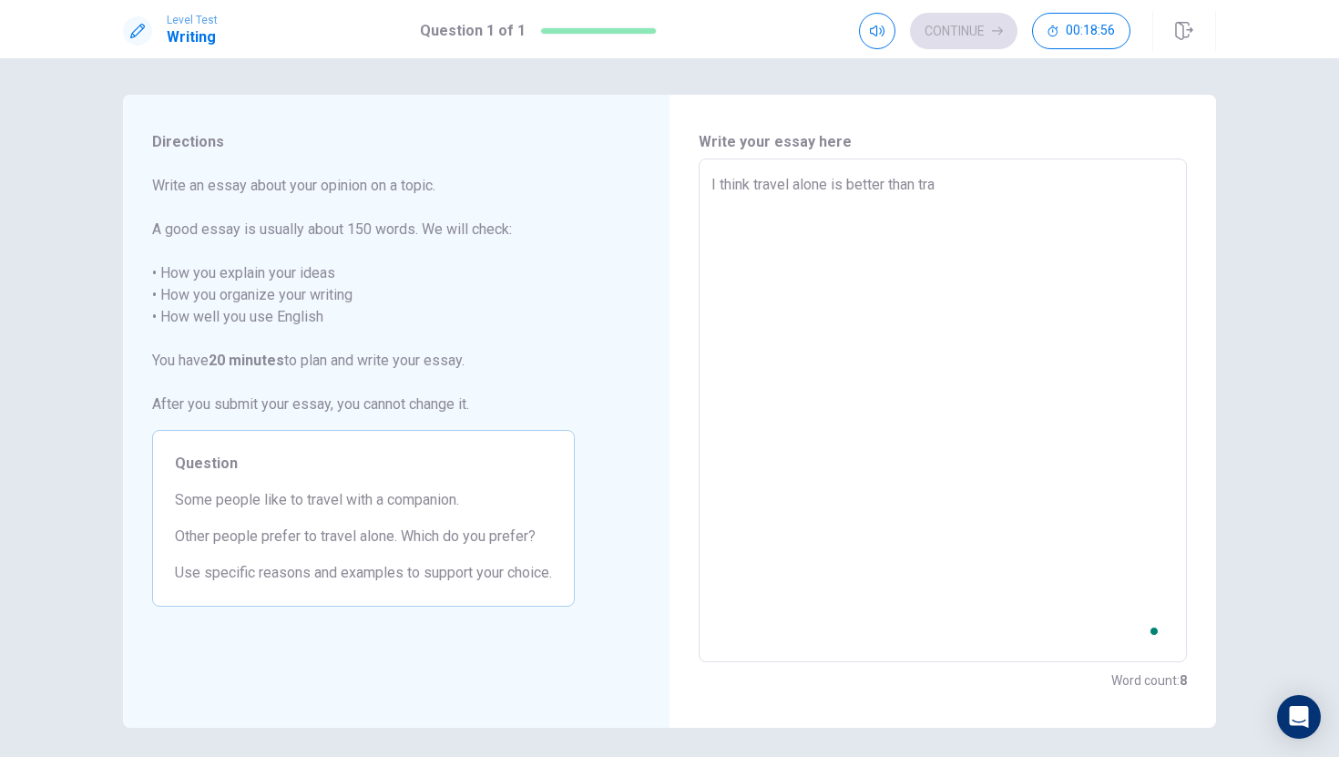
type textarea "x"
type textarea "I think travel alone is better than trav"
type textarea "x"
type textarea "I think travel alone is better than trave"
type textarea "x"
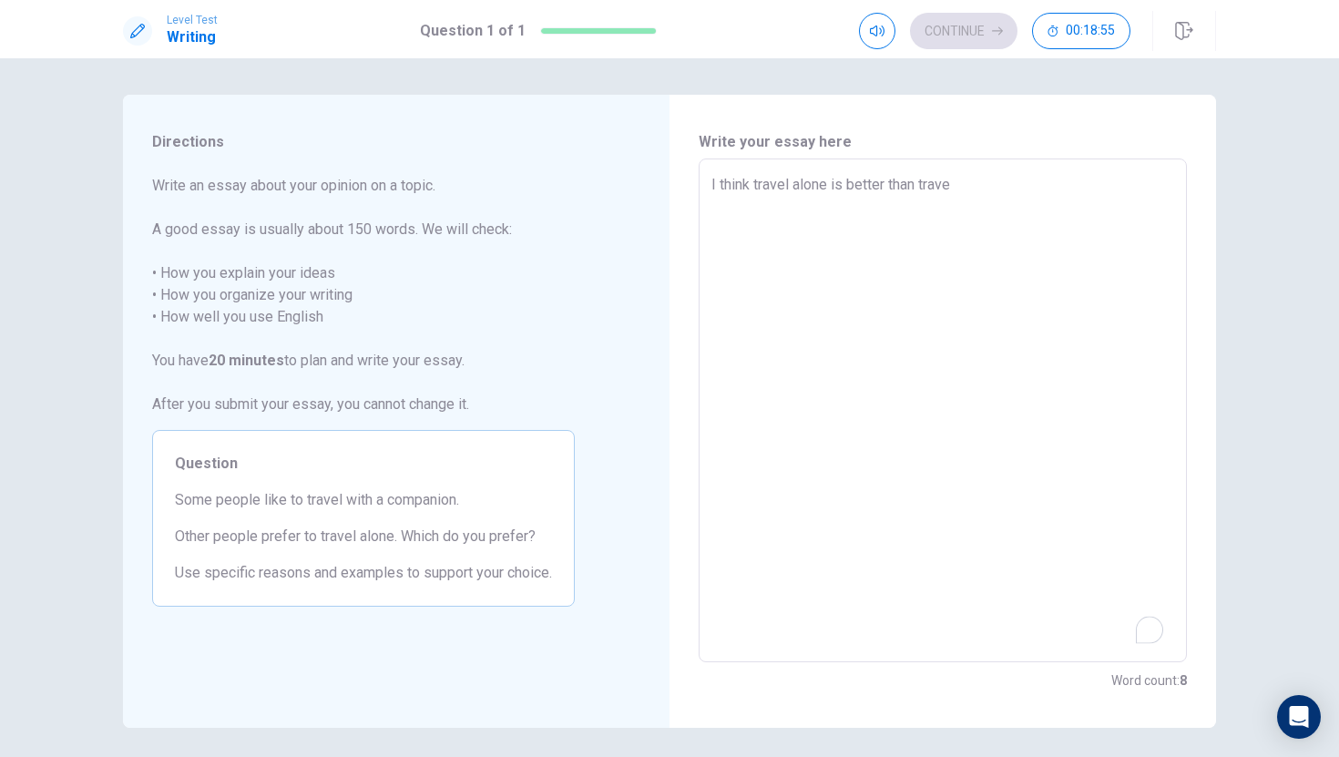
type textarea "I think travel alone is better than travel"
type textarea "x"
type textarea "I think travel alone is better than travel"
type textarea "x"
type textarea "I think travel alone is better than travel w"
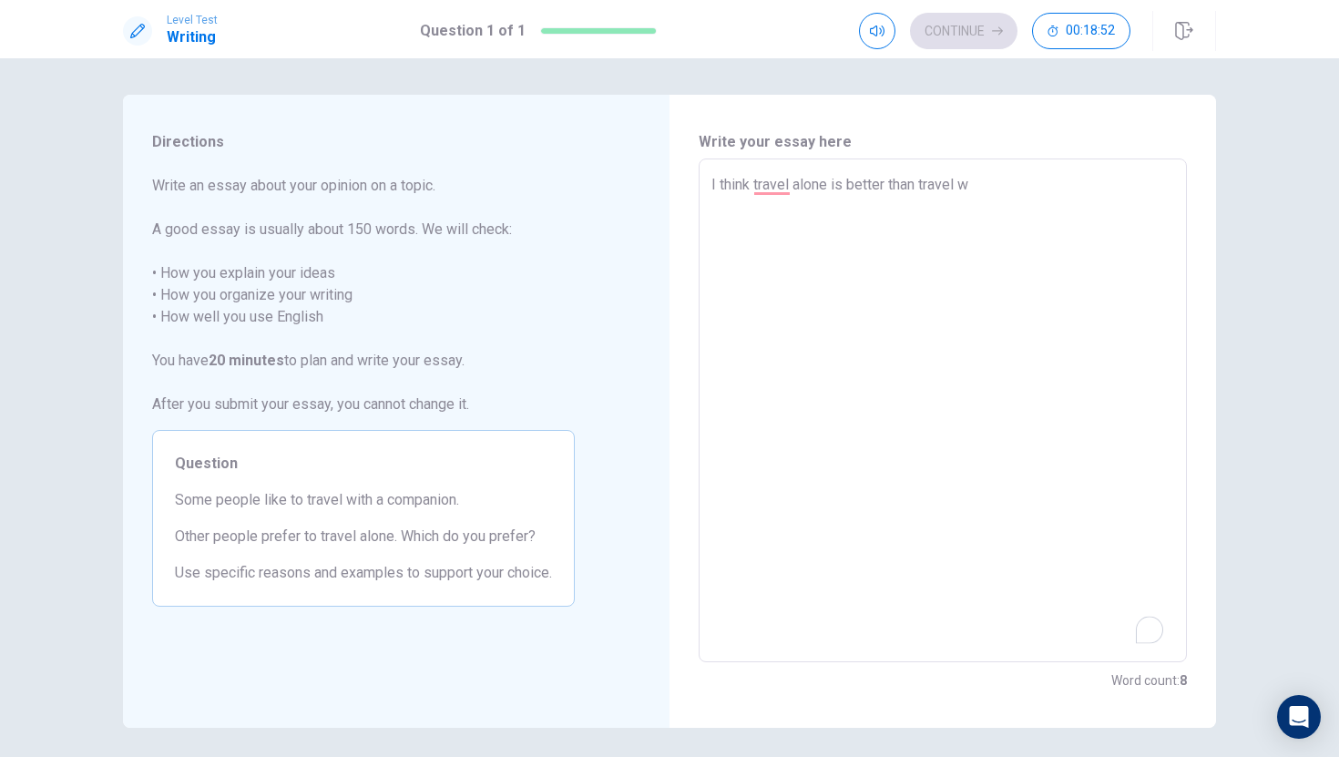
type textarea "x"
type textarea "I think travel alone is better than travel wi"
type textarea "x"
type textarea "I think travel alone is better than travel wih"
type textarea "x"
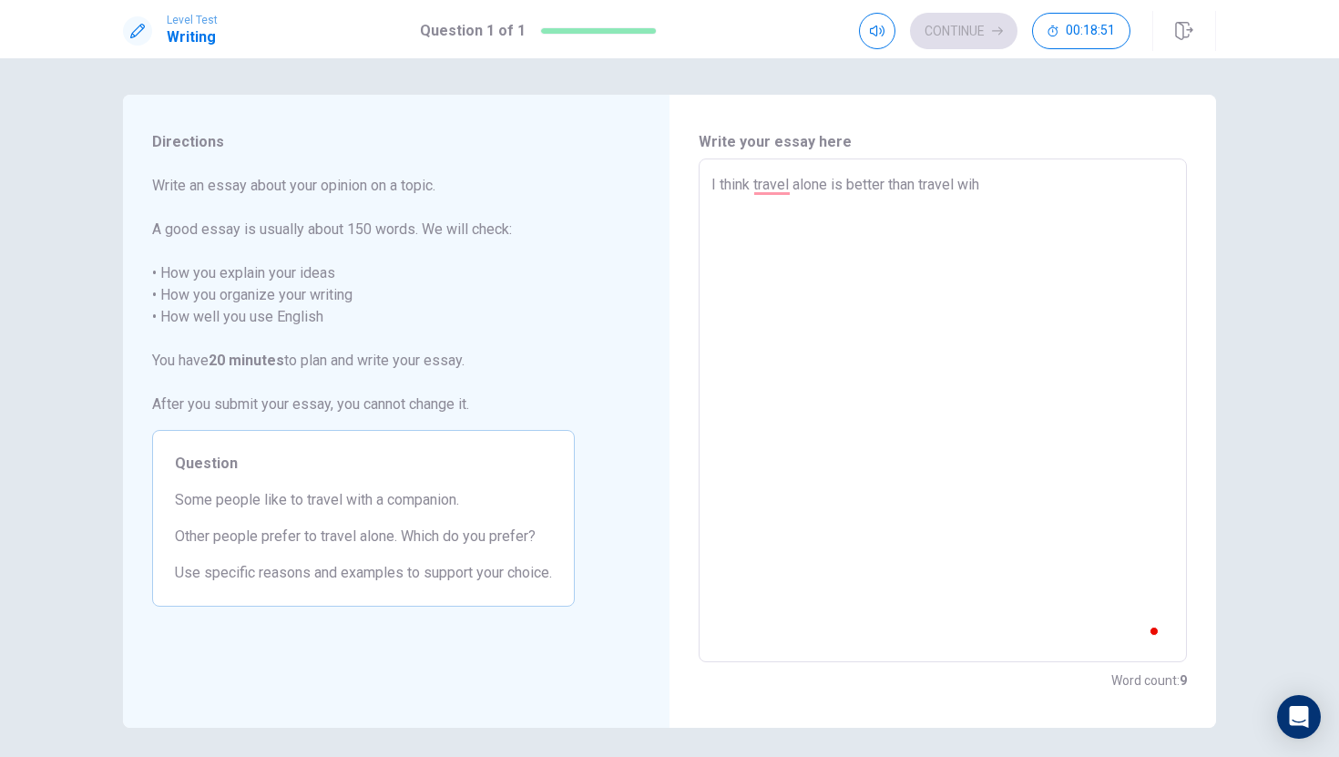
type textarea "I think travel alone is better than travel wi"
type textarea "x"
type textarea "I think travel alone is better than travel wit"
type textarea "x"
type textarea "I think travel alone is better than travel with"
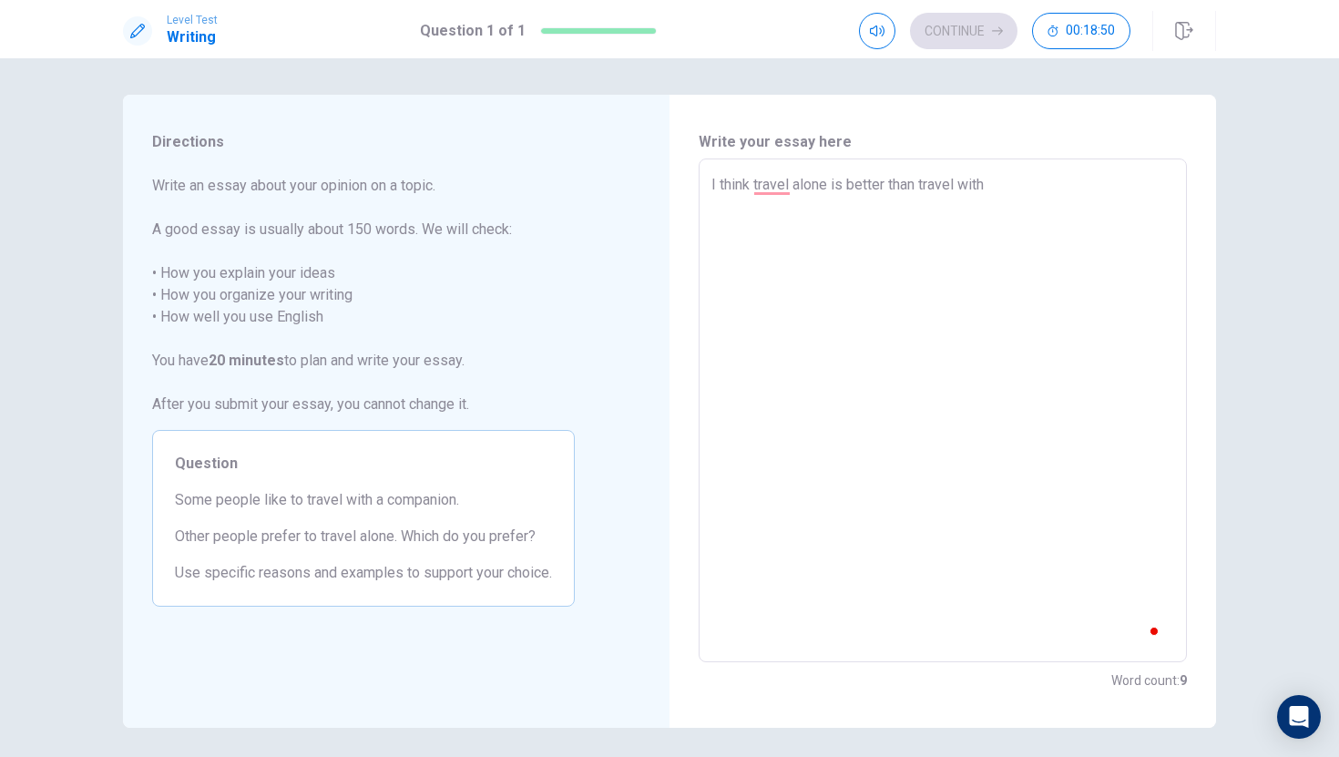
type textarea "x"
type textarea "I think travel alone is better than travel with"
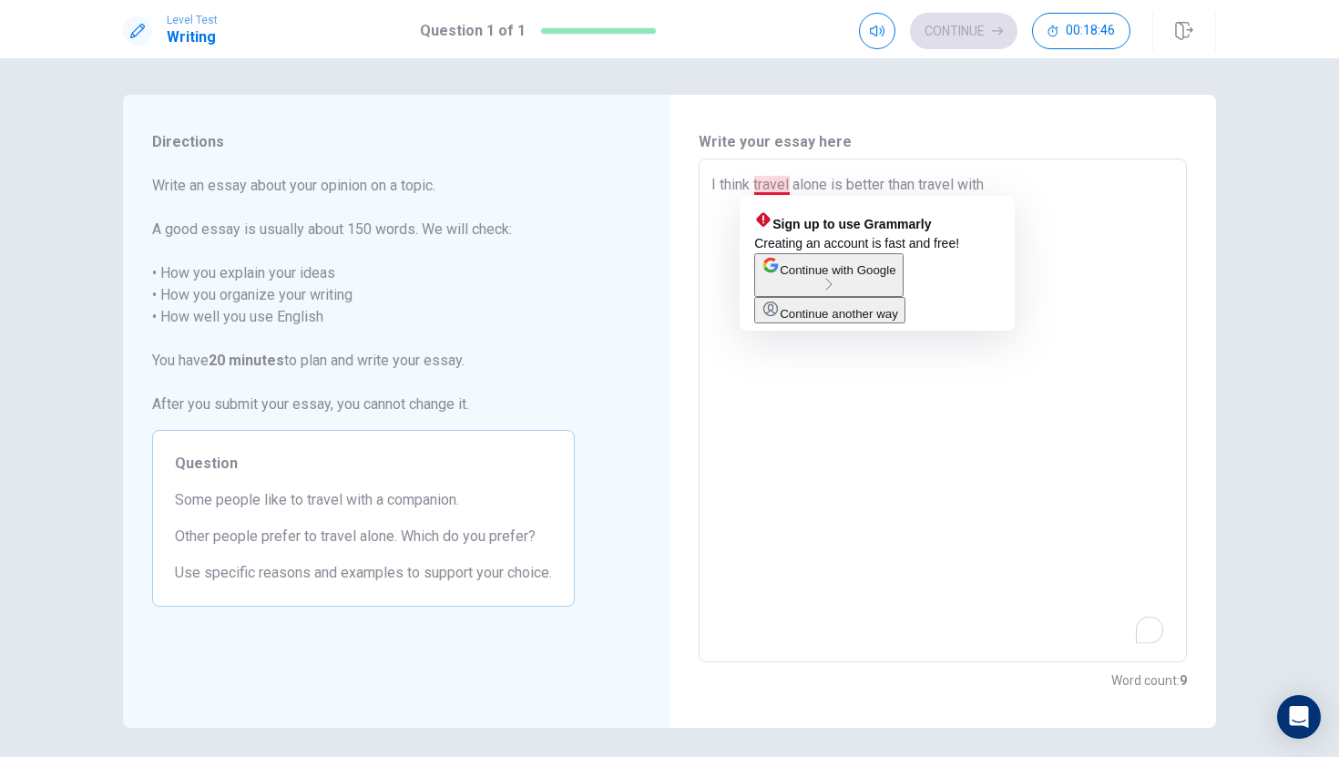
click at [1088, 289] on textarea "I think travel alone is better than travel with" at bounding box center [942, 411] width 463 height 474
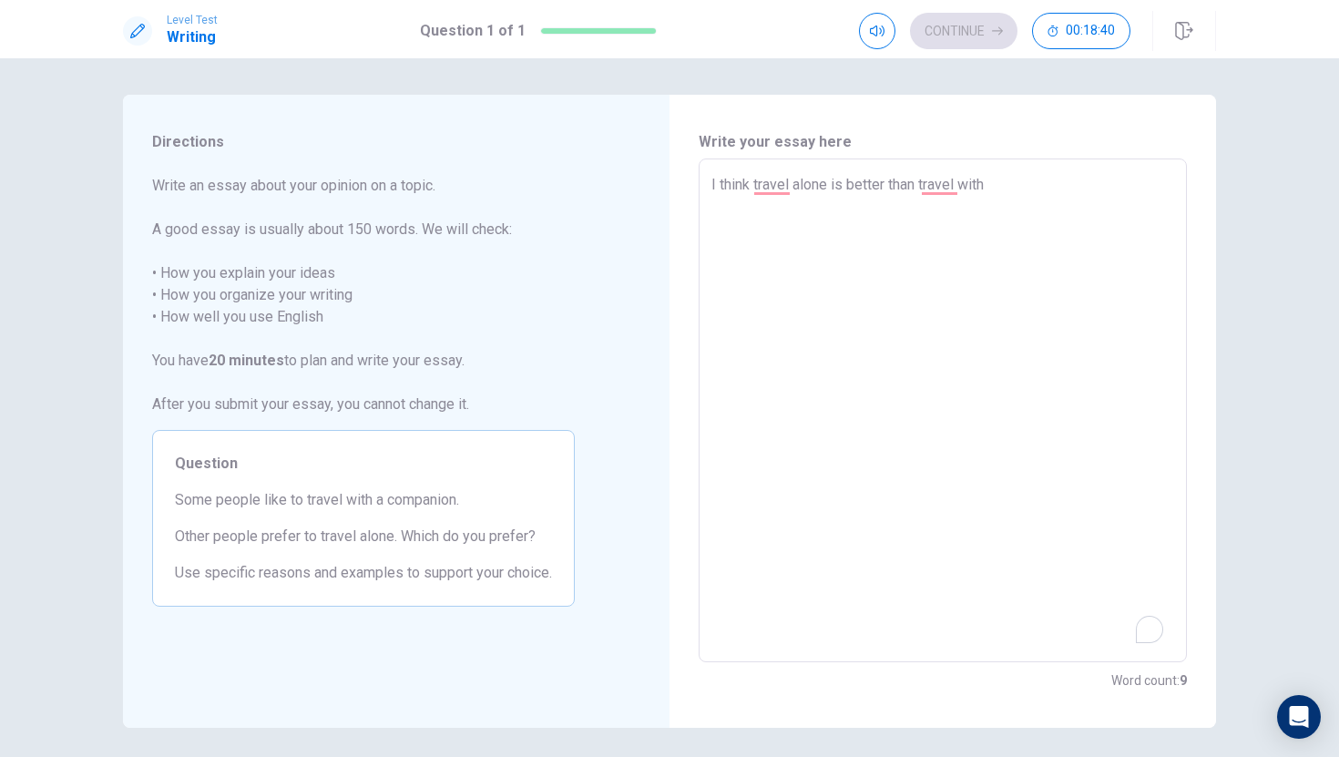
type textarea "x"
type textarea "I think travel alone is better than travel with a"
type textarea "x"
type textarea "I think travel alone is better than travel with a"
type textarea "x"
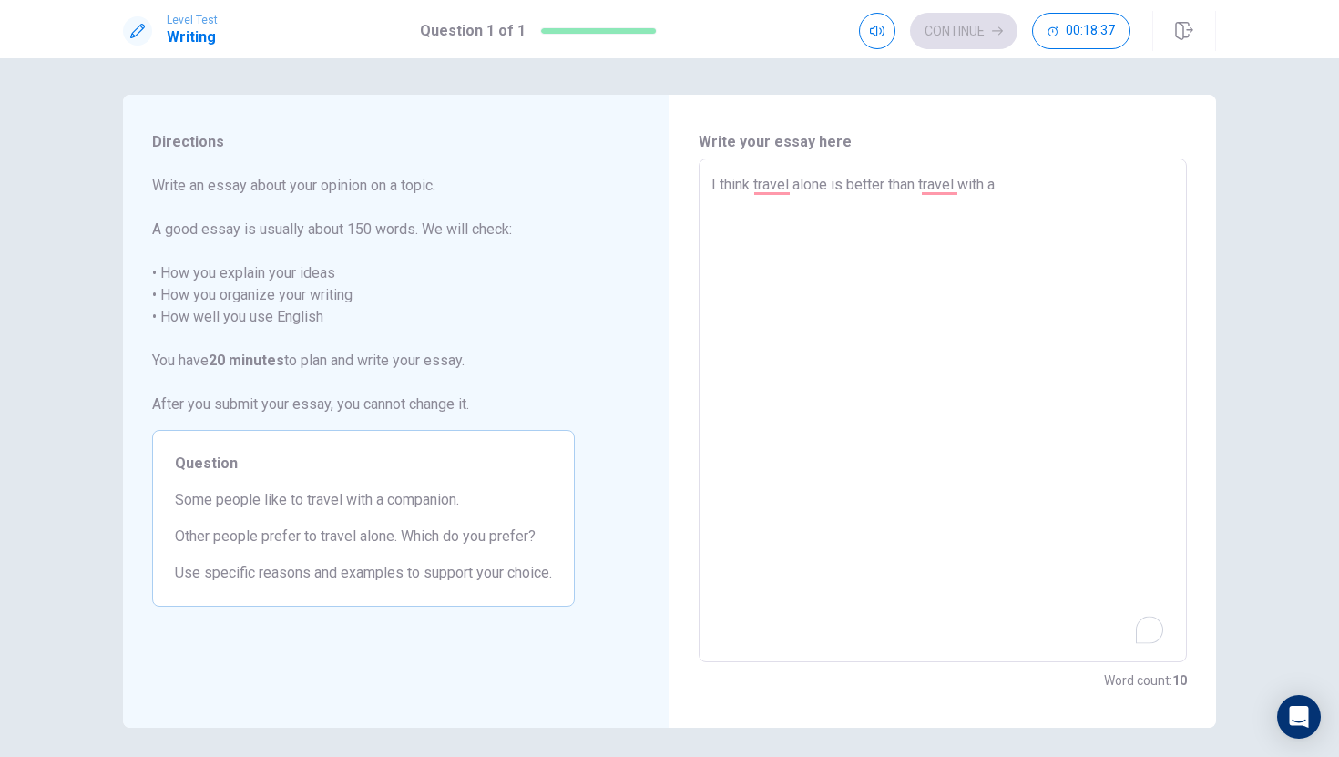
type textarea "I think travel alone is better than travel with a c"
type textarea "x"
type textarea "I think travel alone is better than travel with a co"
type textarea "x"
type textarea "I think travel alone is better than travel with a com"
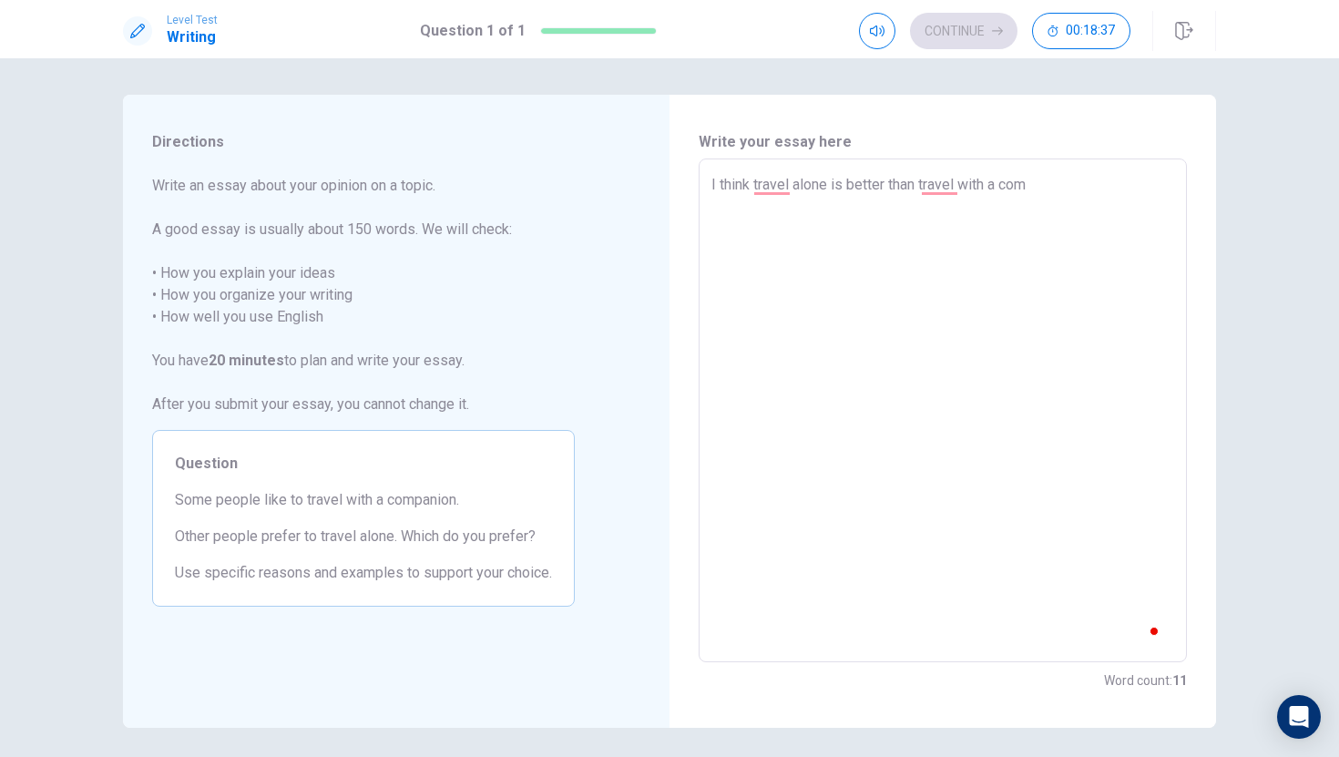
type textarea "x"
type textarea "I think travel alone is better than travel with a comp"
type textarea "x"
type textarea "I think travel alone is better than travel with a compa"
type textarea "x"
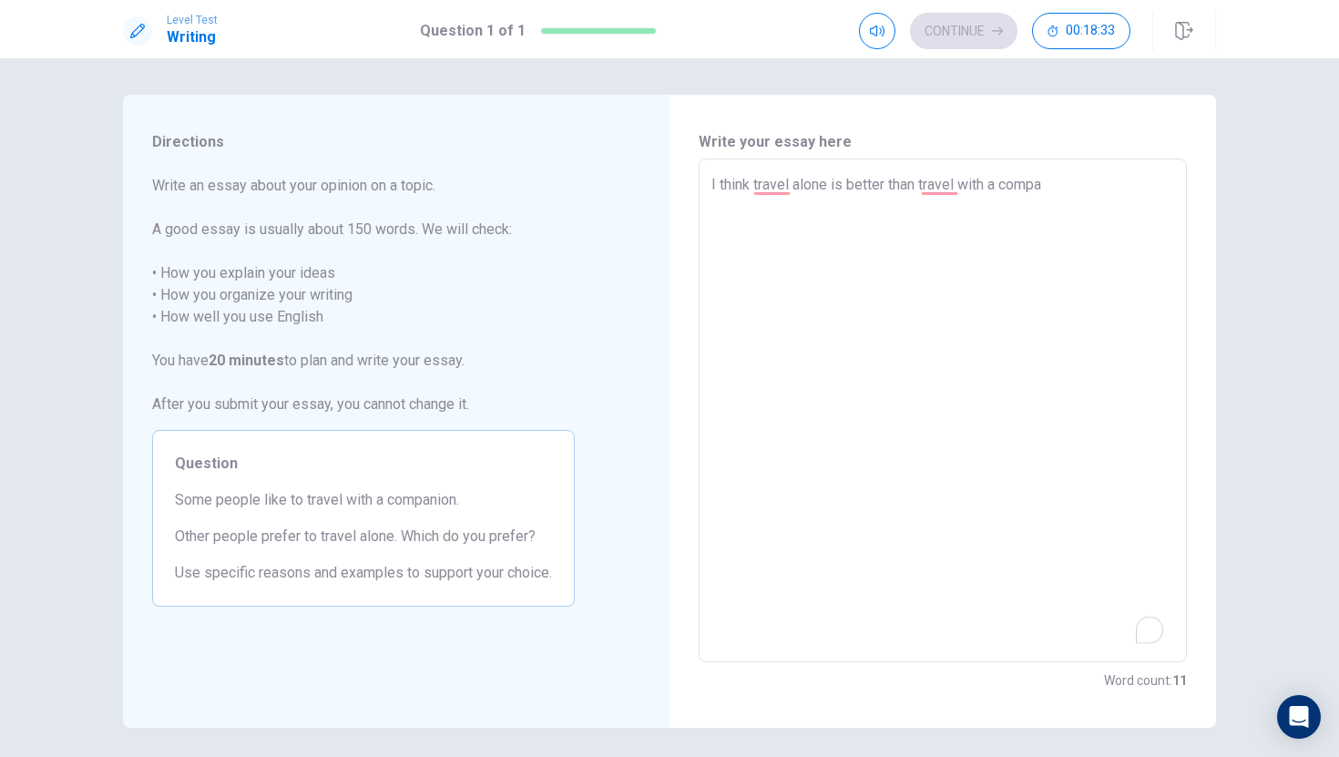
type textarea "I think travel alone is better than travel with a compan"
type textarea "x"
type textarea "I think travel alone is better than travel with a compani"
type textarea "x"
type textarea "I think travel alone is better than travel with a companio"
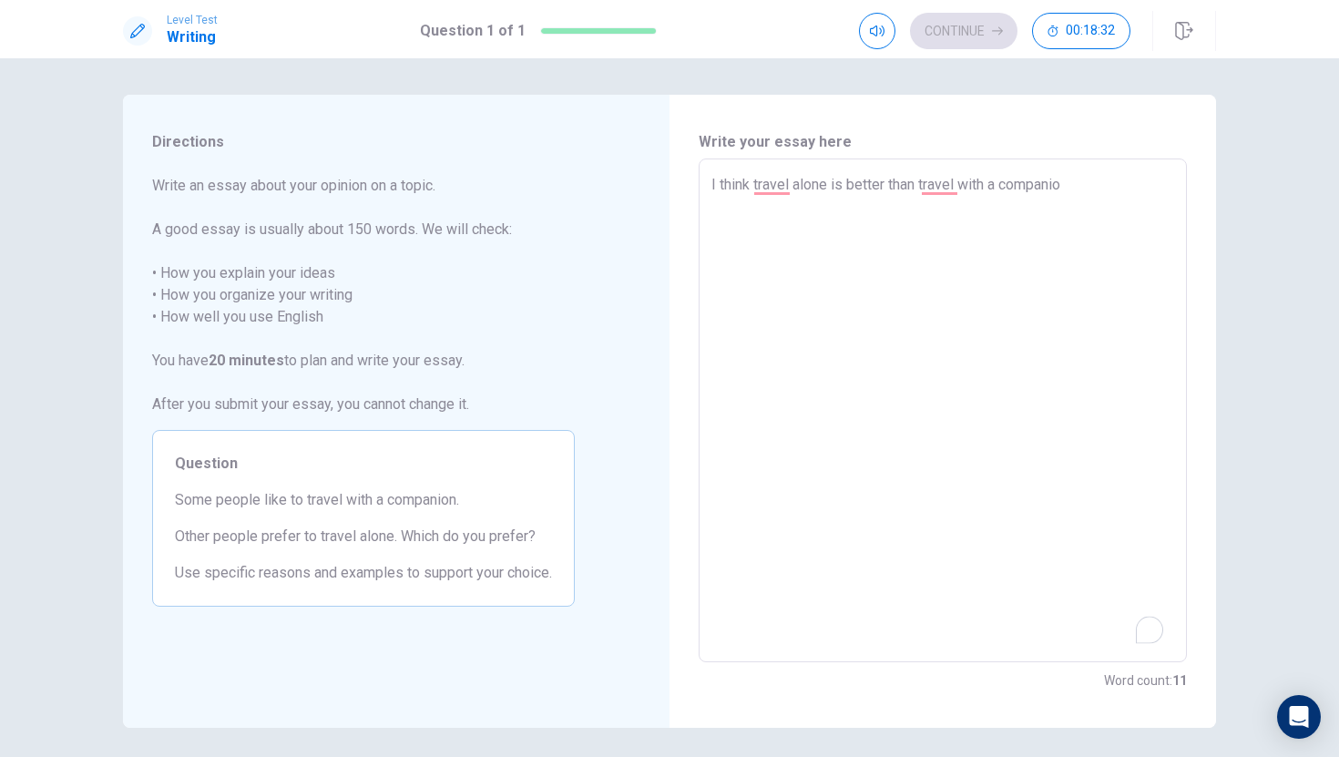
type textarea "x"
type textarea "I think travel alone is better than travel with a companion"
type textarea "x"
type textarea "I think travel alone is better than travel with a companion"
type textarea "x"
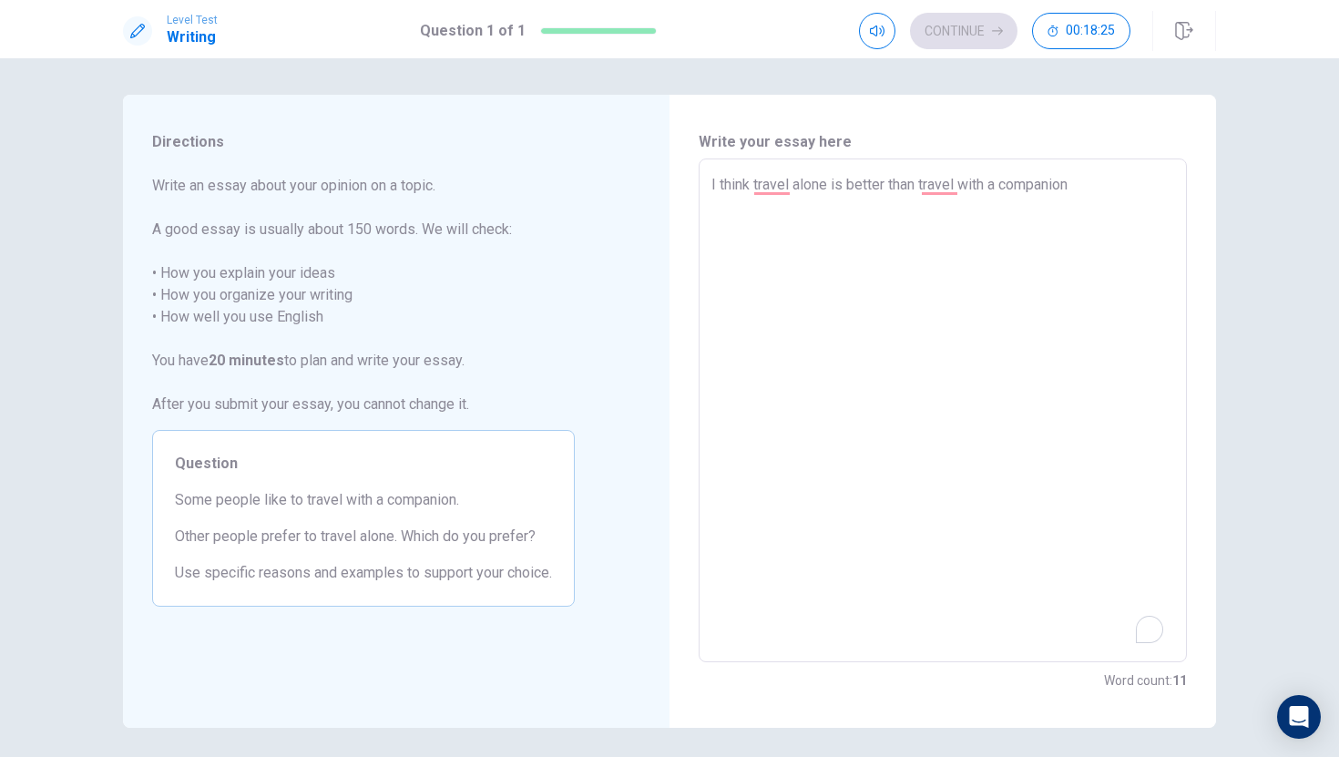
type textarea "I think travel alone is better than travel with a companion,"
type textarea "x"
type textarea "I think travel alone is better than travel with a companion,"
type textarea "x"
type textarea "I think travel alone is better than travel with a companion, b"
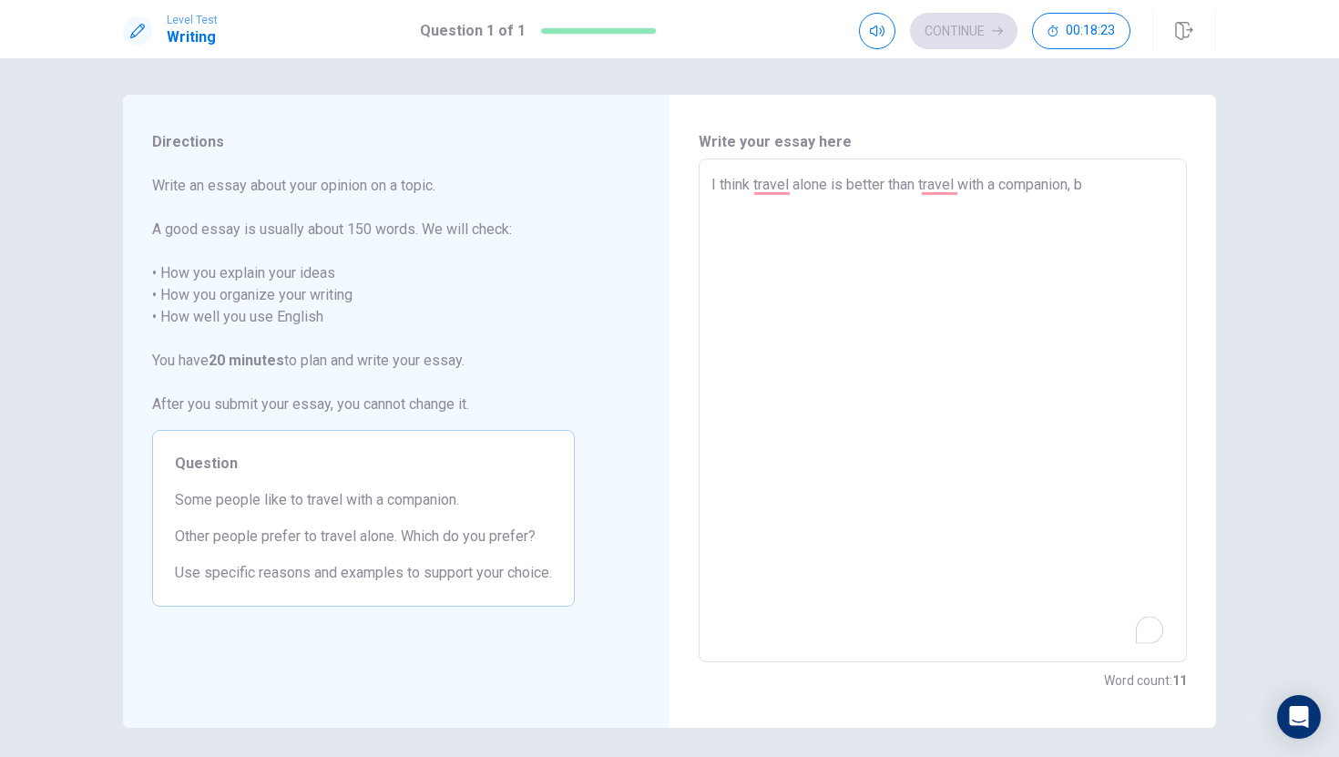
type textarea "x"
type textarea "I think travel alone is better than travel with a companion, be"
type textarea "x"
type textarea "I think travel alone is better than travel with a companion, bec"
type textarea "x"
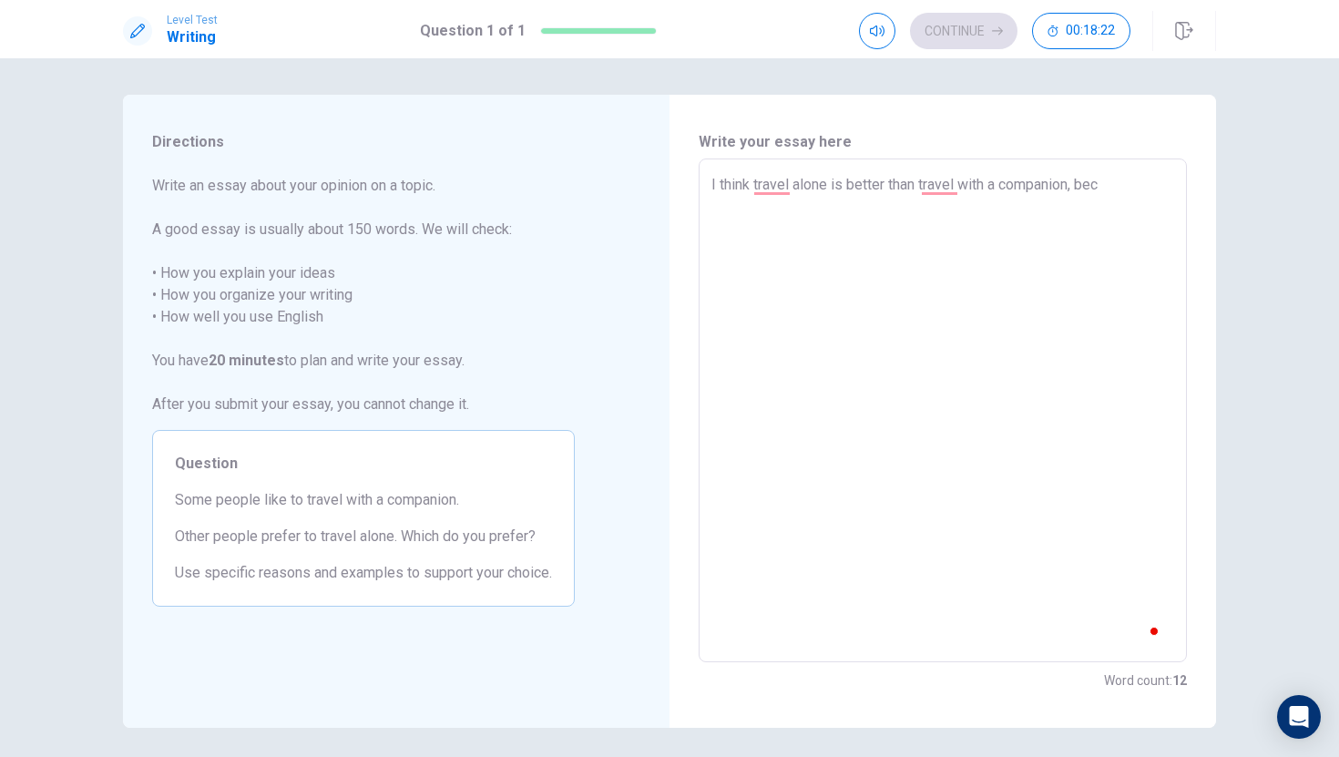
type textarea "I think travel alone is better than travel with a companion, [PERSON_NAME]"
type textarea "x"
type textarea "I think travel alone is better than travel with a companion, [PERSON_NAME]"
type textarea "x"
type textarea "I think travel alone is better than travel with a companion, [PERSON_NAME]"
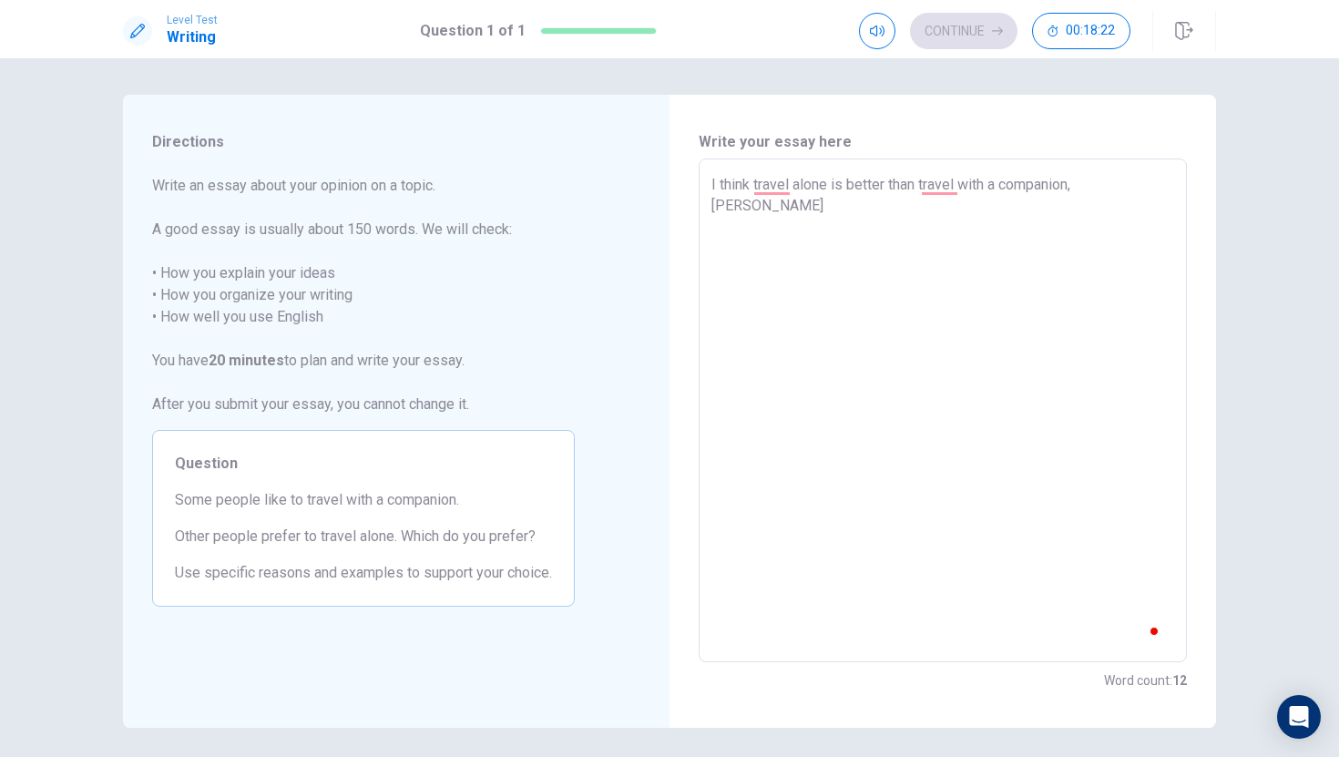
type textarea "x"
type textarea "I think travel alone is better than travel with a companion, because"
type textarea "x"
type textarea "I think travel alone is better than travel with a companion, because"
type textarea "x"
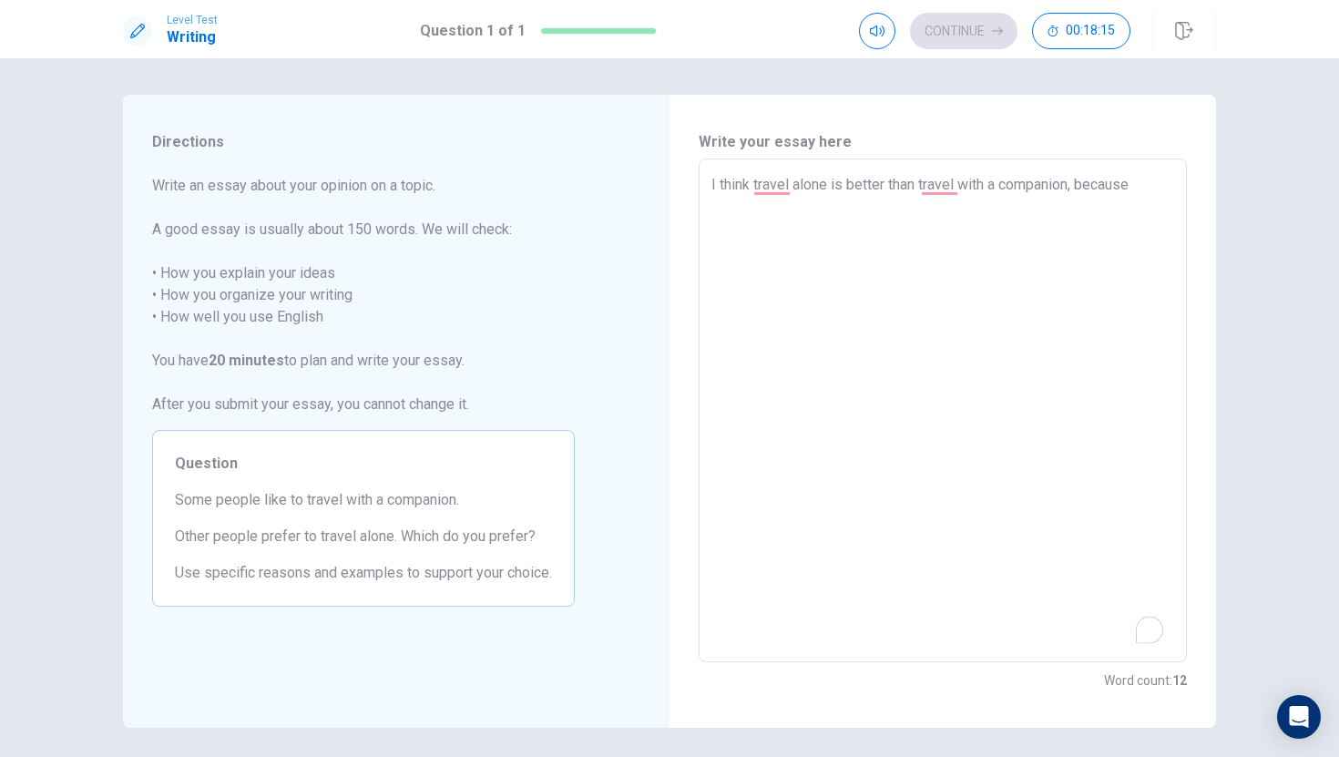
type textarea "I think travel alone is better than travel with a companion, because i"
type textarea "x"
type textarea "I think travel alone is better than travel with a companion, because if"
type textarea "x"
type textarea "I think travel alone is better than travel with a companion, because if"
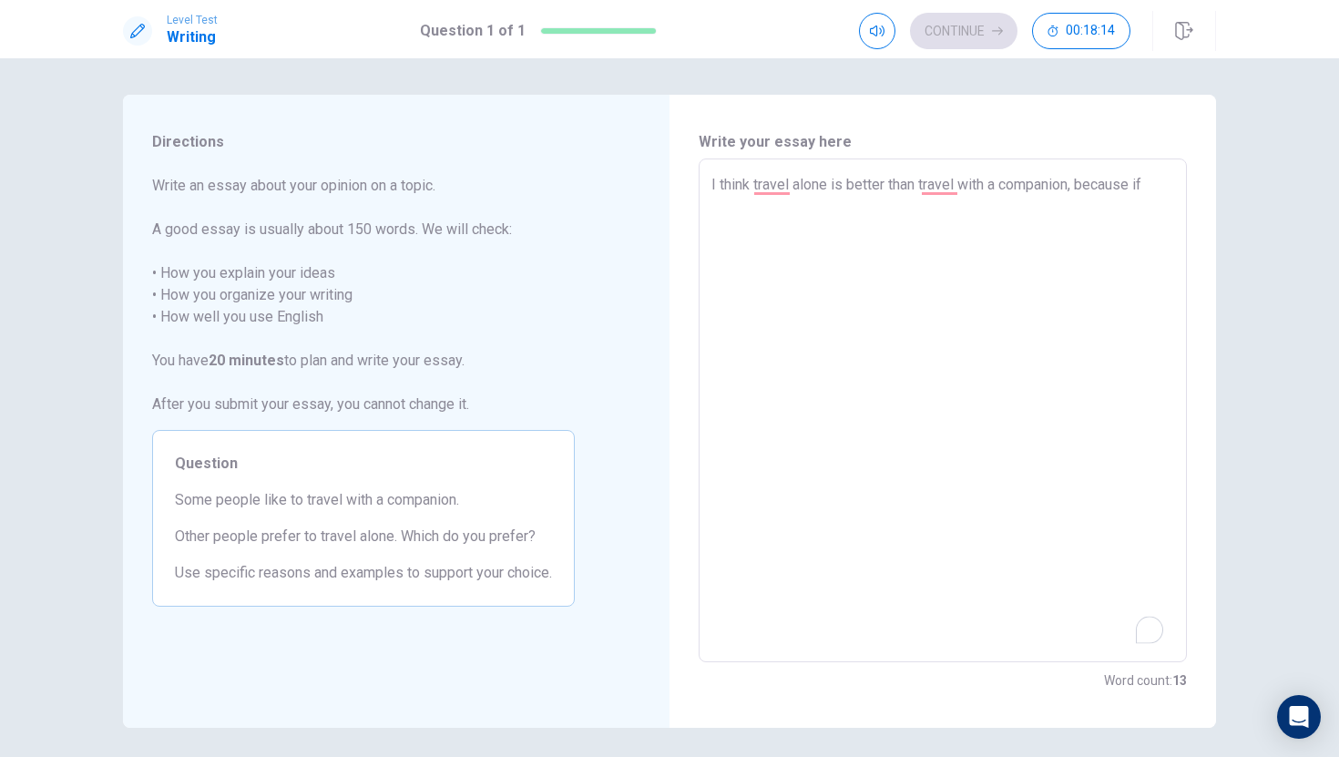
type textarea "x"
type textarea "I think travel alone is better than travel with a companion, because if y"
type textarea "x"
type textarea "I think travel alone is better than travel with a companion, because if yo"
type textarea "x"
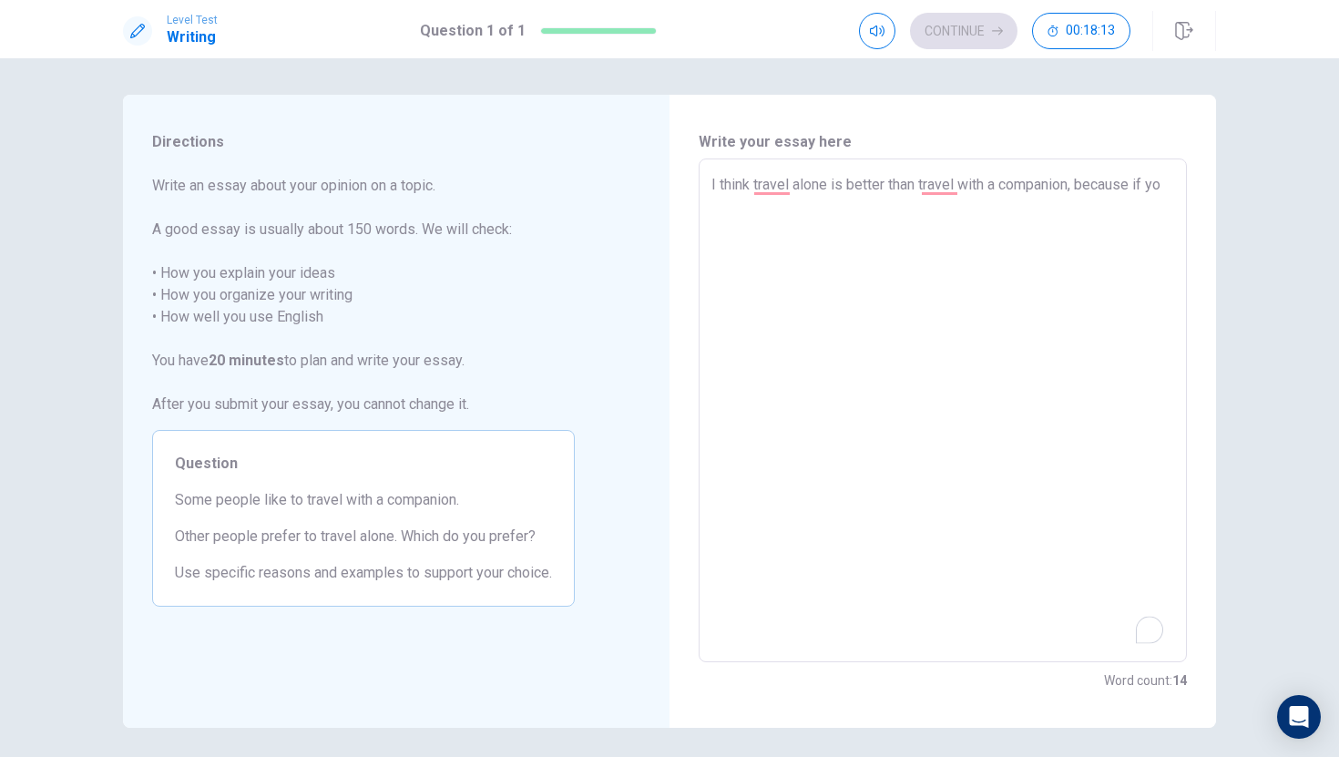
type textarea "I think travel alone is better than travel with a companion, because if you"
type textarea "x"
type textarea "I think travel alone is better than travel with a companion, because if you"
type textarea "x"
type textarea "I think travel alone is better than travel with a companion, because if you t"
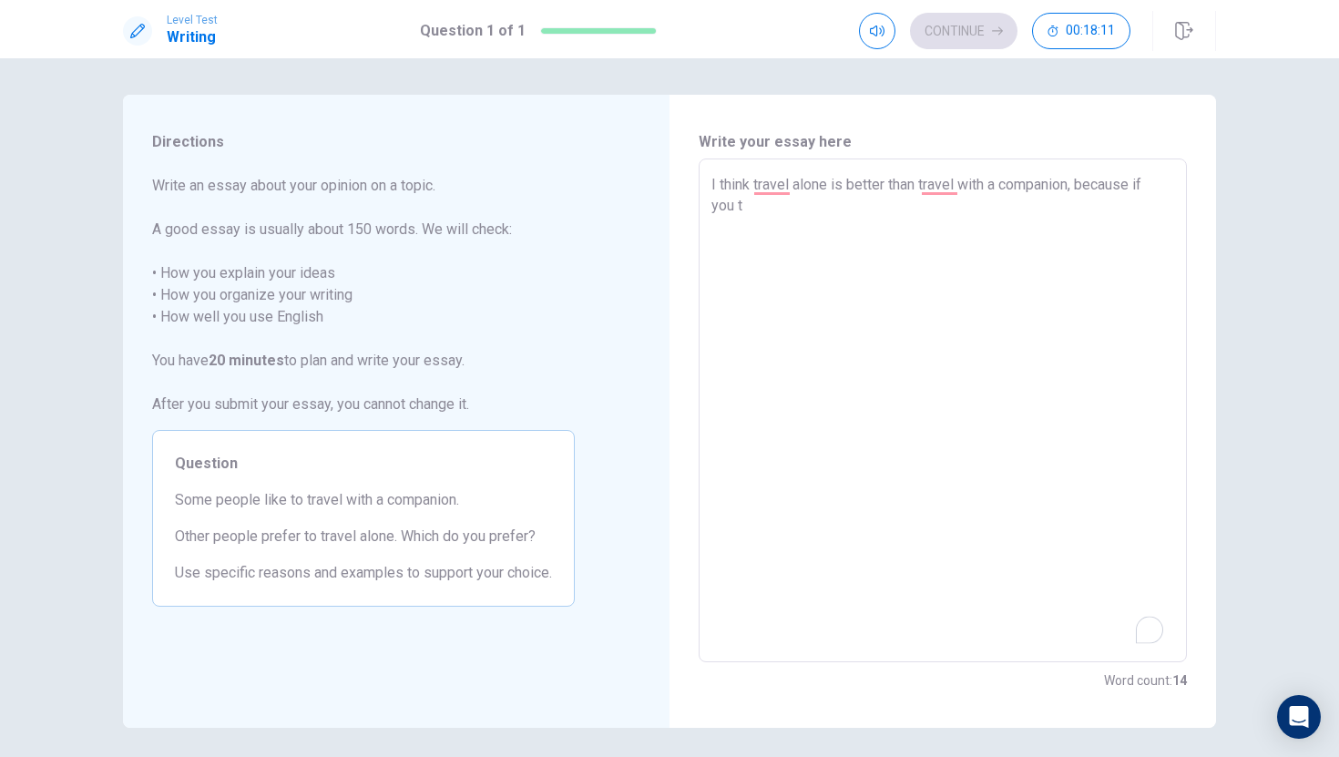
type textarea "x"
type textarea "I think travel alone is better than travel with a companion, because if you tr"
type textarea "x"
type textarea "I think travel alone is better than travel with a companion, because if you tra"
type textarea "x"
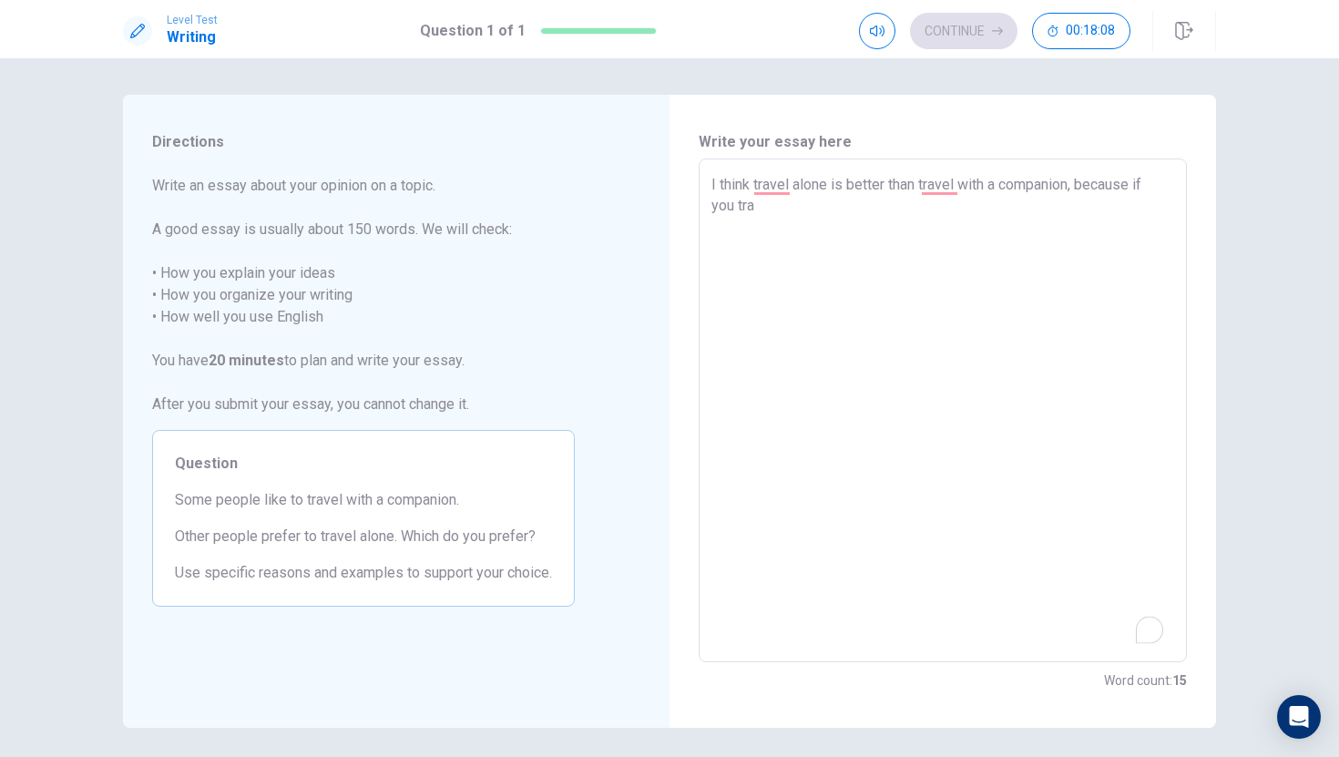
type textarea "I think travel alone is better than travel with a companion, because if you trav"
type textarea "x"
type textarea "I think travel alone is better than travel with a companion, because if you tra…"
type textarea "x"
type textarea "I think travel alone is better than travel with a companion, because if you tra…"
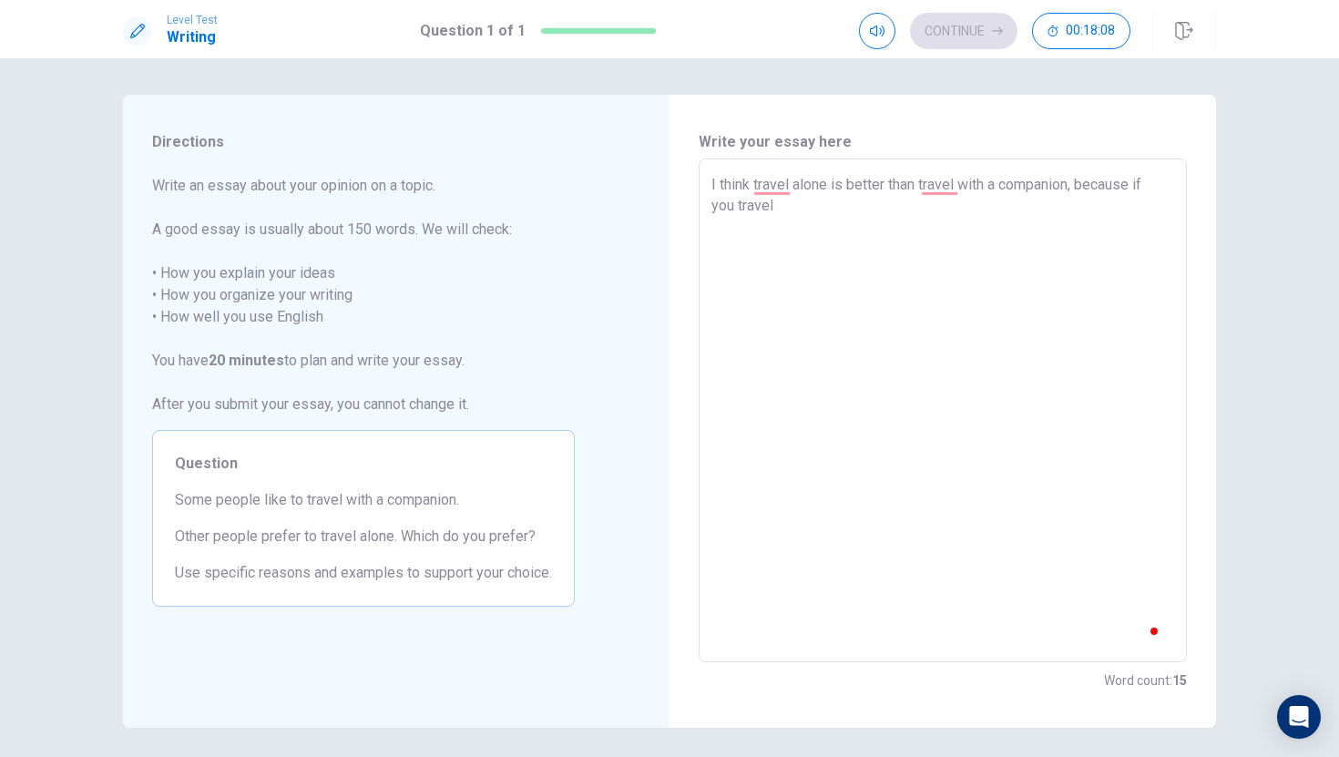
type textarea "x"
type textarea "I think travel alone is better than travel with a companion, because if you tra…"
type textarea "x"
type textarea "I think travel alone is better than travel with a companion, because if you tra…"
type textarea "x"
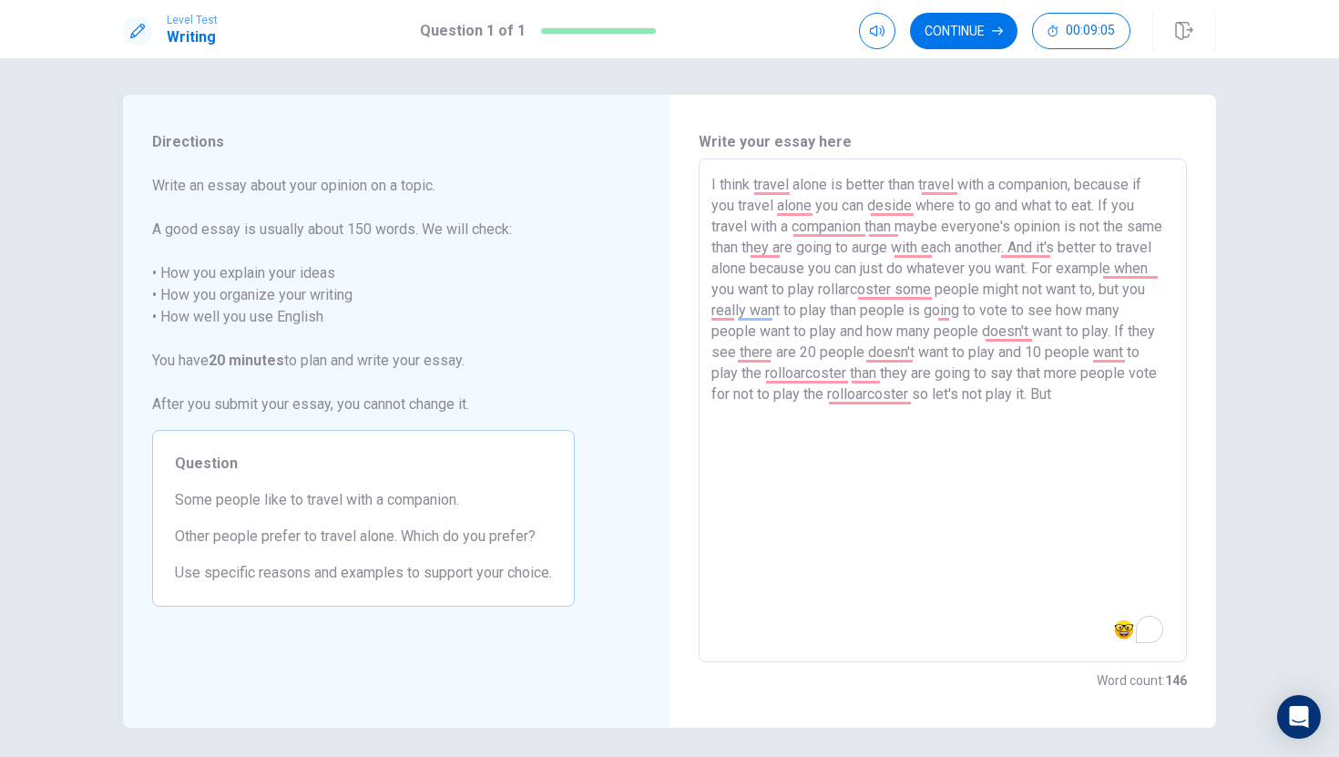
click at [1059, 395] on textarea "I think travel alone is better than travel with a companion, because if you tra…" at bounding box center [942, 411] width 463 height 474
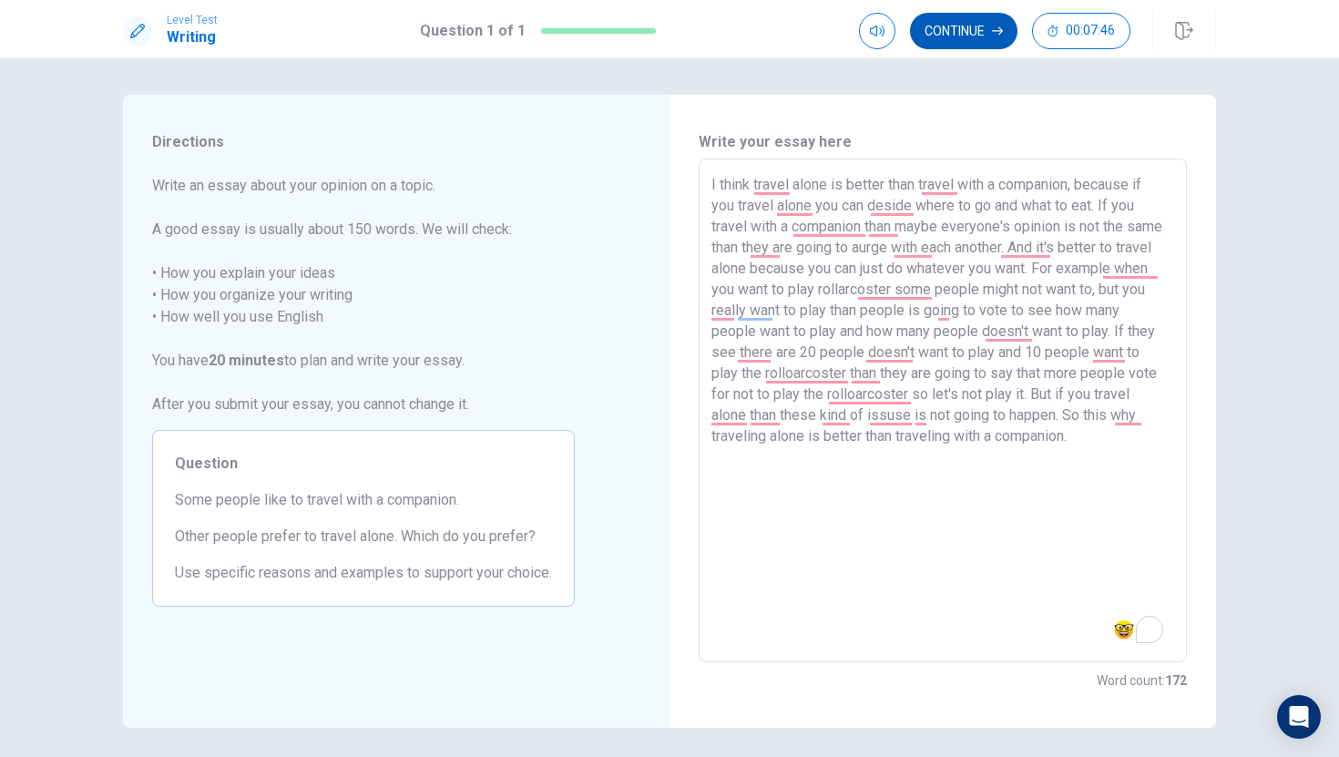
click at [980, 32] on button "Continue" at bounding box center [963, 31] width 107 height 36
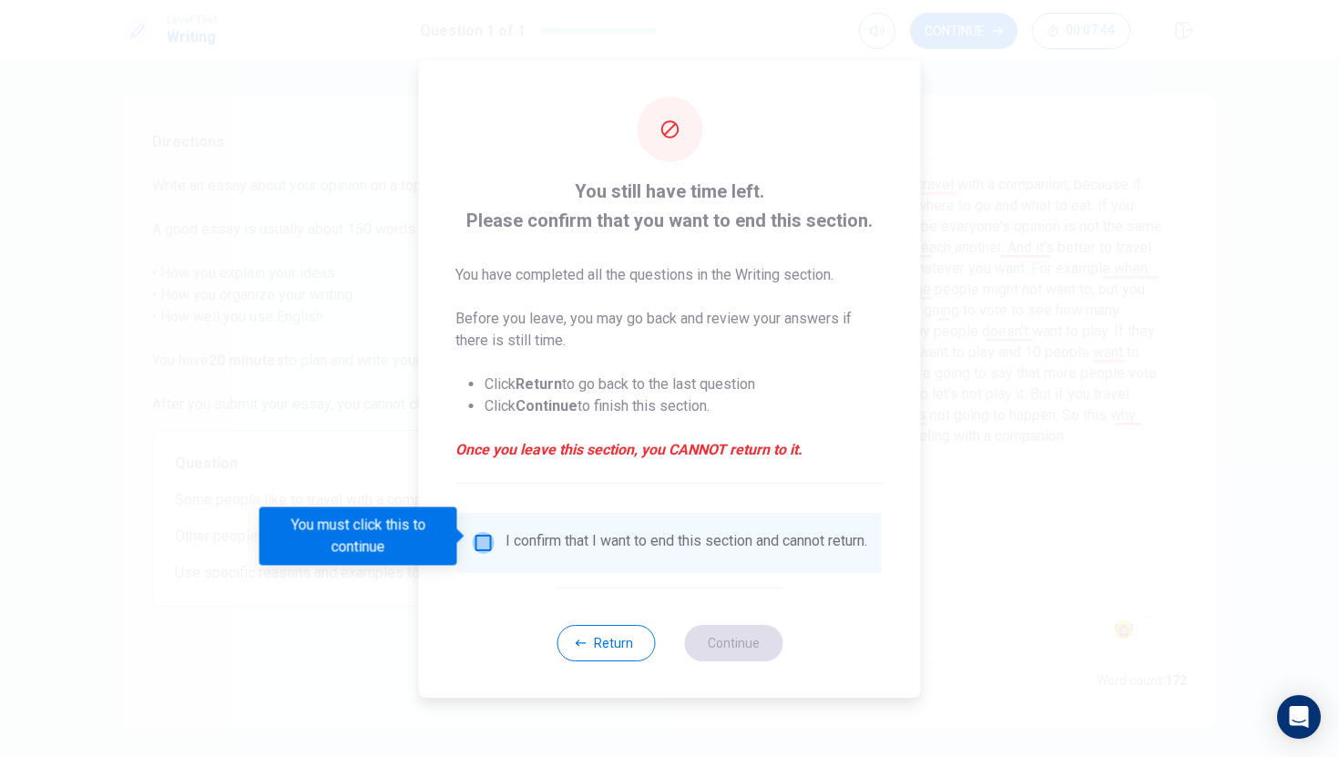
click at [485, 536] on input "You must click this to continue" at bounding box center [484, 543] width 22 height 22
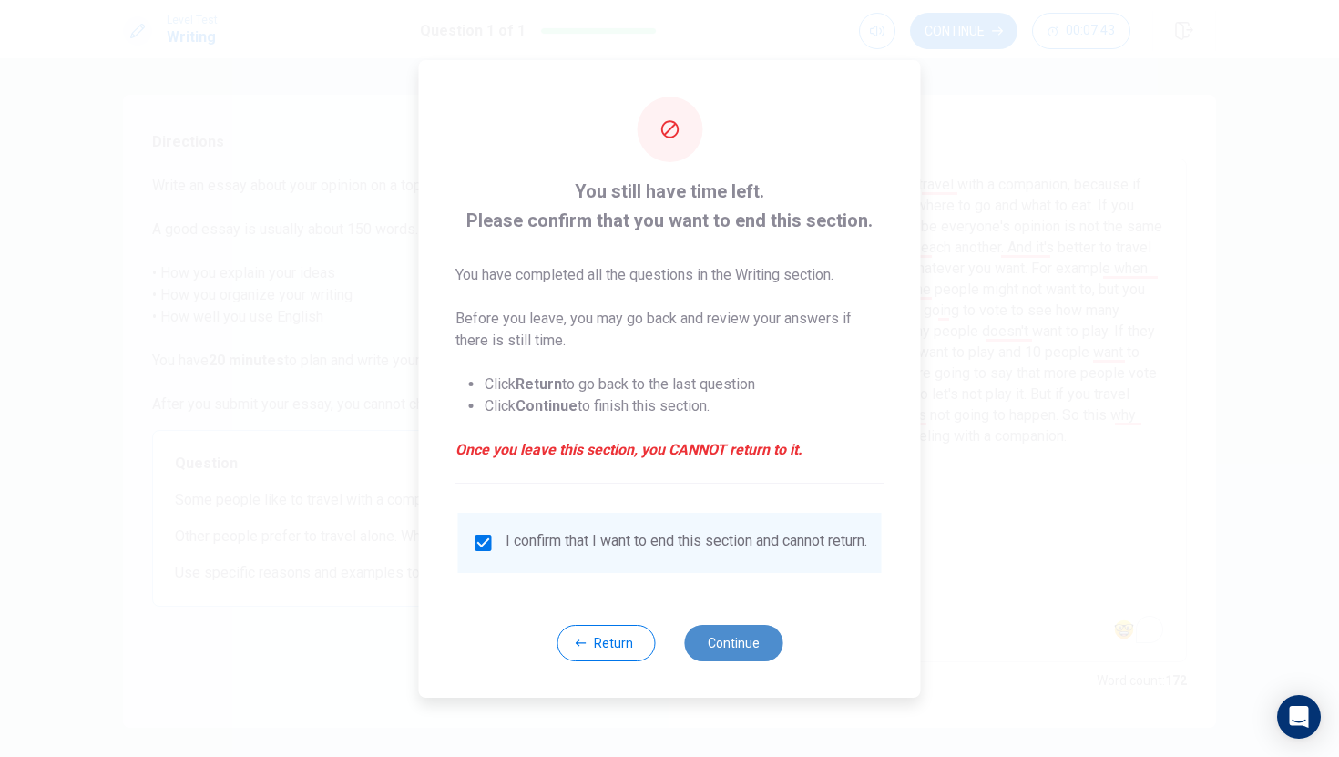
click at [770, 642] on button "Continue" at bounding box center [733, 643] width 98 height 36
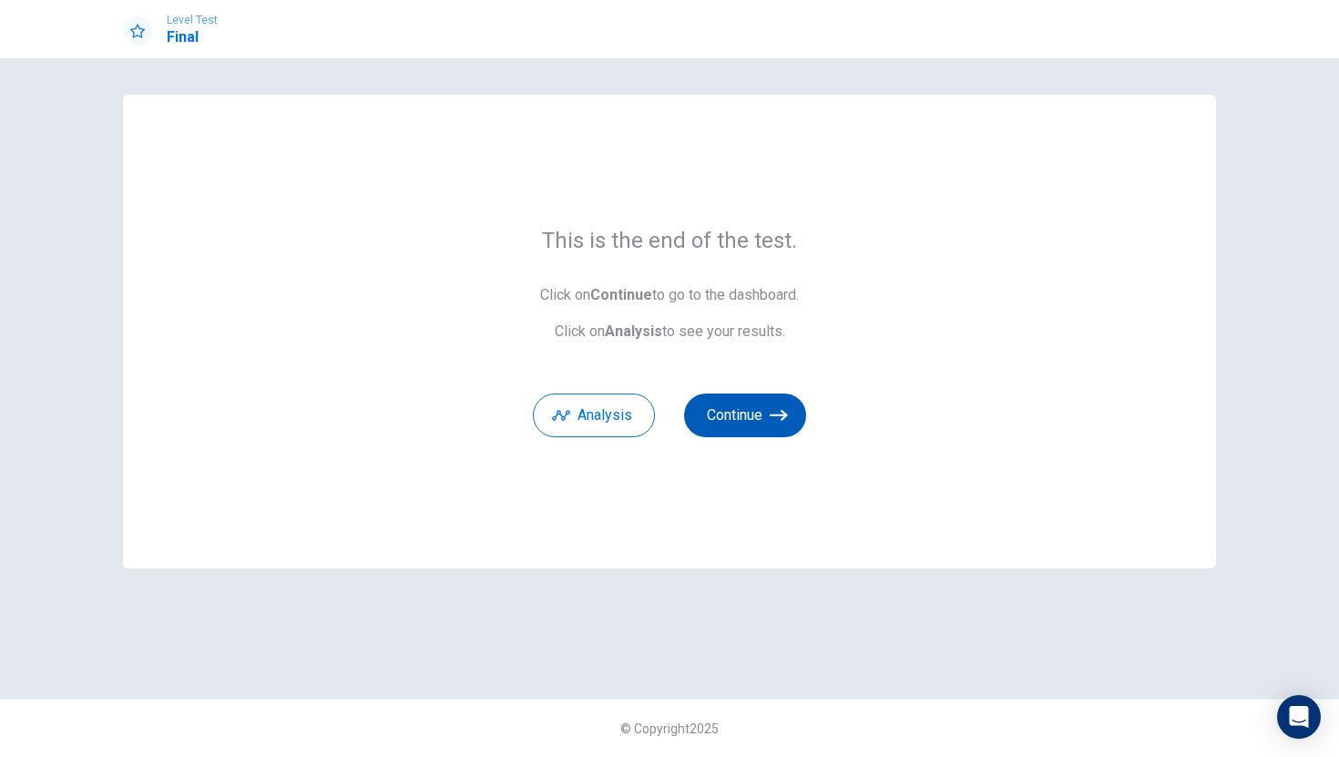
click at [770, 408] on icon "button" at bounding box center [779, 415] width 18 height 18
